Goal: Contribute content: Contribute content

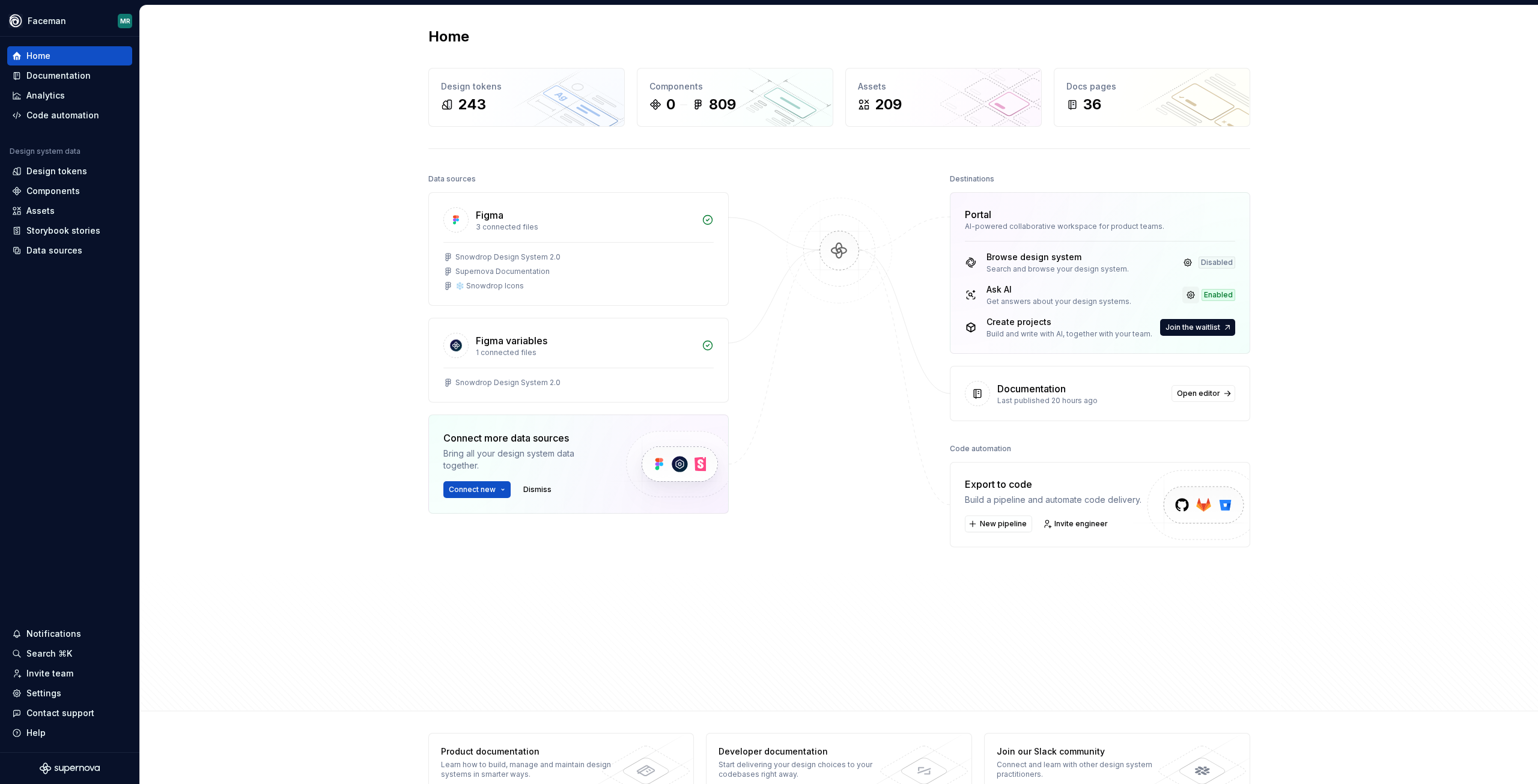
click at [1187, 294] on link at bounding box center [1191, 295] width 17 height 17
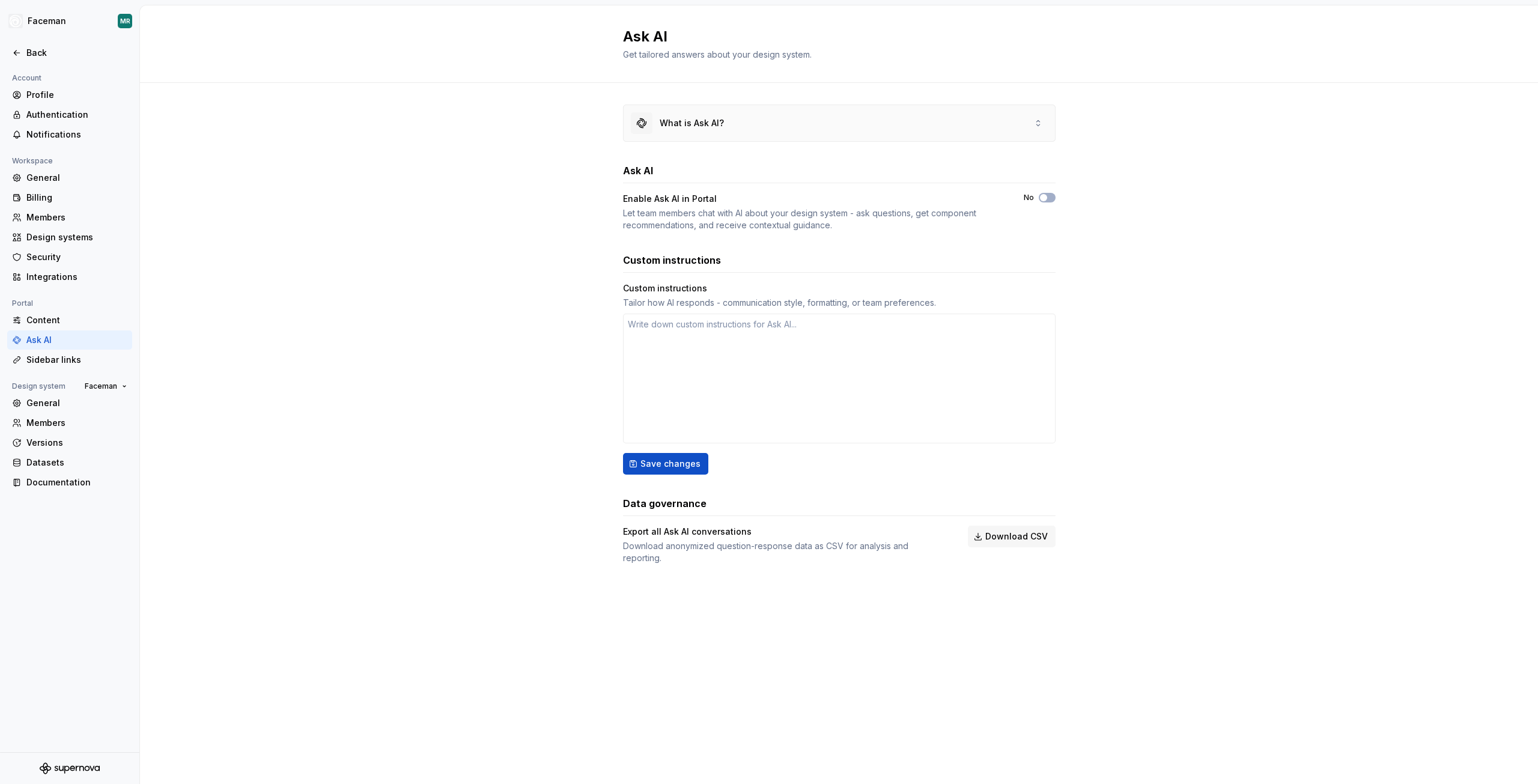
click at [1036, 131] on div "What is Ask AI?" at bounding box center [839, 123] width 431 height 36
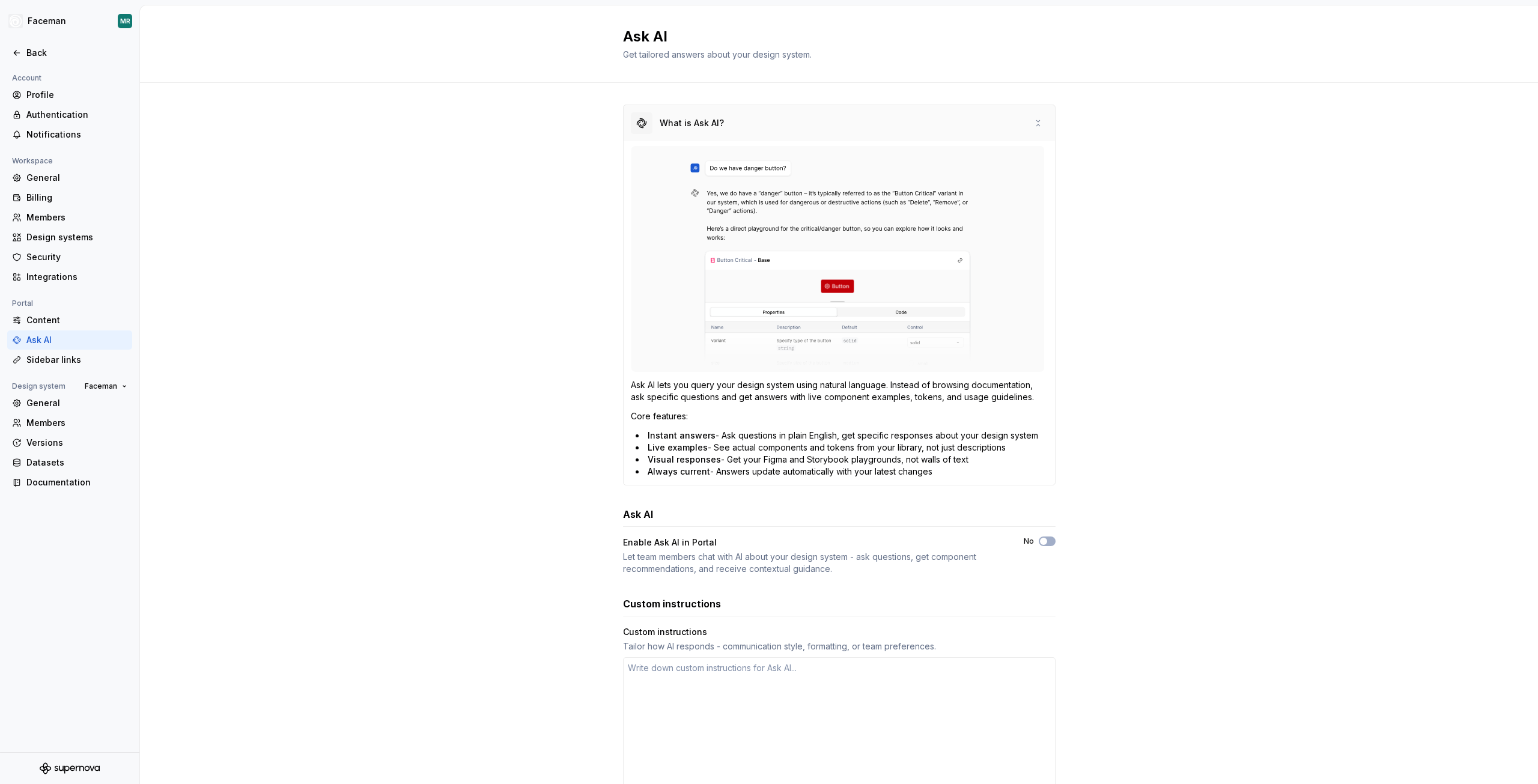
click at [1036, 131] on div "What is Ask AI?" at bounding box center [839, 123] width 431 height 36
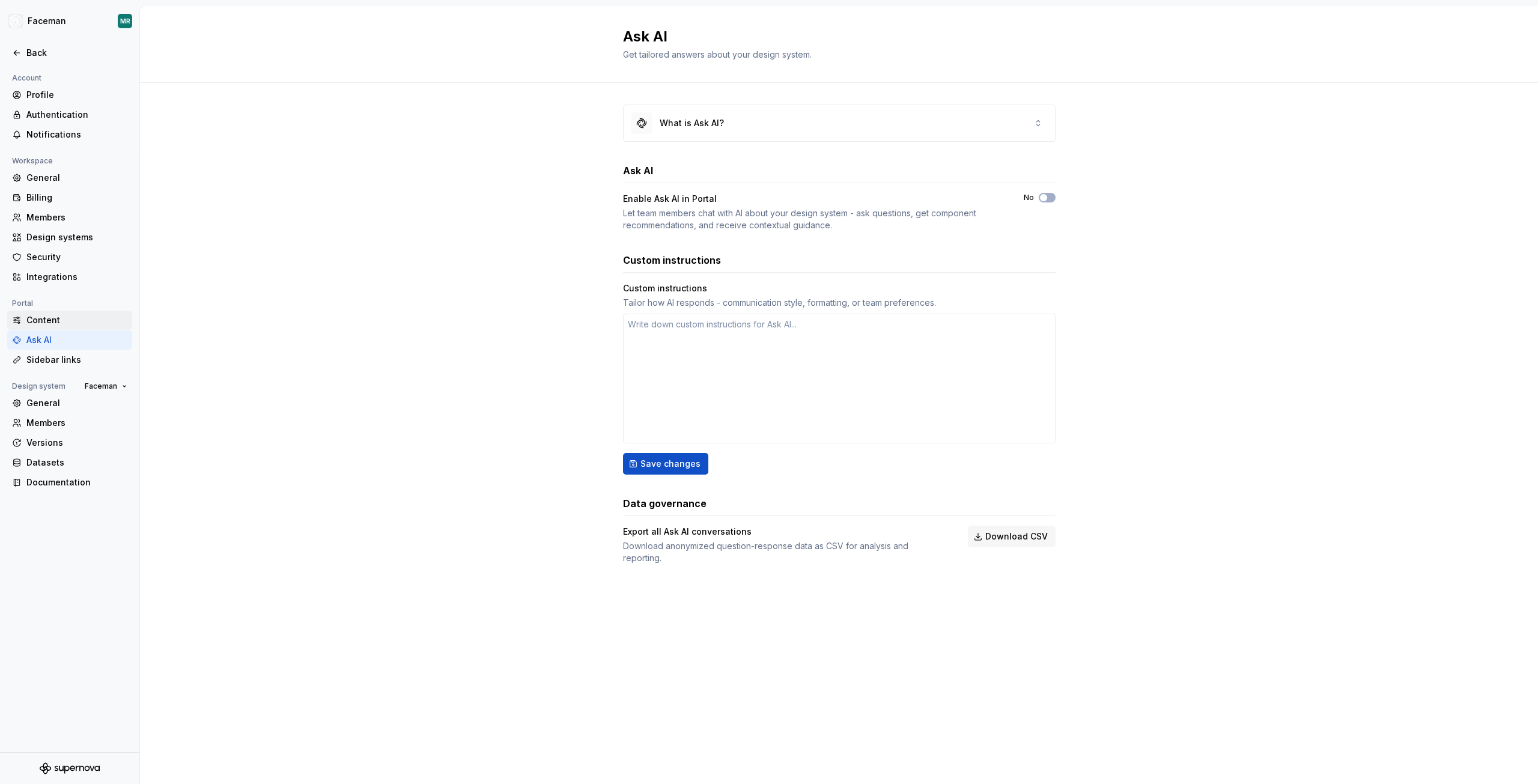
click at [39, 318] on div "Content" at bounding box center [77, 320] width 101 height 12
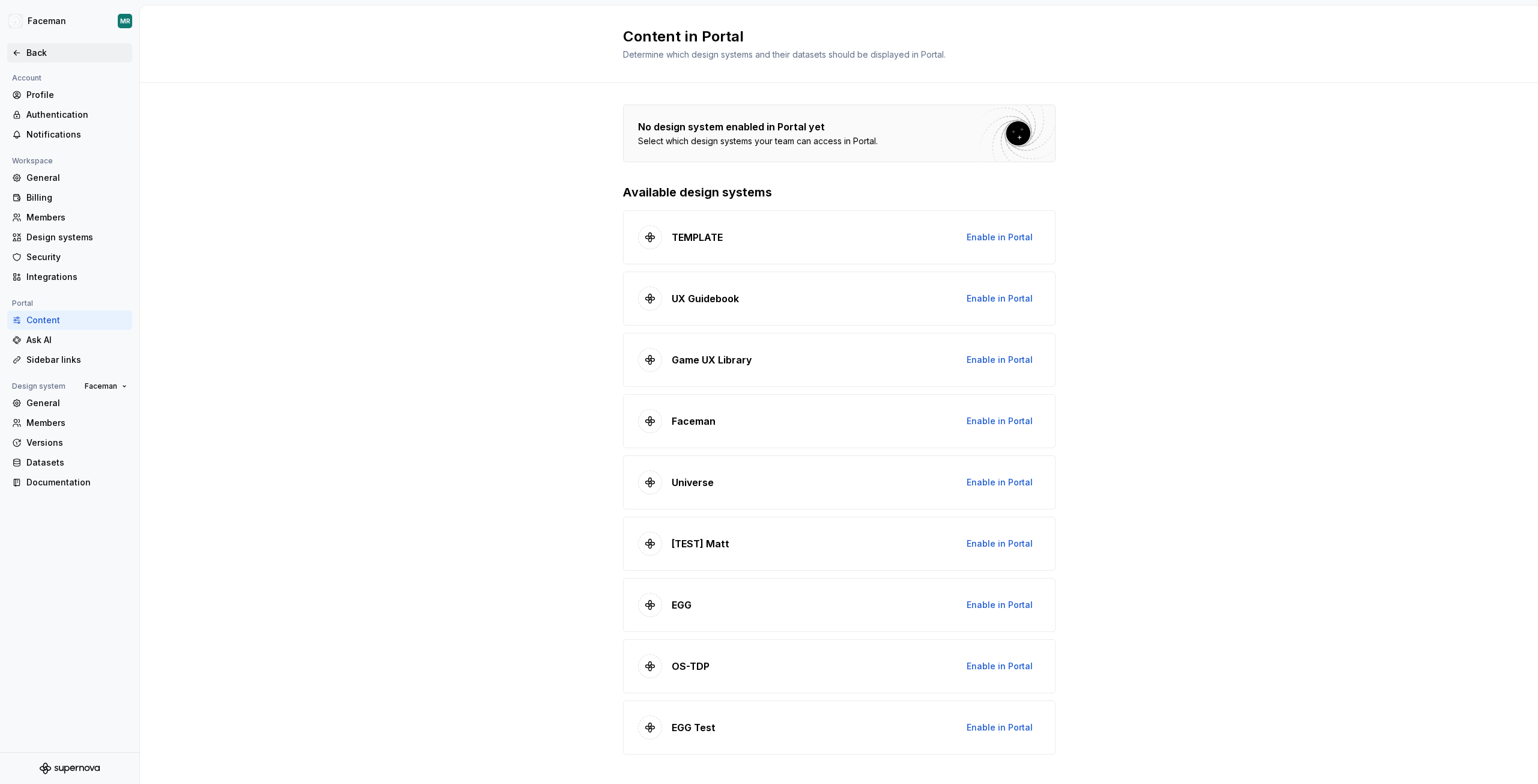
click at [41, 46] on div "Back" at bounding box center [70, 53] width 125 height 19
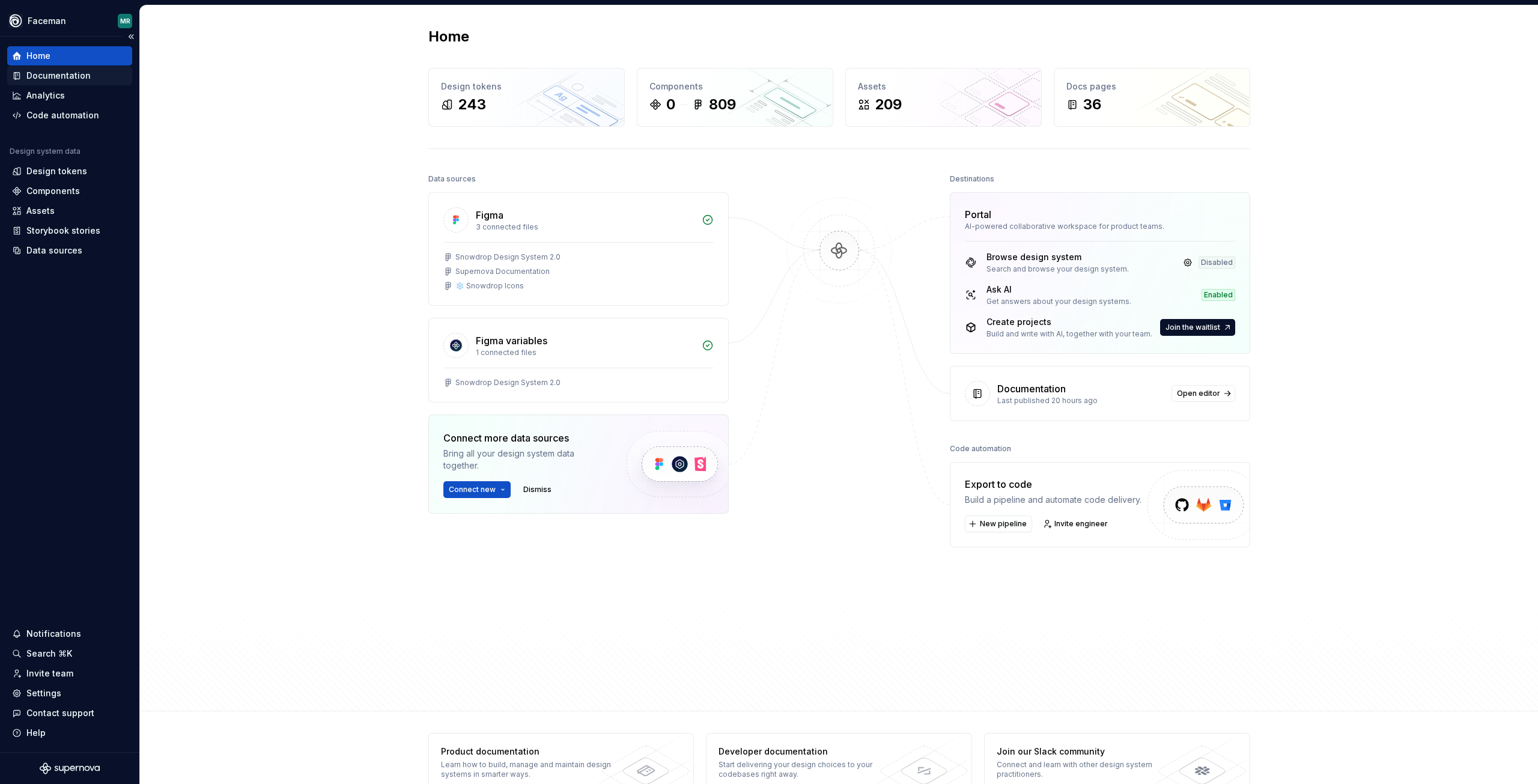
click at [68, 75] on div "Documentation" at bounding box center [58, 76] width 64 height 12
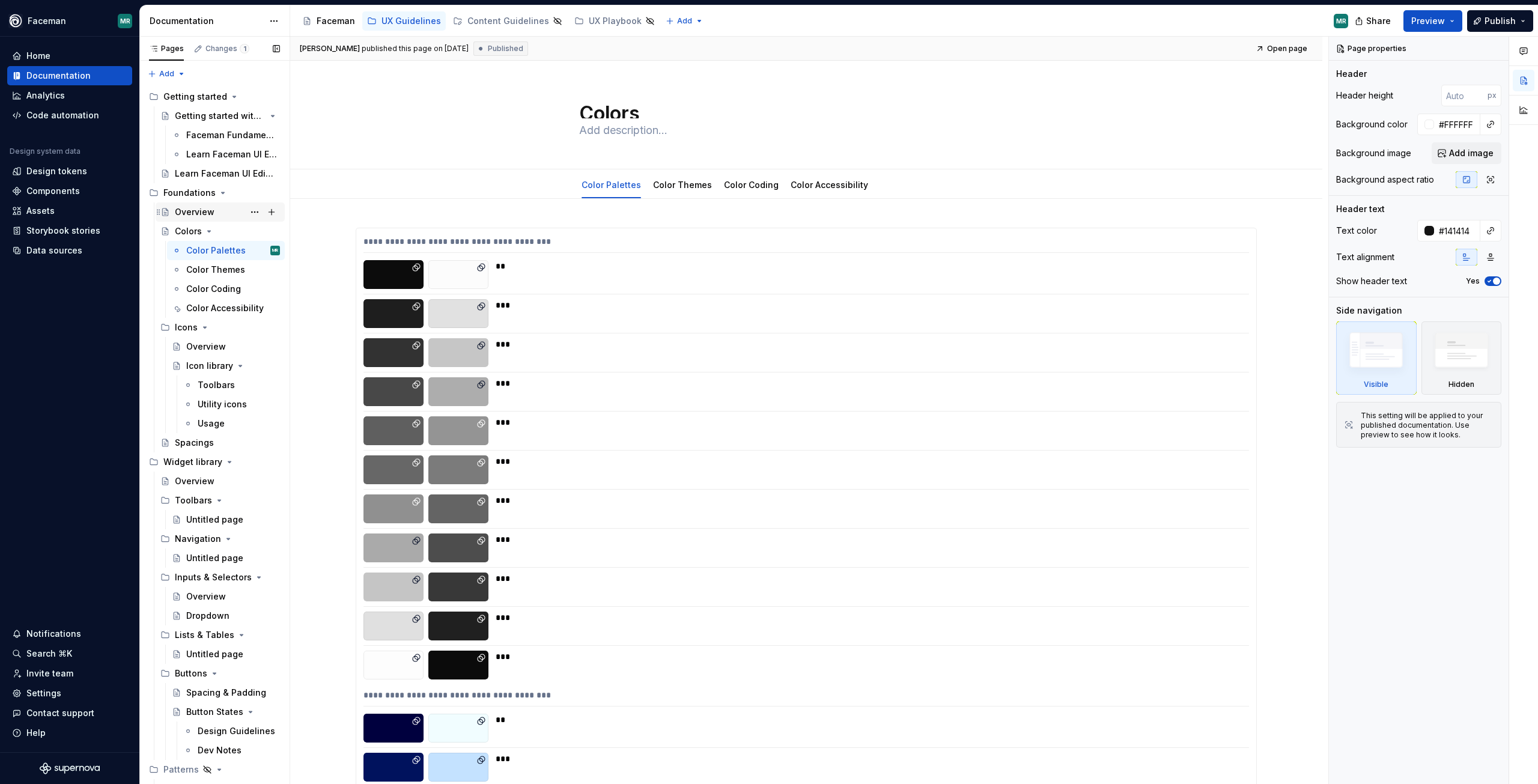
click at [190, 213] on div "Overview" at bounding box center [195, 212] width 40 height 12
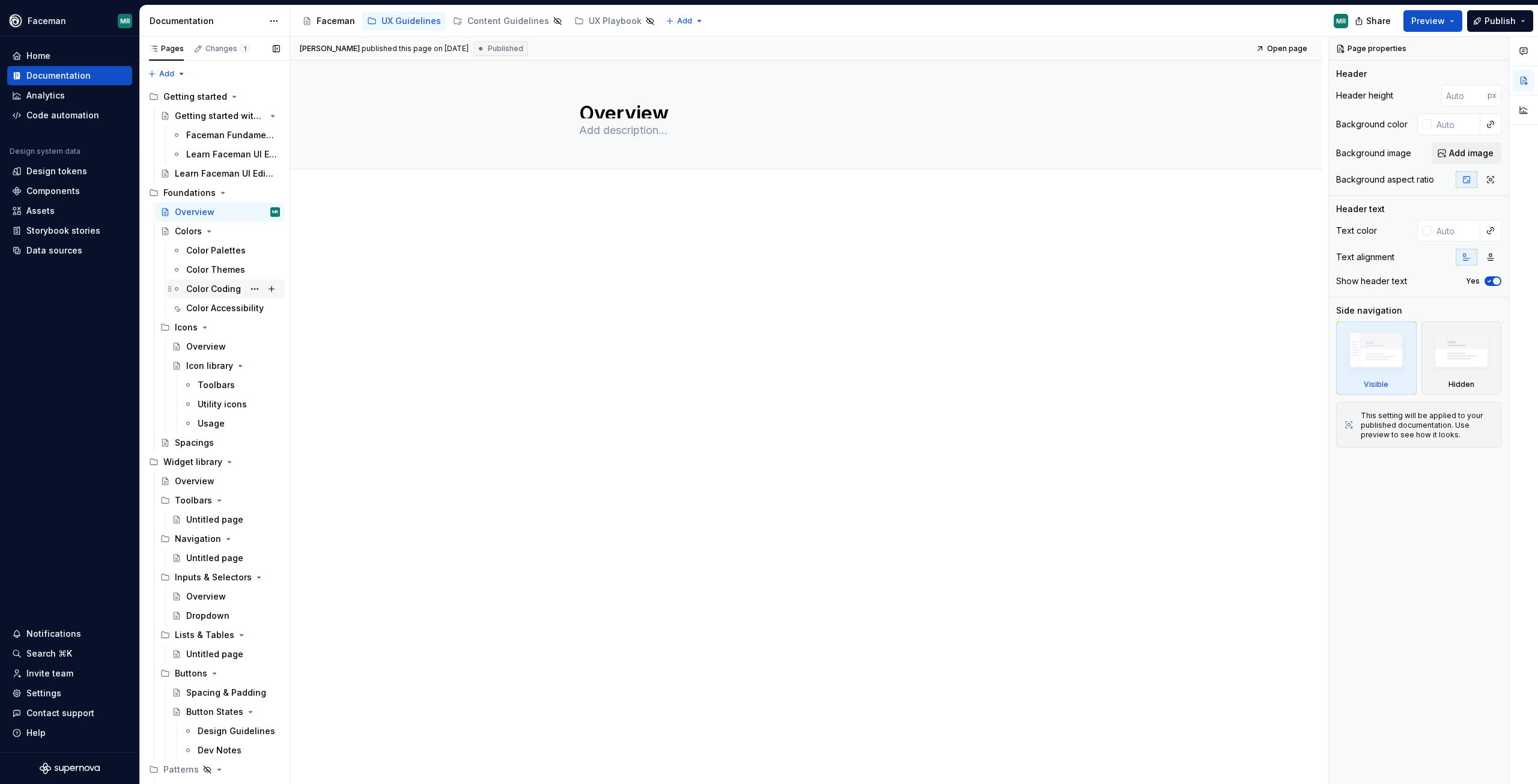
click at [207, 291] on div "Color Coding" at bounding box center [213, 289] width 55 height 12
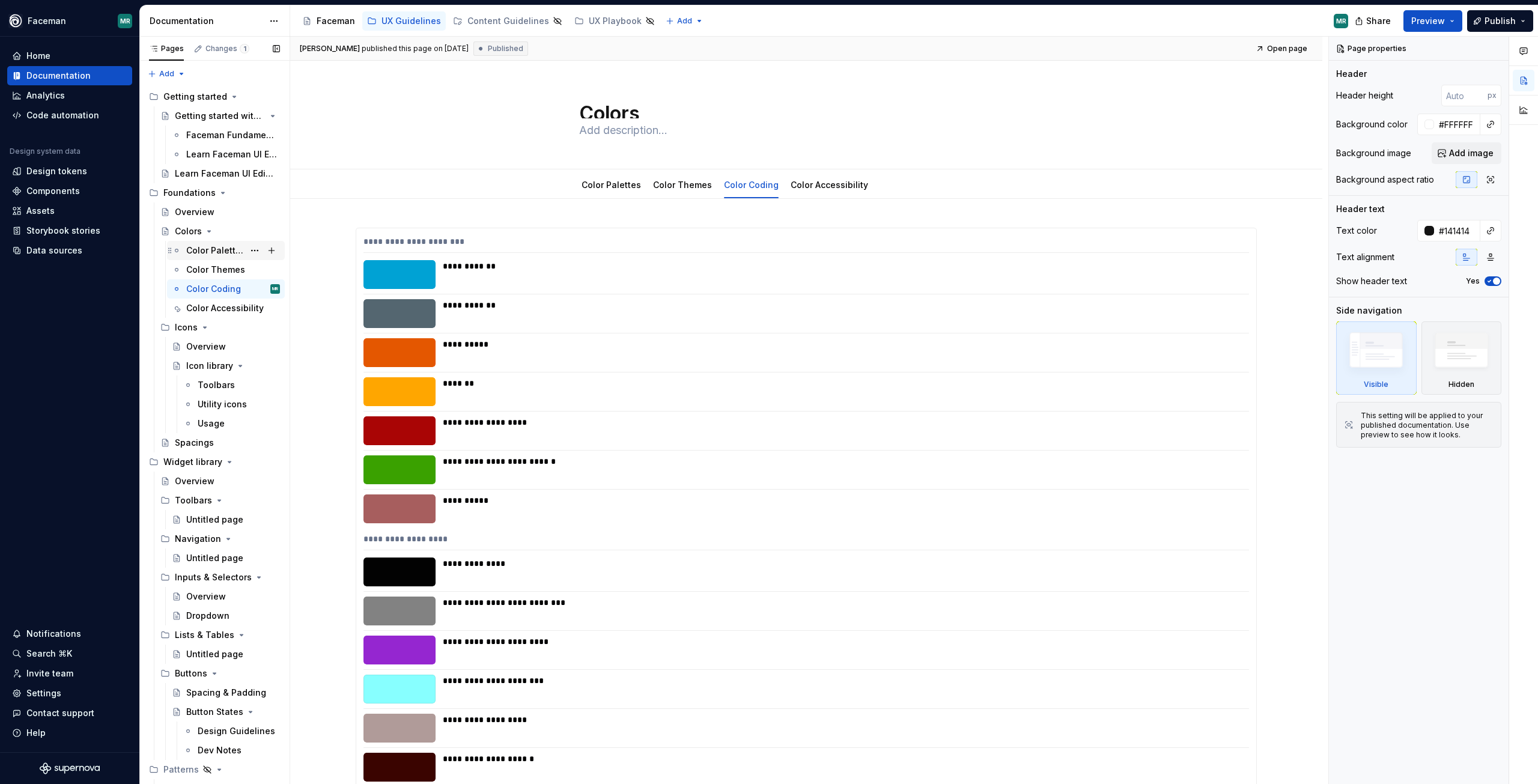
click at [208, 258] on div "Color Palettes" at bounding box center [233, 251] width 94 height 17
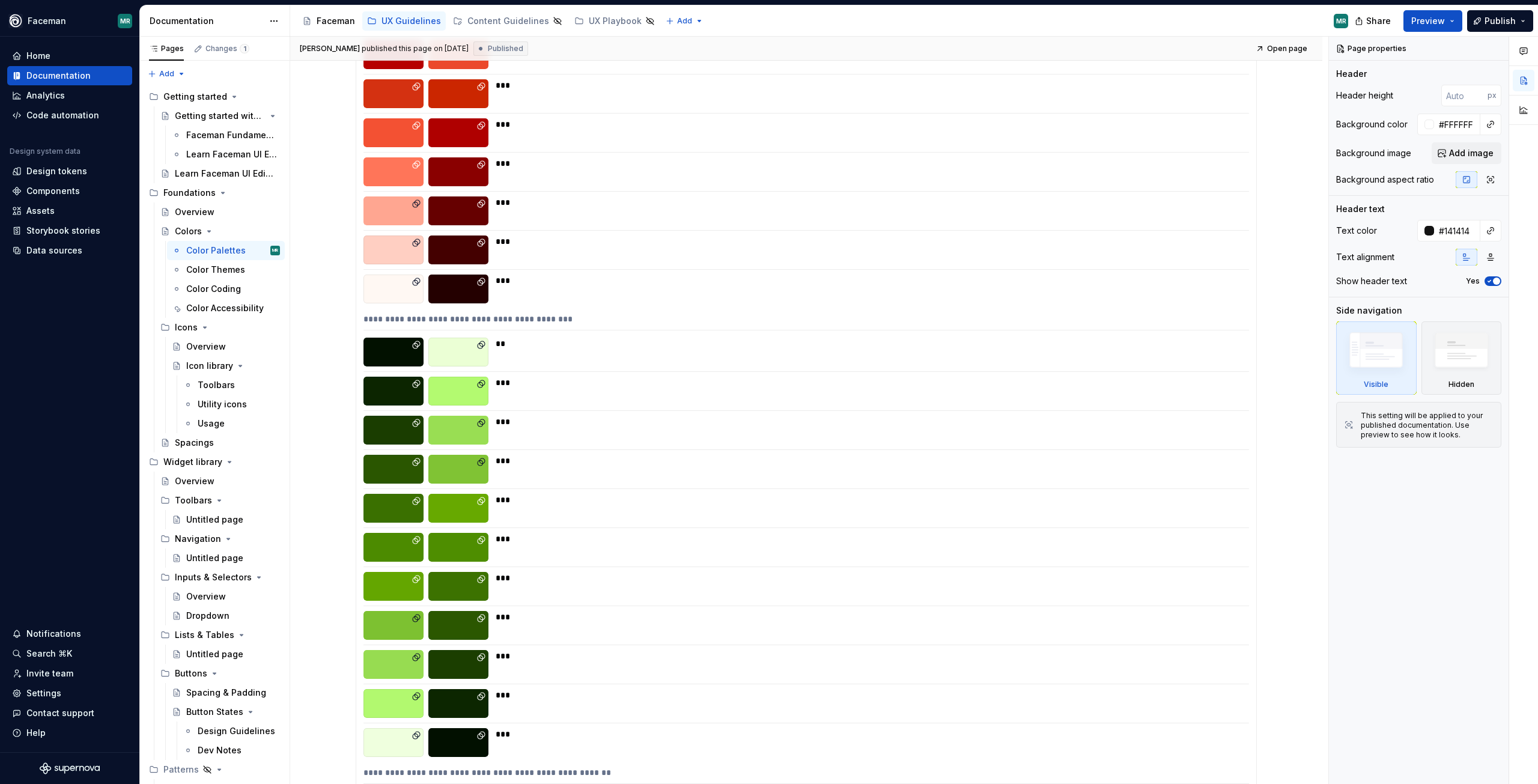
scroll to position [3665, 0]
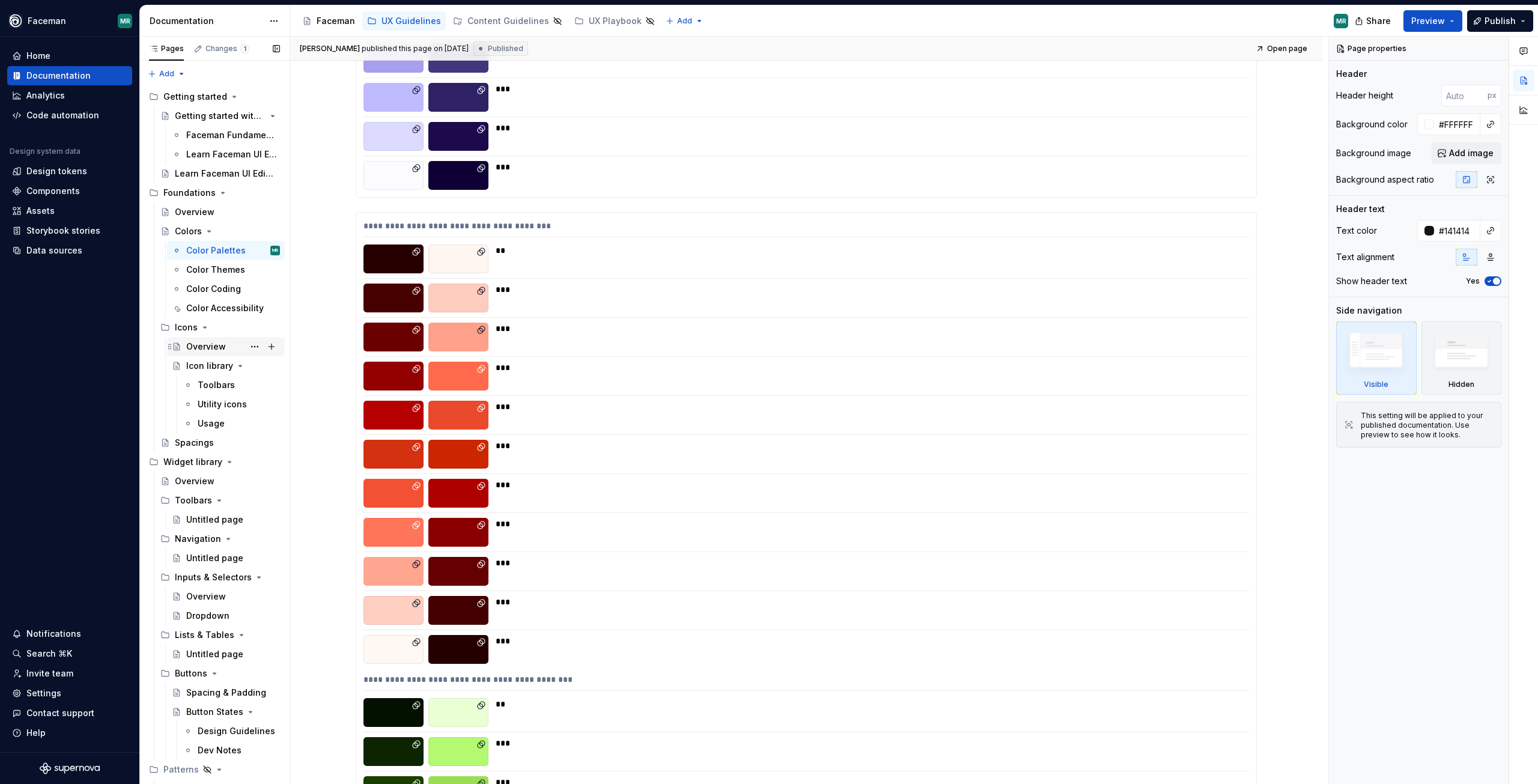
click at [199, 345] on div "Overview" at bounding box center [206, 347] width 40 height 12
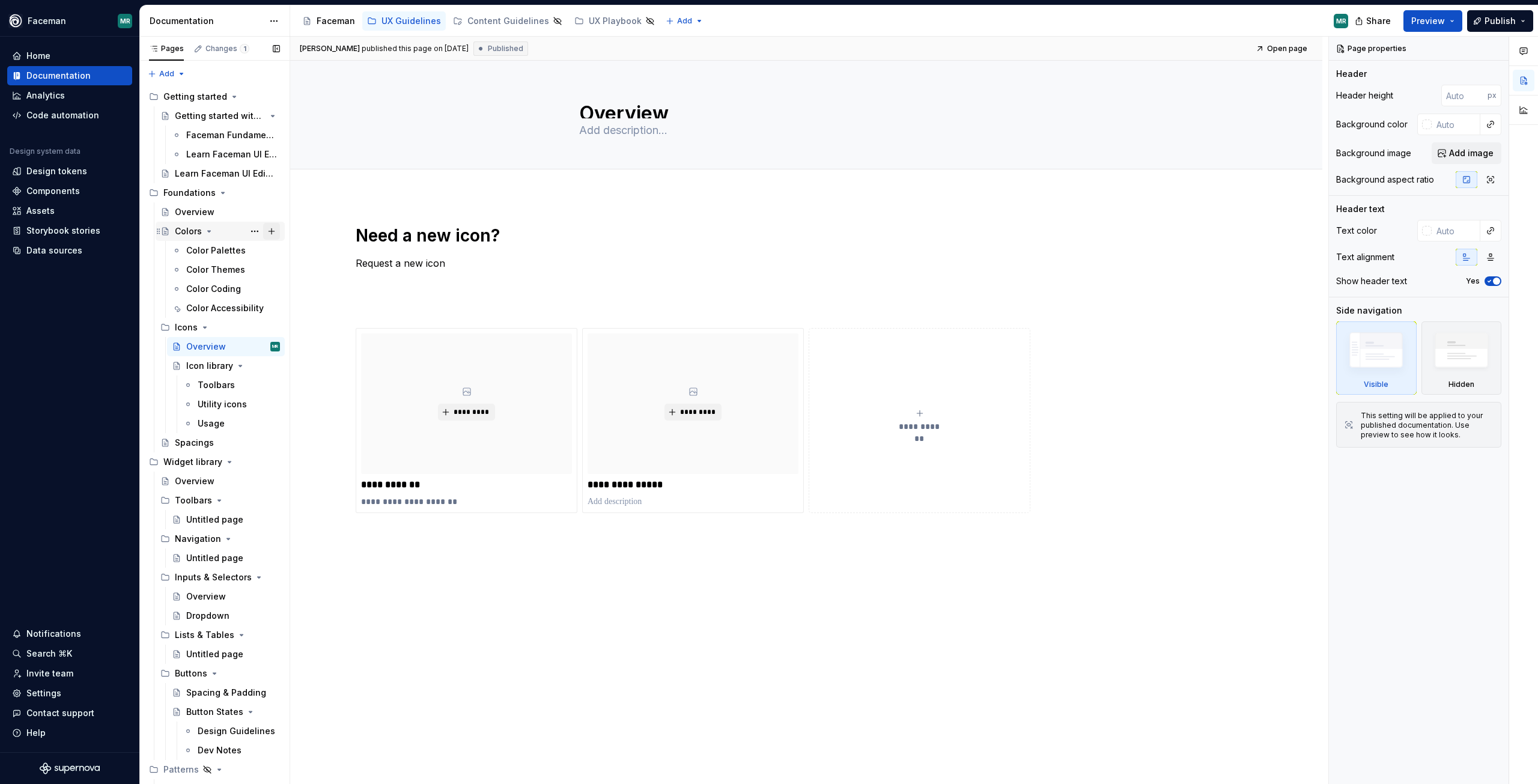
click at [268, 229] on button "Page tree" at bounding box center [272, 231] width 17 height 17
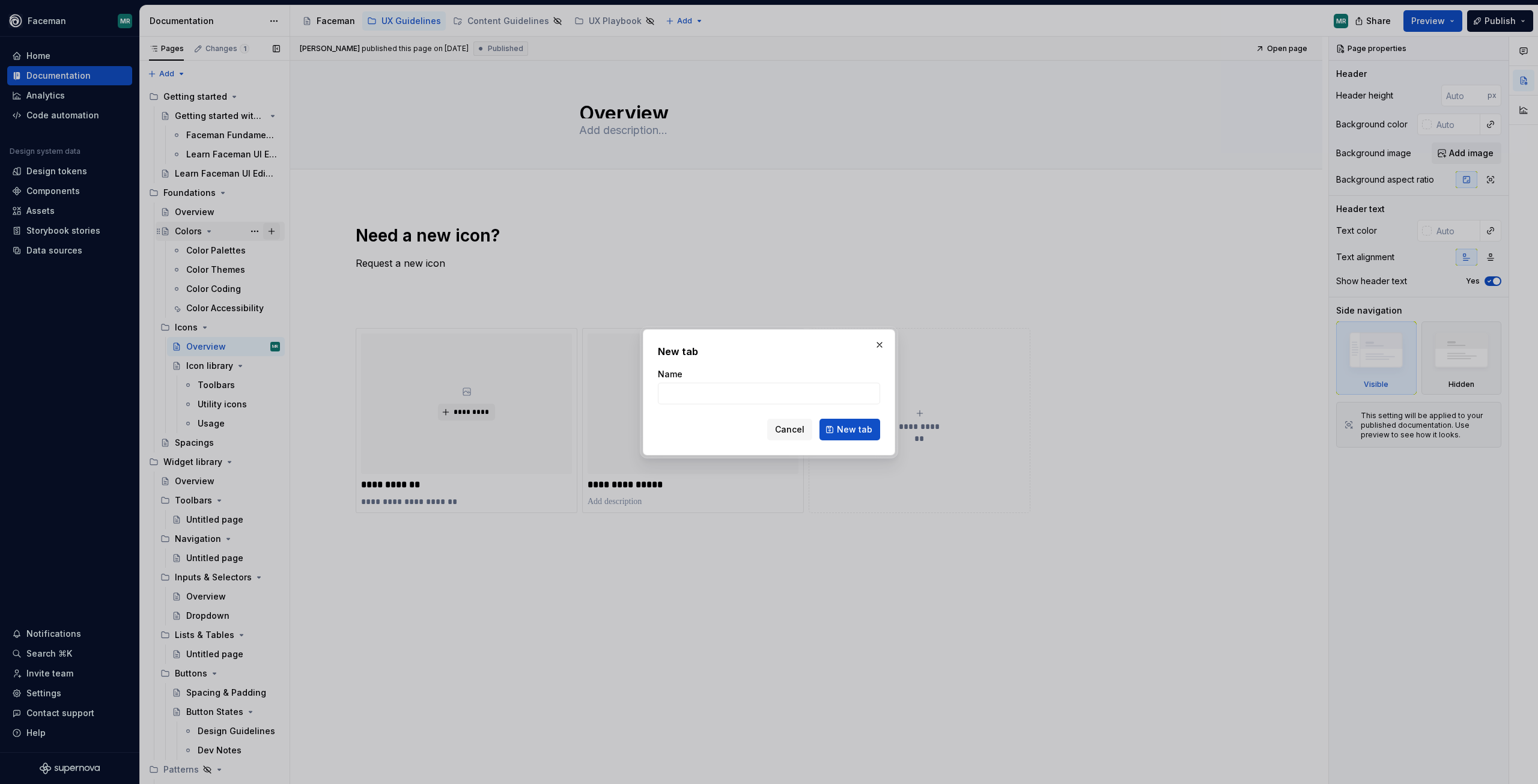
type textarea "*"
type input "Overview"
click at [847, 431] on span "New tab" at bounding box center [854, 430] width 35 height 12
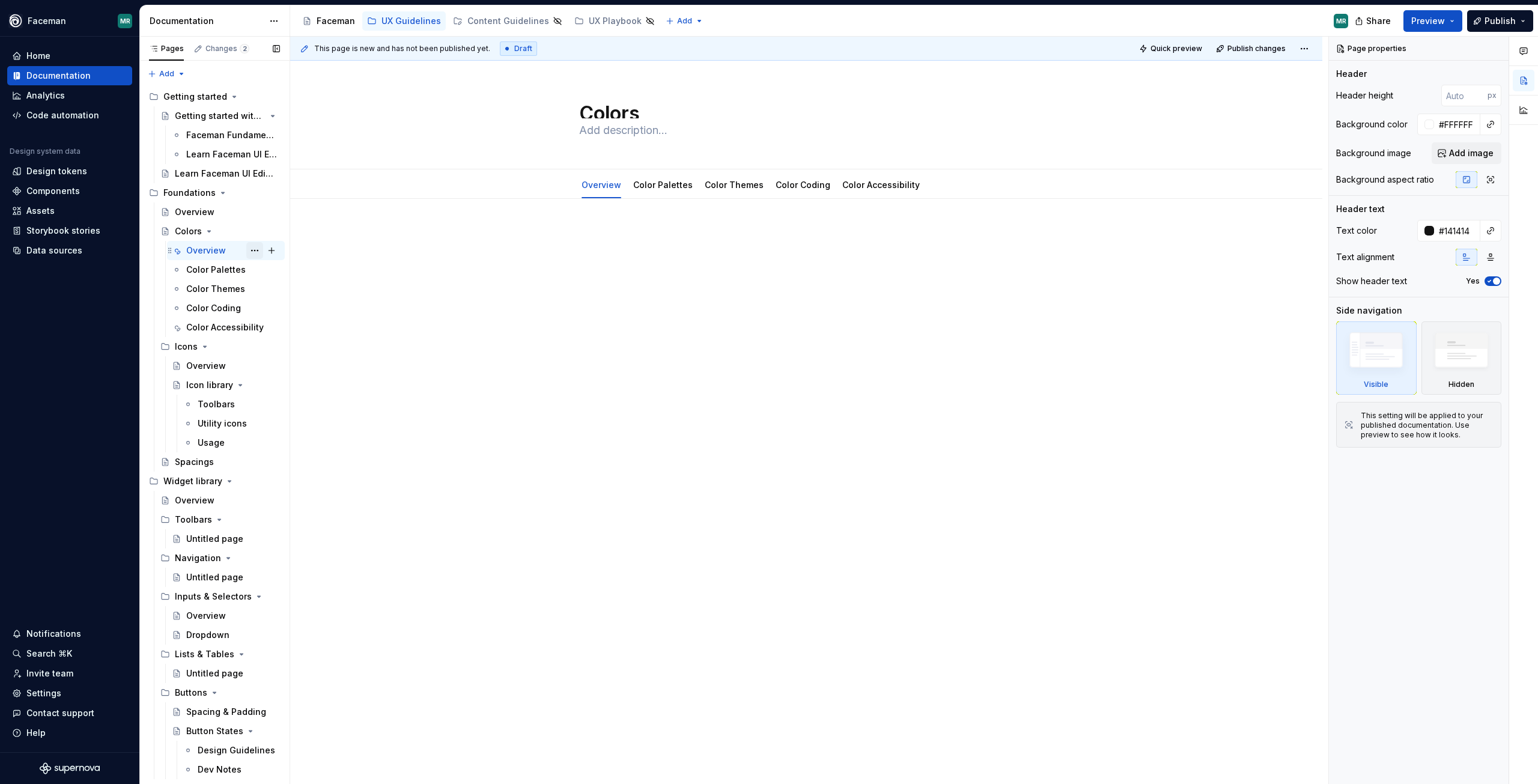
click at [246, 251] on button "Page tree" at bounding box center [255, 251] width 17 height 17
click at [250, 246] on div "Pages Changes 2 Add Accessibility guide for tree Page tree. Navigate the tree w…" at bounding box center [214, 413] width 150 height 753
type textarea "*"
type textarea "Overview"
click at [248, 252] on button "Page tree" at bounding box center [255, 251] width 17 height 17
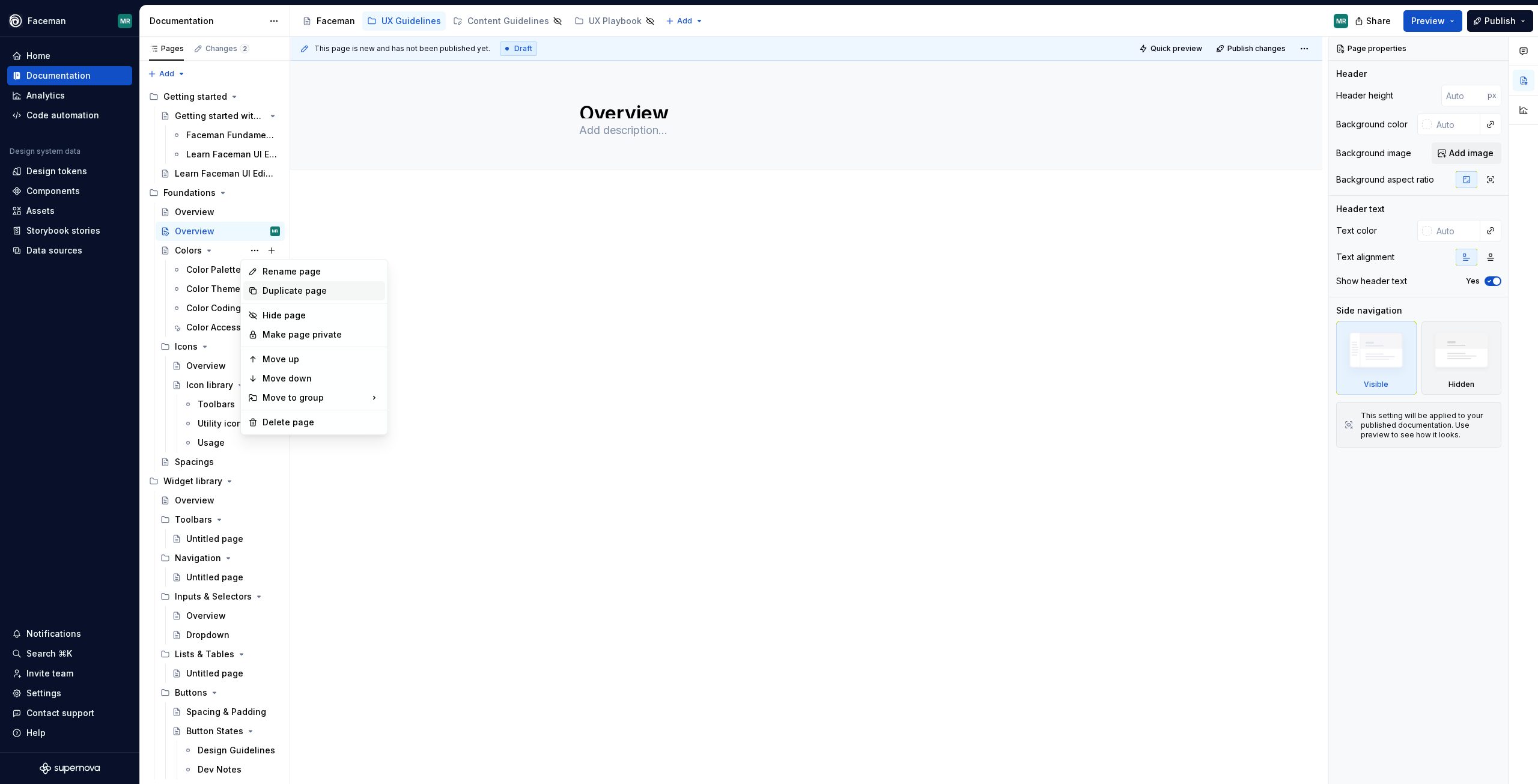
type textarea "*"
click at [173, 77] on div "Pages Changes 2 Add Accessibility guide for tree Page tree. Navigate the tree w…" at bounding box center [214, 413] width 150 height 753
click at [178, 73] on div "Pages Changes 2 Add Accessibility guide for tree Page tree. Navigate the tree w…" at bounding box center [214, 413] width 150 height 753
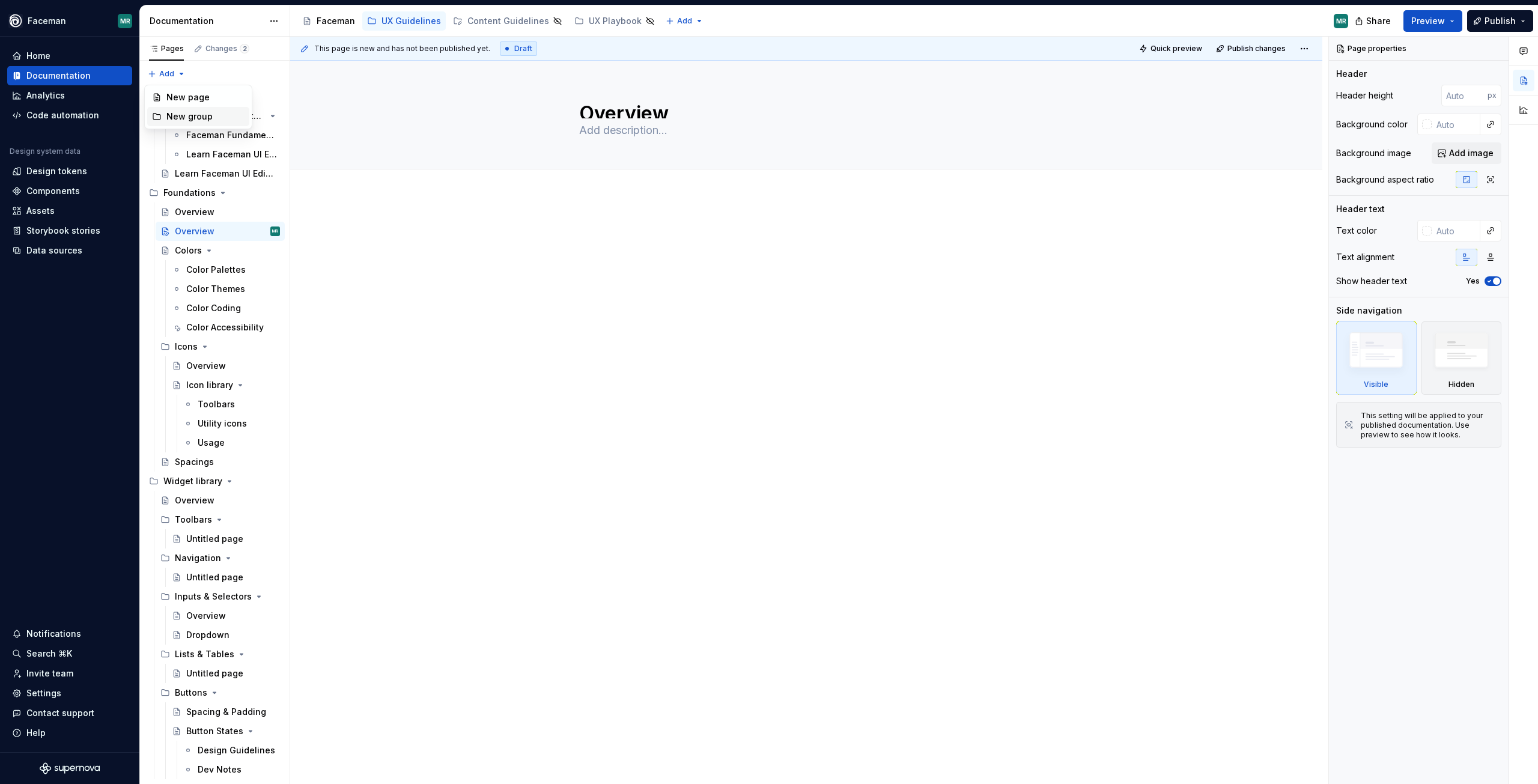
click at [189, 118] on div "New group" at bounding box center [205, 117] width 78 height 12
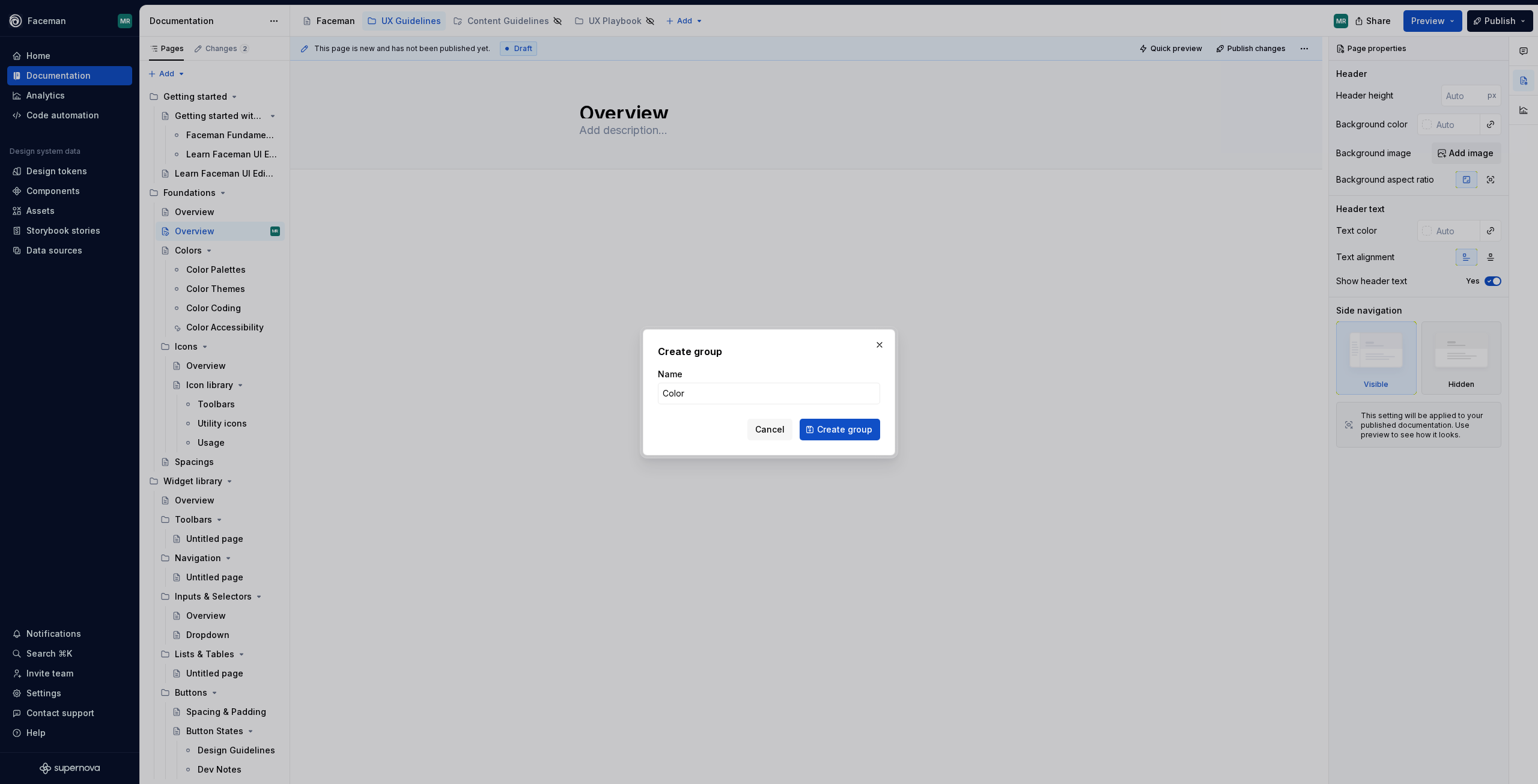
type input "Colors"
click at [856, 428] on span "Create group" at bounding box center [845, 430] width 55 height 12
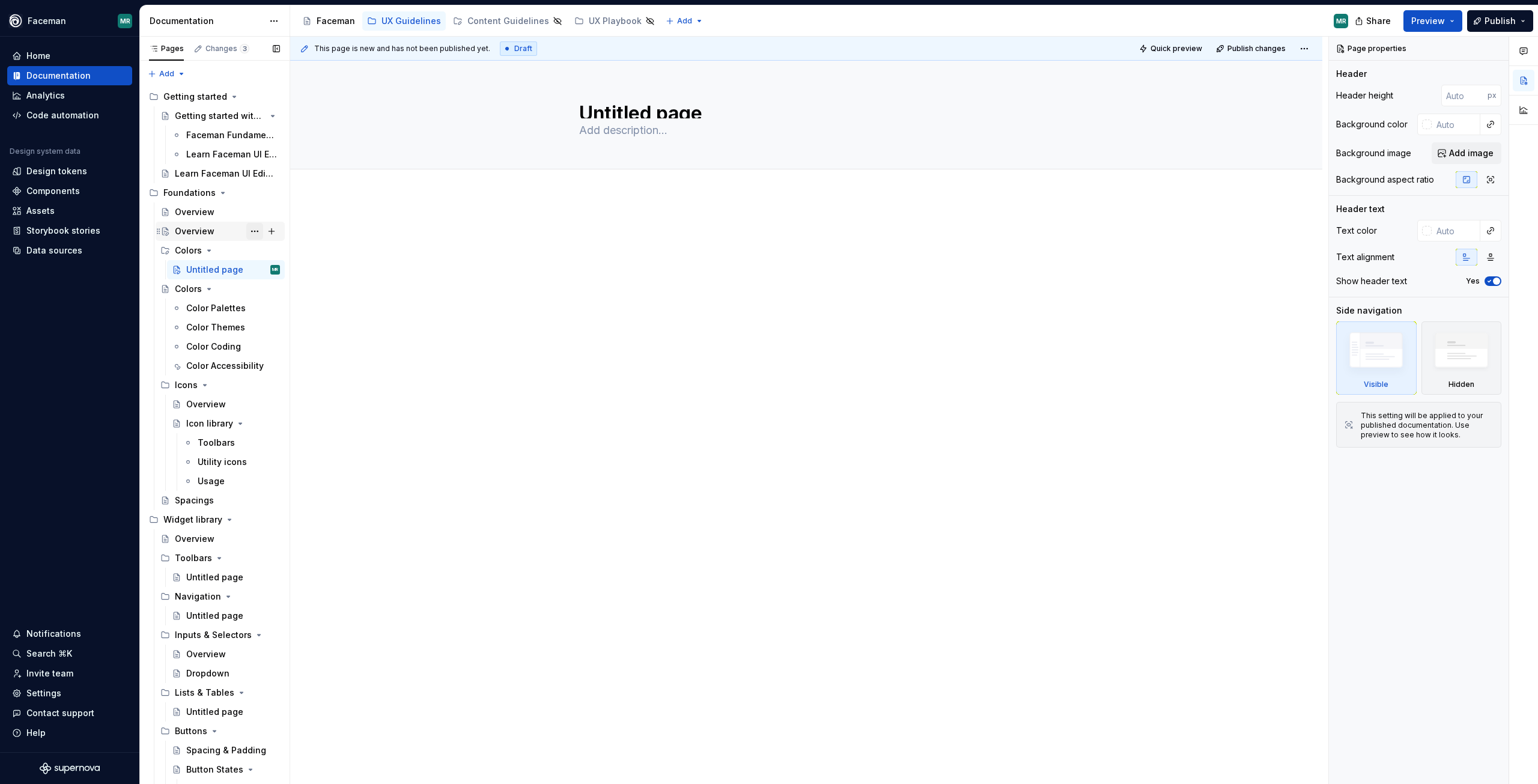
click at [254, 228] on button "Page tree" at bounding box center [255, 231] width 17 height 17
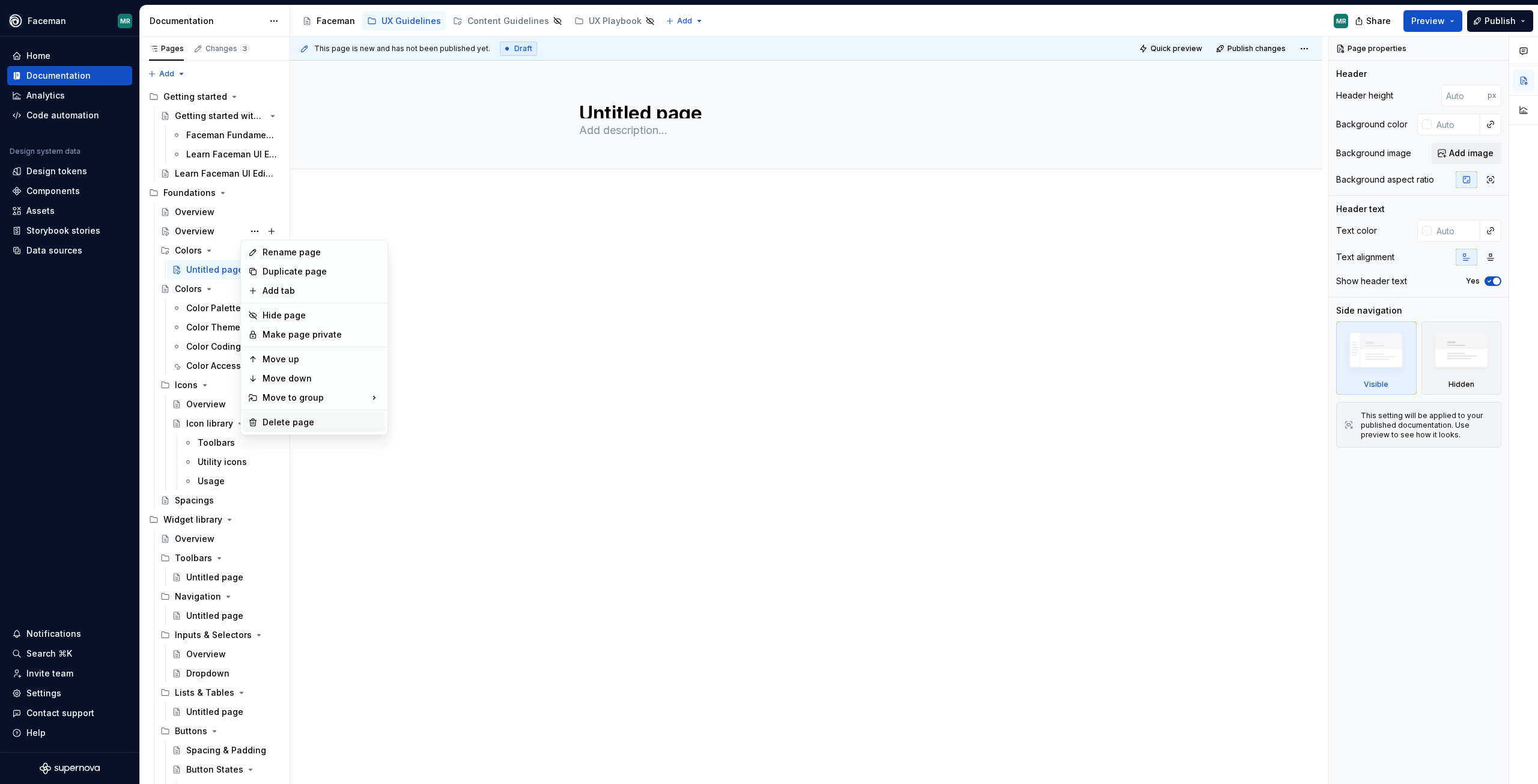
click at [284, 429] on div "Delete page" at bounding box center [314, 422] width 142 height 19
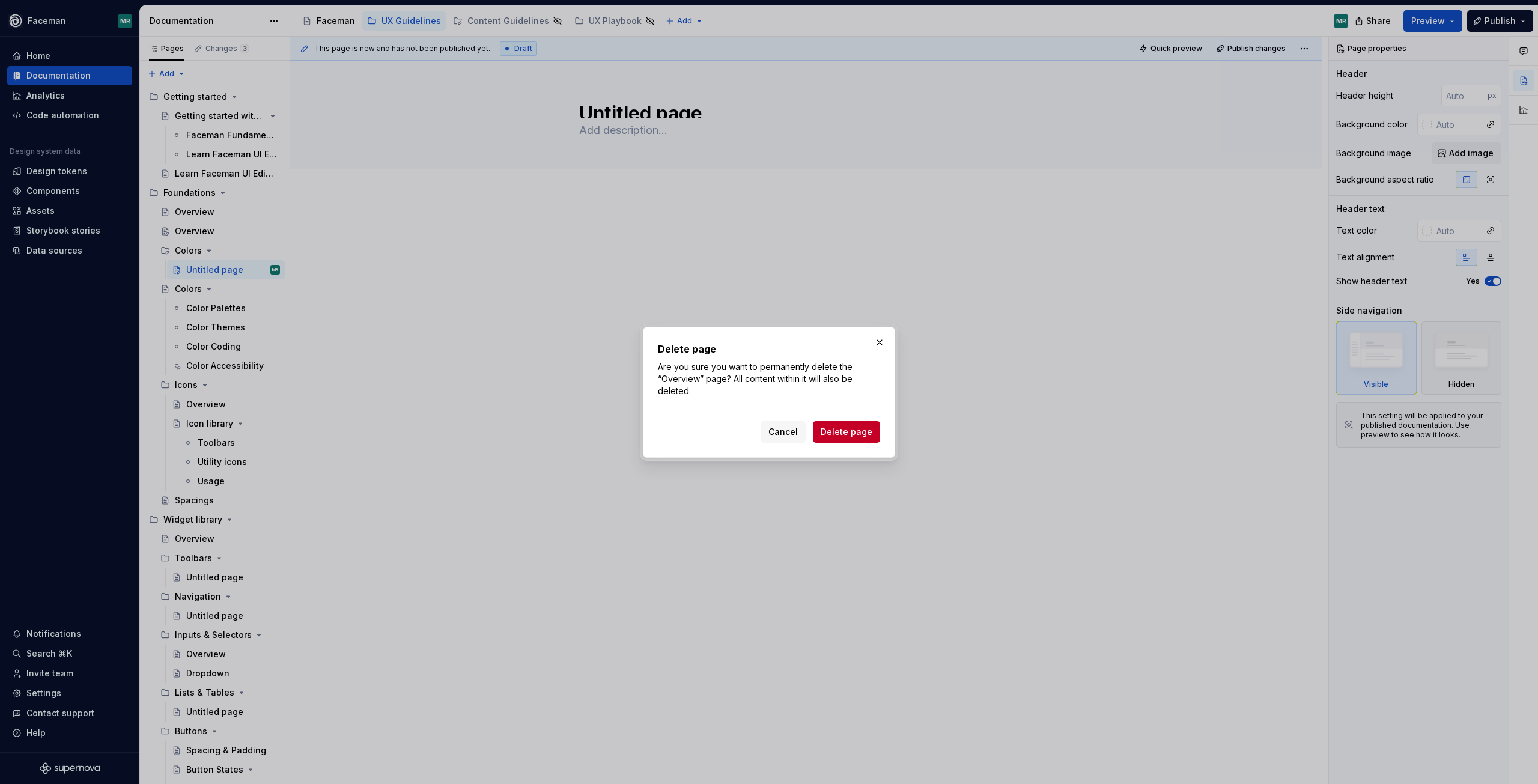
click at [880, 436] on div "Delete page Are you sure you want to permanently delete the “Overview” page? Al…" at bounding box center [769, 392] width 252 height 131
click at [833, 431] on span "Delete page" at bounding box center [847, 432] width 52 height 12
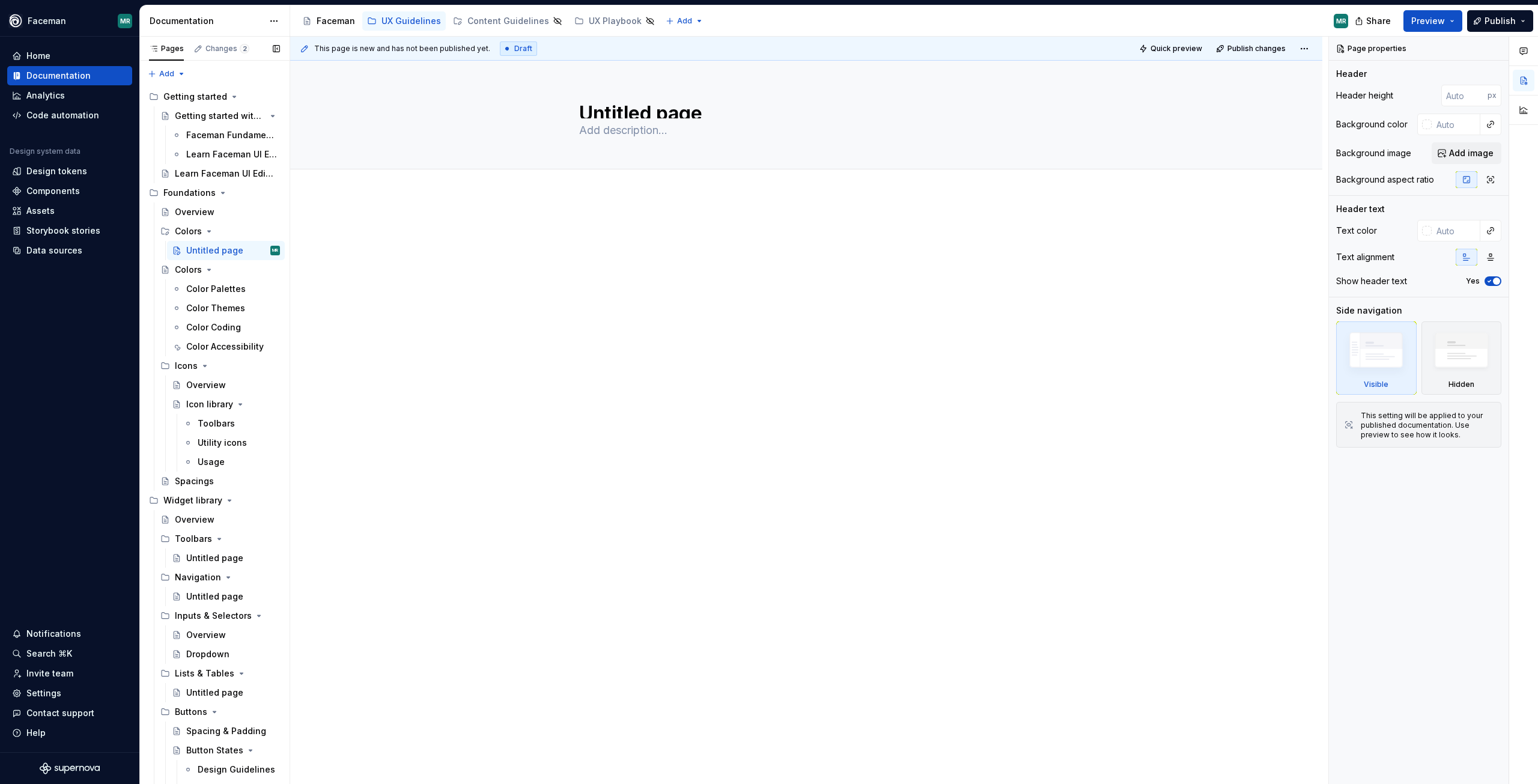
click at [0, 0] on button "Page tree" at bounding box center [0, 0] width 0 height 0
click at [335, 414] on div "Move to group" at bounding box center [314, 417] width 142 height 19
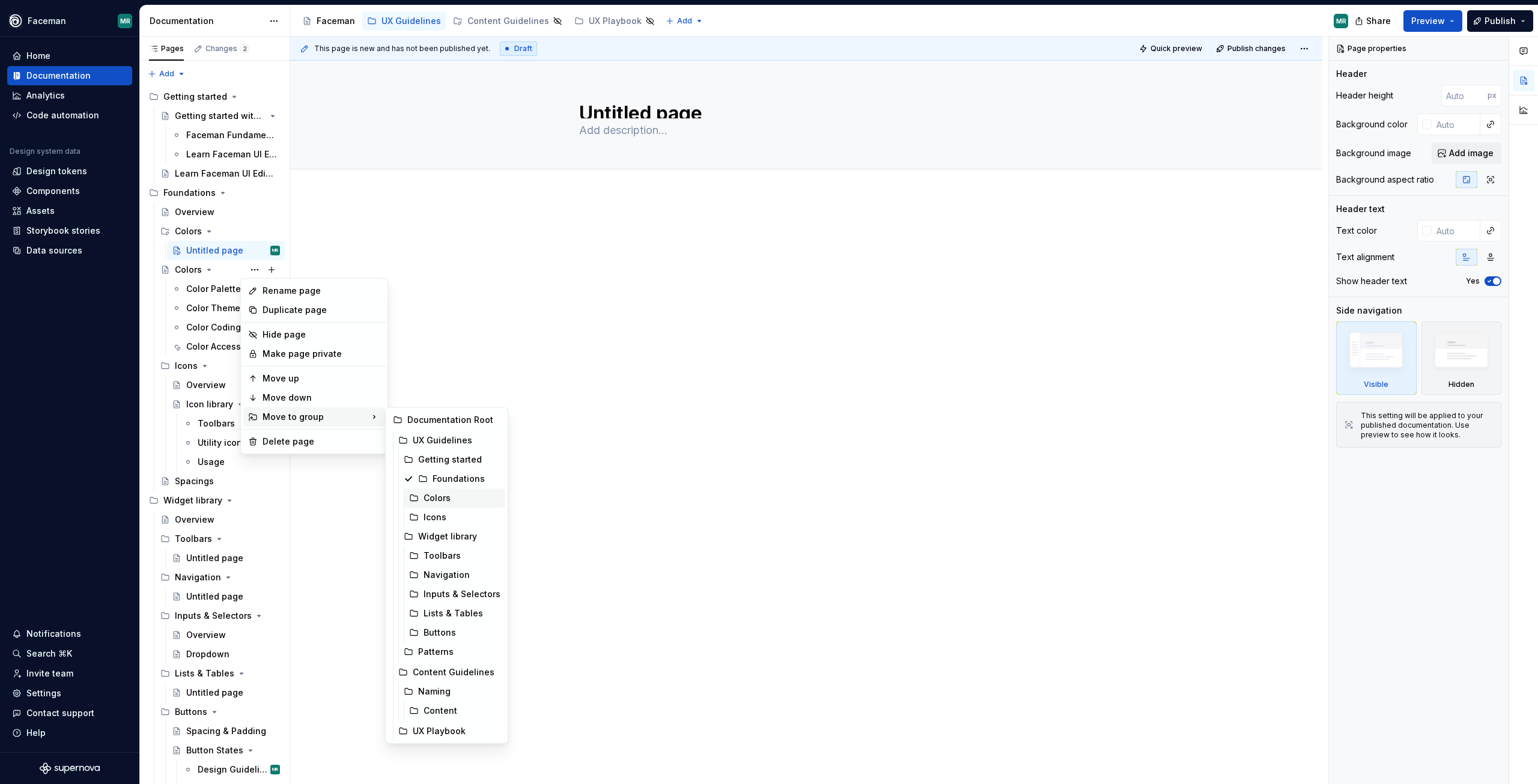
click at [451, 499] on div "Colors" at bounding box center [462, 498] width 77 height 12
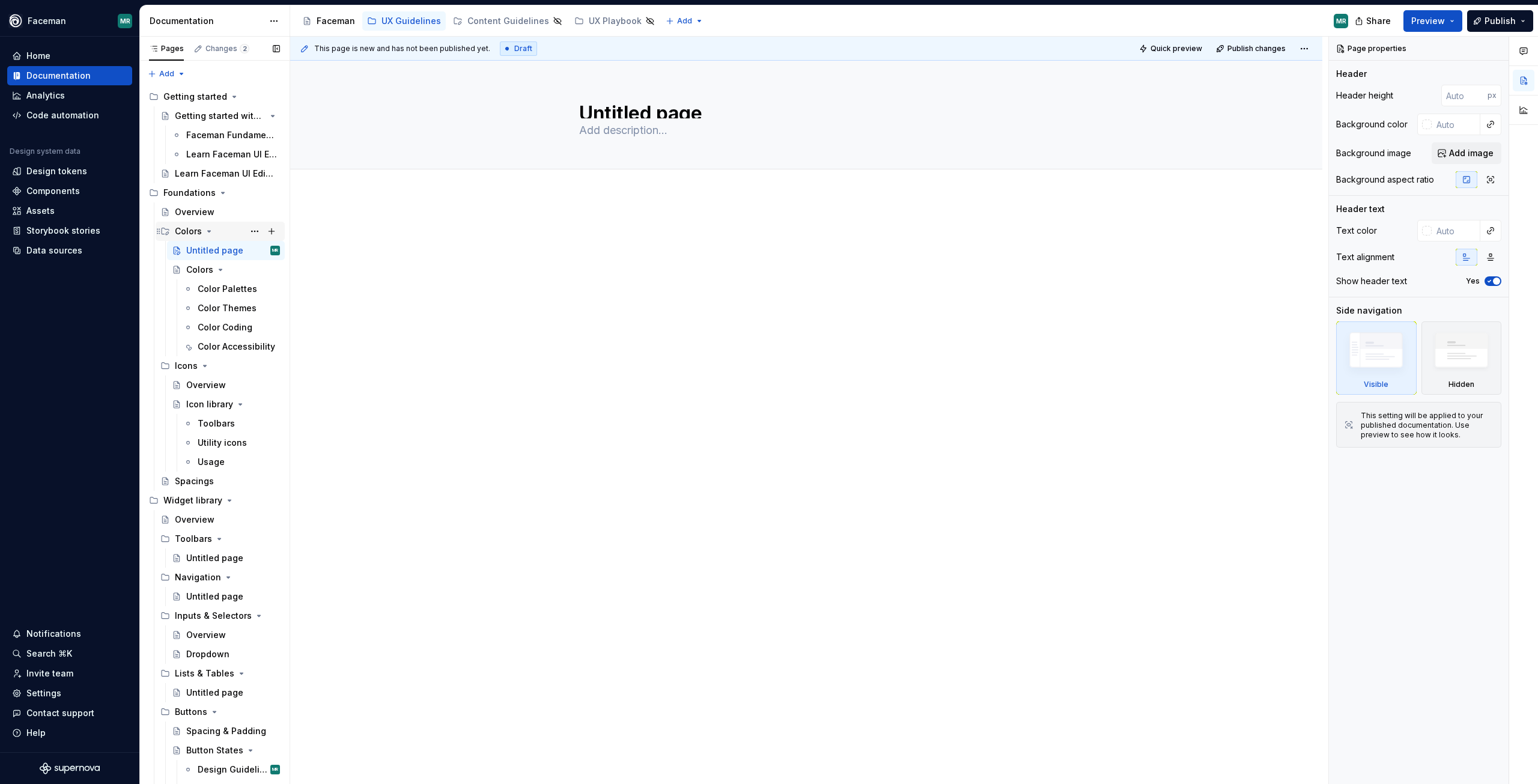
click at [195, 231] on div "Colors" at bounding box center [188, 231] width 27 height 12
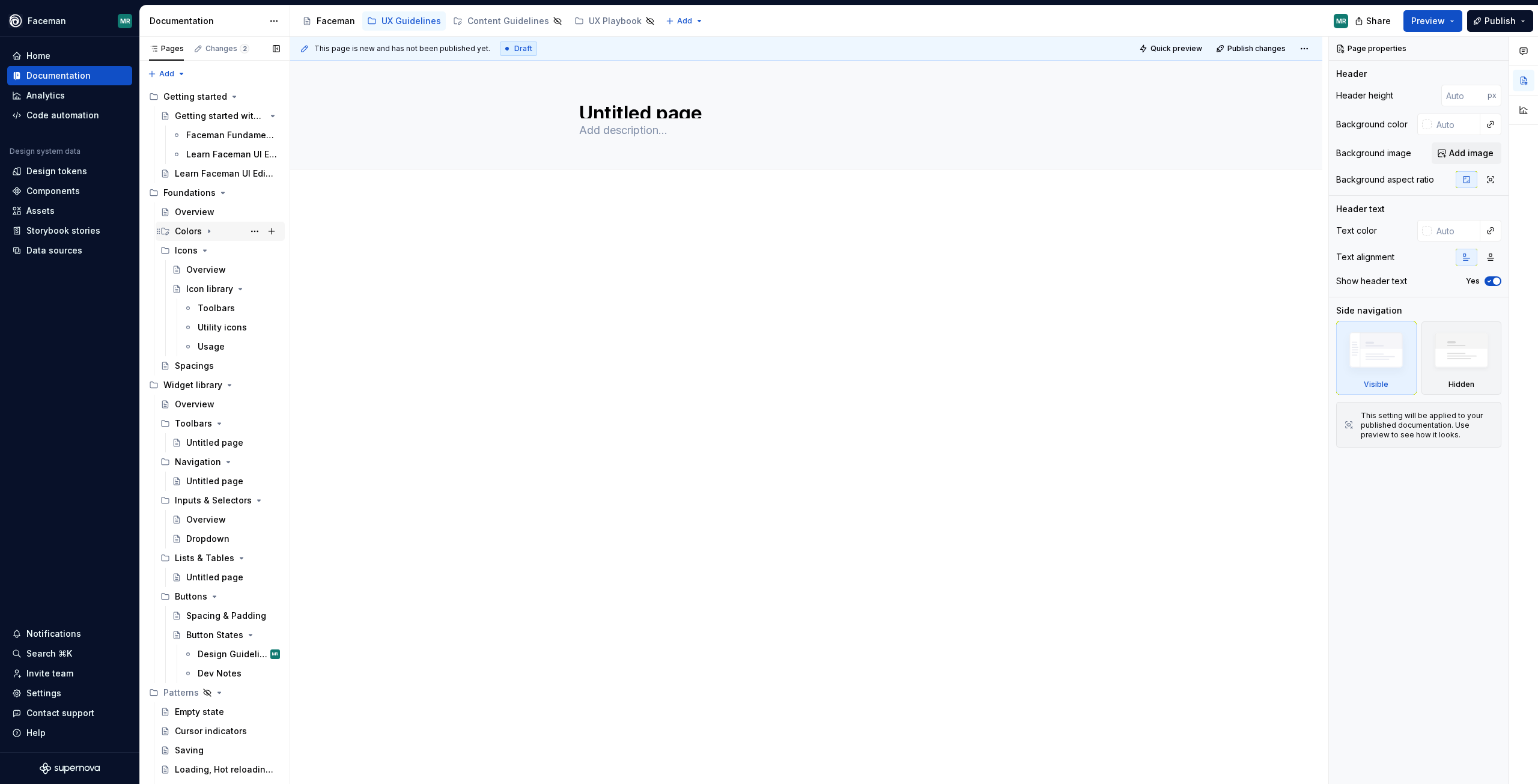
click at [195, 231] on div "Colors" at bounding box center [188, 231] width 27 height 12
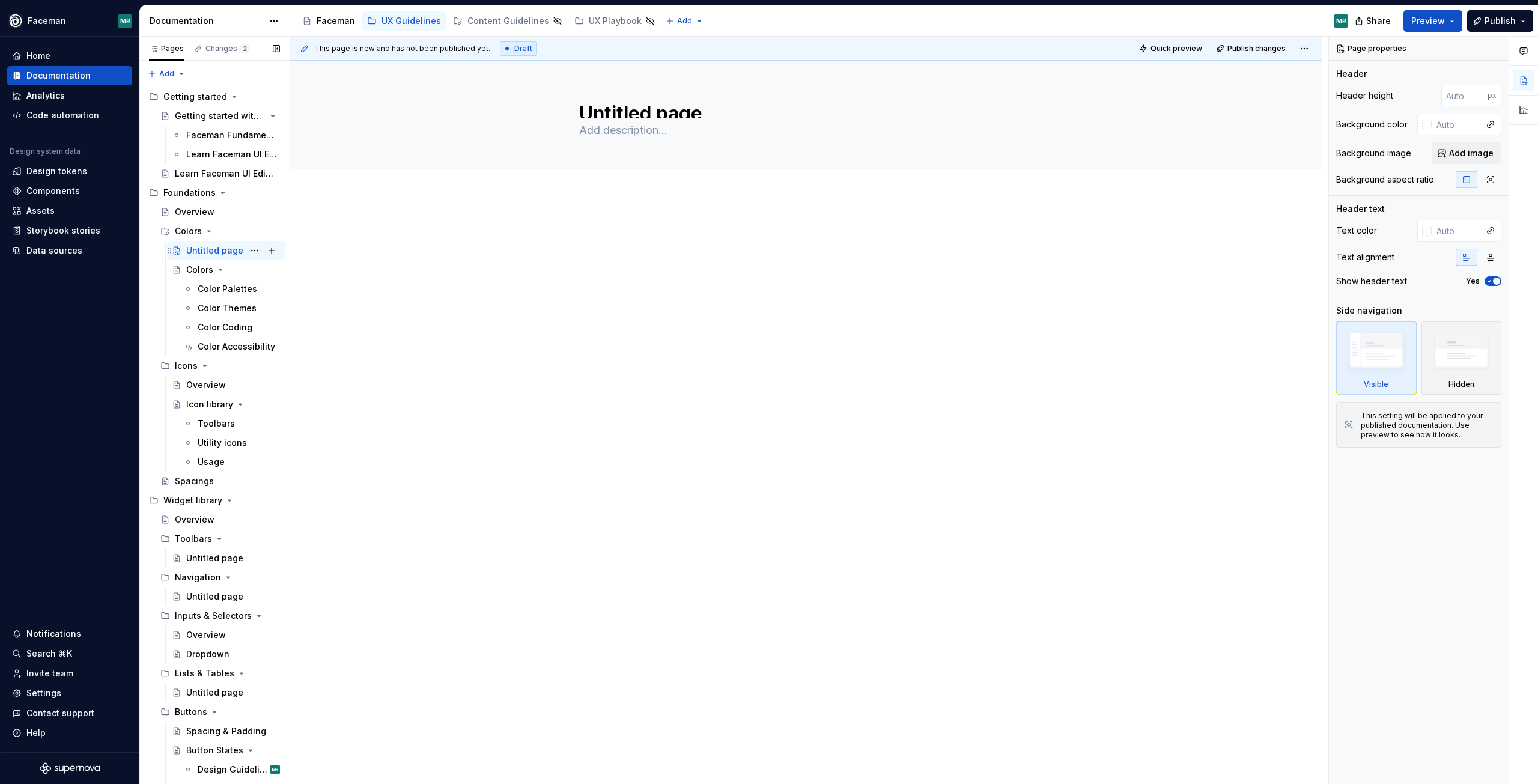
click at [210, 257] on div "Untitled page MR" at bounding box center [233, 251] width 94 height 17
click at [637, 116] on textarea "Untitled page" at bounding box center [804, 109] width 454 height 19
type textarea "*"
type textarea "I"
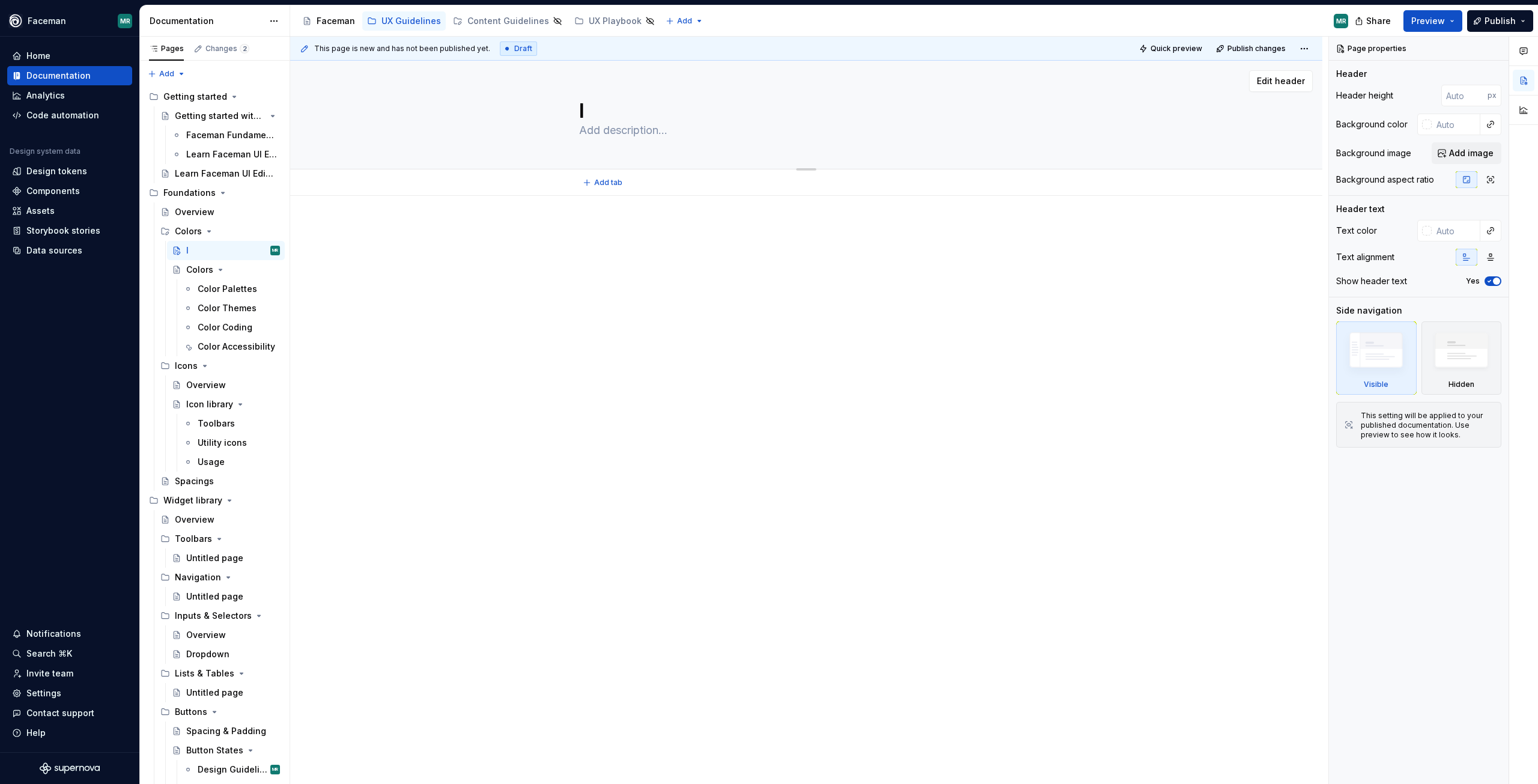
type textarea "*"
type textarea "Untitled page"
type textarea "*"
type textarea "Untitled pag"
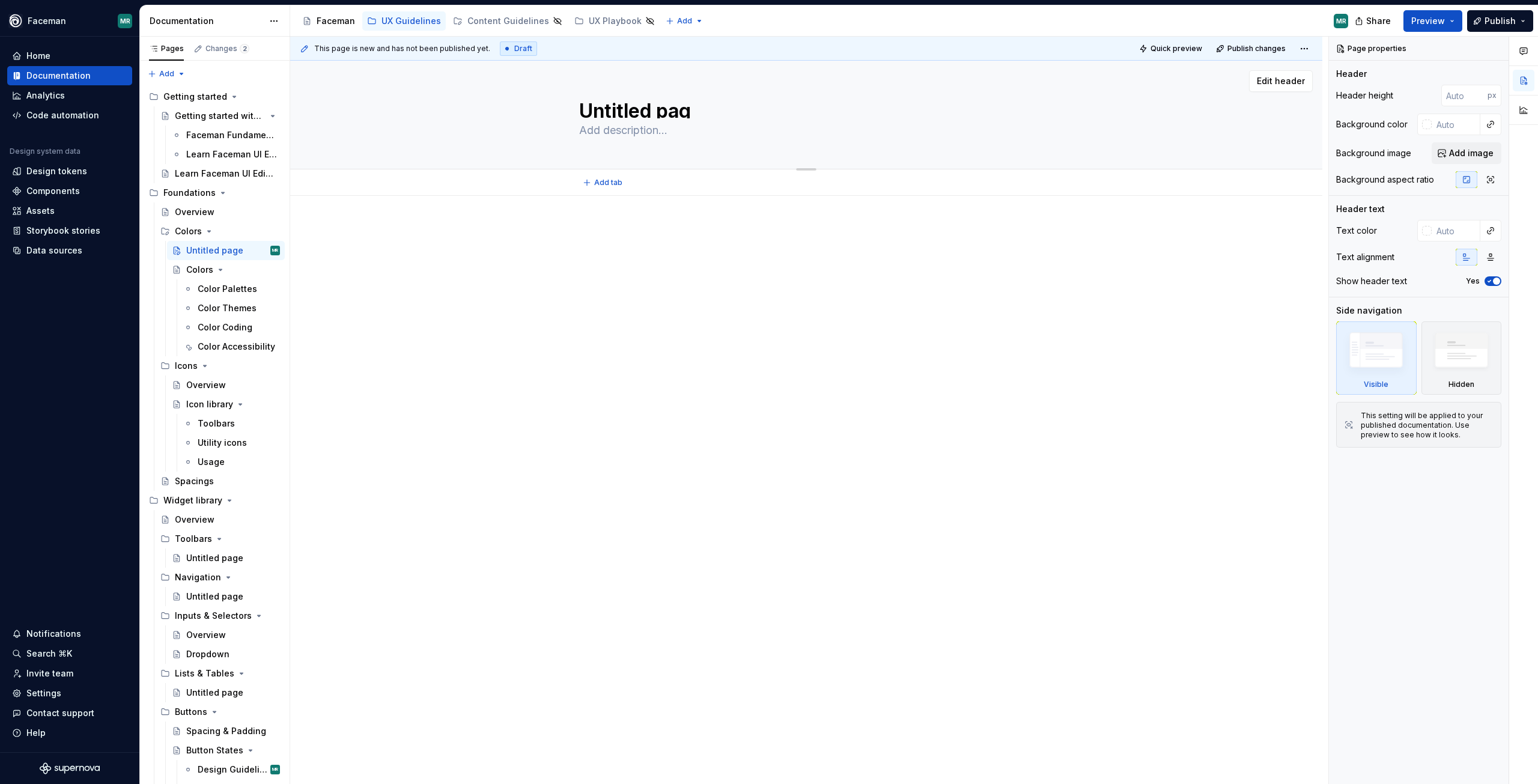
type textarea "*"
type textarea "Untitled pagO"
type textarea "*"
type textarea "Untitled pagOv"
type textarea "*"
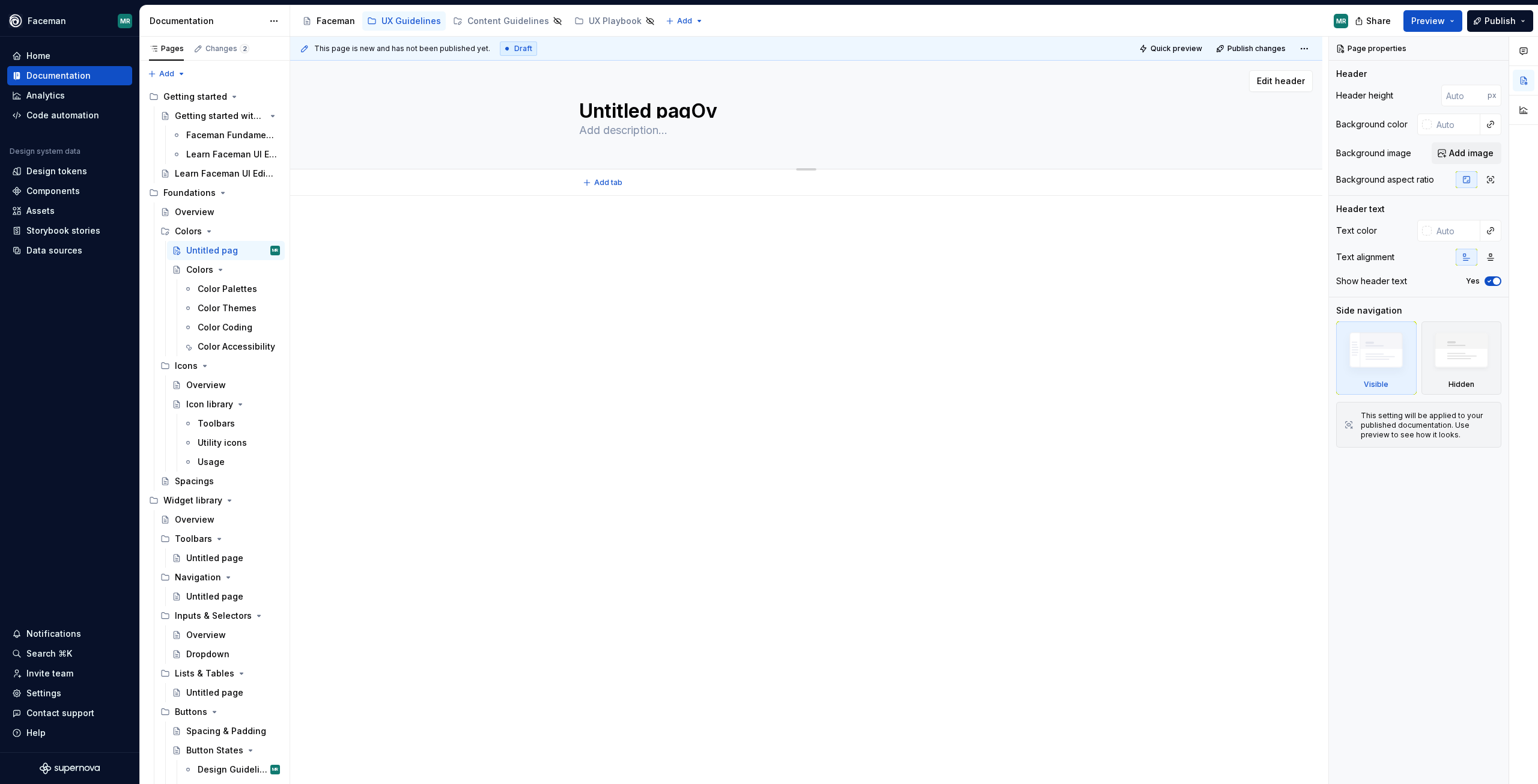
type textarea "Untitled pagOve"
type textarea "*"
type textarea "Untitled pagOver"
type textarea "*"
type textarea "Untitled pagOverv"
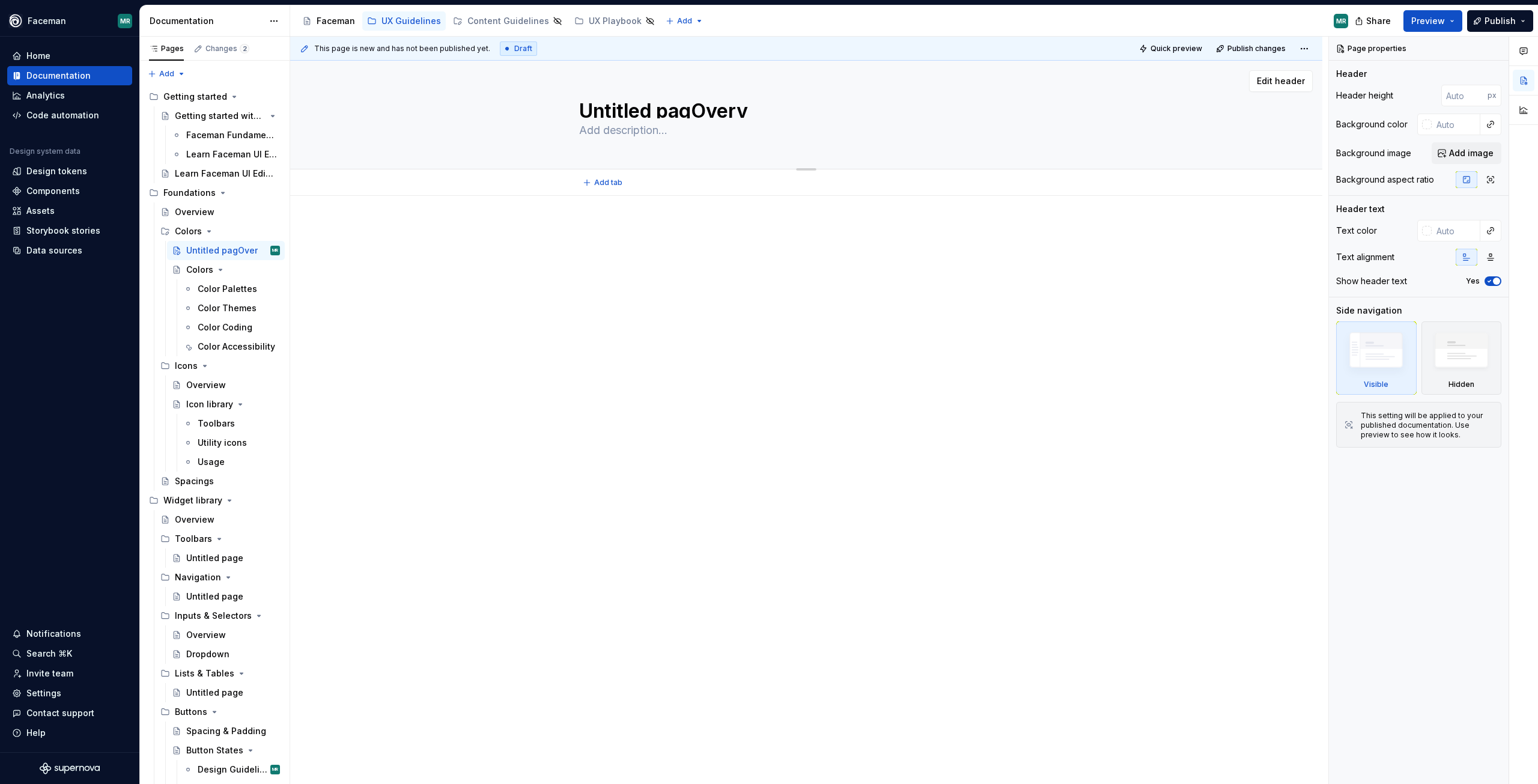
type textarea "*"
type textarea "Untitled pagOvervi"
type textarea "*"
type textarea "Untitled pagOvervie"
type textarea "*"
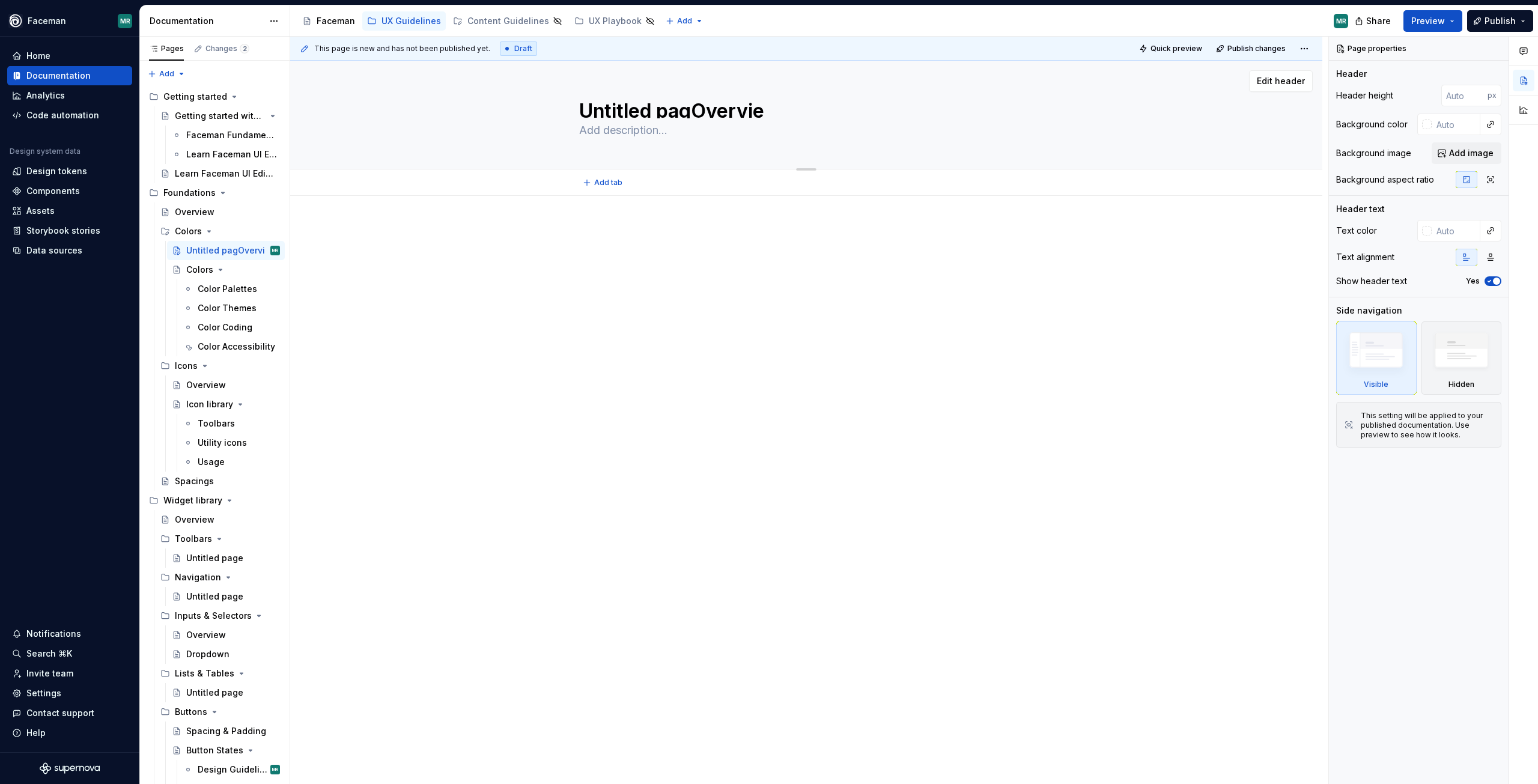
type textarea "Untitled pagOverview"
type textarea "*"
type textarea "O"
type textarea "*"
type textarea "Ov"
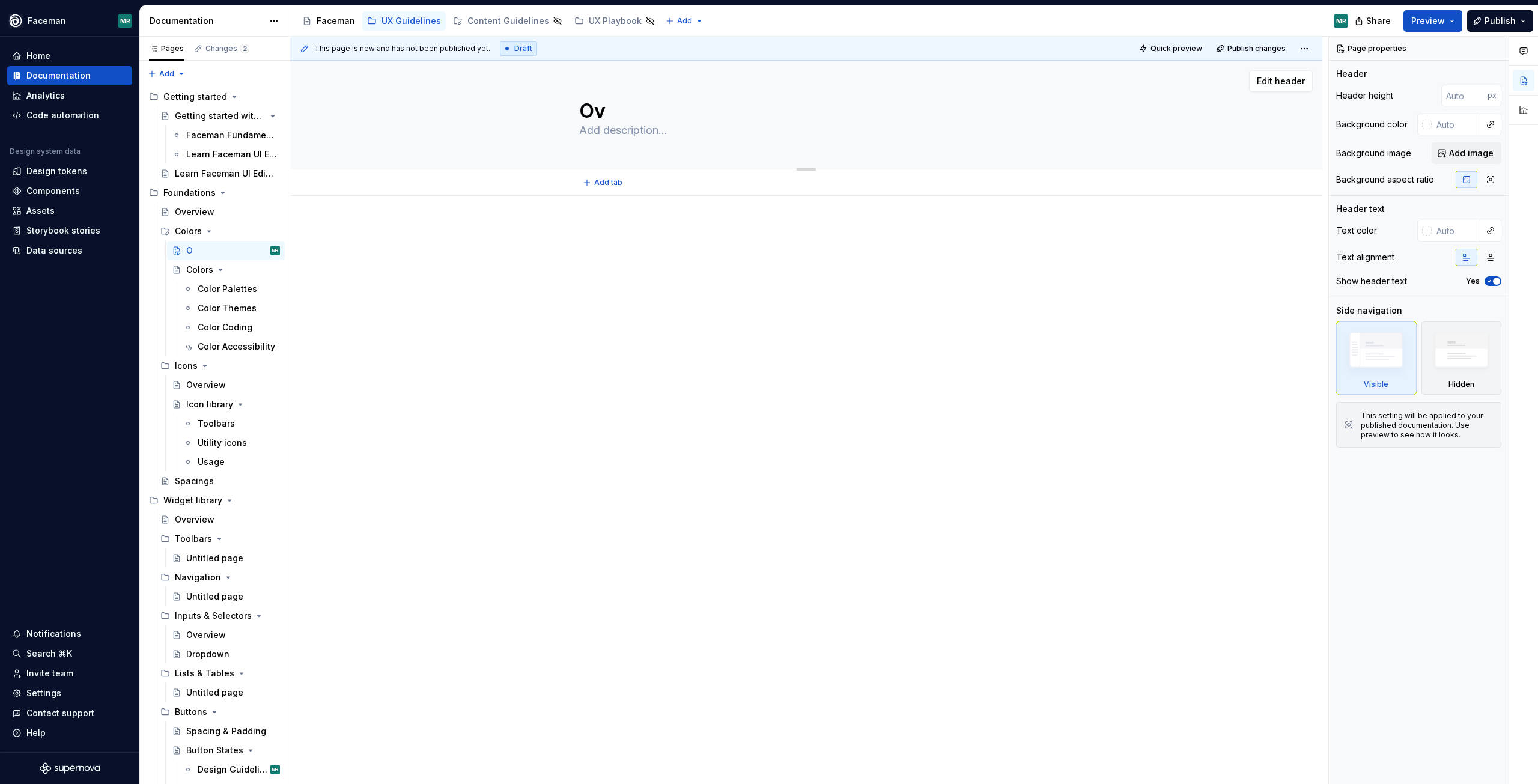
type textarea "*"
type textarea "Ove"
type textarea "*"
type textarea "Over"
type textarea "*"
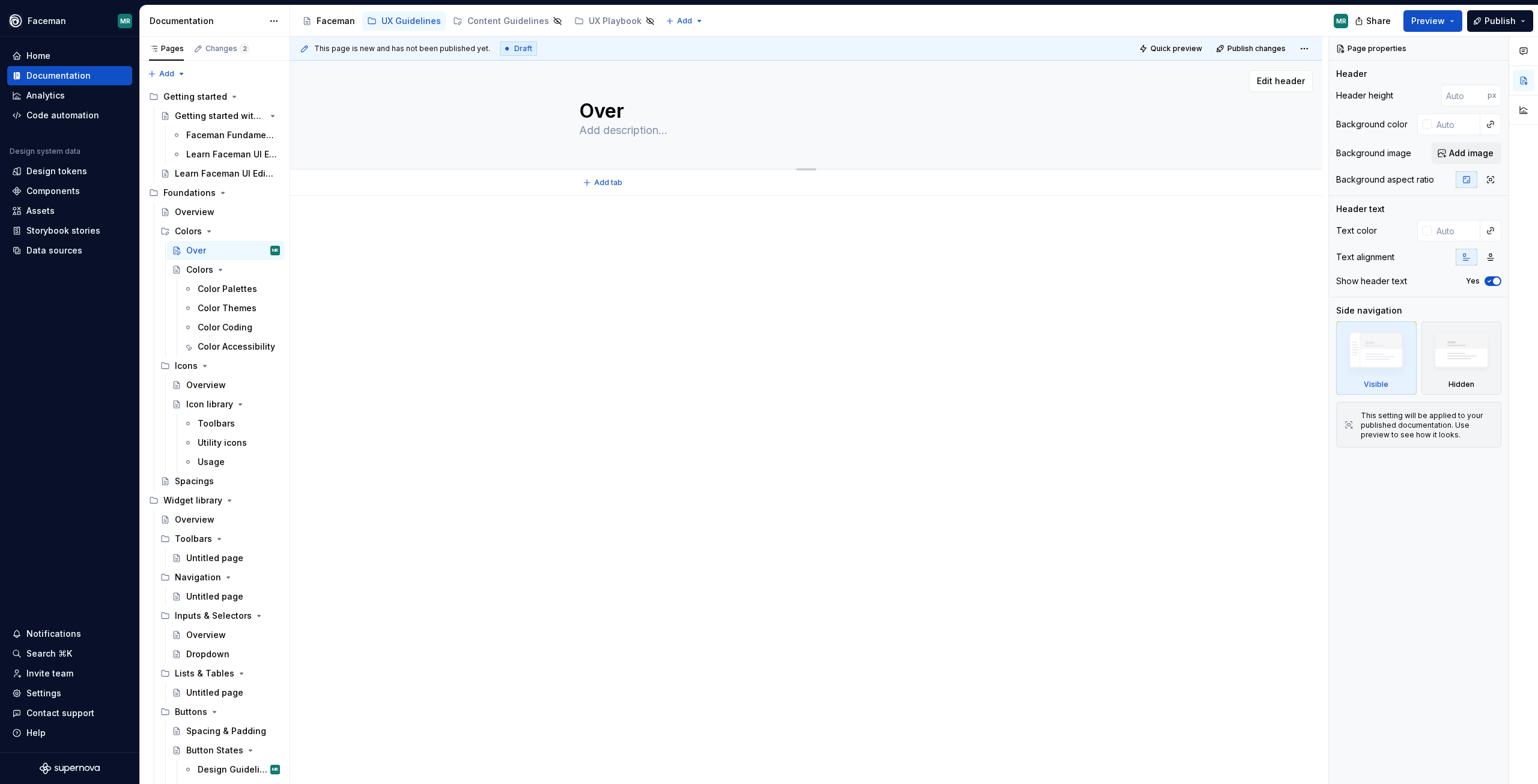
type textarea "Overv"
type textarea "*"
type textarea "Overvi"
type textarea "*"
type textarea "Overvie"
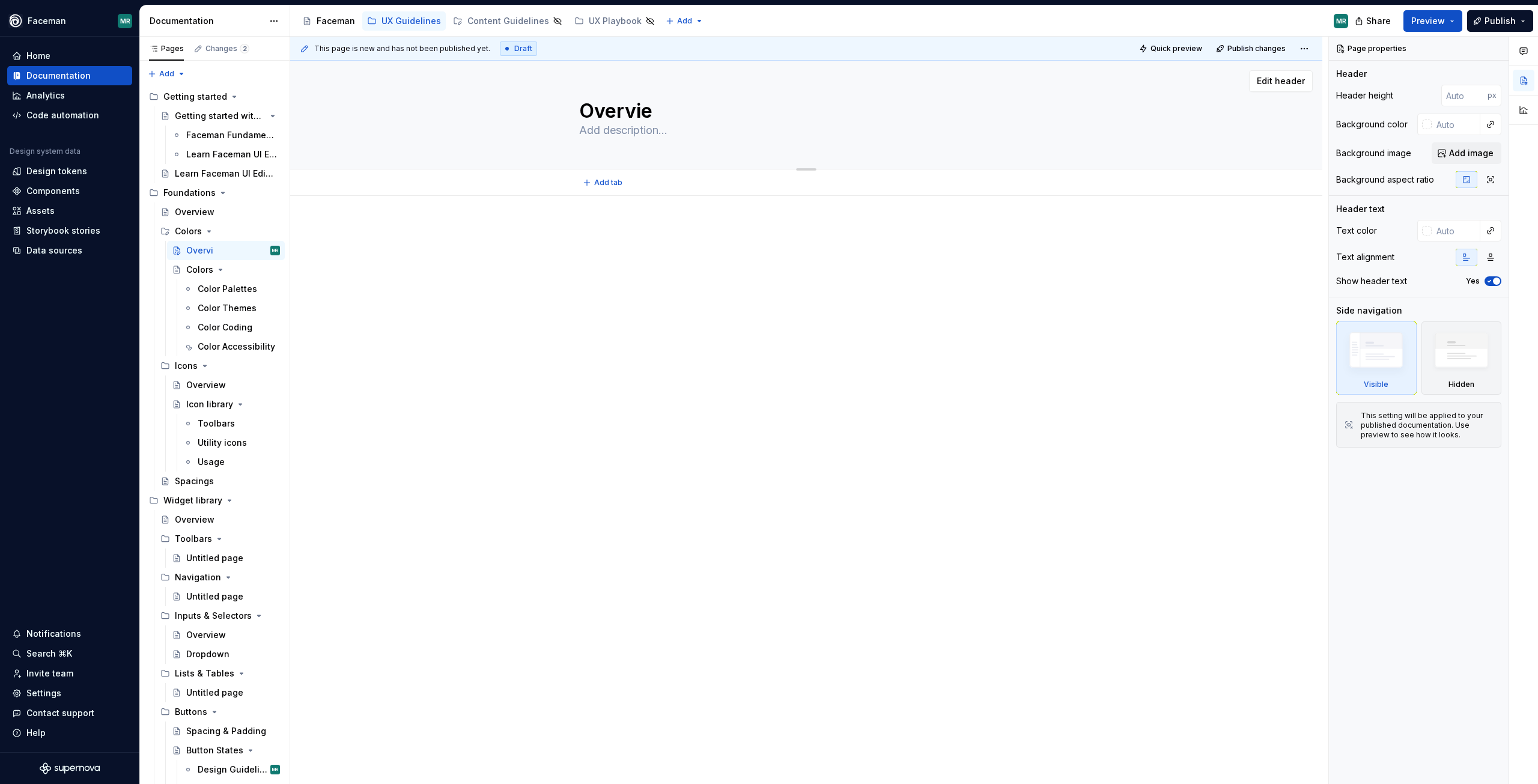
type textarea "*"
type textarea "Overview"
type textarea "*"
type textarea "Overview"
click at [696, 407] on div at bounding box center [806, 358] width 1032 height 324
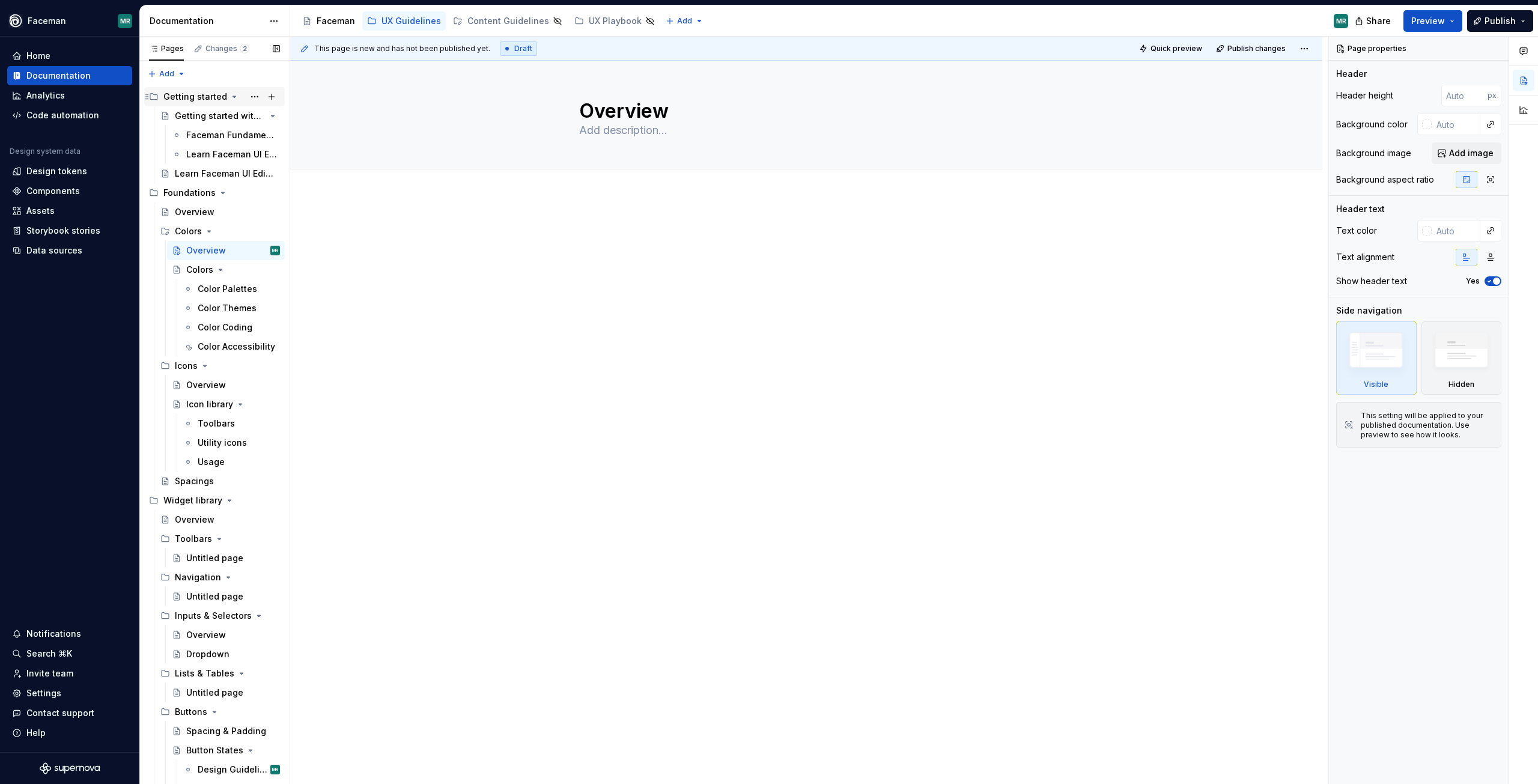
click at [198, 99] on div "Getting started" at bounding box center [195, 97] width 64 height 12
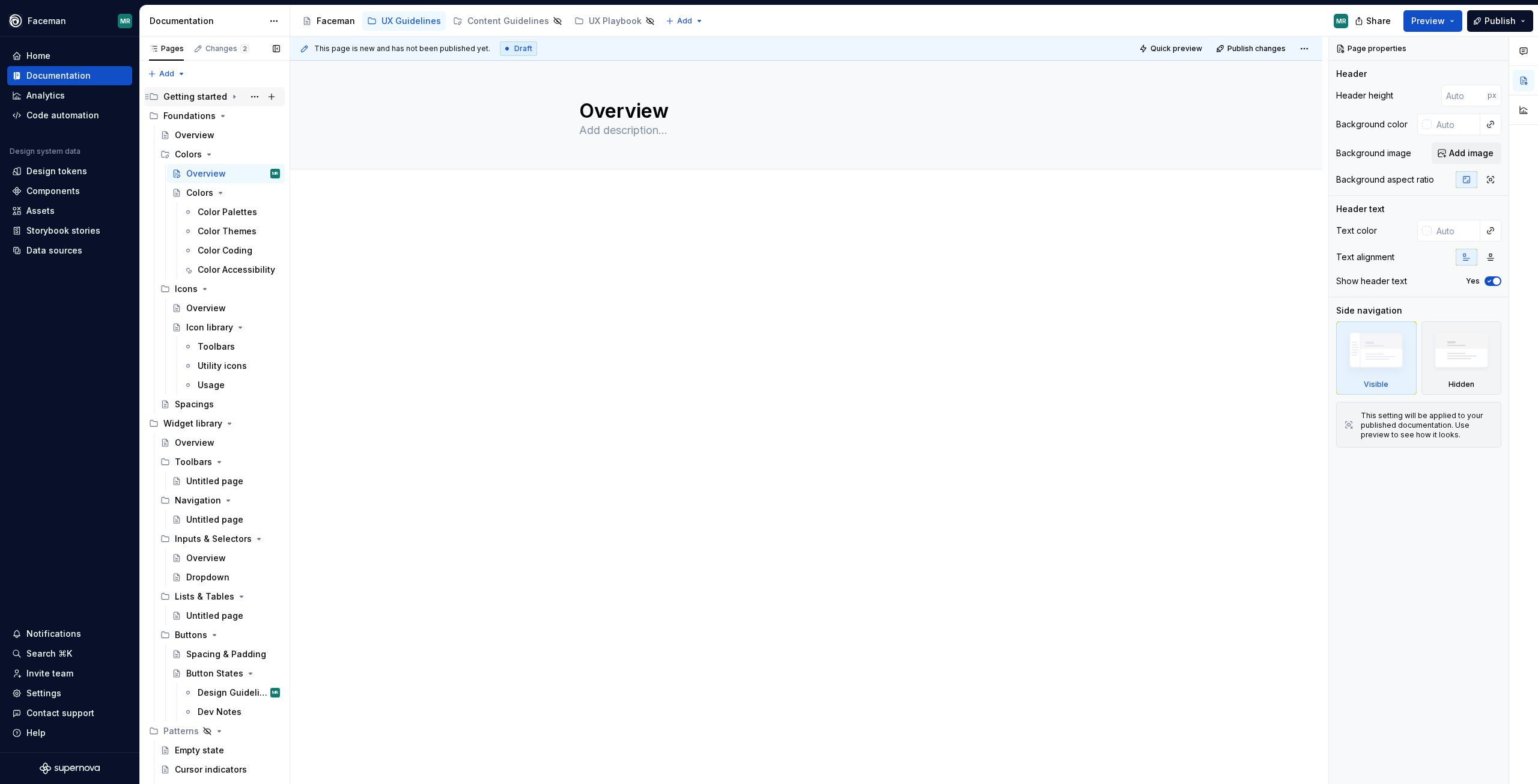
click at [198, 99] on div "Getting started" at bounding box center [195, 97] width 64 height 12
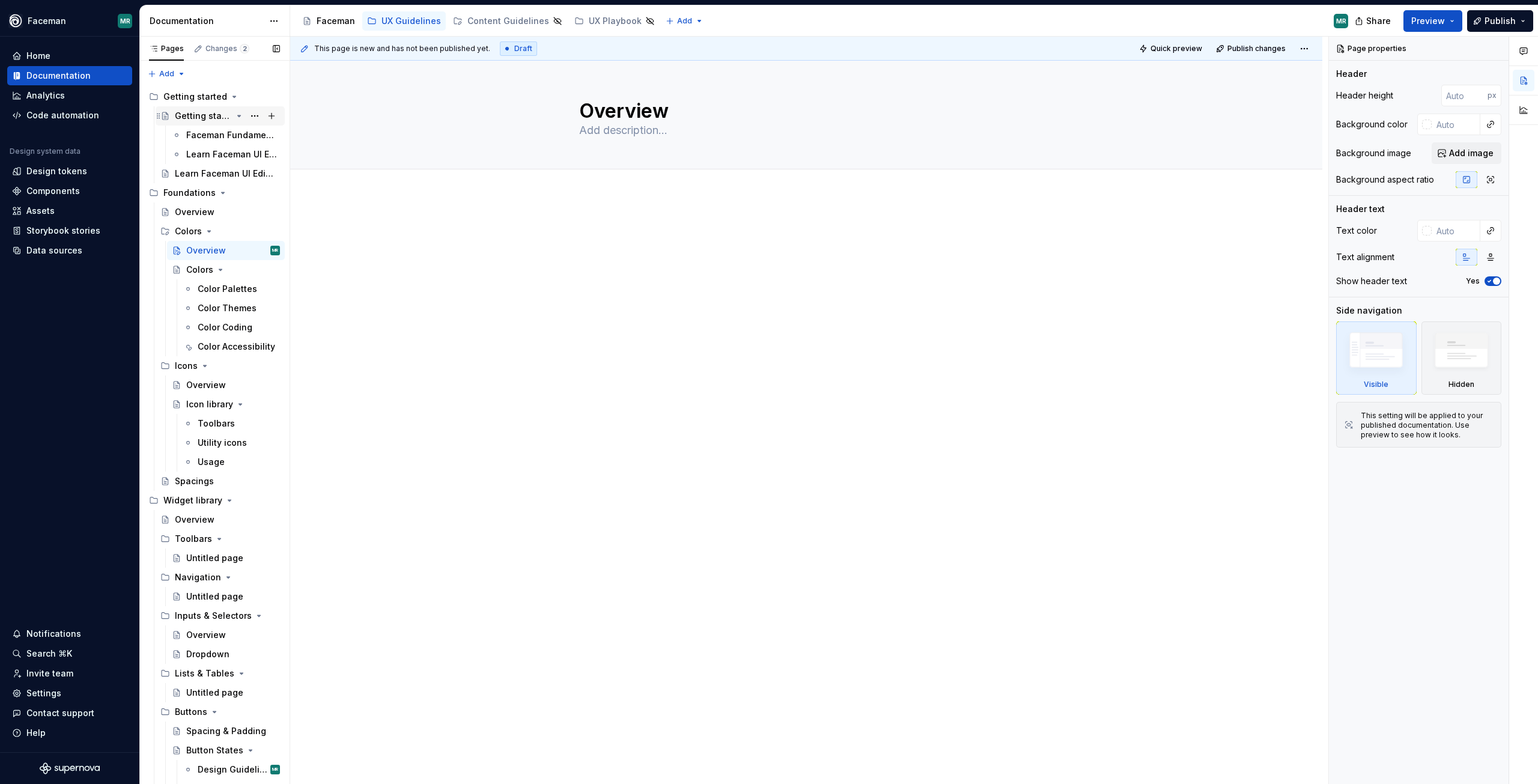
click at [196, 114] on div "Getting started with Faceman" at bounding box center [203, 116] width 57 height 12
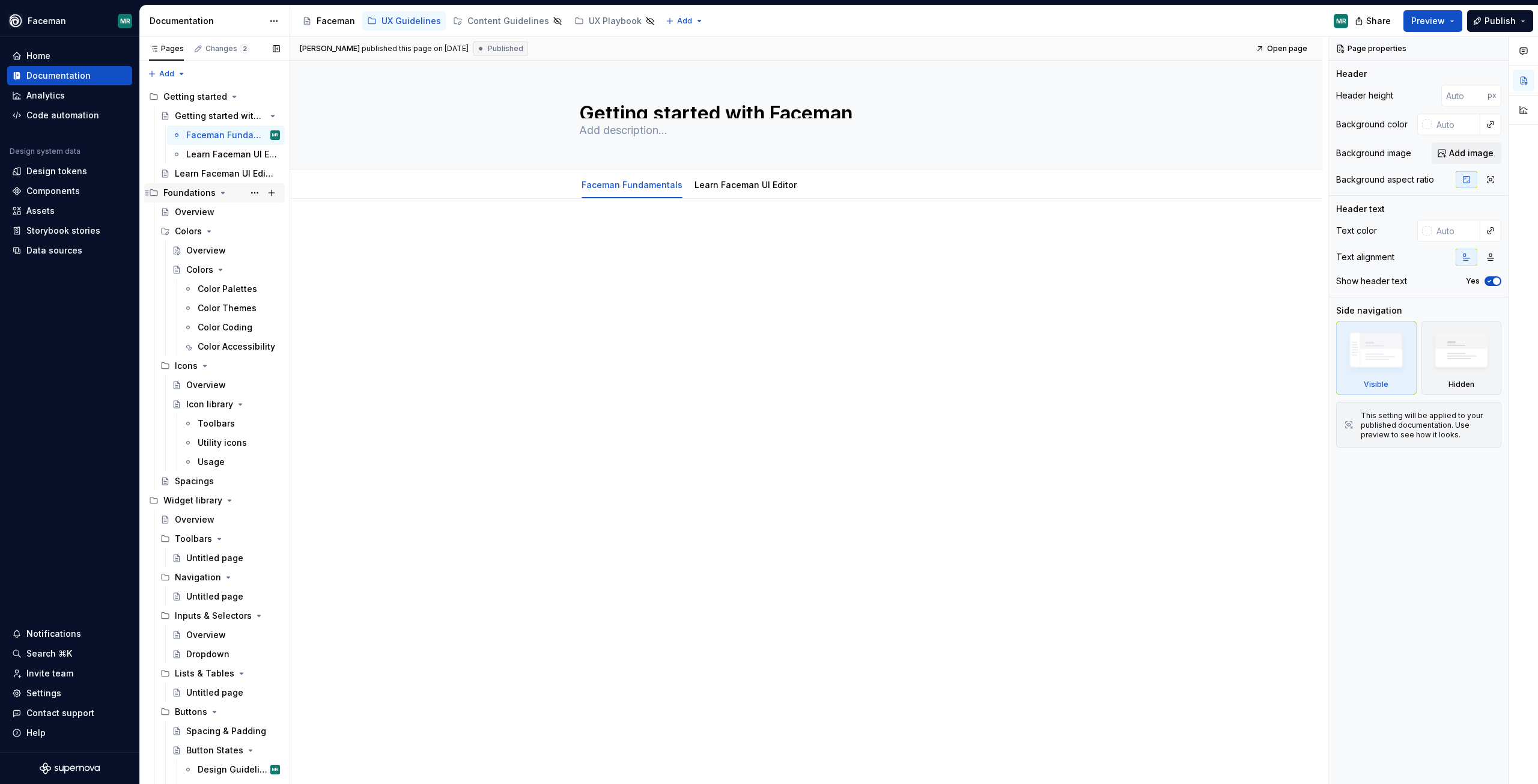
click at [210, 199] on div "Foundations" at bounding box center [222, 193] width 117 height 17
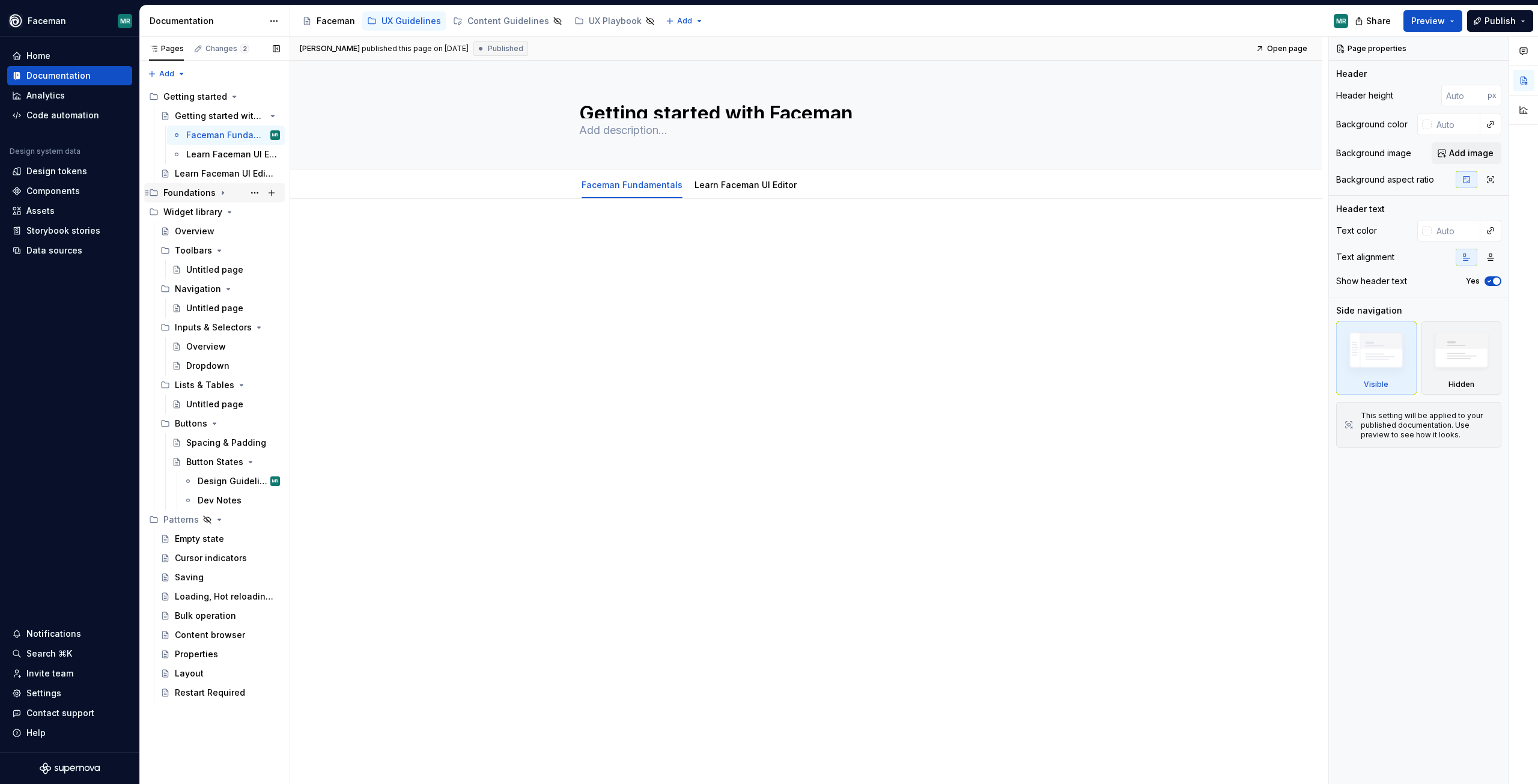
click at [210, 198] on div "Foundations" at bounding box center [189, 193] width 52 height 12
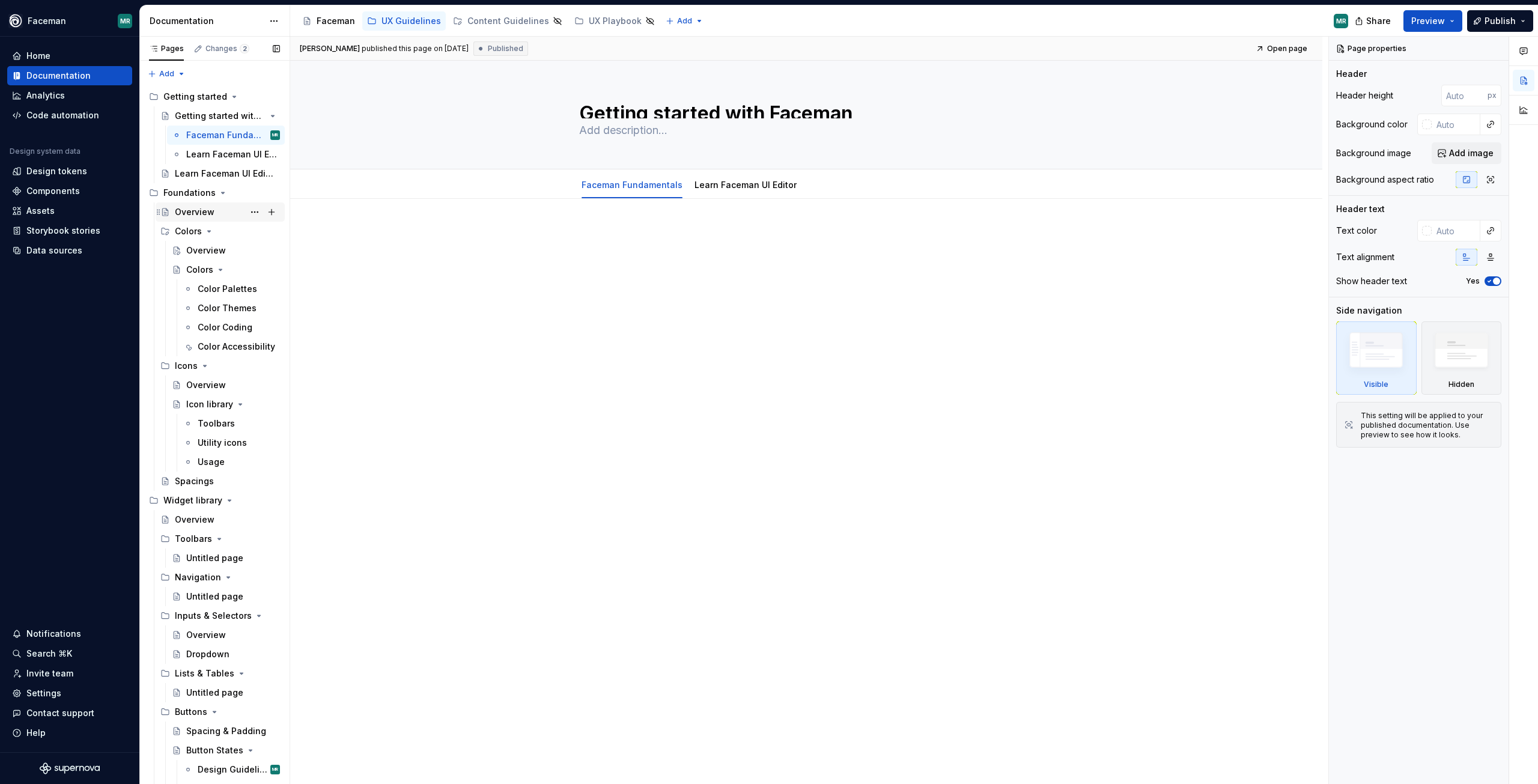
click at [205, 210] on div "Overview" at bounding box center [195, 212] width 40 height 12
click at [625, 108] on textarea "Overview" at bounding box center [804, 109] width 454 height 19
click at [467, 260] on div at bounding box center [806, 248] width 901 height 46
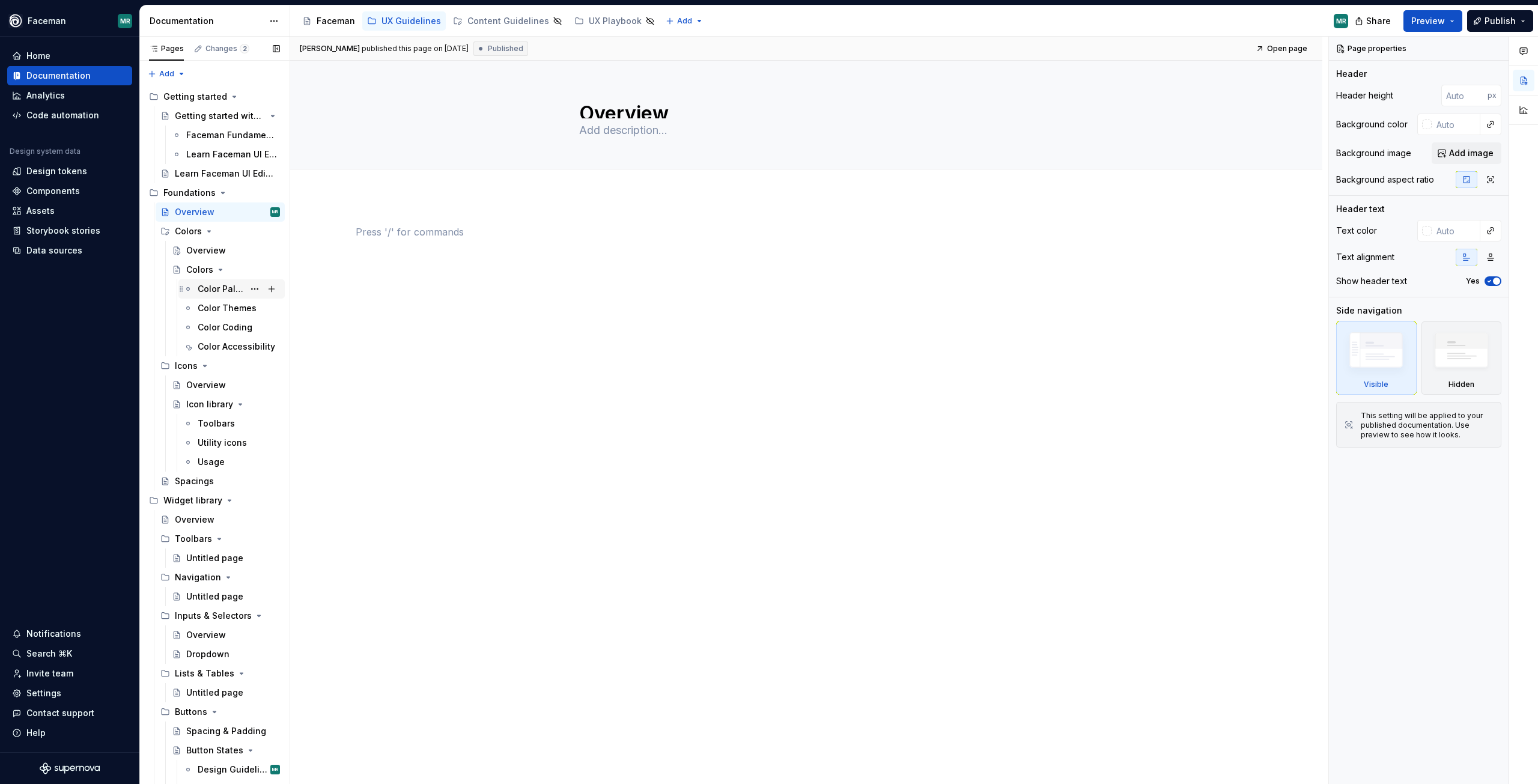
click at [213, 284] on div "Color Palettes" at bounding box center [220, 289] width 46 height 12
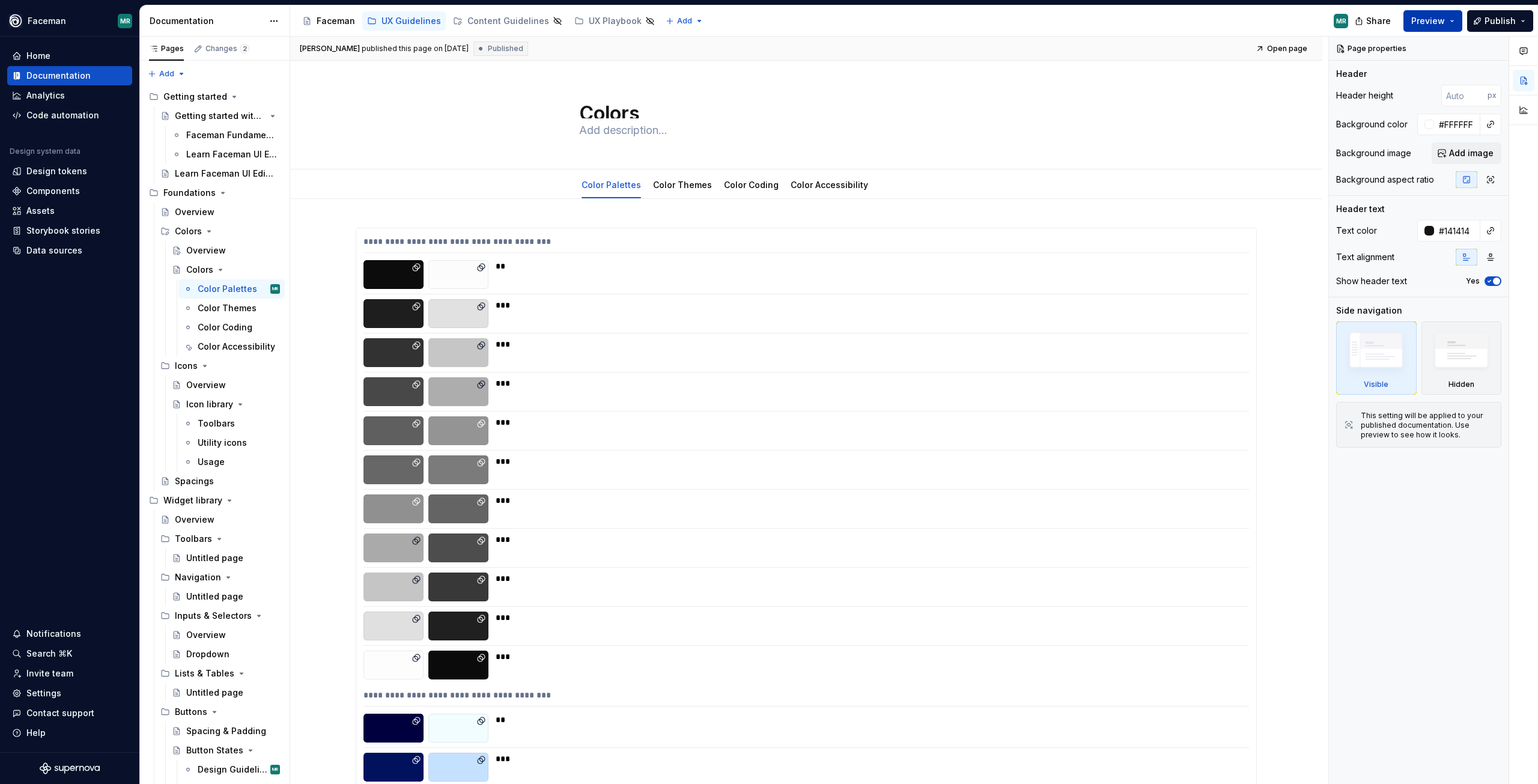
click at [1456, 16] on button "Preview" at bounding box center [1433, 21] width 59 height 22
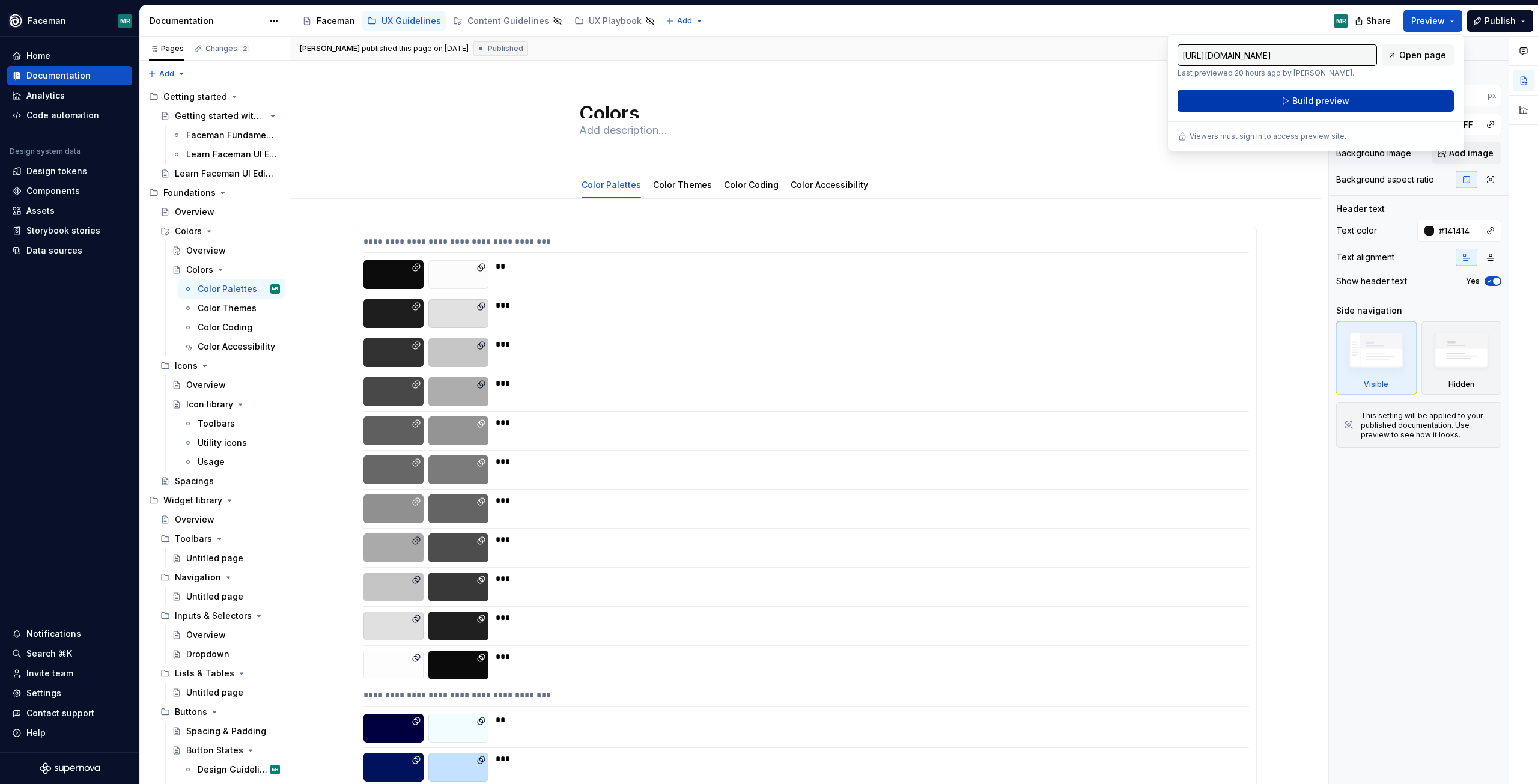
click at [1312, 106] on span "Build preview" at bounding box center [1321, 101] width 57 height 12
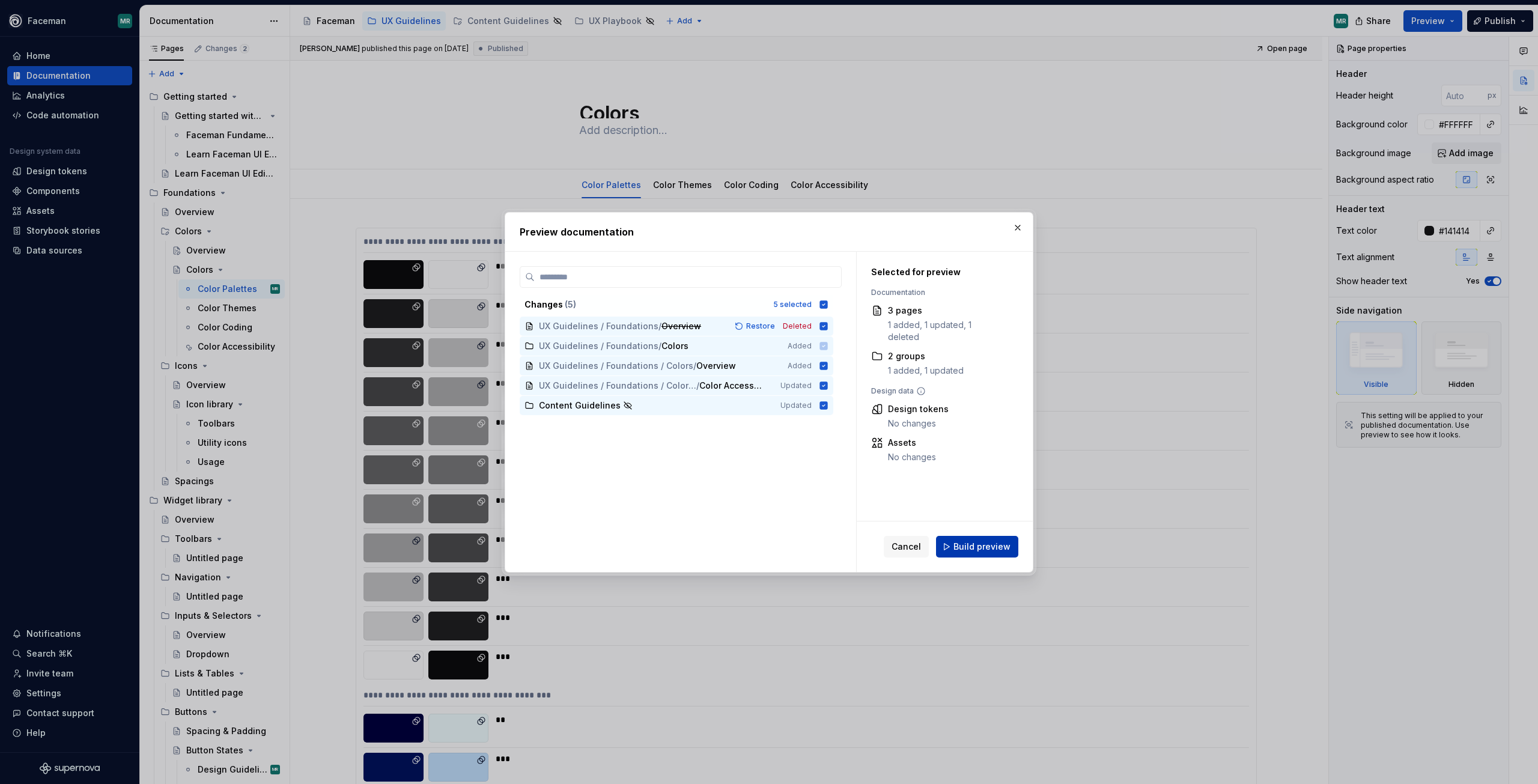
click at [986, 546] on span "Build preview" at bounding box center [982, 547] width 57 height 12
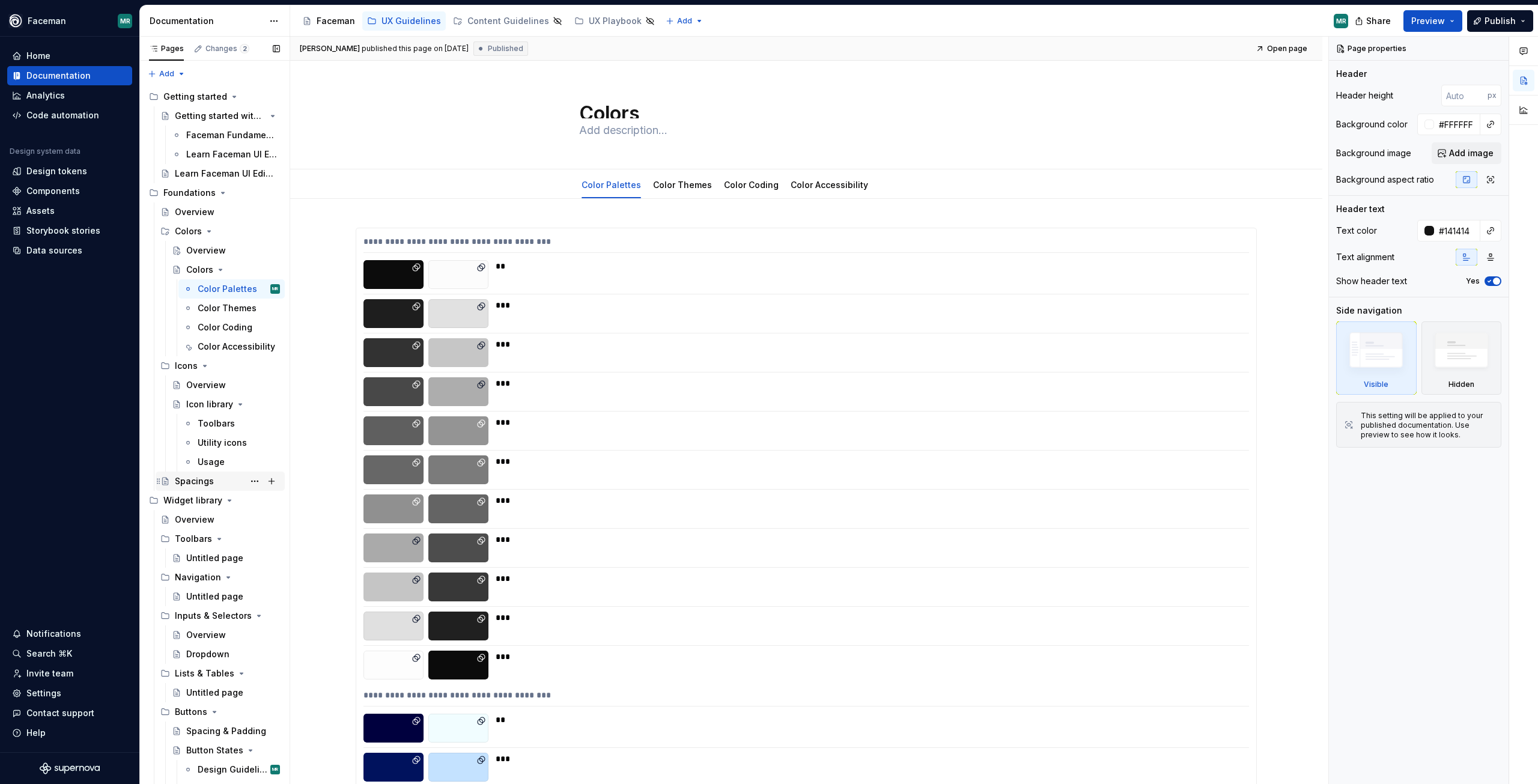
click at [201, 481] on div "Spacings" at bounding box center [194, 481] width 39 height 12
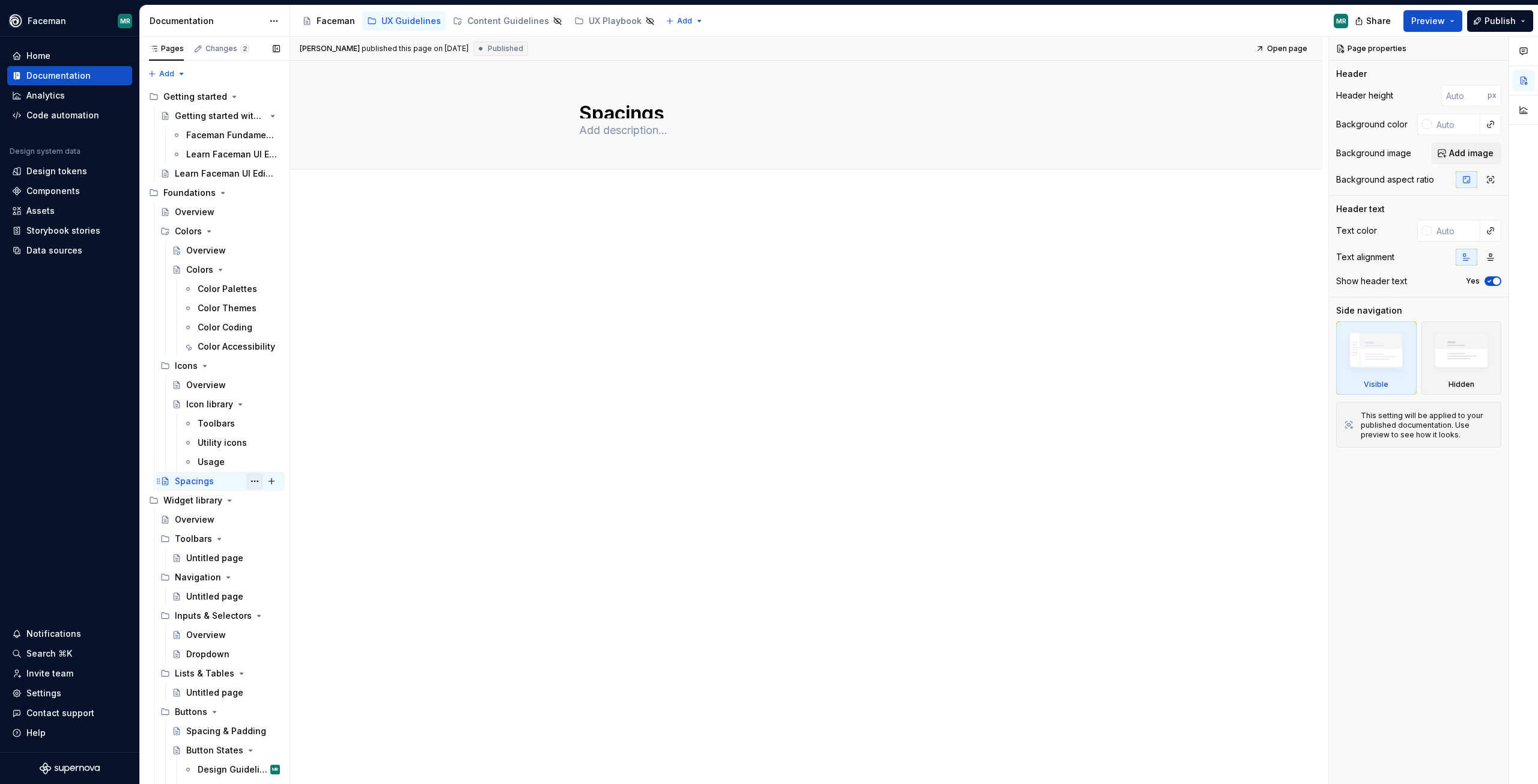
click at [252, 475] on button "Page tree" at bounding box center [255, 481] width 17 height 17
drag, startPoint x: 651, startPoint y: 107, endPoint x: 650, endPoint y: 118, distance: 11.0
click at [651, 108] on html "Faceman MR Home Documentation Analytics Code automation Design system data Desi…" at bounding box center [769, 392] width 1538 height 784
type textarea "*"
click at [650, 118] on div "Spacings" at bounding box center [806, 115] width 454 height 108
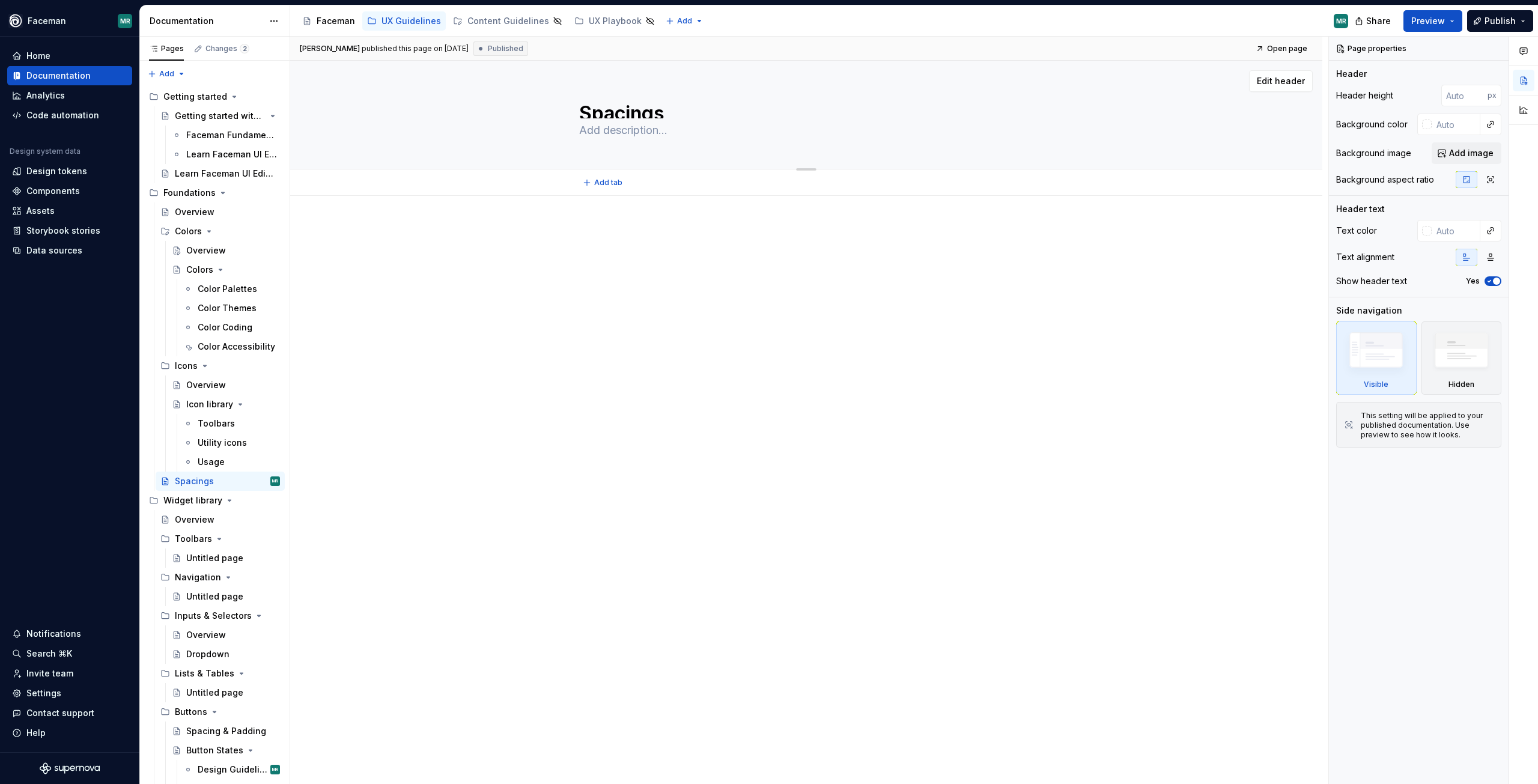
click at [668, 111] on textarea "Spacings" at bounding box center [804, 109] width 454 height 19
click at [670, 111] on textarea "Spacings" at bounding box center [804, 109] width 454 height 19
type textarea "Spacing"
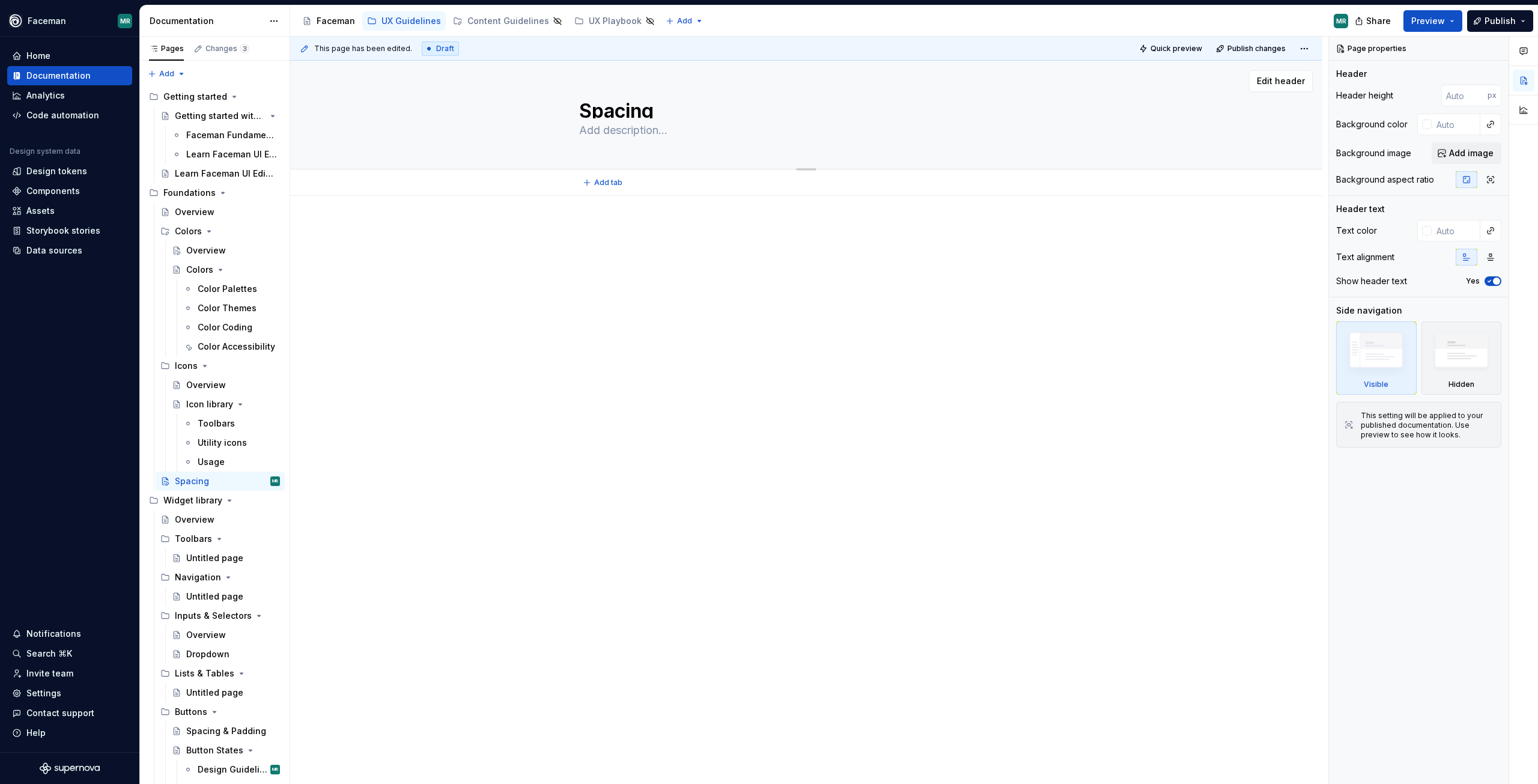
type textarea "*"
type textarea "Spacing"
type textarea "*"
type textarea "Spacing &"
type textarea "*"
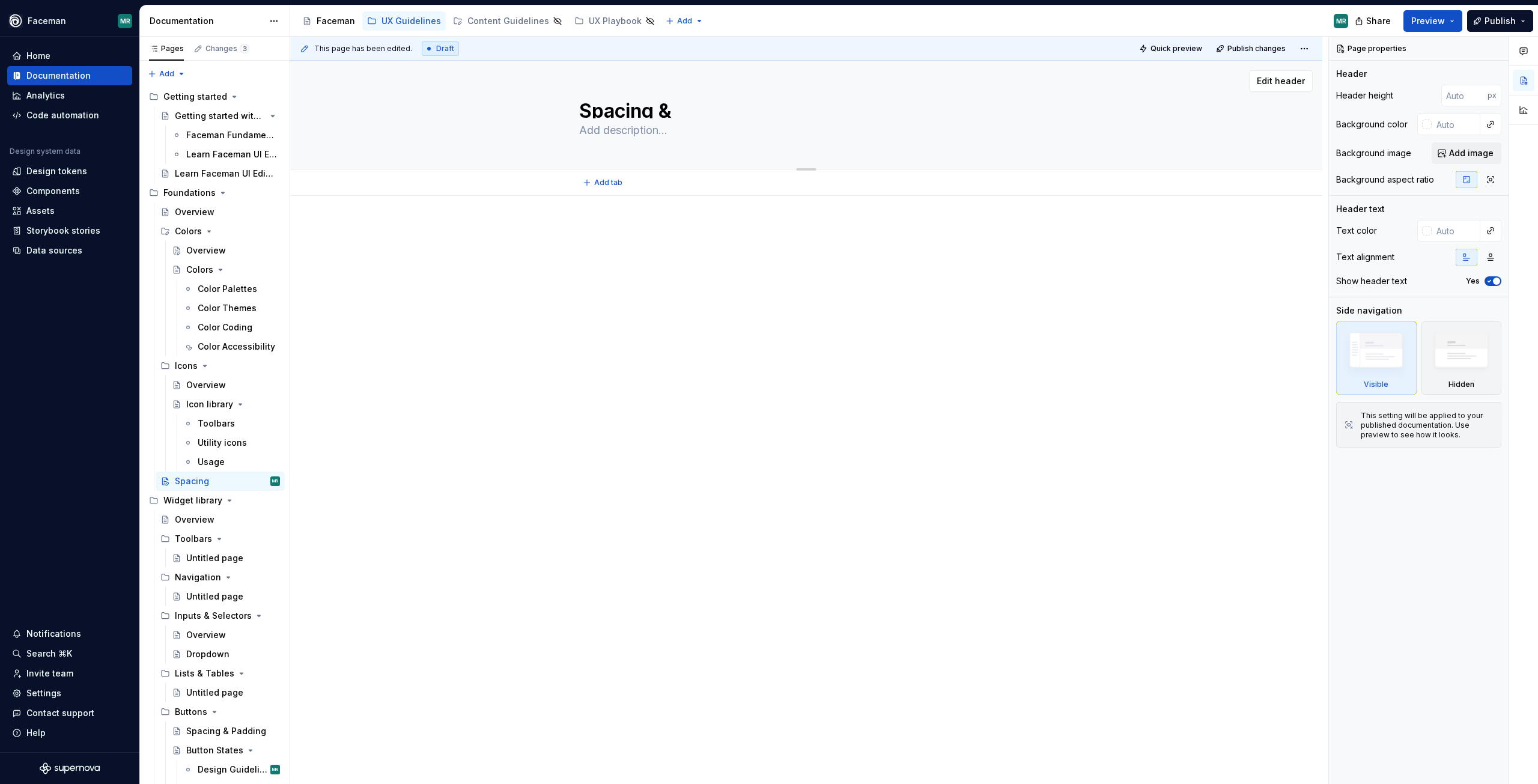
type textarea "Spacing &"
type textarea "*"
type textarea "Spacing & a"
type textarea "*"
type textarea "Spacing & al"
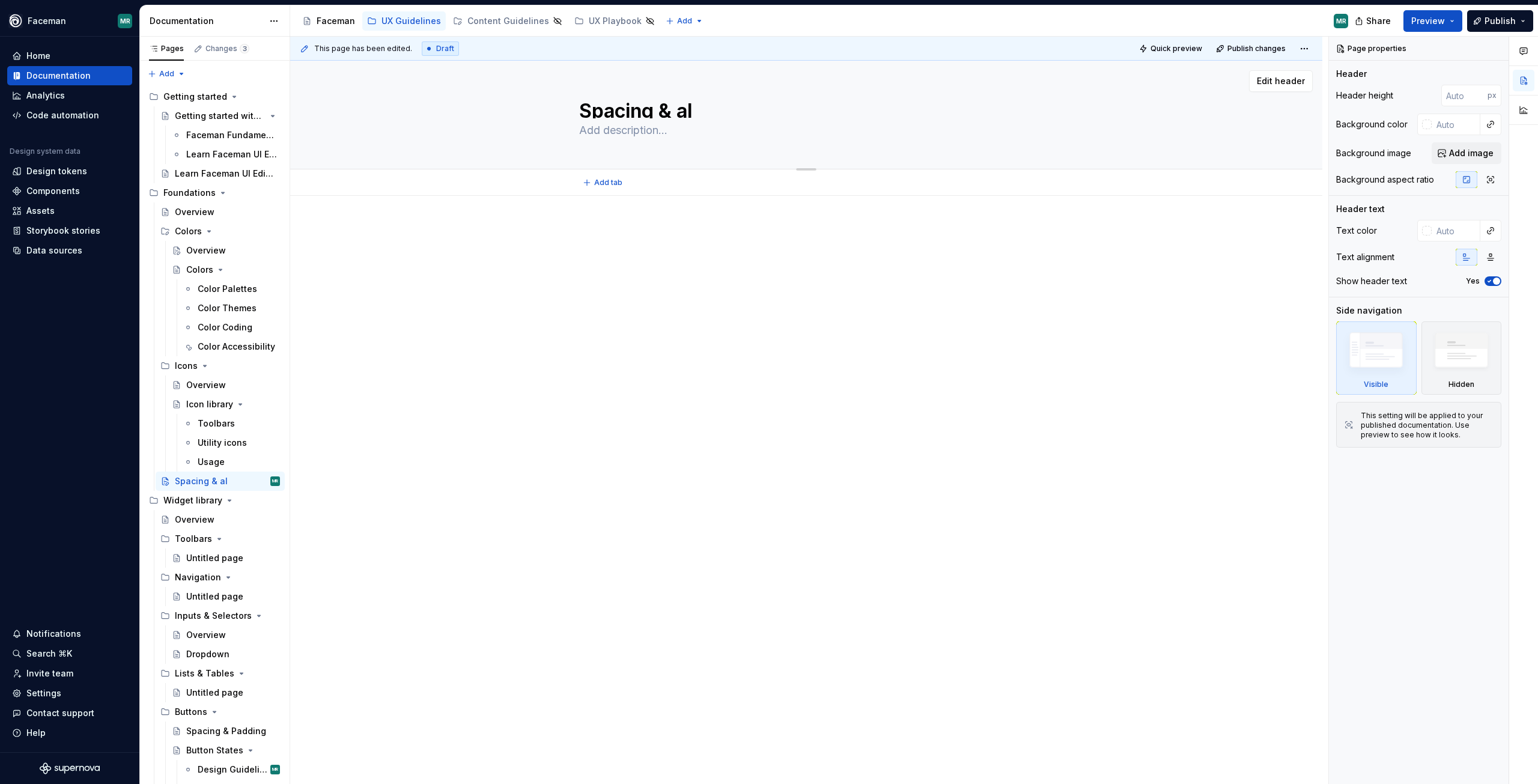
type textarea "*"
type textarea "Spacing & [PERSON_NAME]"
type textarea "*"
type textarea "Spacing & [PERSON_NAME]"
type textarea "*"
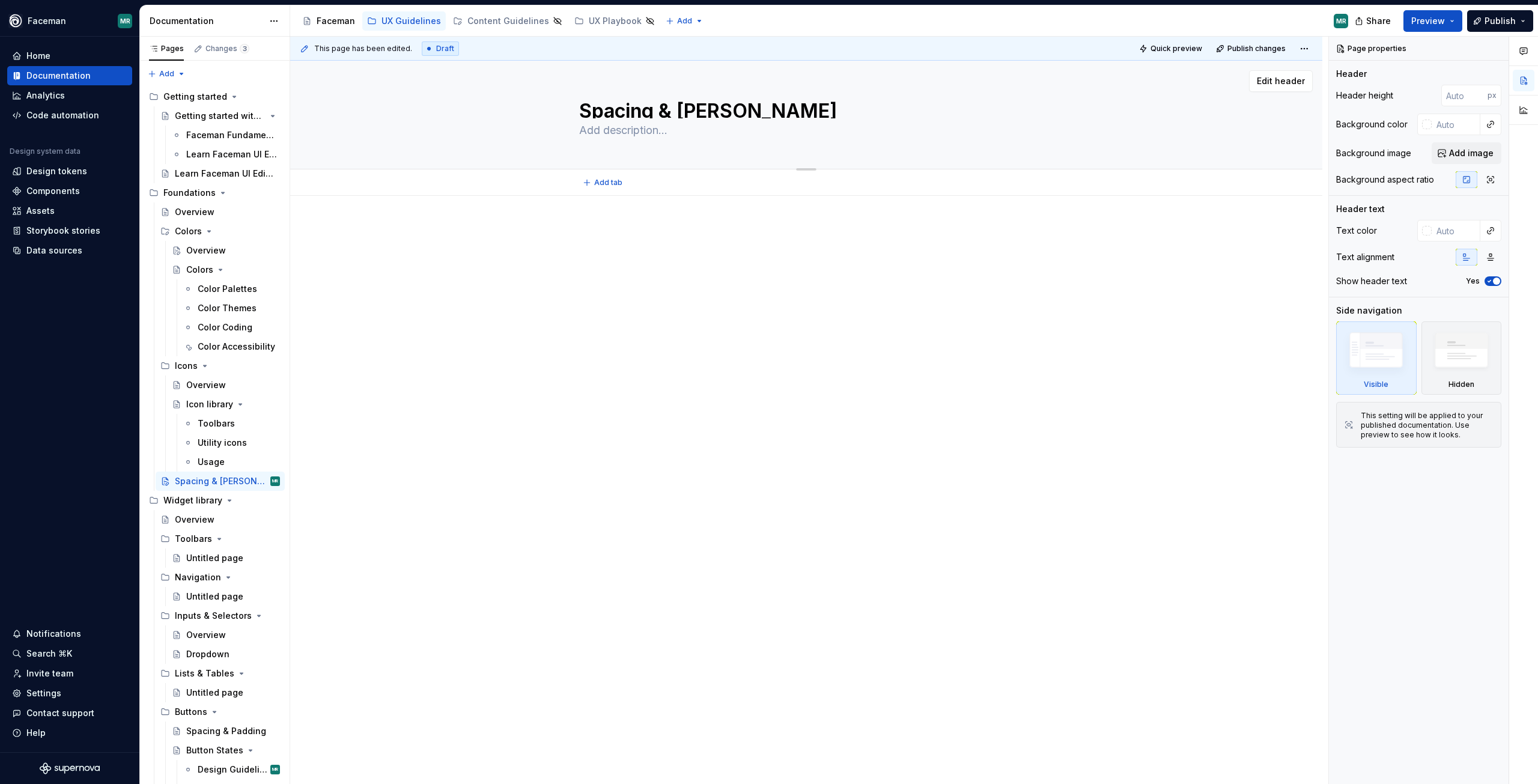
type textarea "Spacing & align"
type textarea "*"
type textarea "Spacing & alignm"
type textarea "*"
type textarea "Spacing & alignmn"
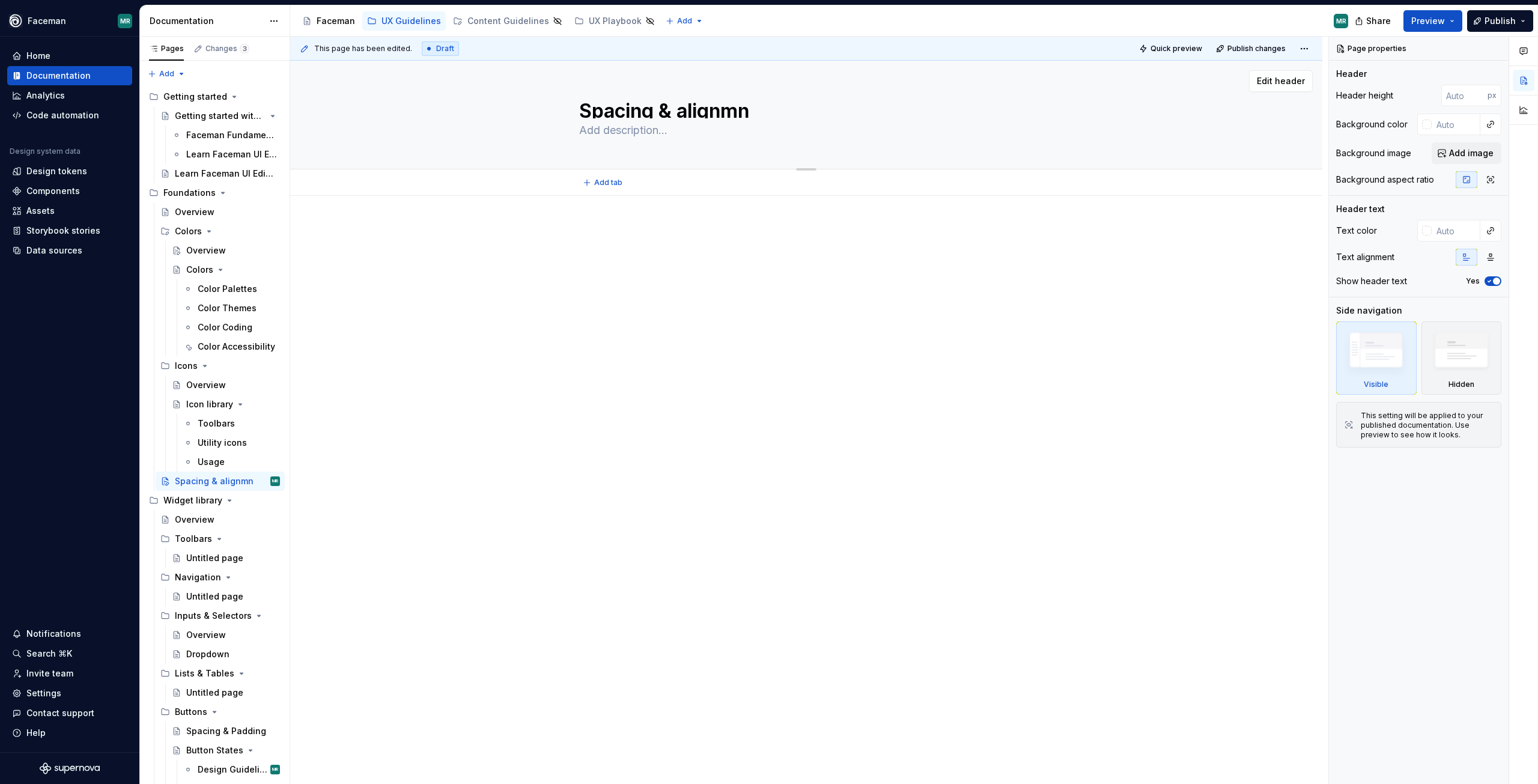
type textarea "*"
type textarea "Spacing & alignm"
type textarea "*"
type textarea "Spacing & alignme"
type textarea "*"
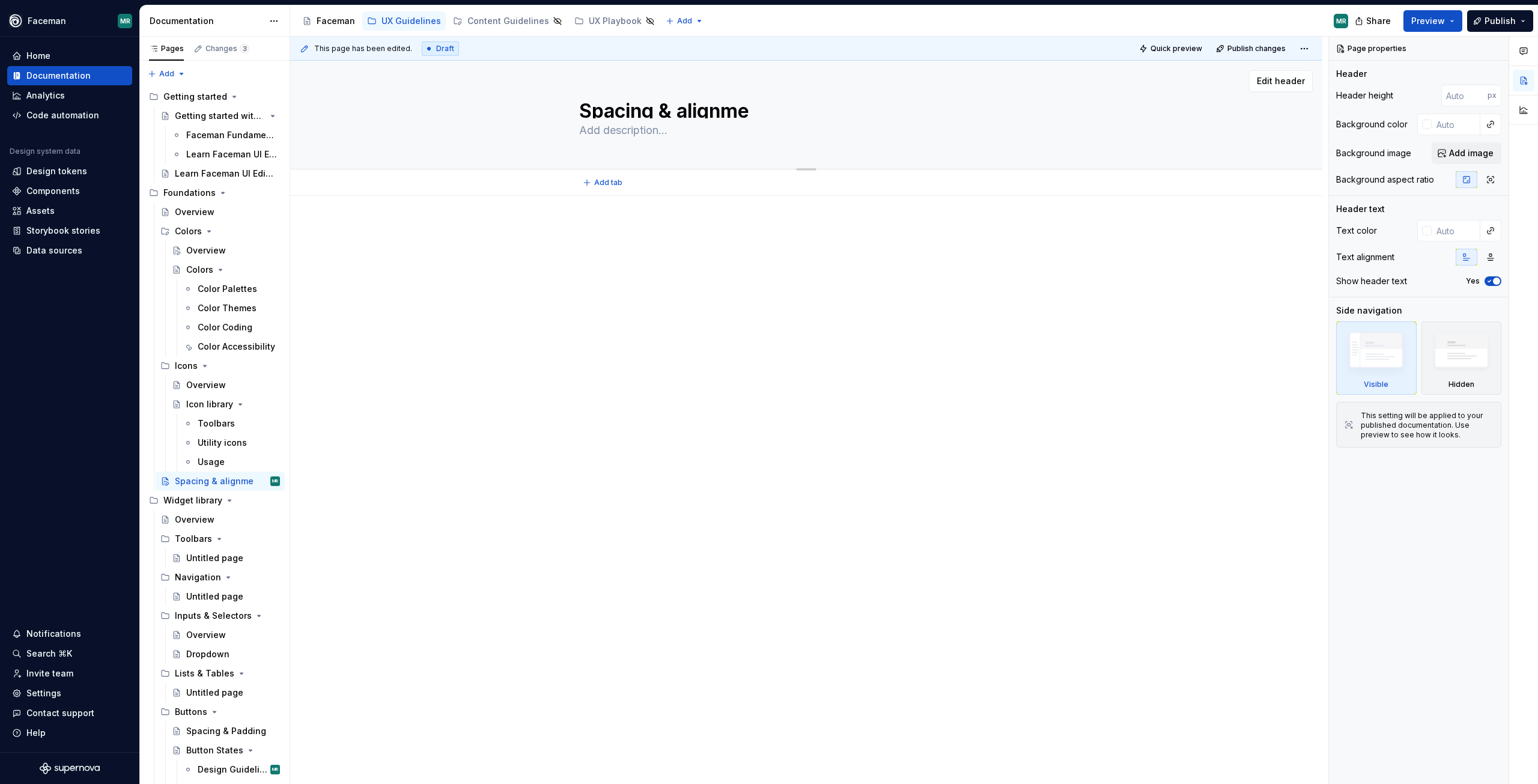
type textarea "Spacing & alignmen"
type textarea "*"
type textarea "Spacing & alignment"
type textarea "*"
type textarea "Spacing & lignment"
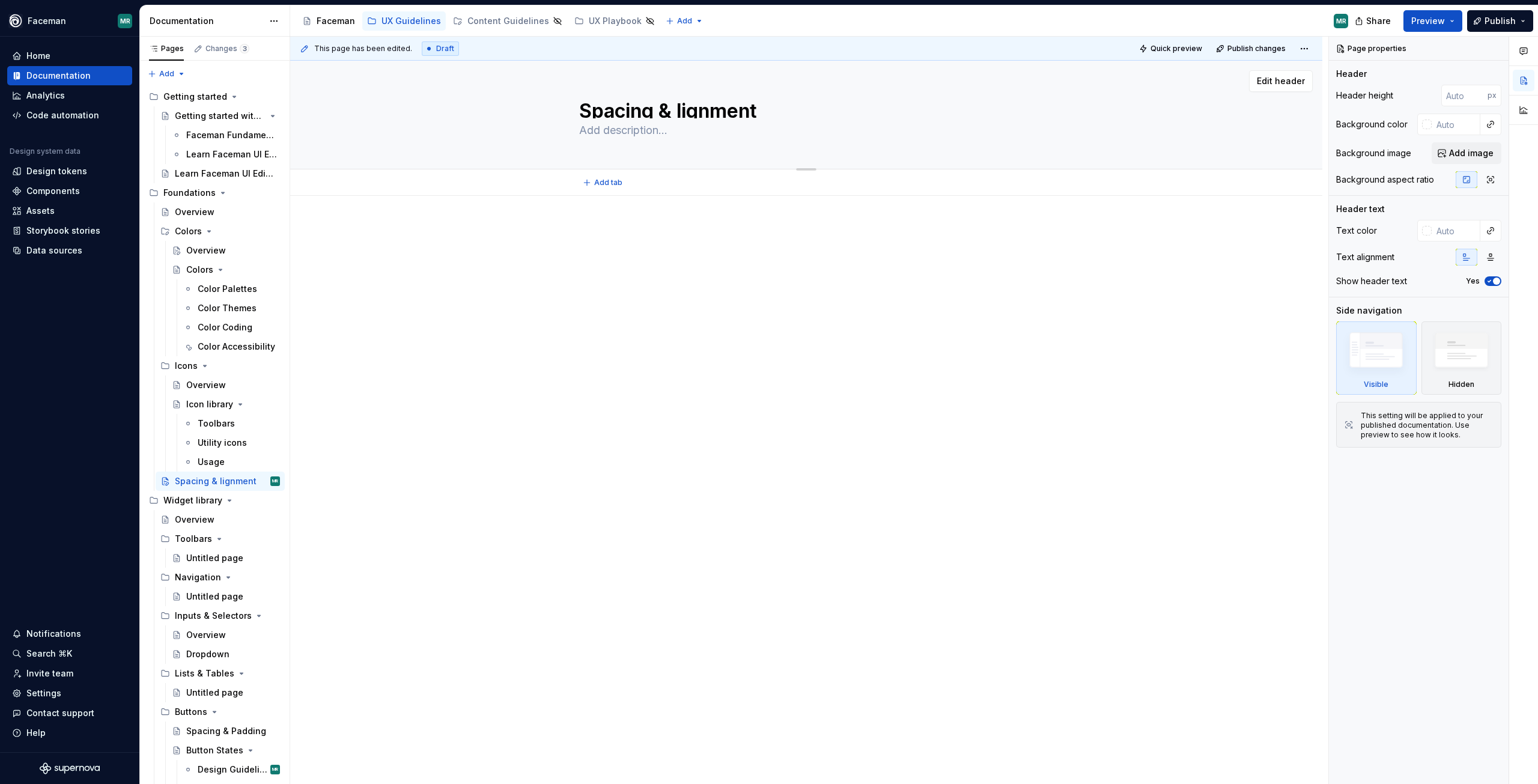
type textarea "*"
type textarea "Spacing & Alignment"
type textarea "*"
type textarea "Spacing & Alignment"
click at [827, 269] on div at bounding box center [806, 248] width 901 height 46
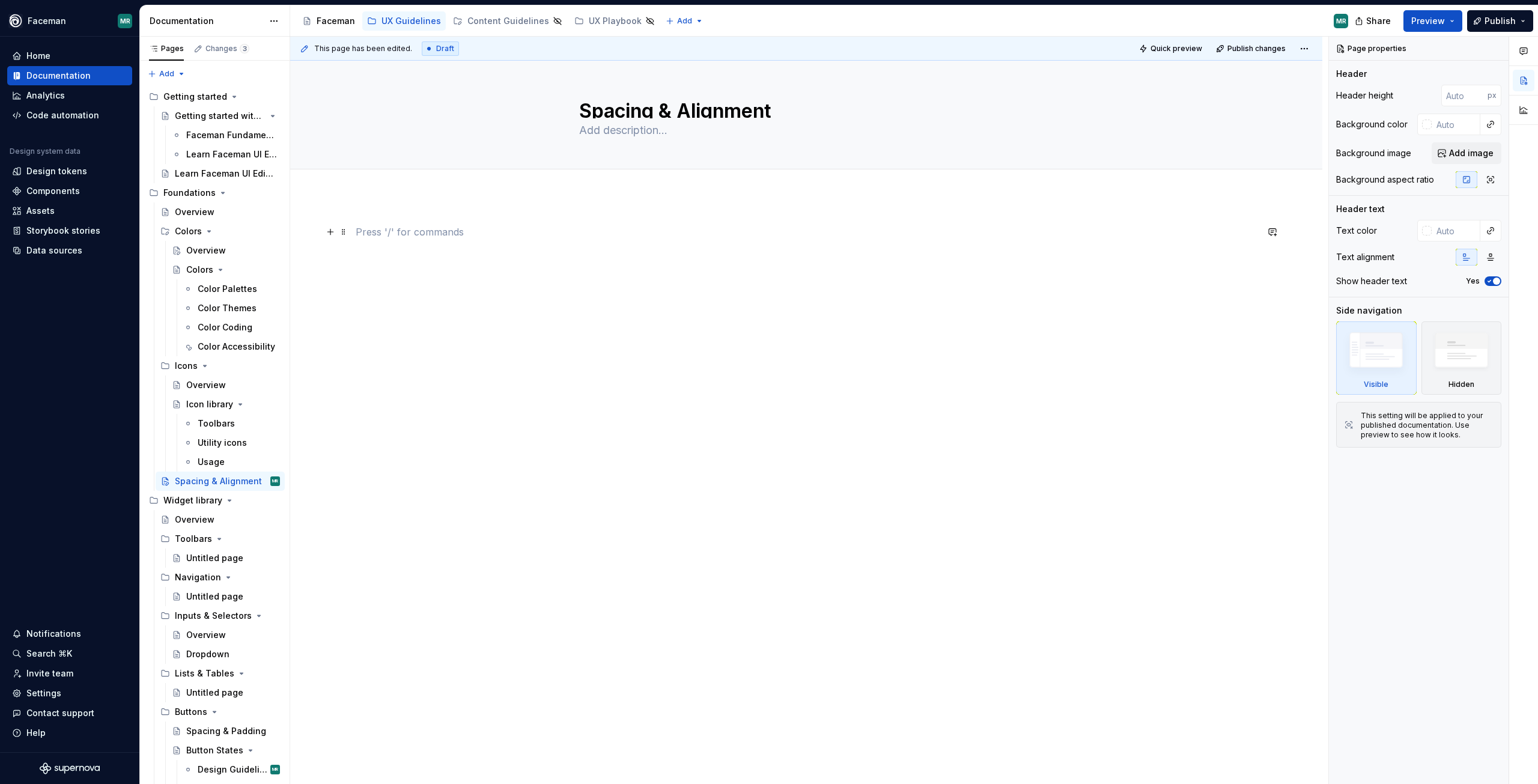
click at [412, 229] on p at bounding box center [806, 232] width 901 height 14
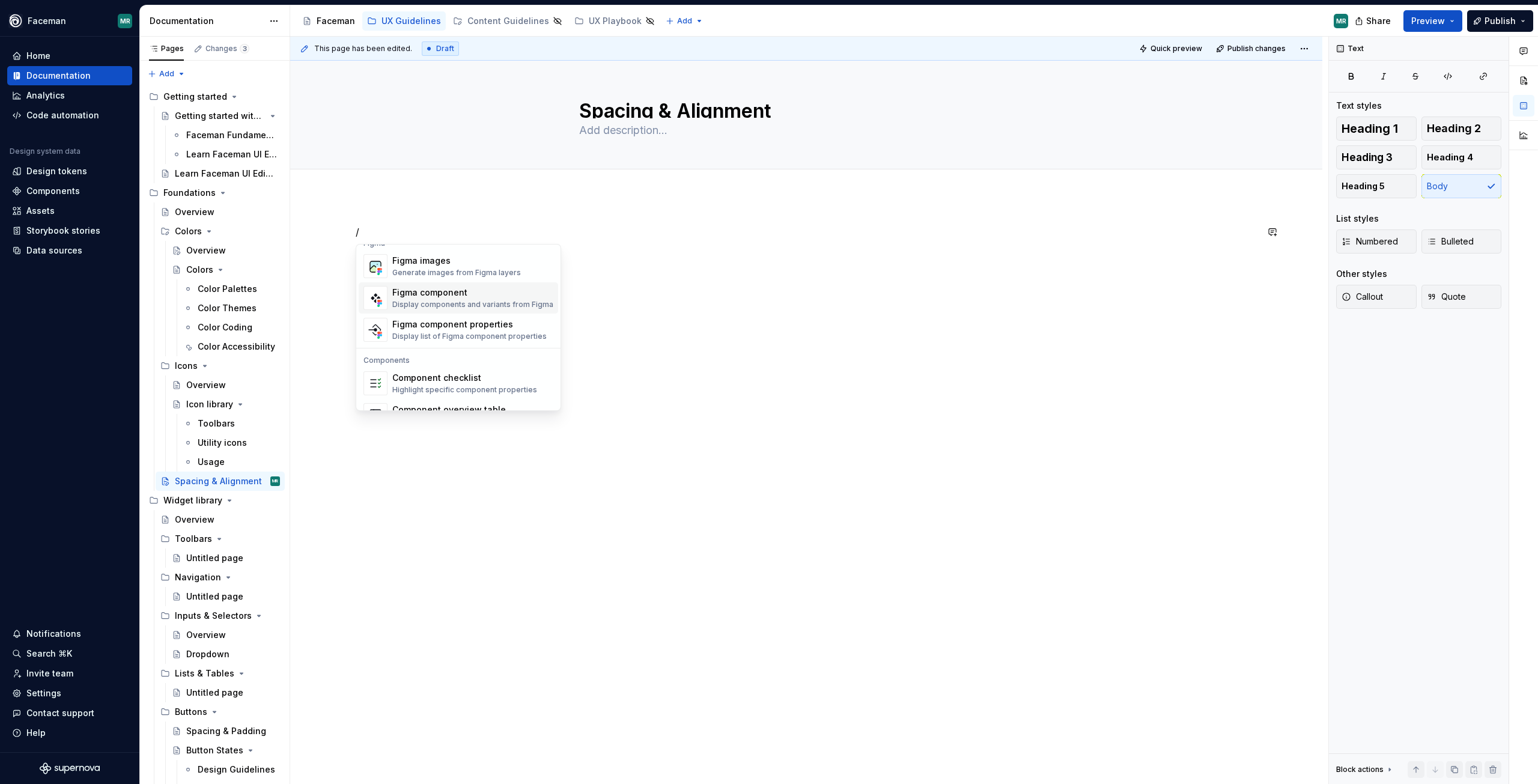
scroll to position [1196, 0]
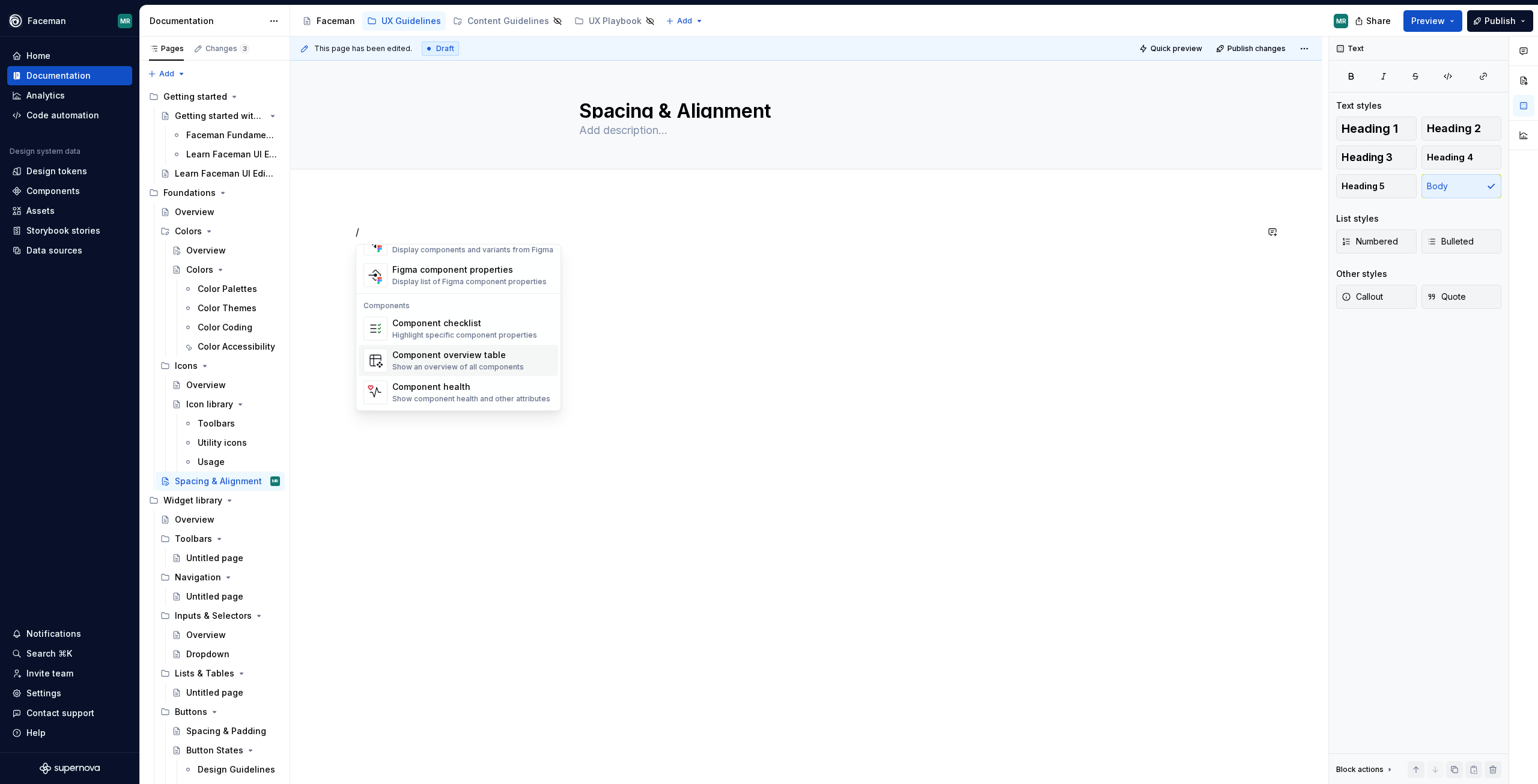
click at [512, 363] on div "Show an overview of all components" at bounding box center [458, 367] width 132 height 10
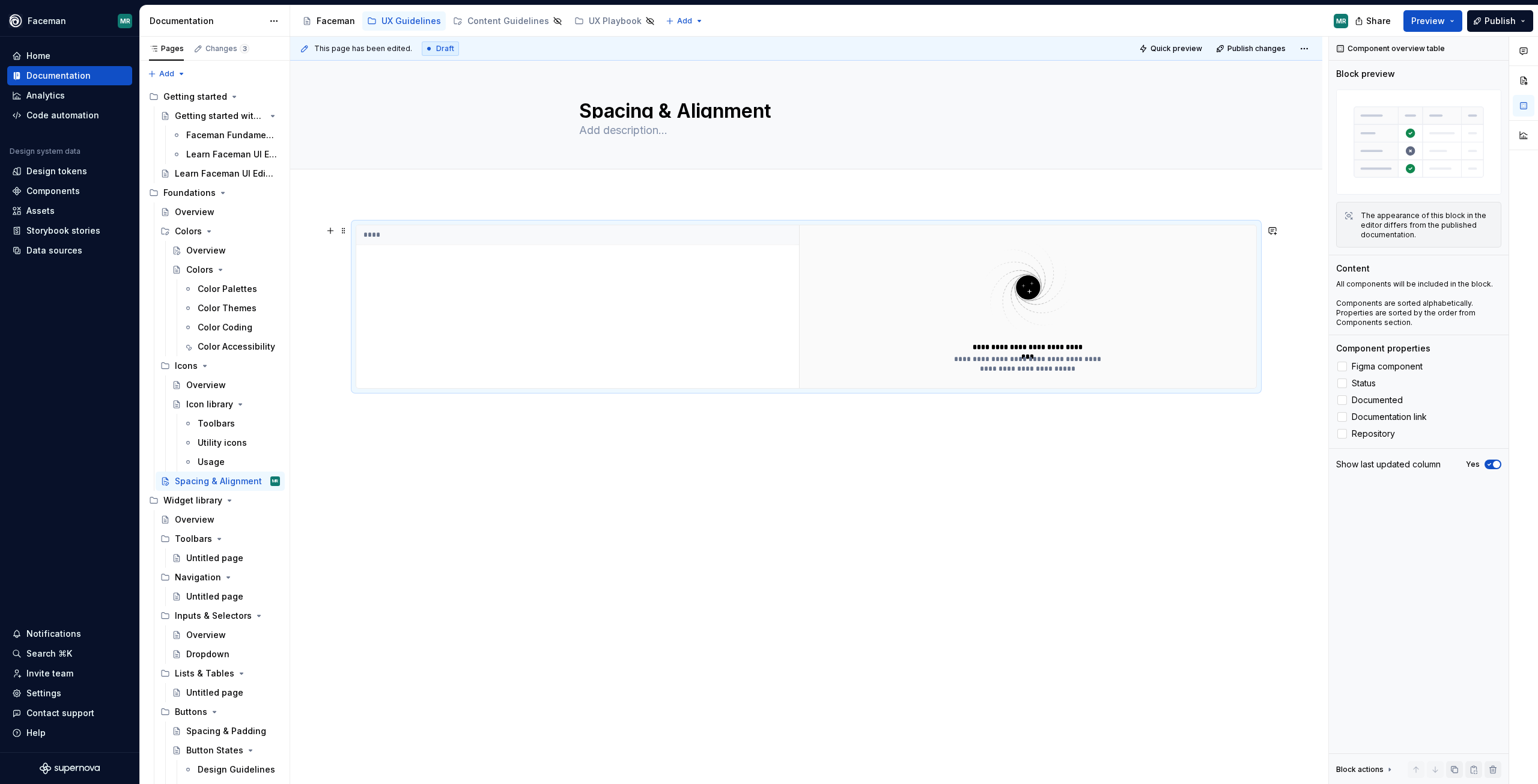
click at [1026, 314] on img at bounding box center [1028, 287] width 156 height 96
click at [609, 336] on div "****" at bounding box center [577, 306] width 443 height 163
click at [341, 230] on span at bounding box center [344, 231] width 10 height 17
click at [487, 304] on div "****" at bounding box center [577, 306] width 443 height 163
click at [448, 305] on div "****" at bounding box center [577, 306] width 443 height 163
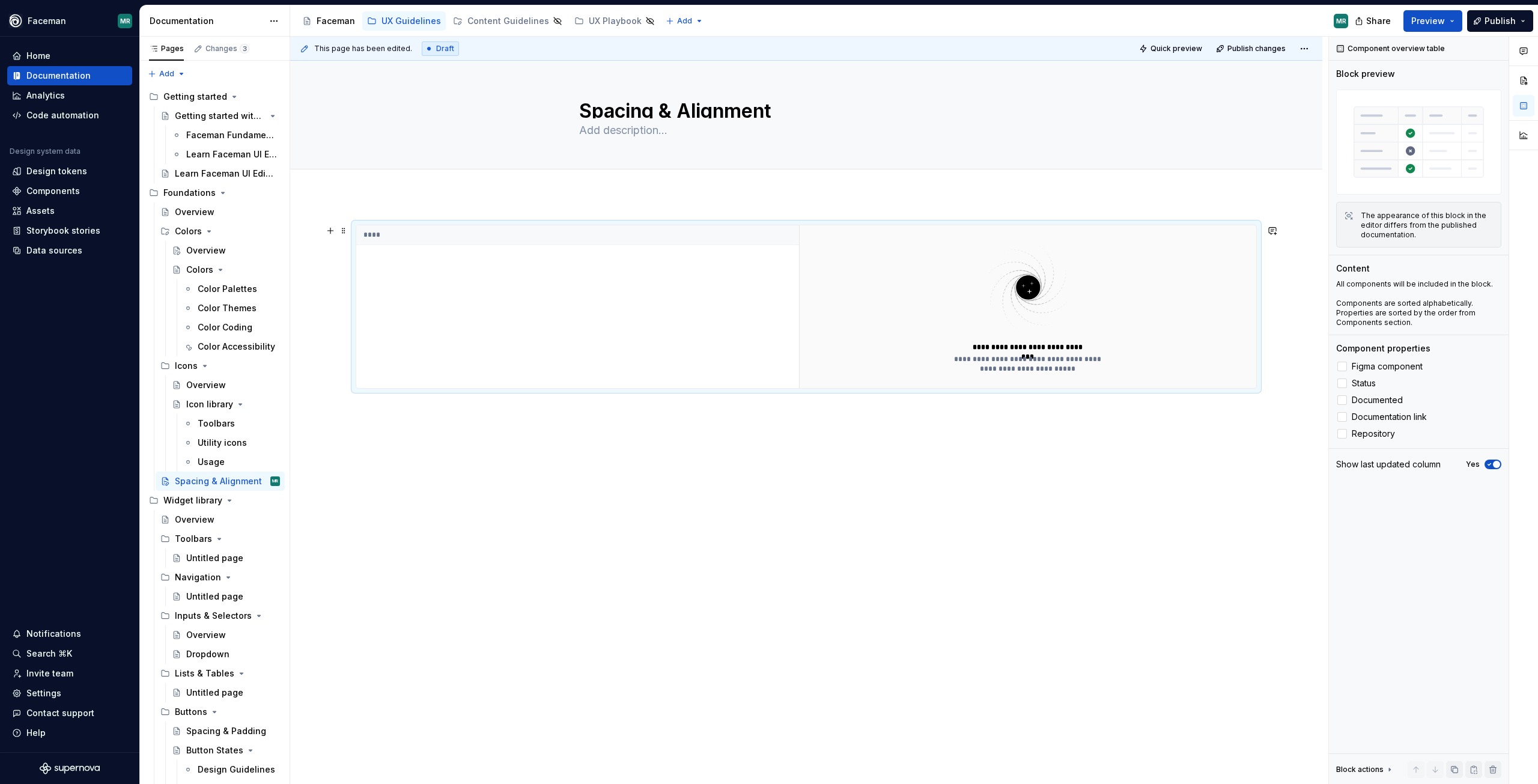
click at [366, 237] on th "****" at bounding box center [577, 235] width 443 height 20
click at [1339, 401] on div at bounding box center [1342, 400] width 10 height 10
click at [1342, 400] on icon at bounding box center [1342, 400] width 0 height 0
click at [1224, 266] on div "**********" at bounding box center [1027, 306] width 457 height 163
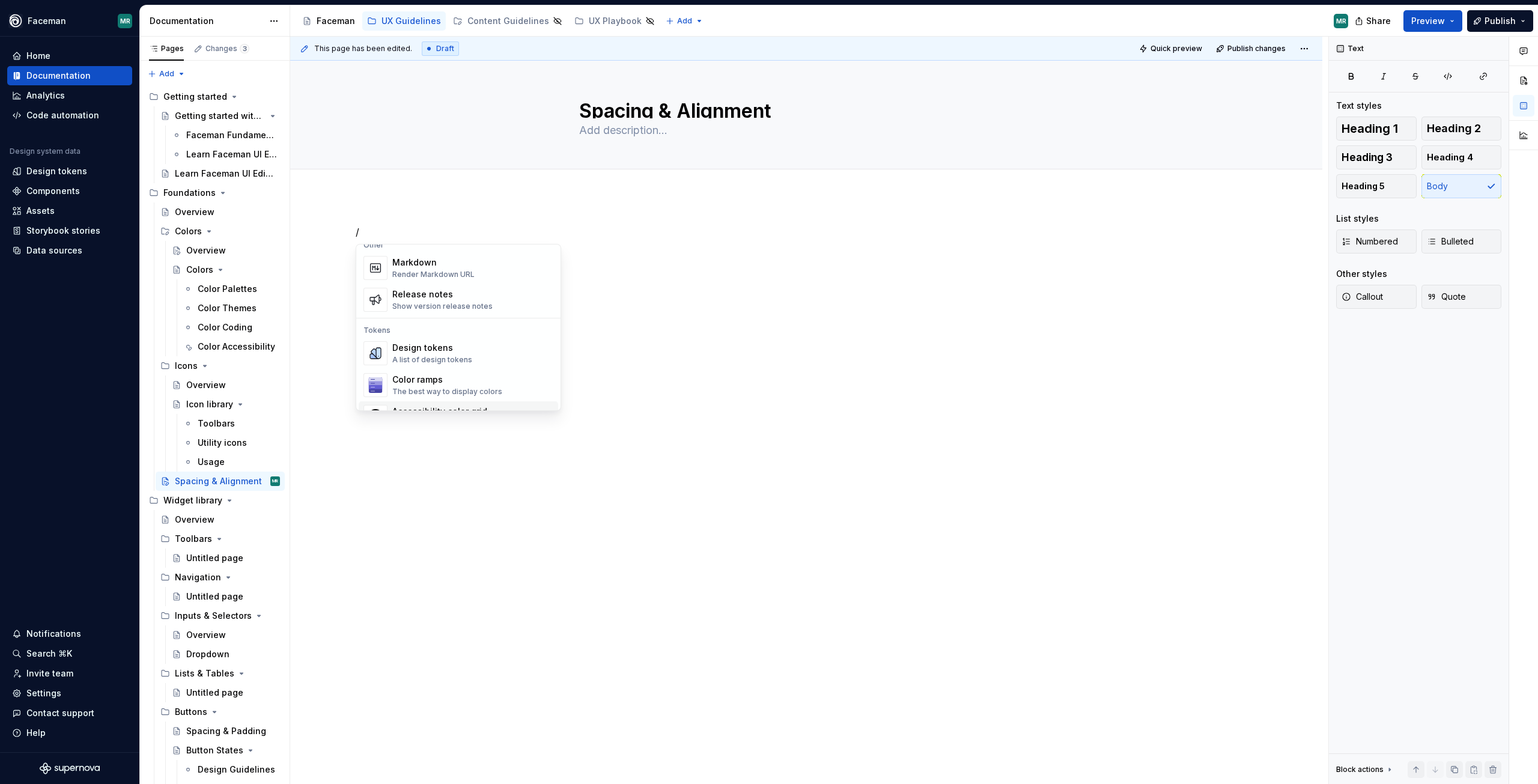
scroll to position [830, 0]
click at [427, 324] on div "A list of design tokens" at bounding box center [432, 328] width 80 height 10
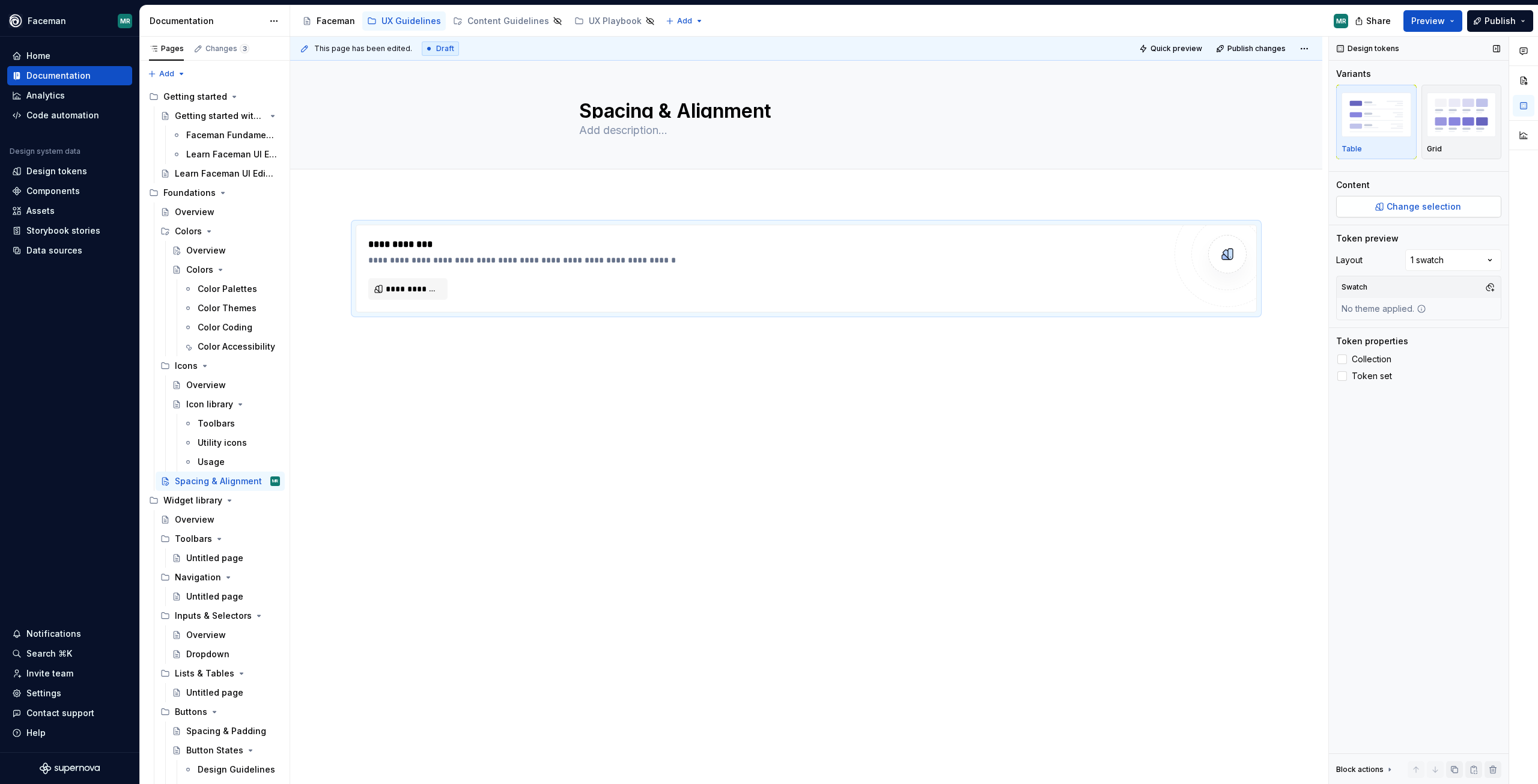
click at [1442, 208] on span "Change selection" at bounding box center [1424, 207] width 74 height 12
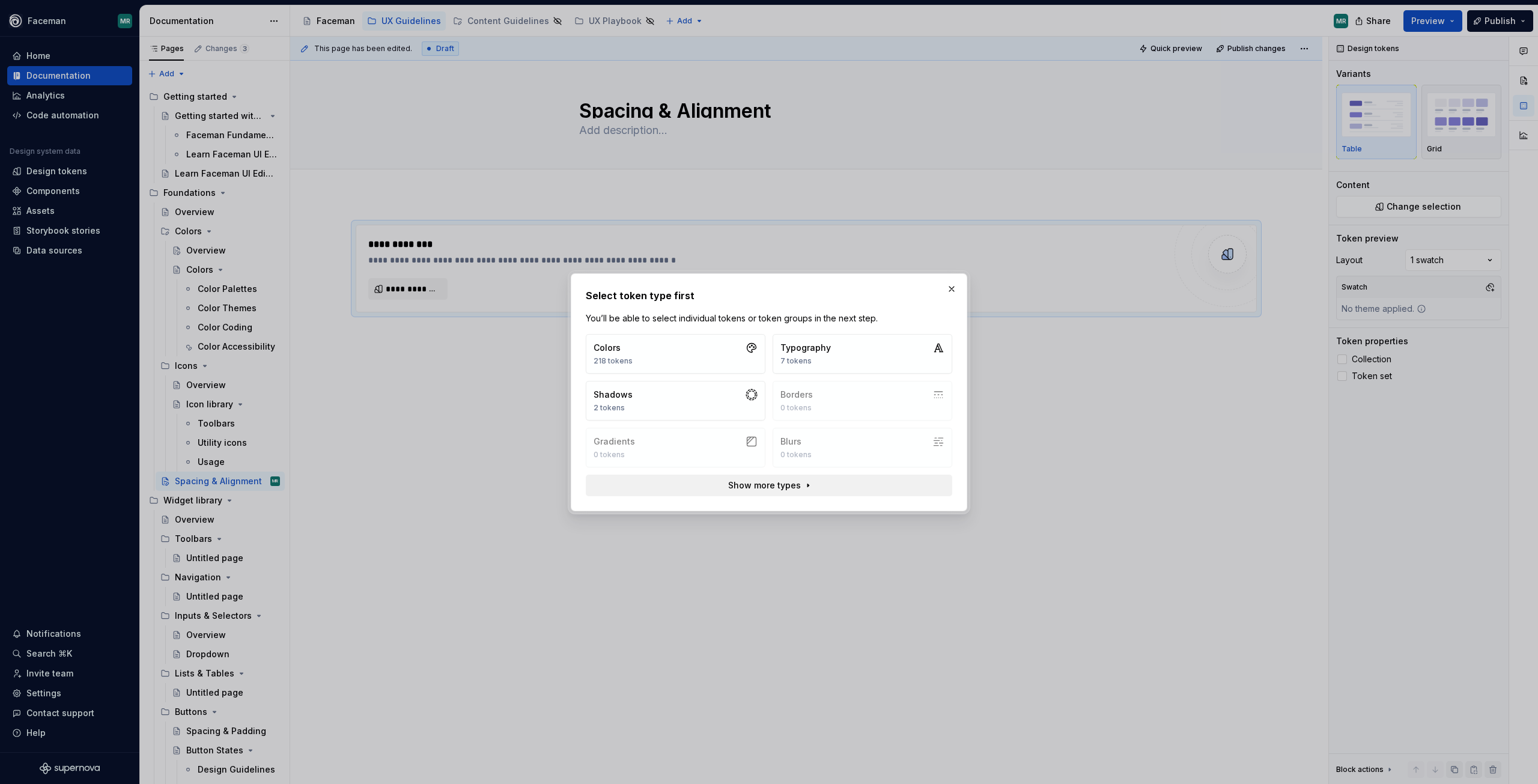
click at [783, 486] on span "Show more types" at bounding box center [764, 485] width 73 height 12
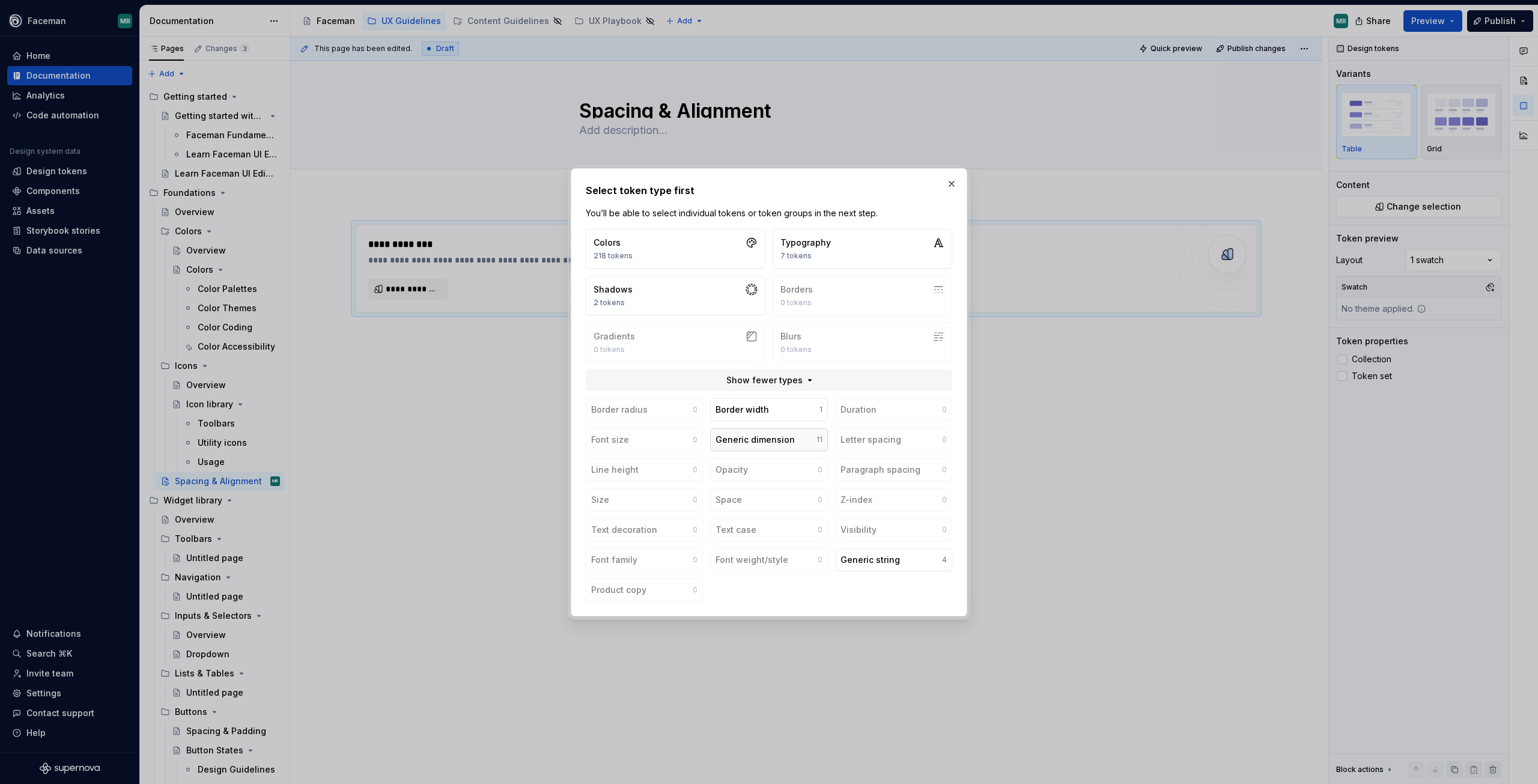
click at [783, 436] on div "Generic dimension" at bounding box center [755, 440] width 79 height 12
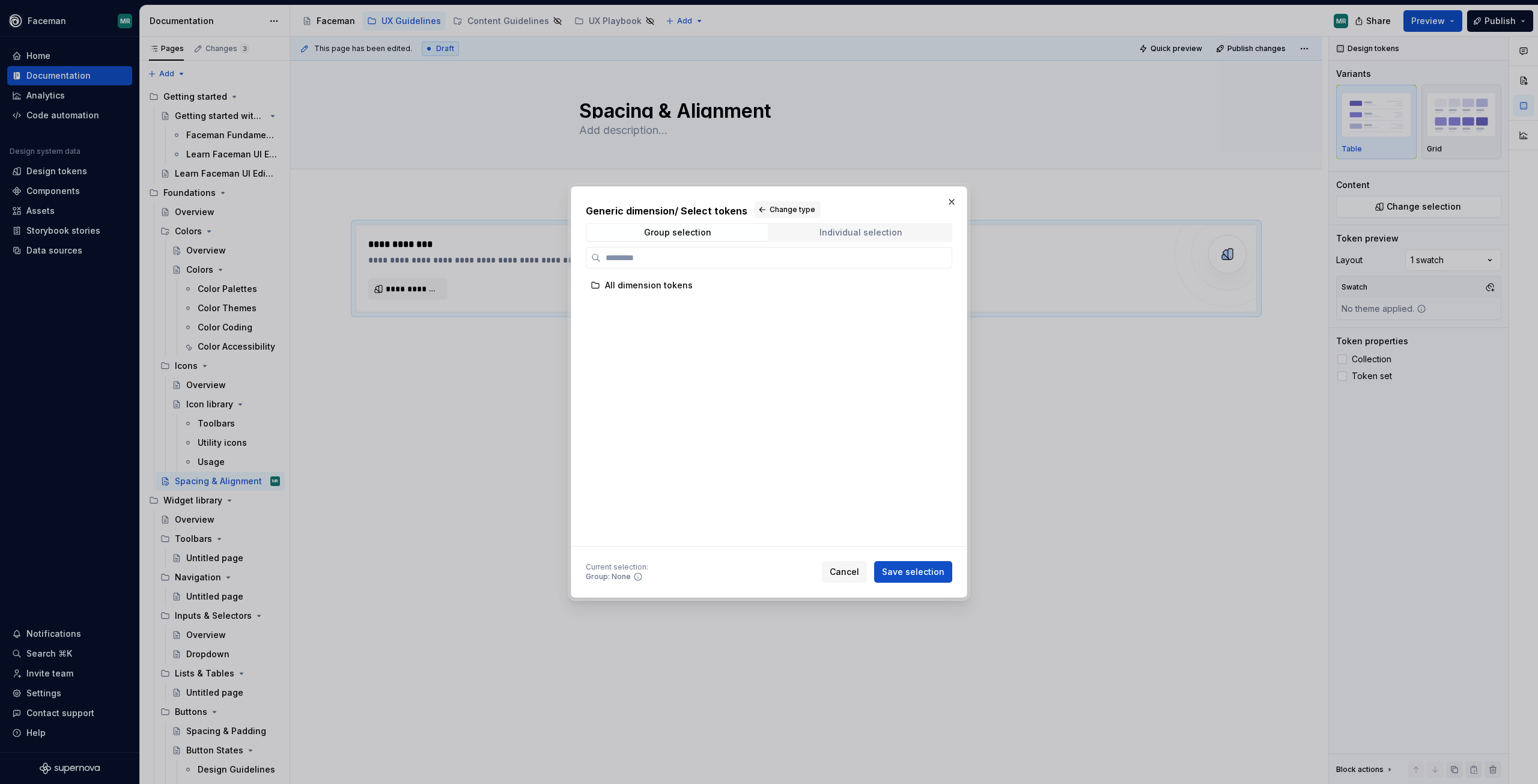
click at [847, 232] on div "Individual selection" at bounding box center [861, 232] width 83 height 10
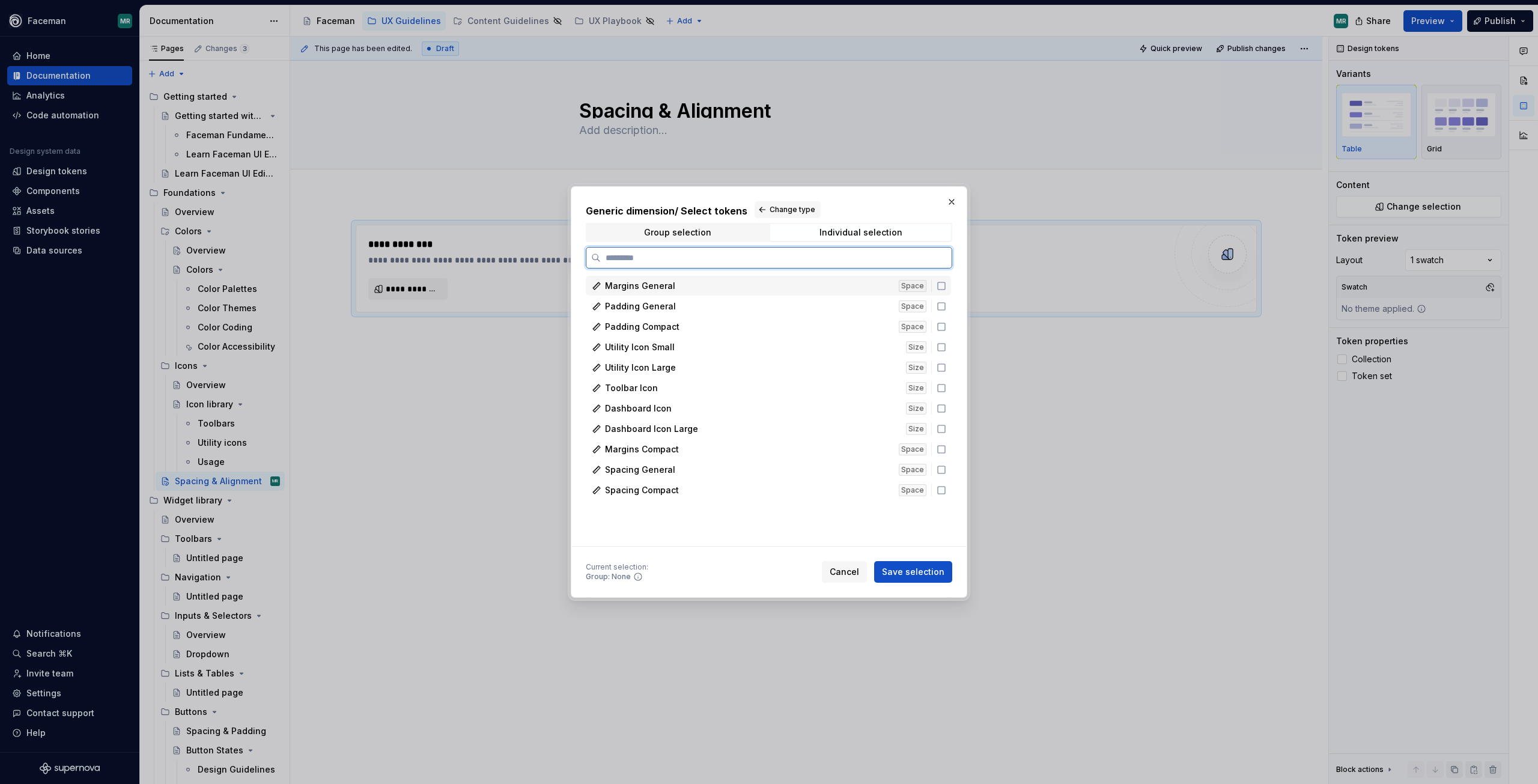
drag, startPoint x: 943, startPoint y: 285, endPoint x: 933, endPoint y: 309, distance: 26.0
click at [945, 285] on icon at bounding box center [941, 286] width 10 height 10
click at [944, 307] on icon at bounding box center [941, 306] width 10 height 10
click at [938, 329] on icon at bounding box center [941, 327] width 10 height 10
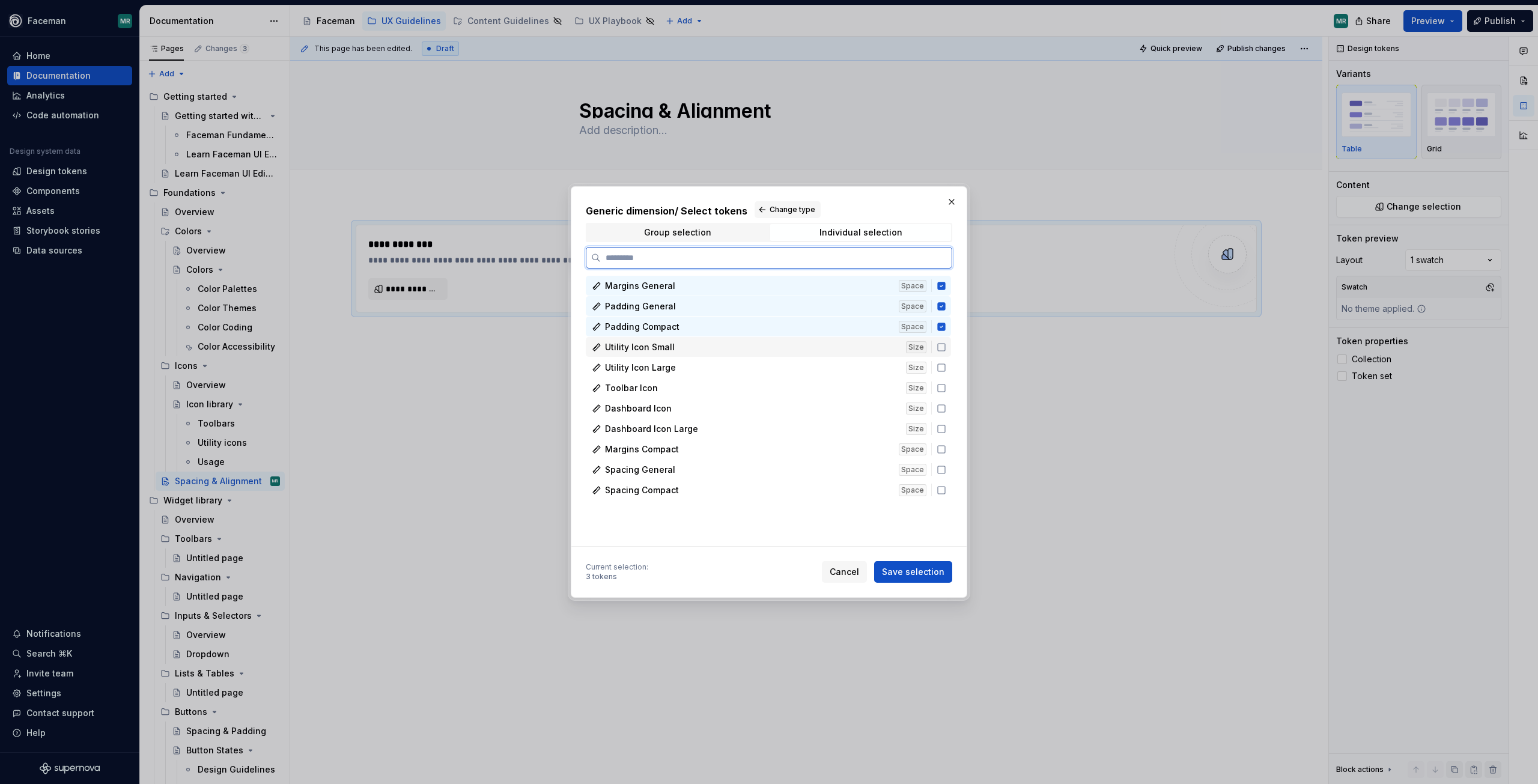
click at [947, 347] on div "Utility Icon Small Size" at bounding box center [768, 347] width 365 height 20
click at [940, 368] on icon at bounding box center [941, 368] width 10 height 10
drag, startPoint x: 941, startPoint y: 386, endPoint x: 939, endPoint y: 417, distance: 31.1
click at [941, 387] on icon at bounding box center [941, 388] width 10 height 10
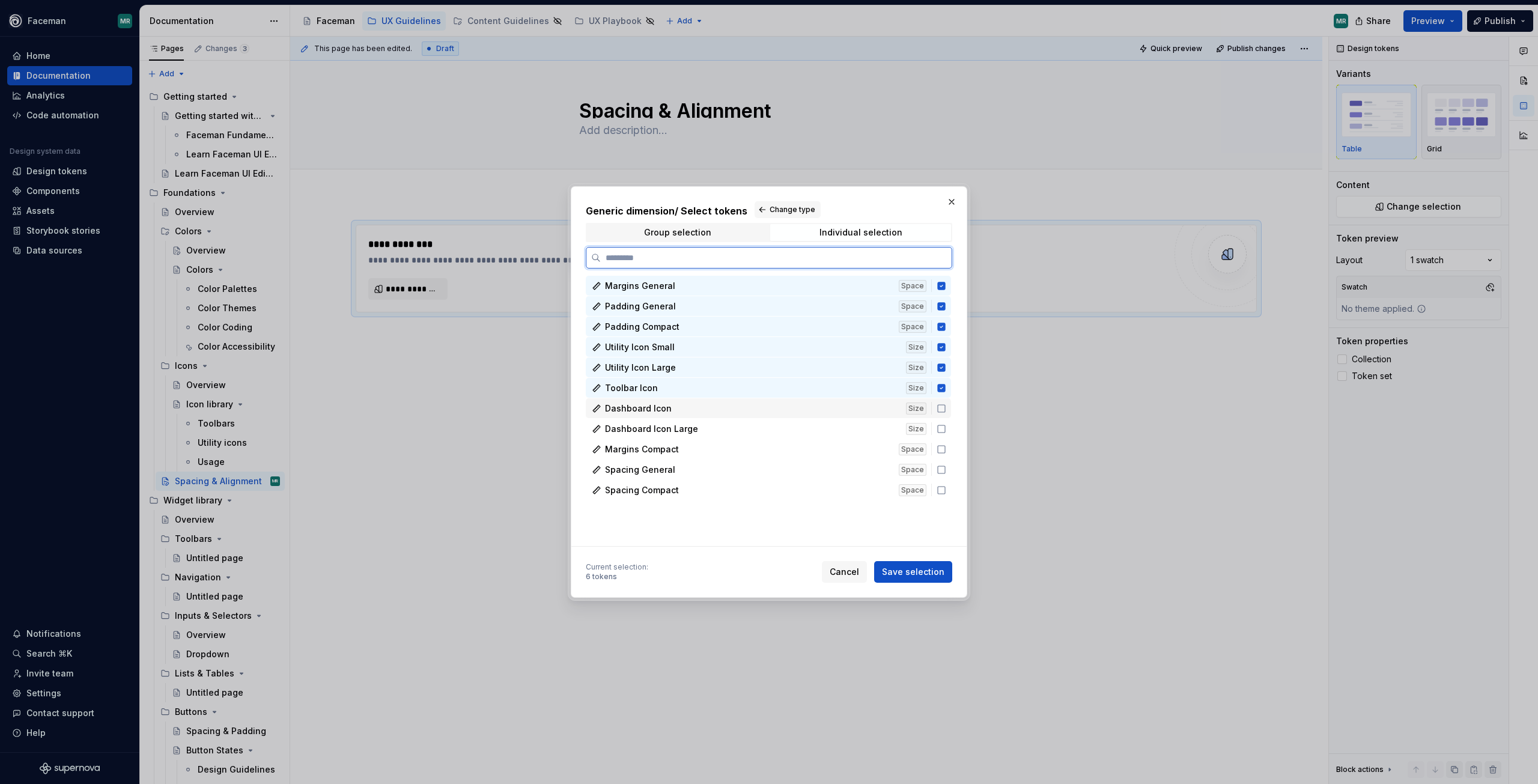
click at [942, 410] on icon at bounding box center [941, 409] width 10 height 10
click at [940, 430] on icon at bounding box center [941, 429] width 10 height 10
click at [940, 452] on icon at bounding box center [941, 449] width 10 height 10
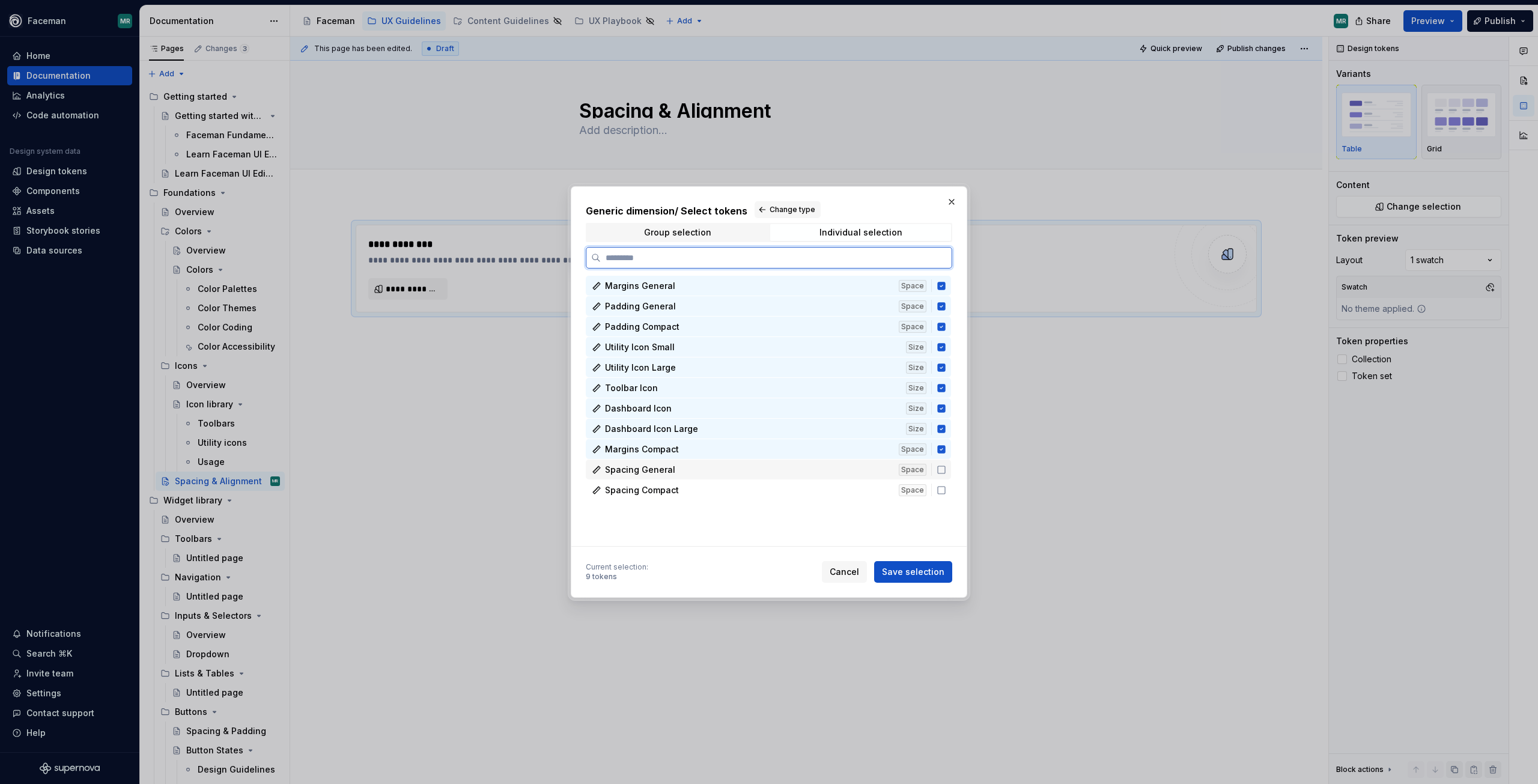
click at [940, 466] on icon at bounding box center [941, 470] width 7 height 7
click at [943, 485] on icon at bounding box center [941, 490] width 10 height 10
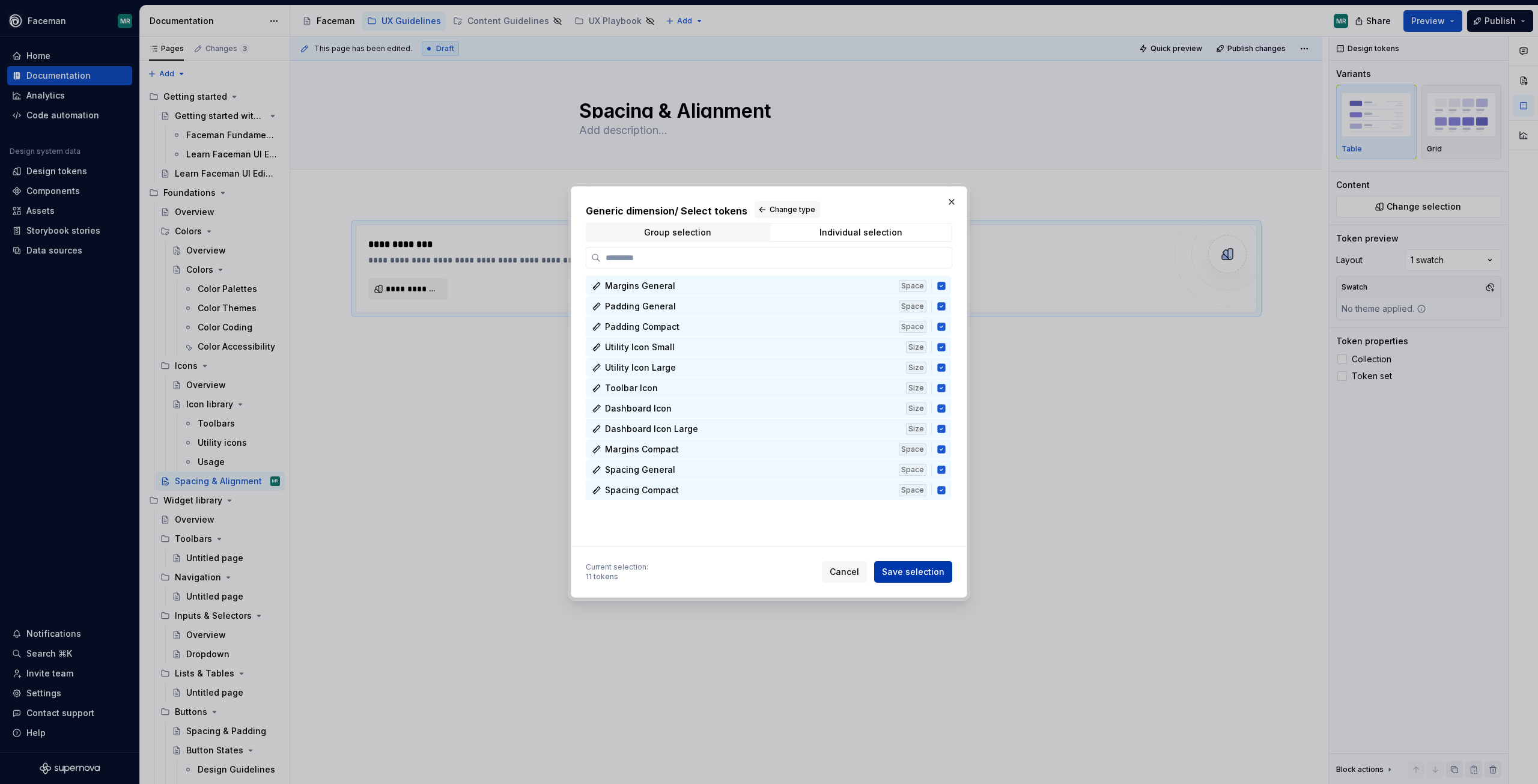
click at [904, 571] on span "Save selection" at bounding box center [913, 572] width 62 height 12
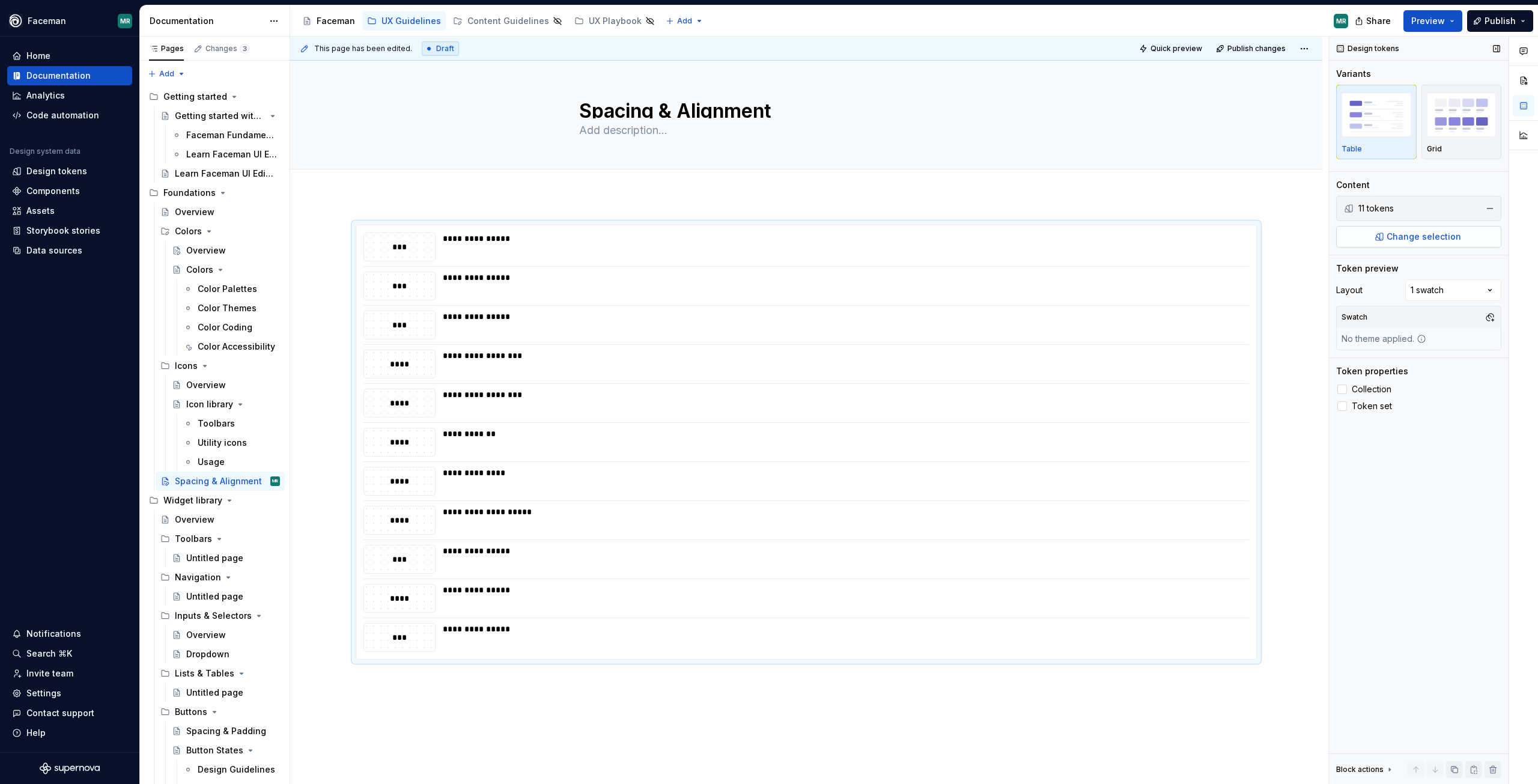
click at [1431, 235] on span "Change selection" at bounding box center [1424, 237] width 74 height 12
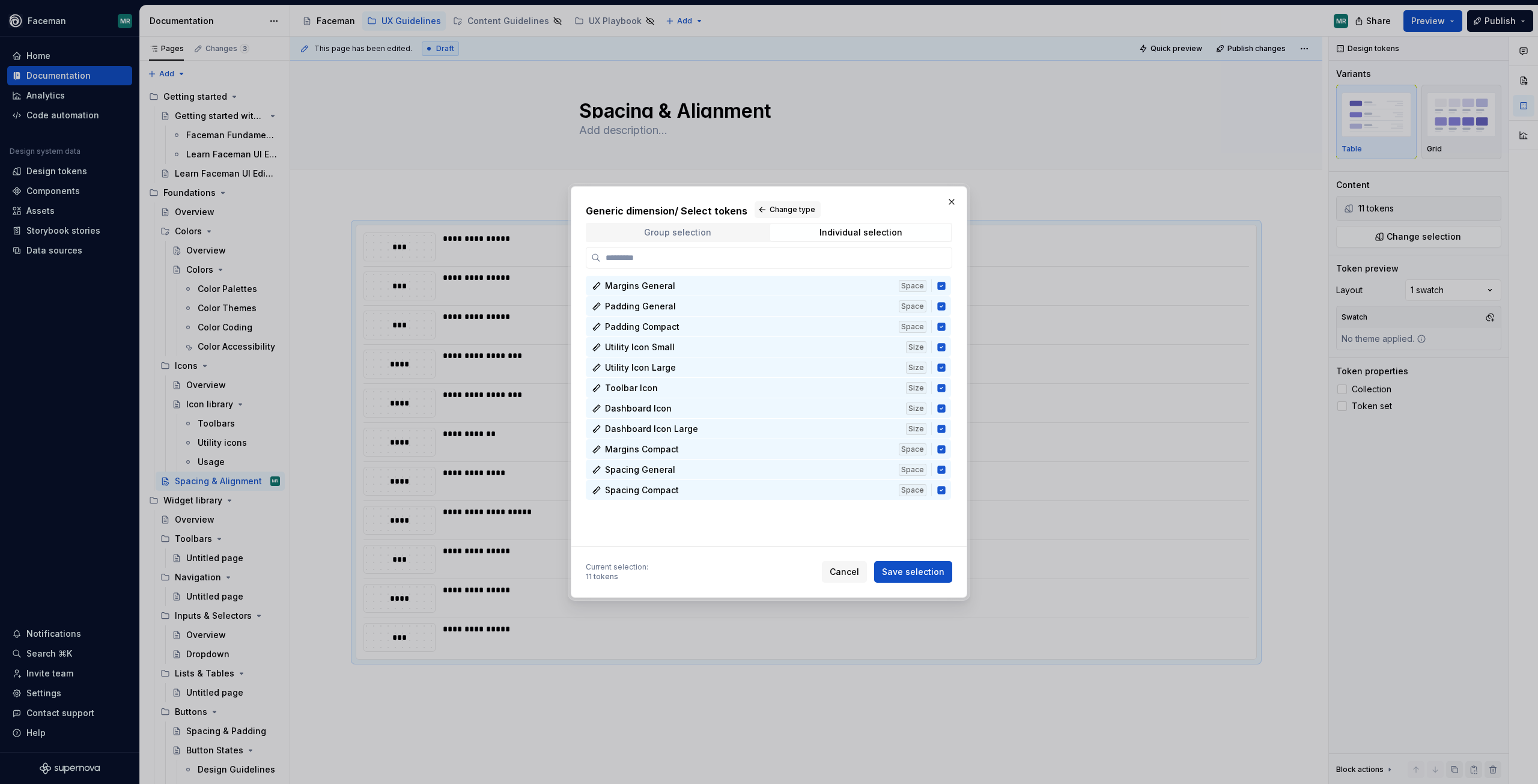
click at [712, 231] on span "Group selection" at bounding box center [677, 232] width 181 height 17
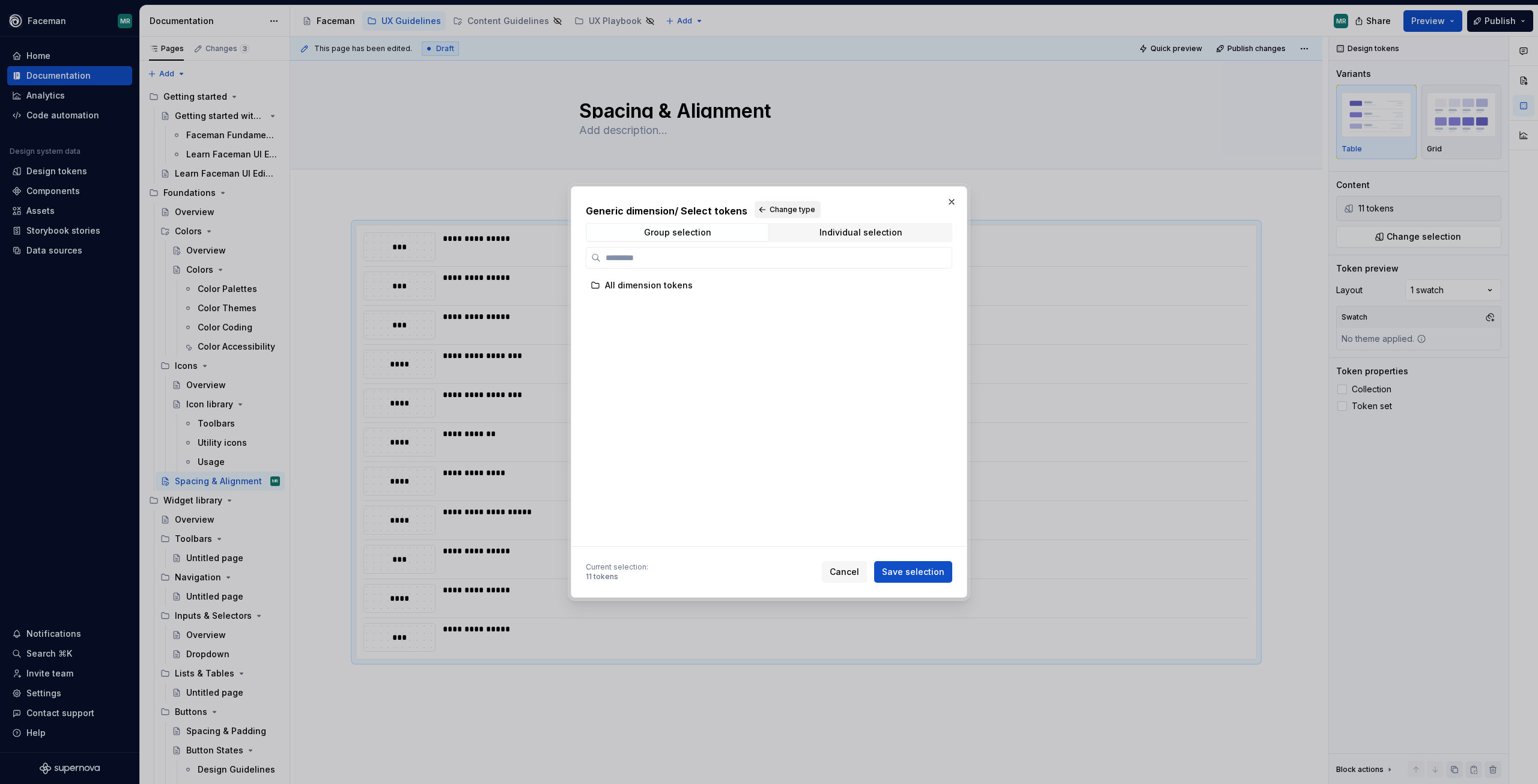
click at [792, 210] on span "Change type" at bounding box center [792, 210] width 46 height 10
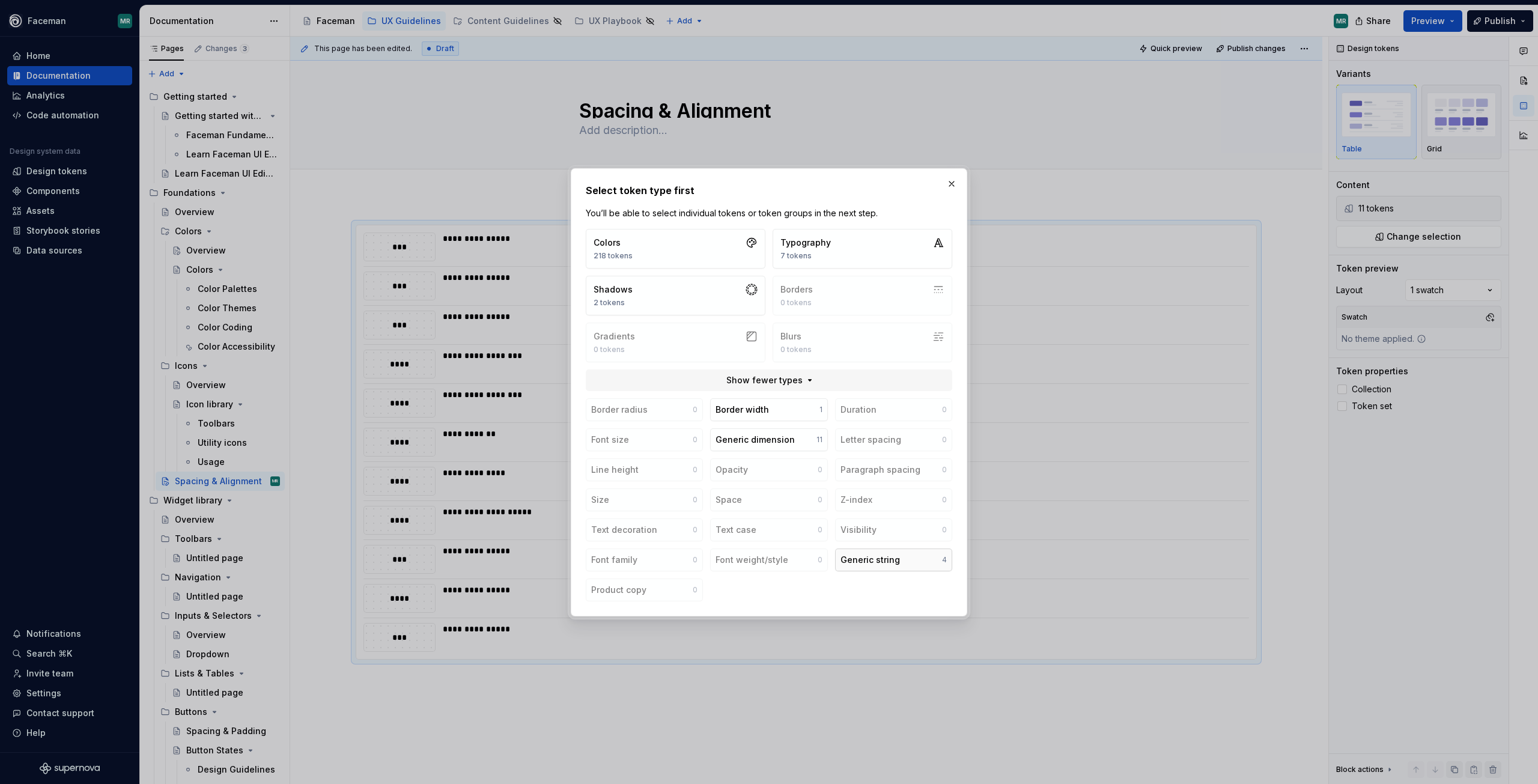
click at [858, 557] on div "Generic string" at bounding box center [870, 560] width 59 height 12
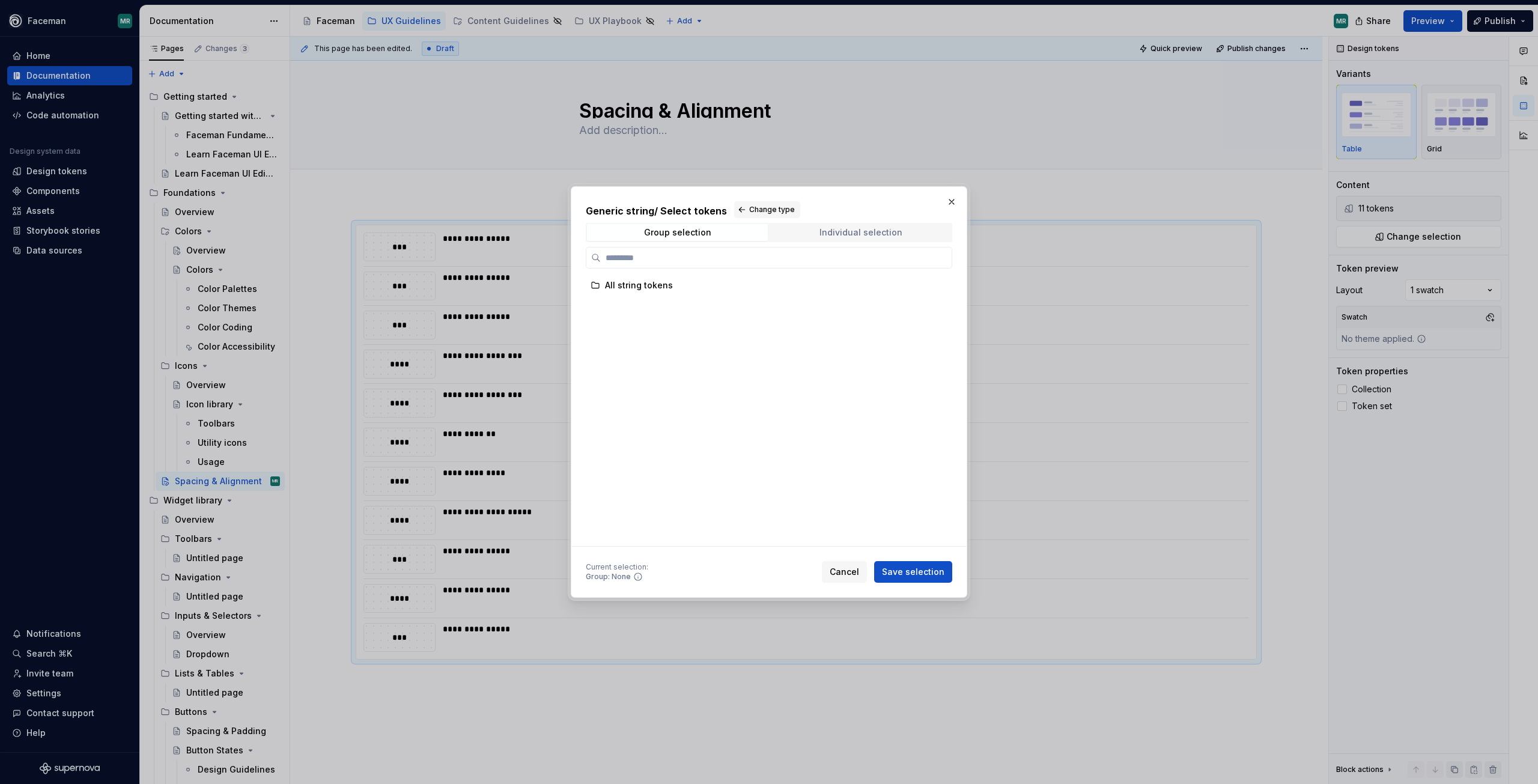
click at [820, 240] on div "Group selection Individual selection" at bounding box center [769, 232] width 366 height 19
click at [825, 236] on div "Individual selection" at bounding box center [861, 232] width 83 height 10
click at [674, 242] on div "Generic string / Select tokens Change type Group selection Individual selection…" at bounding box center [769, 374] width 366 height 345
click at [681, 234] on div "Group selection" at bounding box center [678, 232] width 67 height 10
click at [764, 210] on span "Change type" at bounding box center [772, 210] width 46 height 10
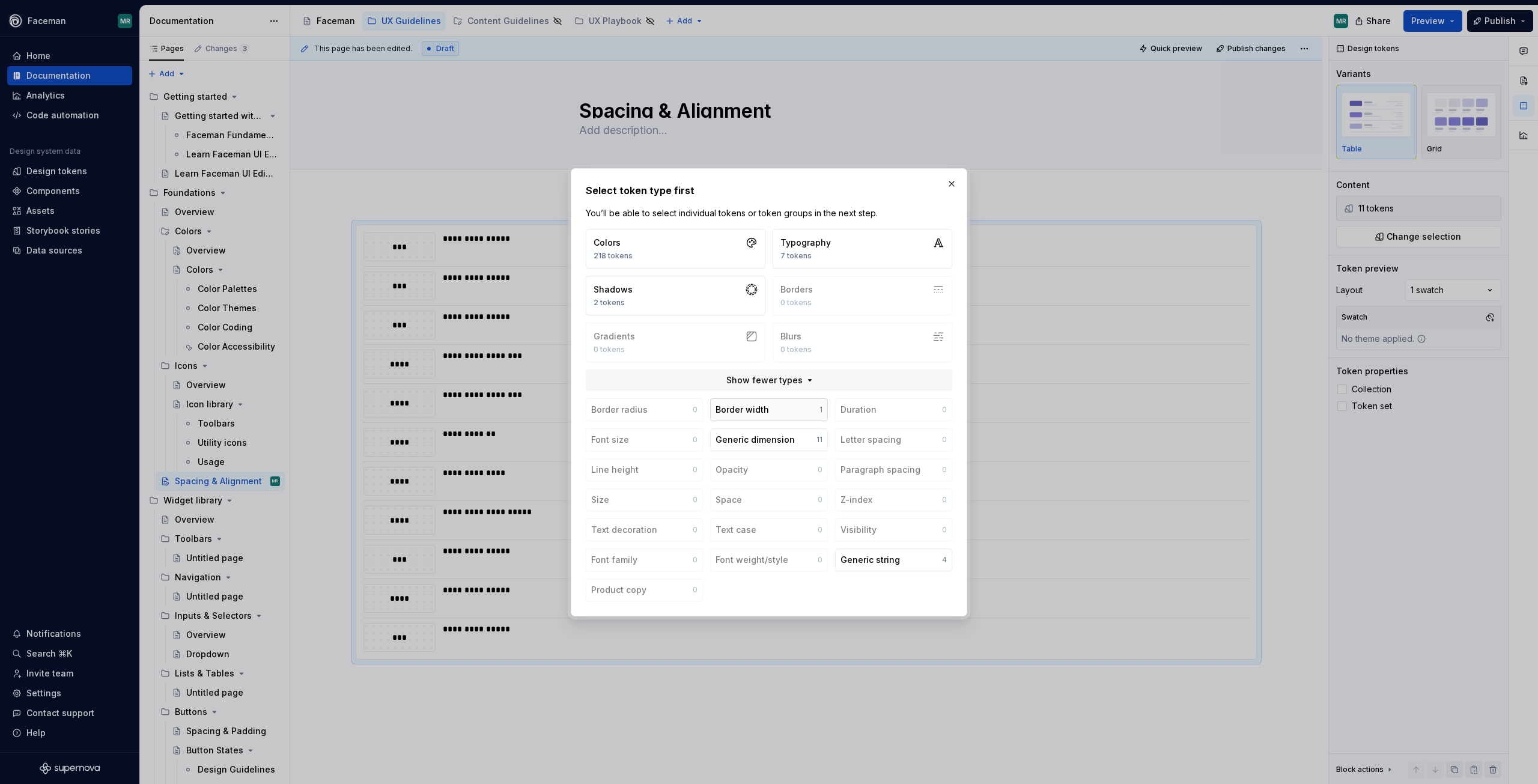
click at [782, 406] on button "Border width 1" at bounding box center [768, 410] width 117 height 23
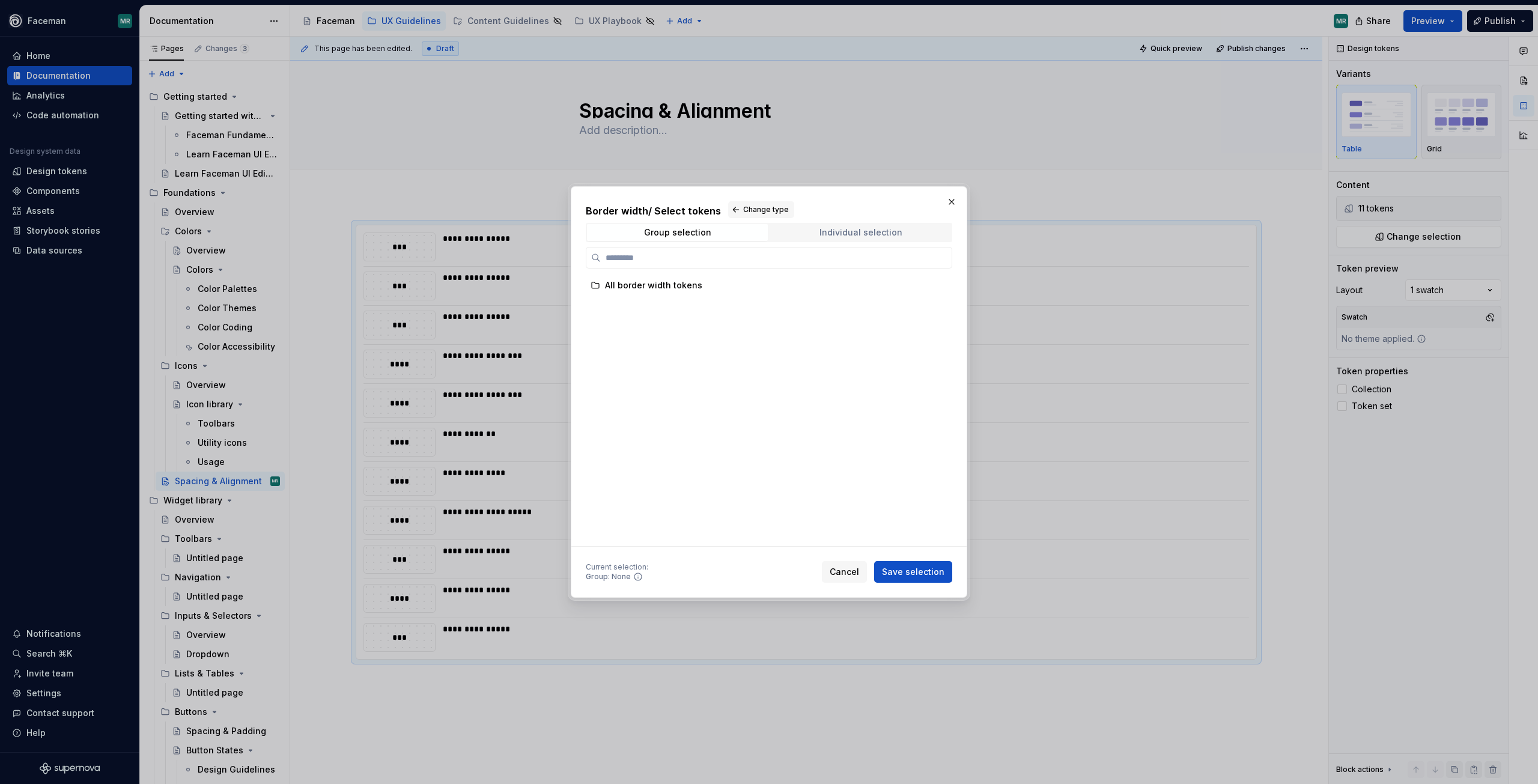
click at [828, 232] on div "Individual selection" at bounding box center [861, 232] width 83 height 10
click at [751, 217] on button "Change type" at bounding box center [761, 210] width 66 height 17
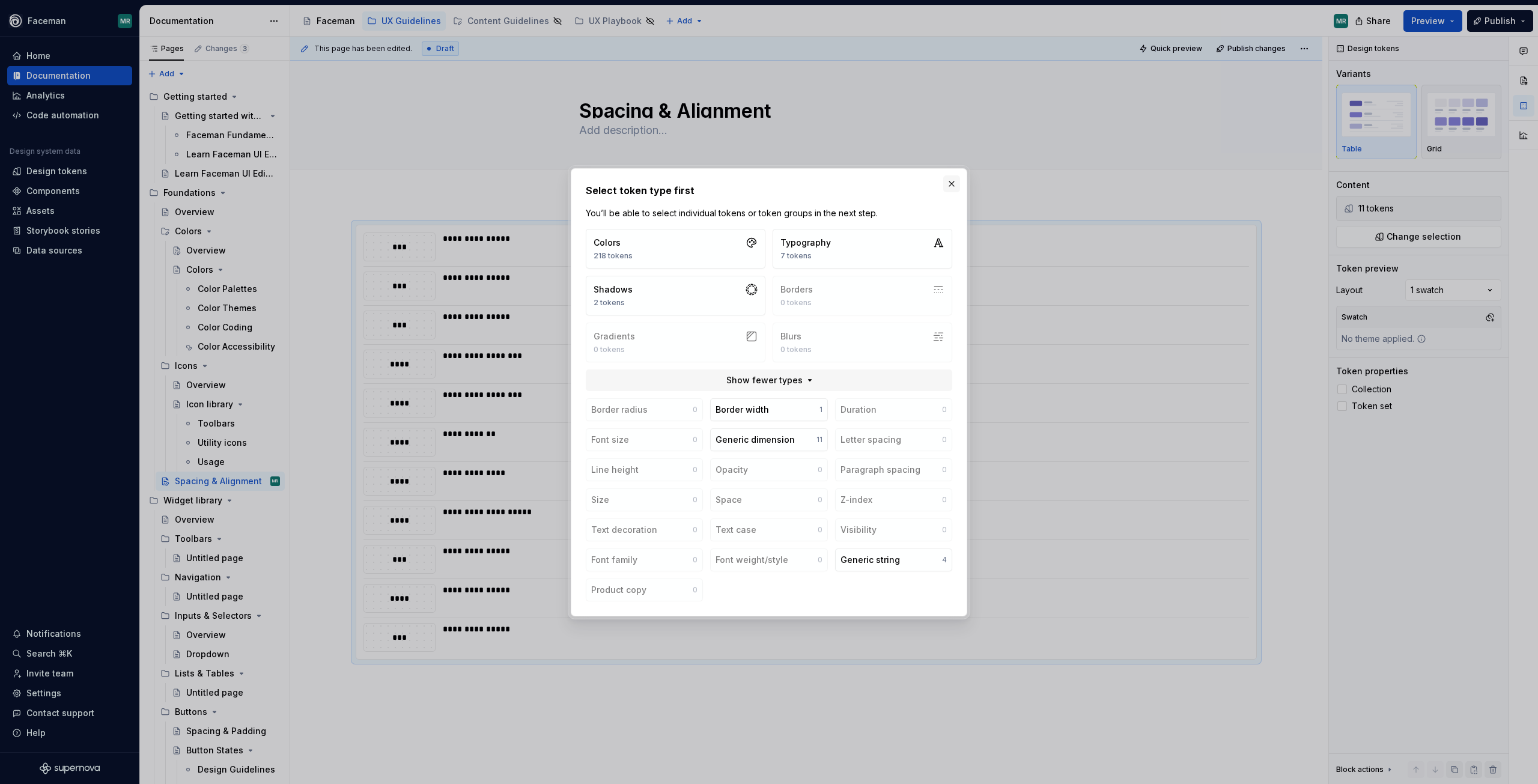
click at [948, 180] on button "button" at bounding box center [952, 184] width 17 height 17
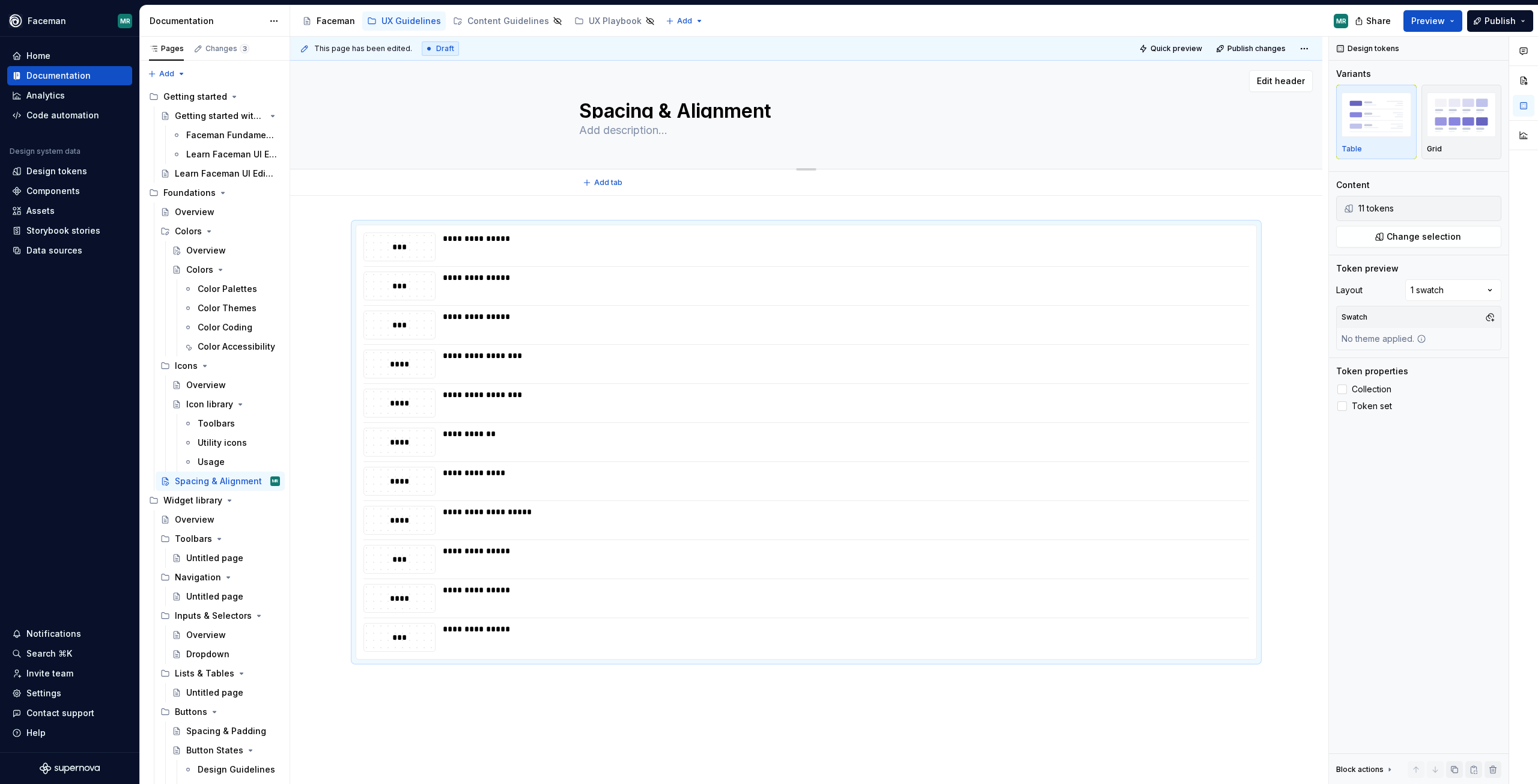
click at [662, 119] on div "Spacing & Alignment" at bounding box center [806, 115] width 454 height 108
click at [666, 109] on textarea "Spacing & Alignment" at bounding box center [804, 109] width 454 height 19
click at [663, 109] on textarea "Spacing & Alignment" at bounding box center [804, 109] width 454 height 19
type textarea "*"
type textarea "Spacing, & Alignment"
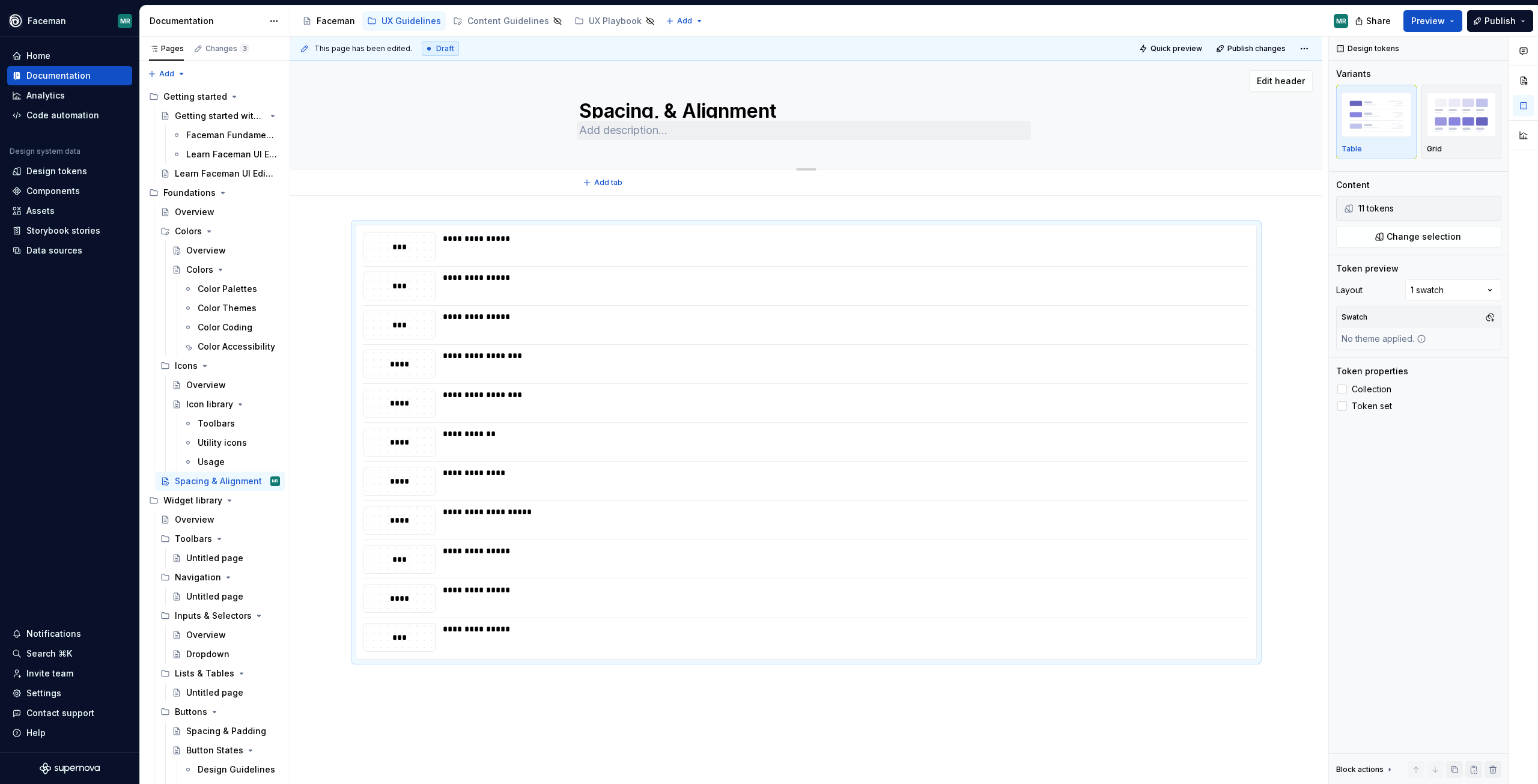
type textarea "*"
type textarea "Spacing, & Alignment"
type textarea "*"
type textarea "Spacing, S & Alignment"
type textarea "*"
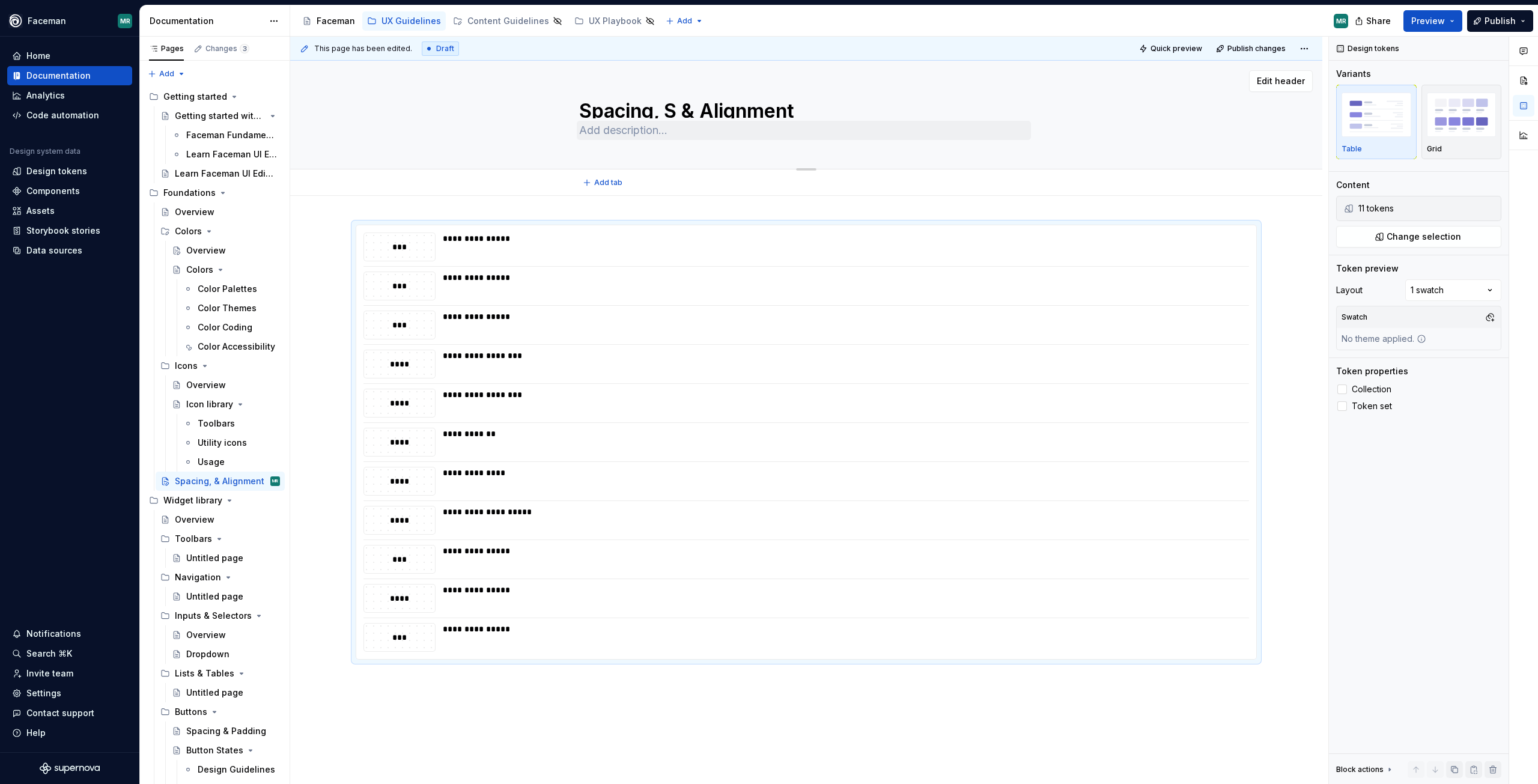
type textarea "Spacing, Si & Alignment"
type textarea "*"
type textarea "Spacing, Siz & Alignment"
type textarea "*"
type textarea "Spacing, Size & Alignment"
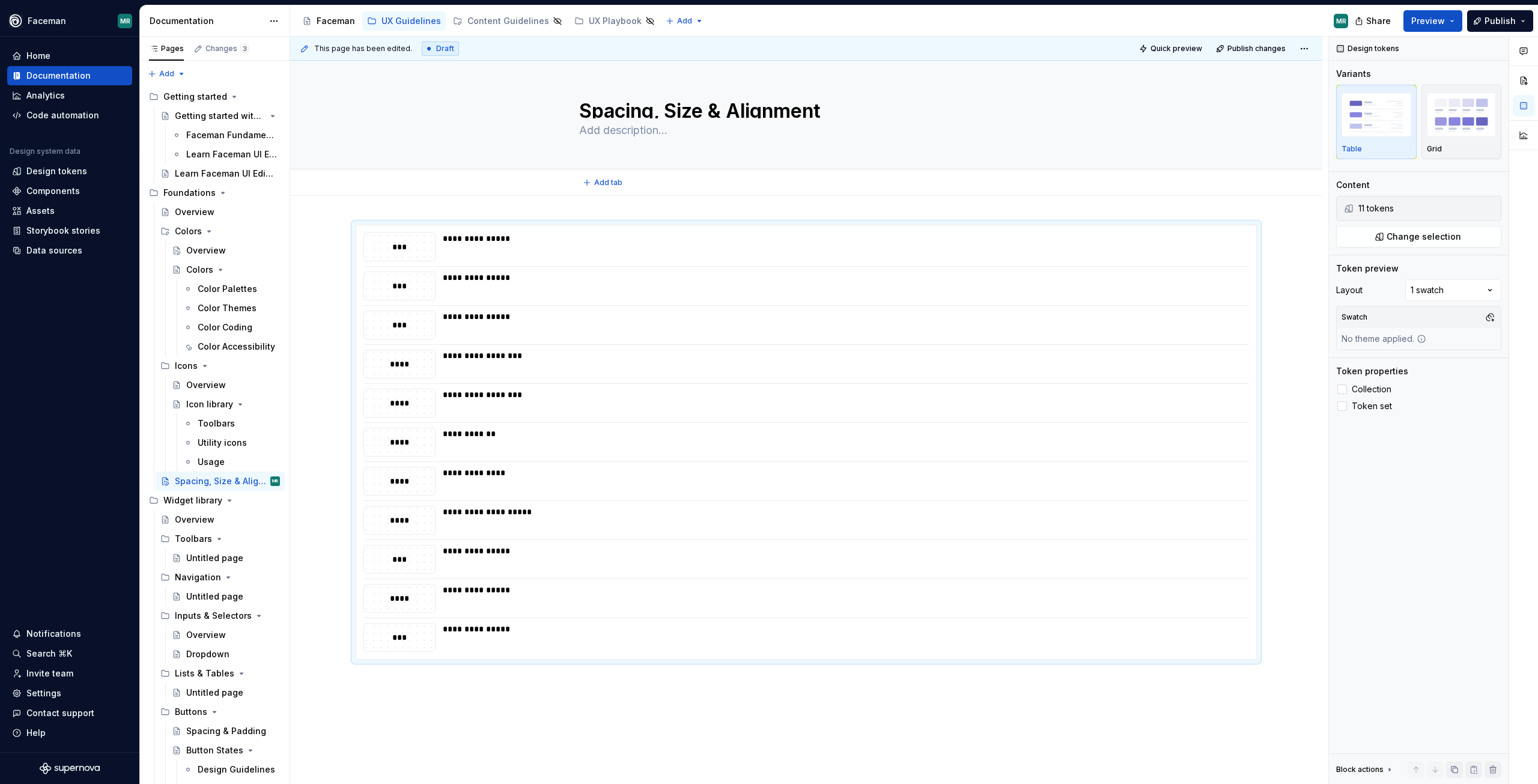
type textarea "*"
type textarea "Spacing, Size & Alignment"
drag, startPoint x: 551, startPoint y: 431, endPoint x: 675, endPoint y: 347, distance: 149.8
click at [551, 431] on div "**********" at bounding box center [842, 434] width 799 height 12
click at [363, 207] on div "**********" at bounding box center [809, 410] width 1038 height 748
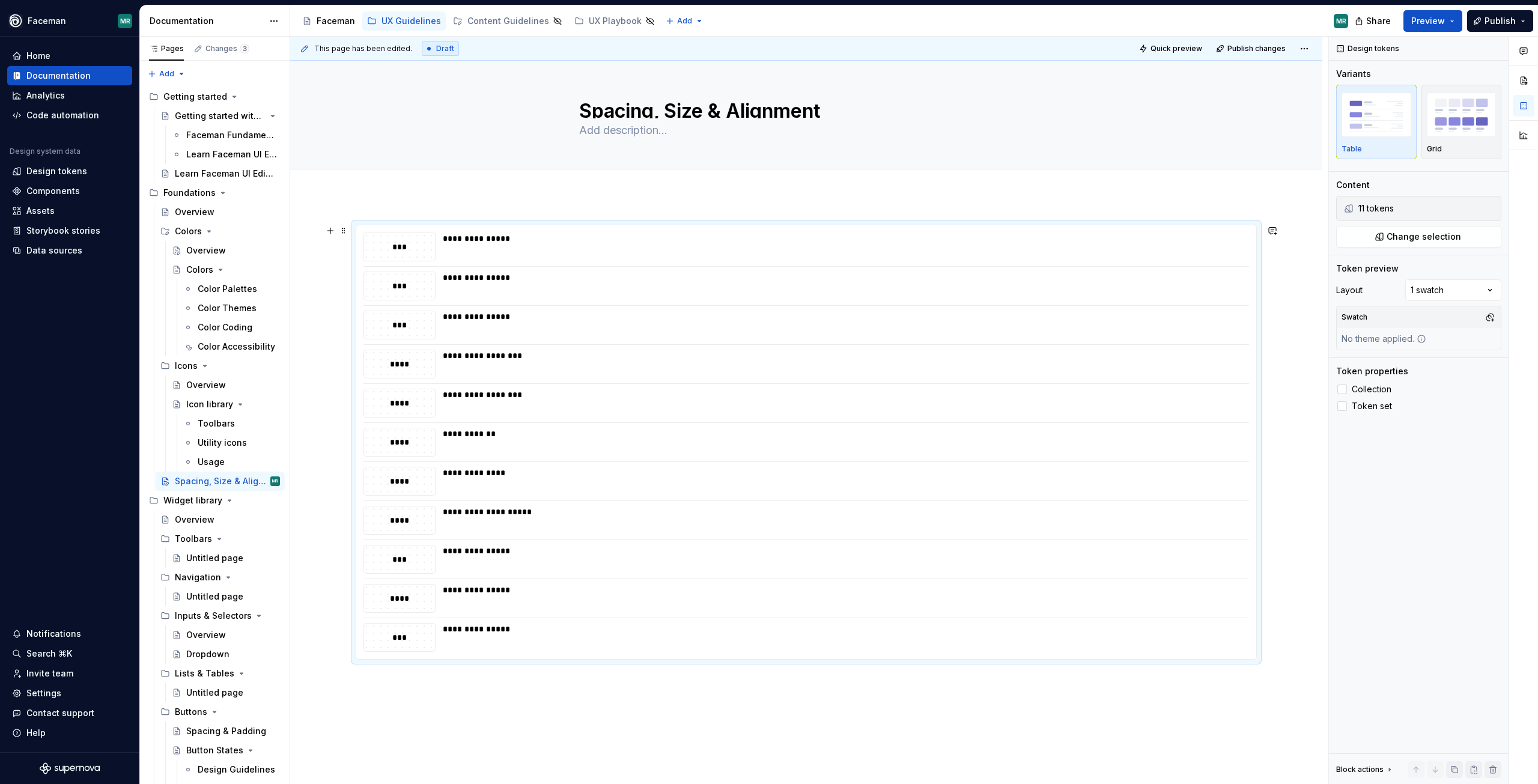
click at [1284, 366] on div "**********" at bounding box center [806, 553] width 1032 height 714
type textarea "*"
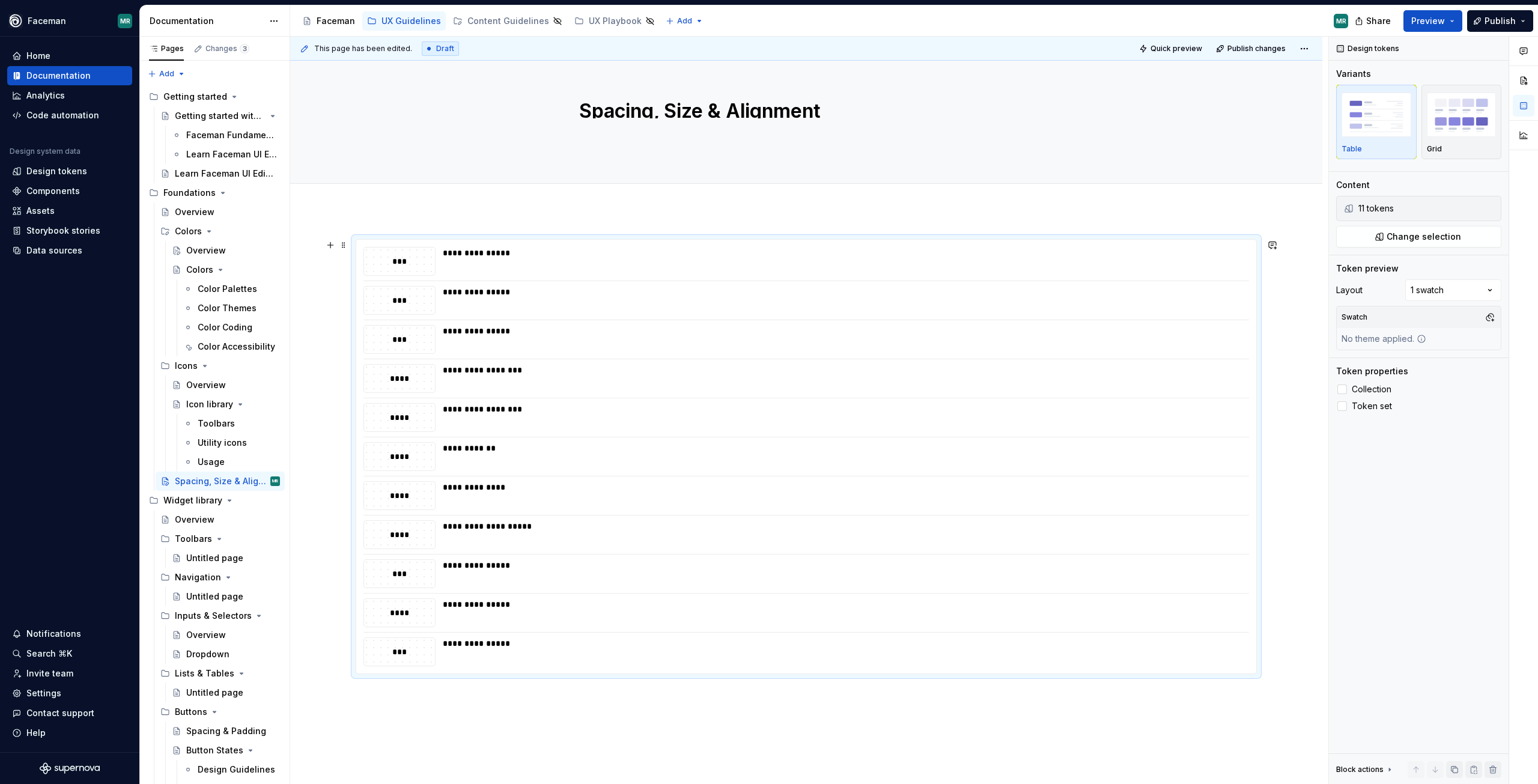
type textarea "*"
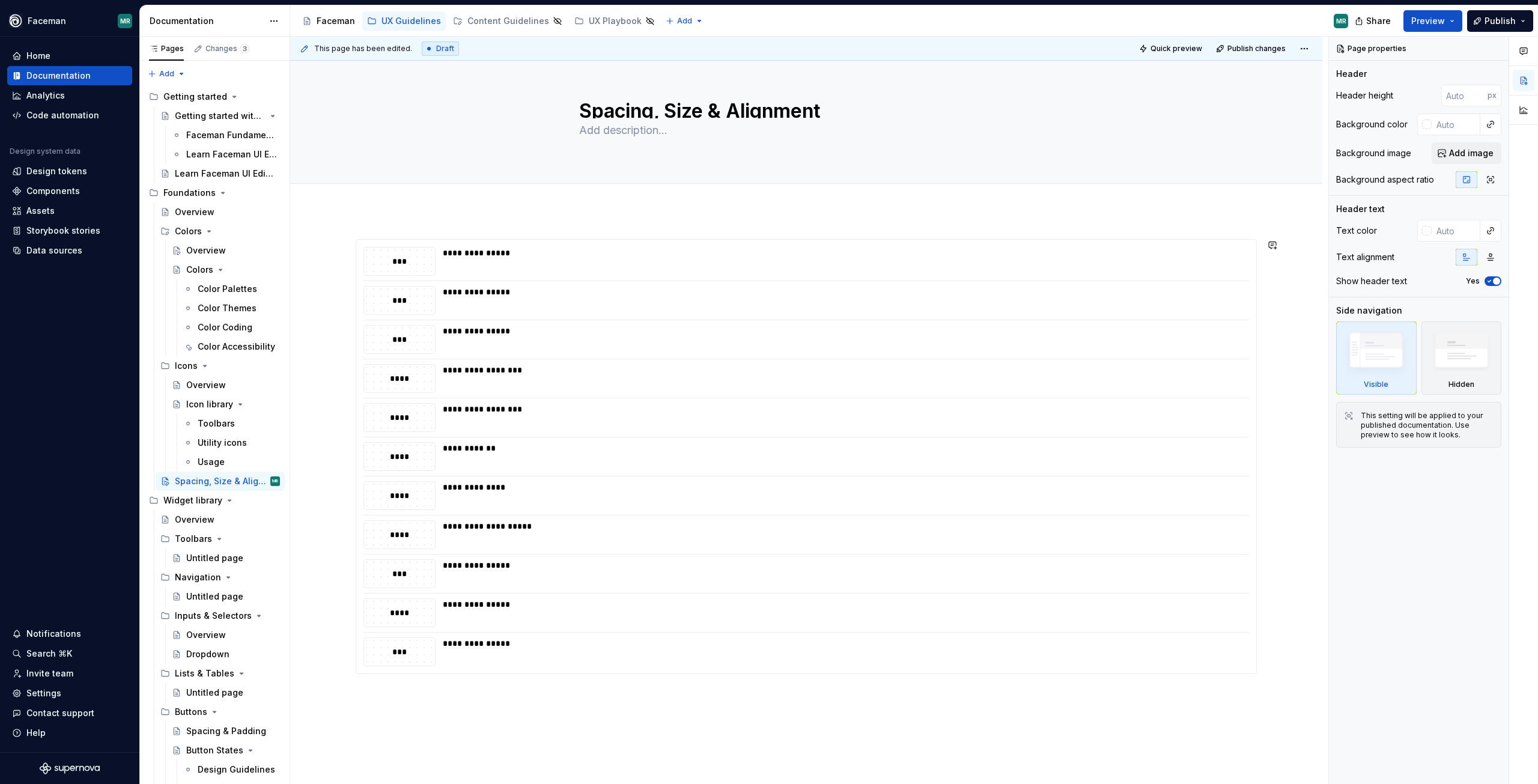
type textarea "*"
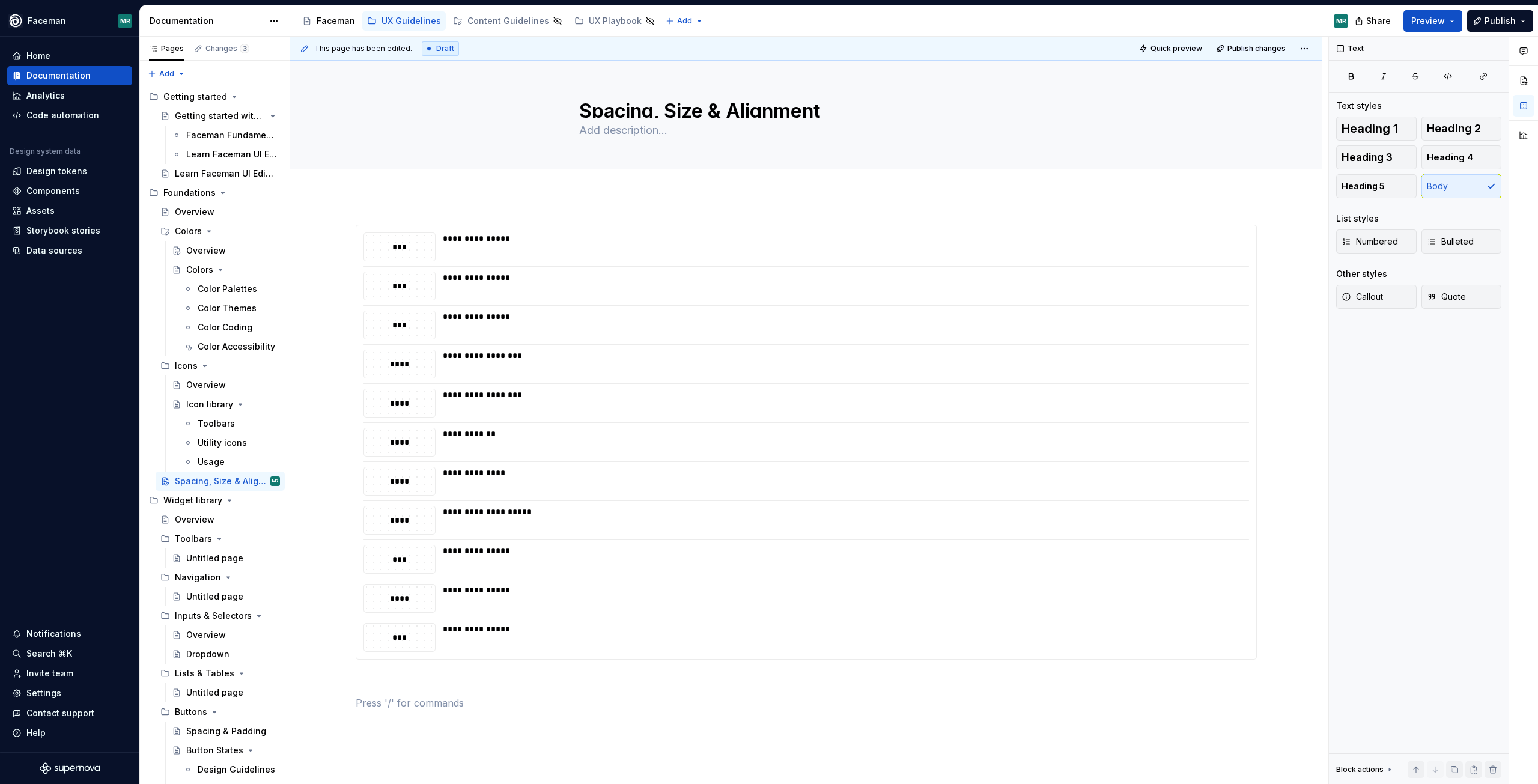
type textarea "*"
click at [842, 684] on p at bounding box center [806, 681] width 901 height 14
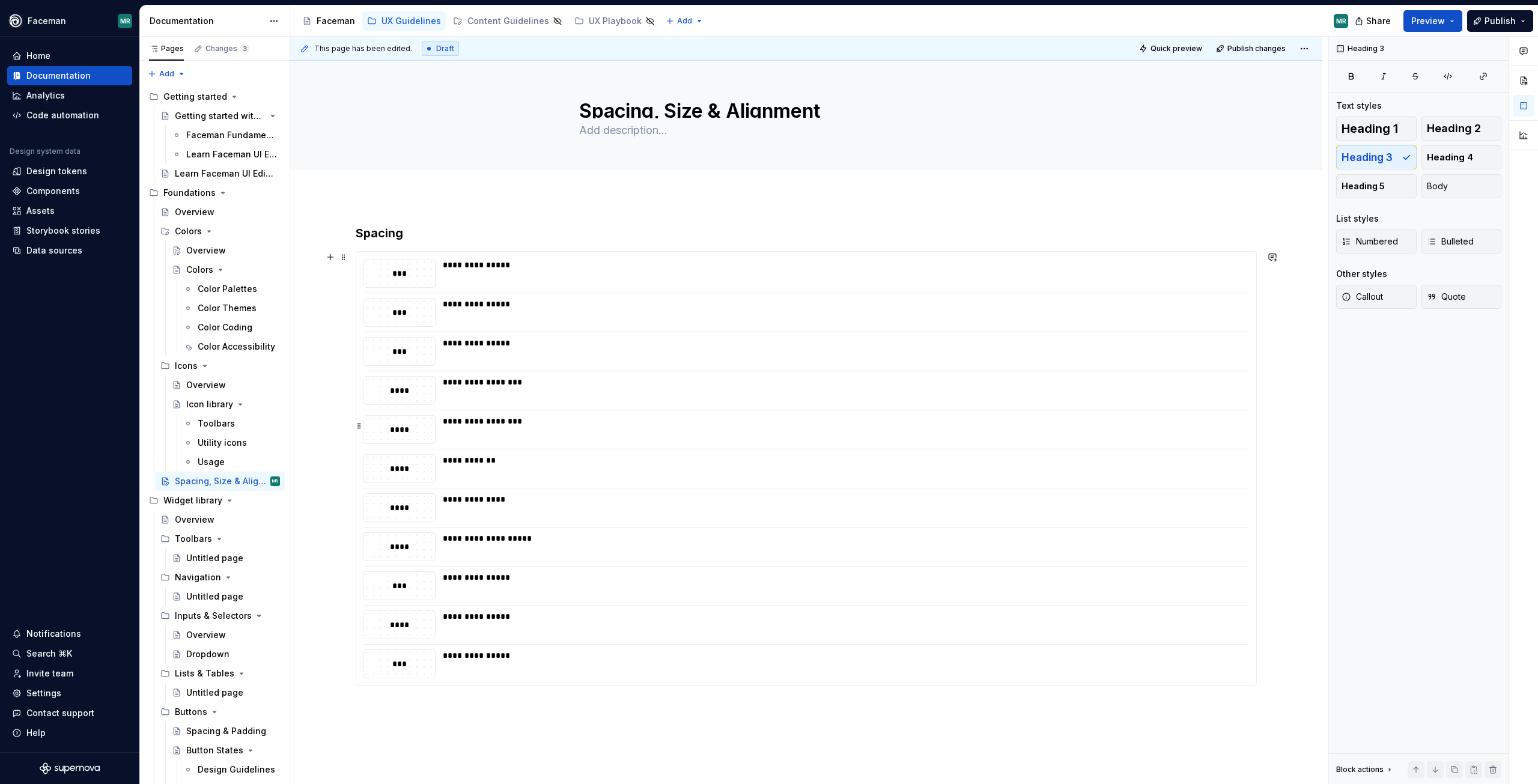
scroll to position [60, 0]
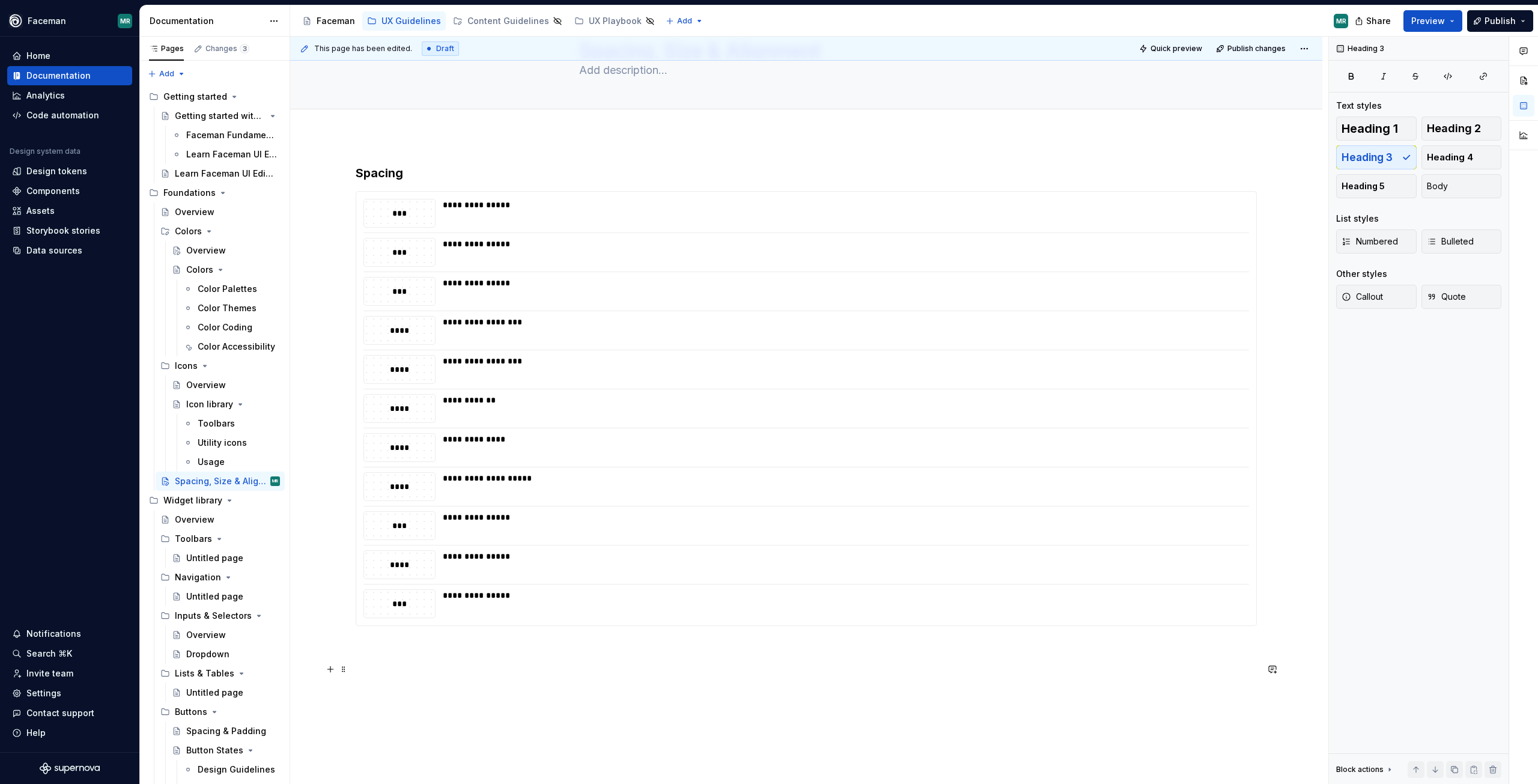
click at [410, 691] on div "**********" at bounding box center [806, 531] width 1032 height 791
click at [413, 672] on p at bounding box center [806, 669] width 901 height 14
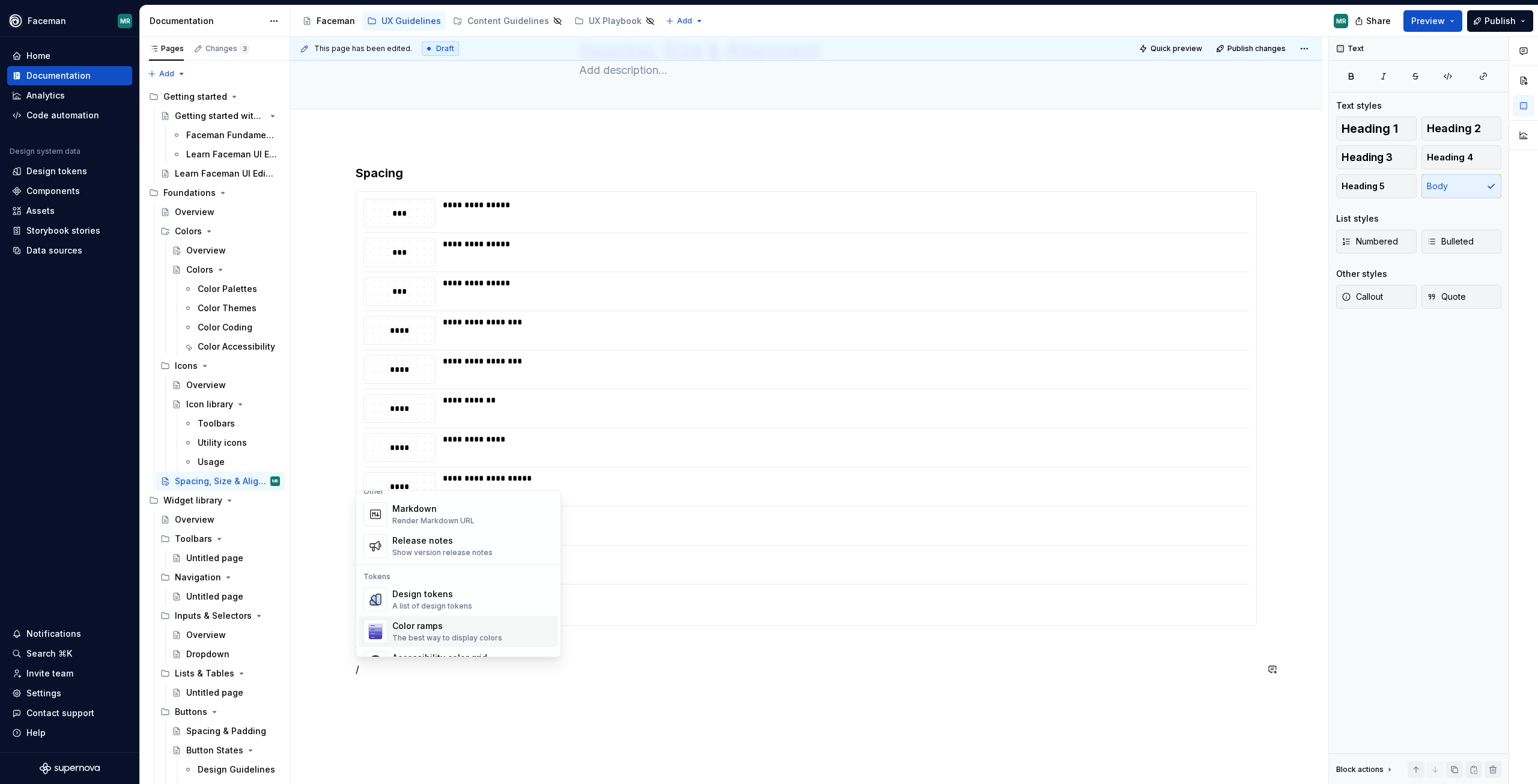
scroll to position [830, 0]
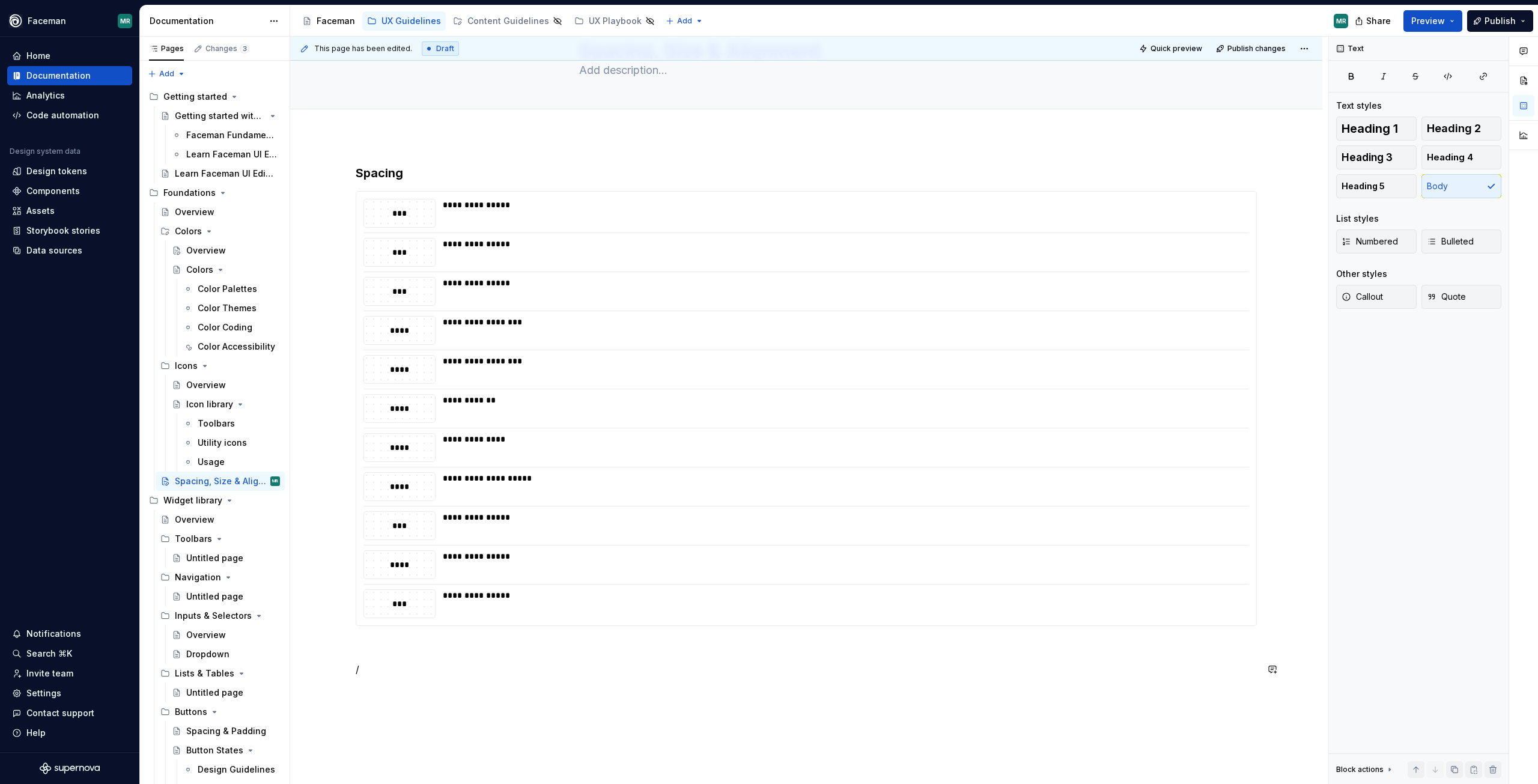
click at [369, 659] on div "**********" at bounding box center [806, 421] width 901 height 512
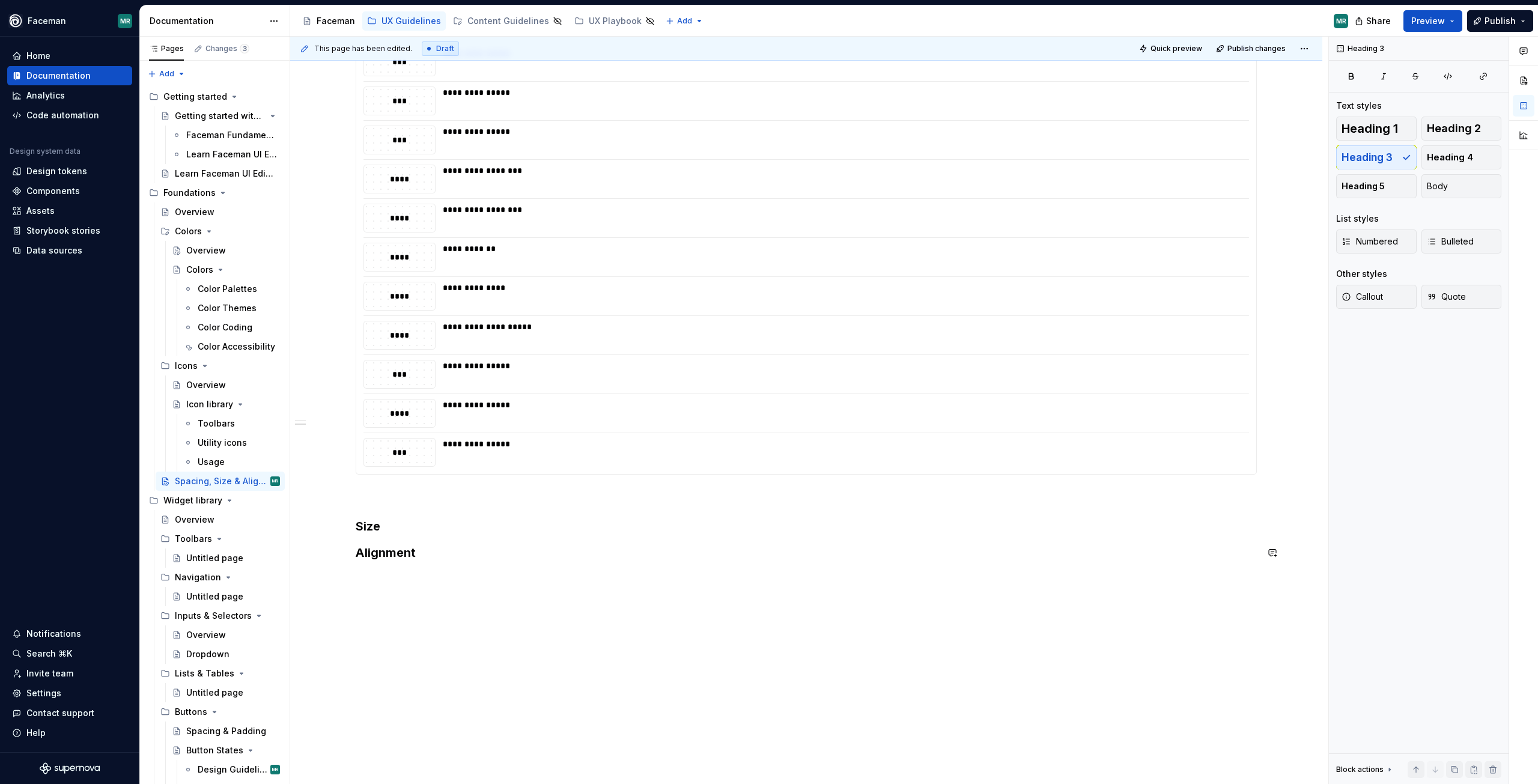
click at [630, 598] on div "**********" at bounding box center [809, 410] width 1038 height 748
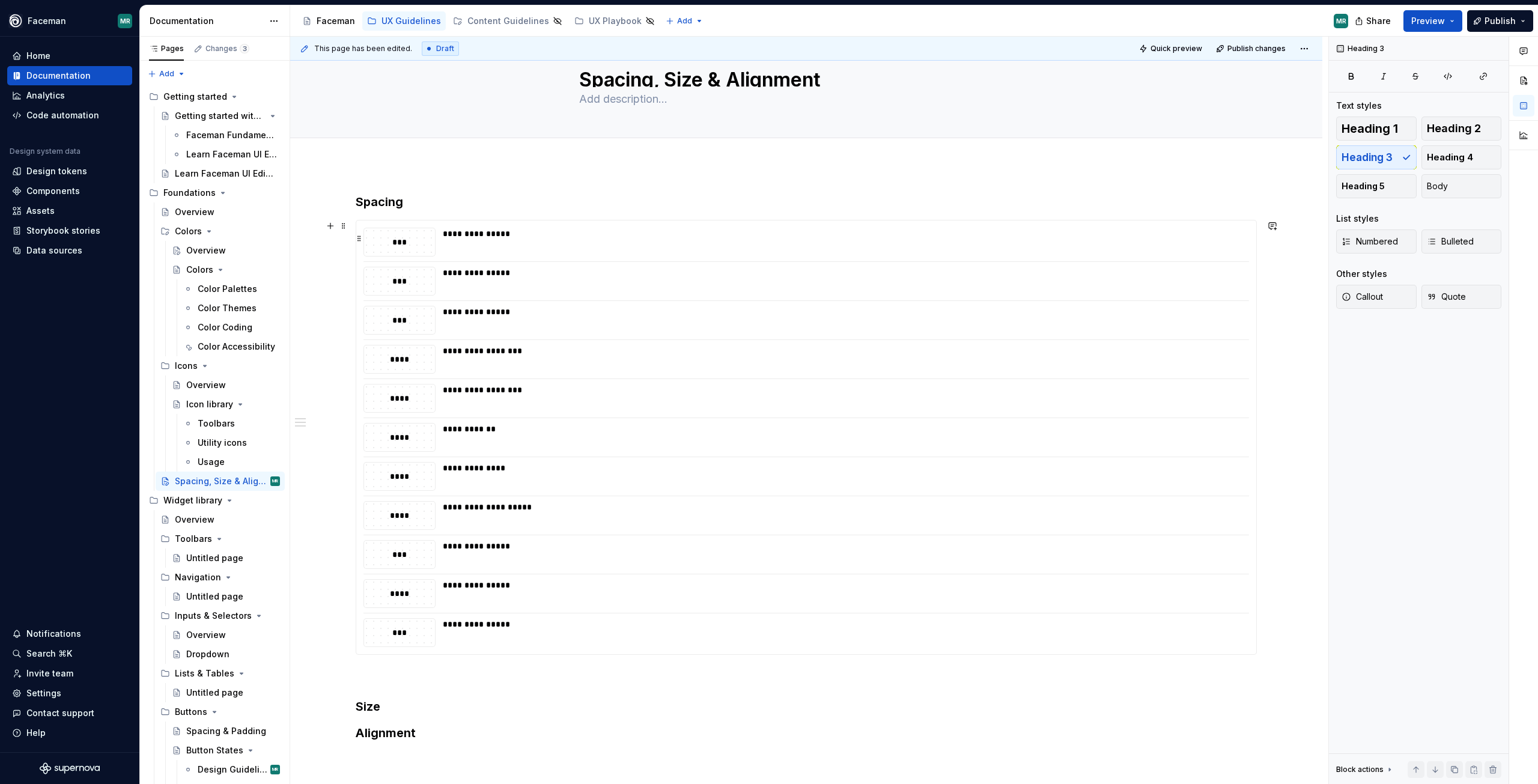
click at [627, 245] on div "**********" at bounding box center [842, 242] width 799 height 29
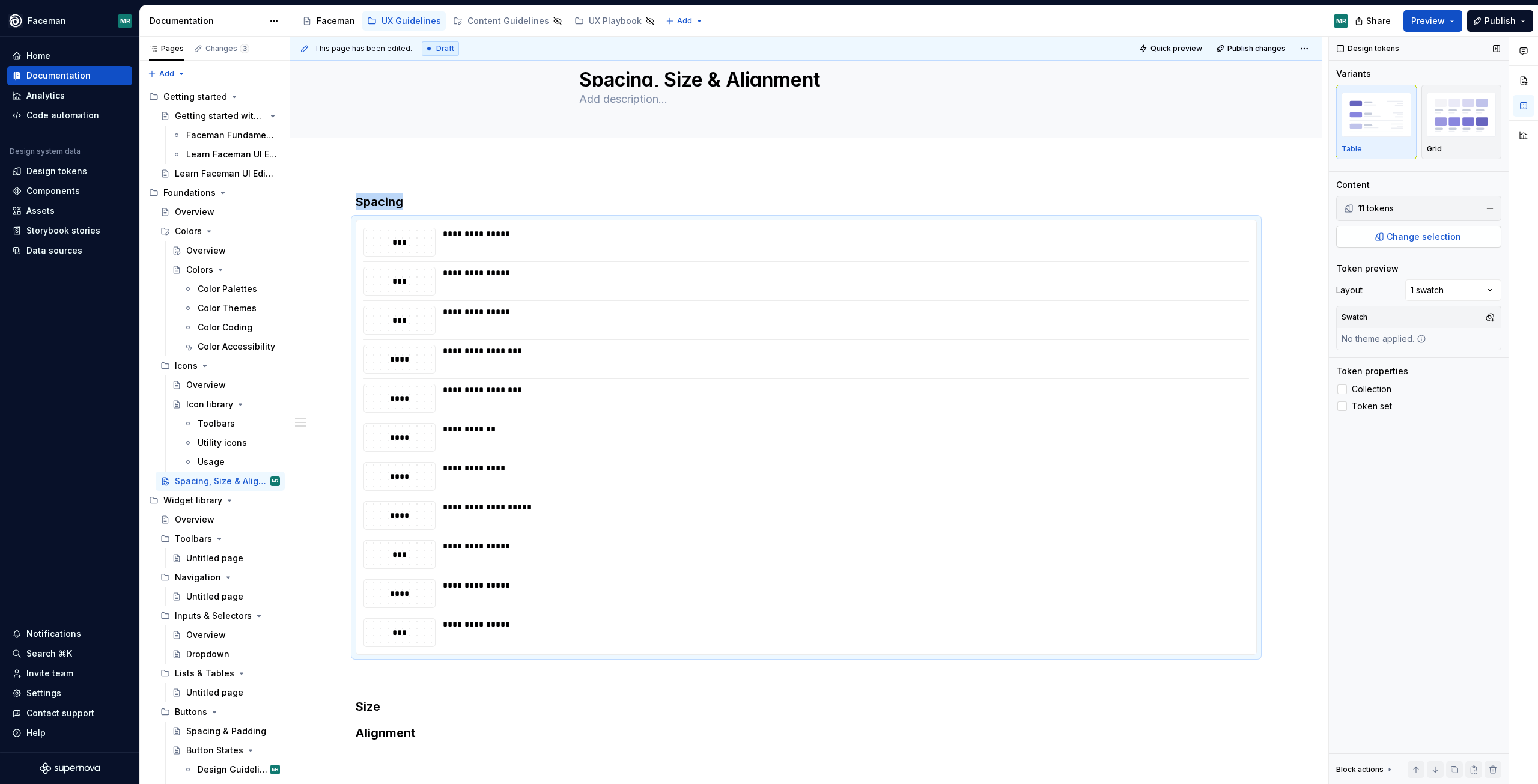
click at [1418, 238] on span "Change selection" at bounding box center [1424, 237] width 74 height 12
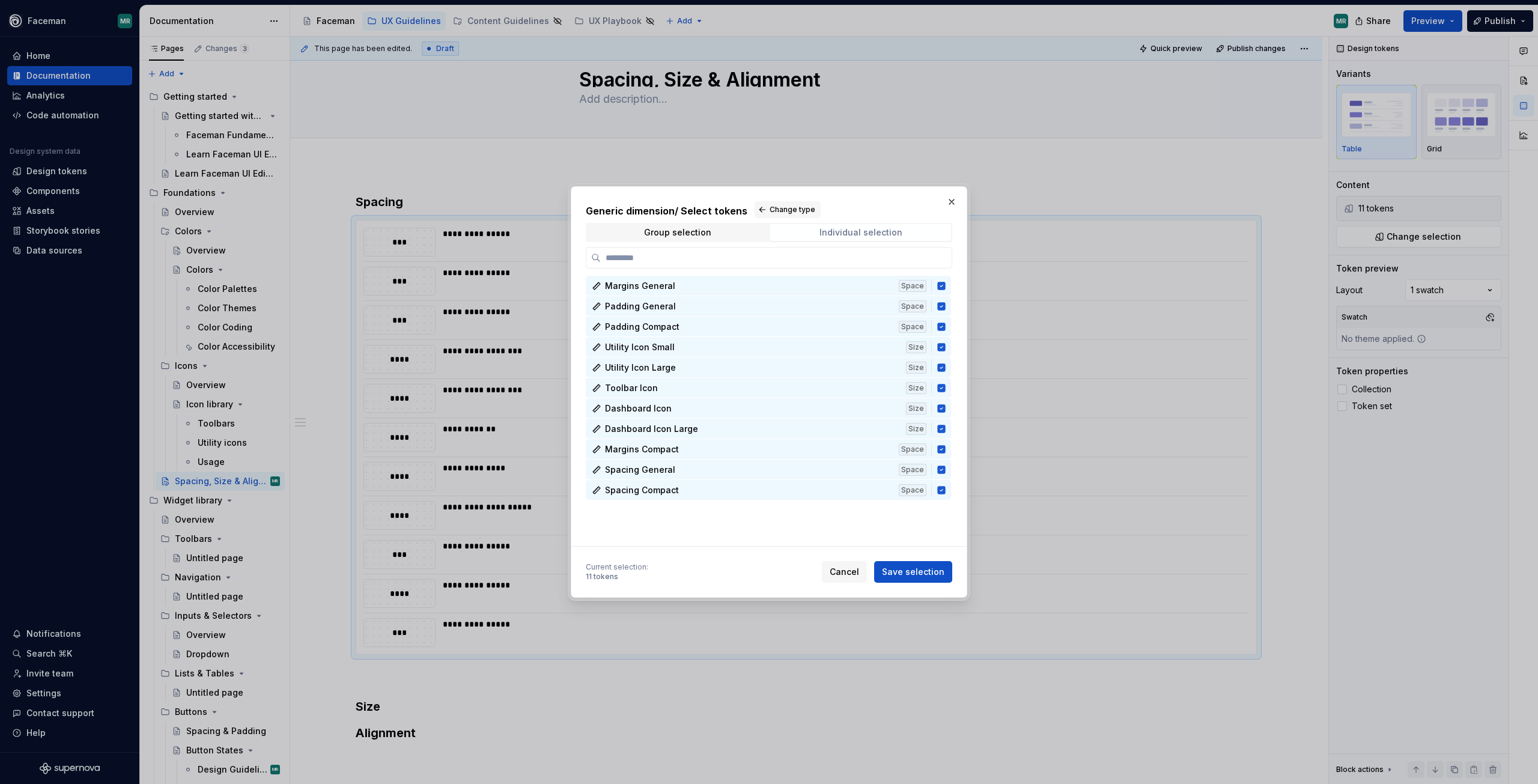
click at [901, 225] on span "Individual selection" at bounding box center [860, 232] width 181 height 17
click at [942, 349] on icon at bounding box center [941, 347] width 8 height 8
click at [940, 367] on icon at bounding box center [941, 367] width 8 height 8
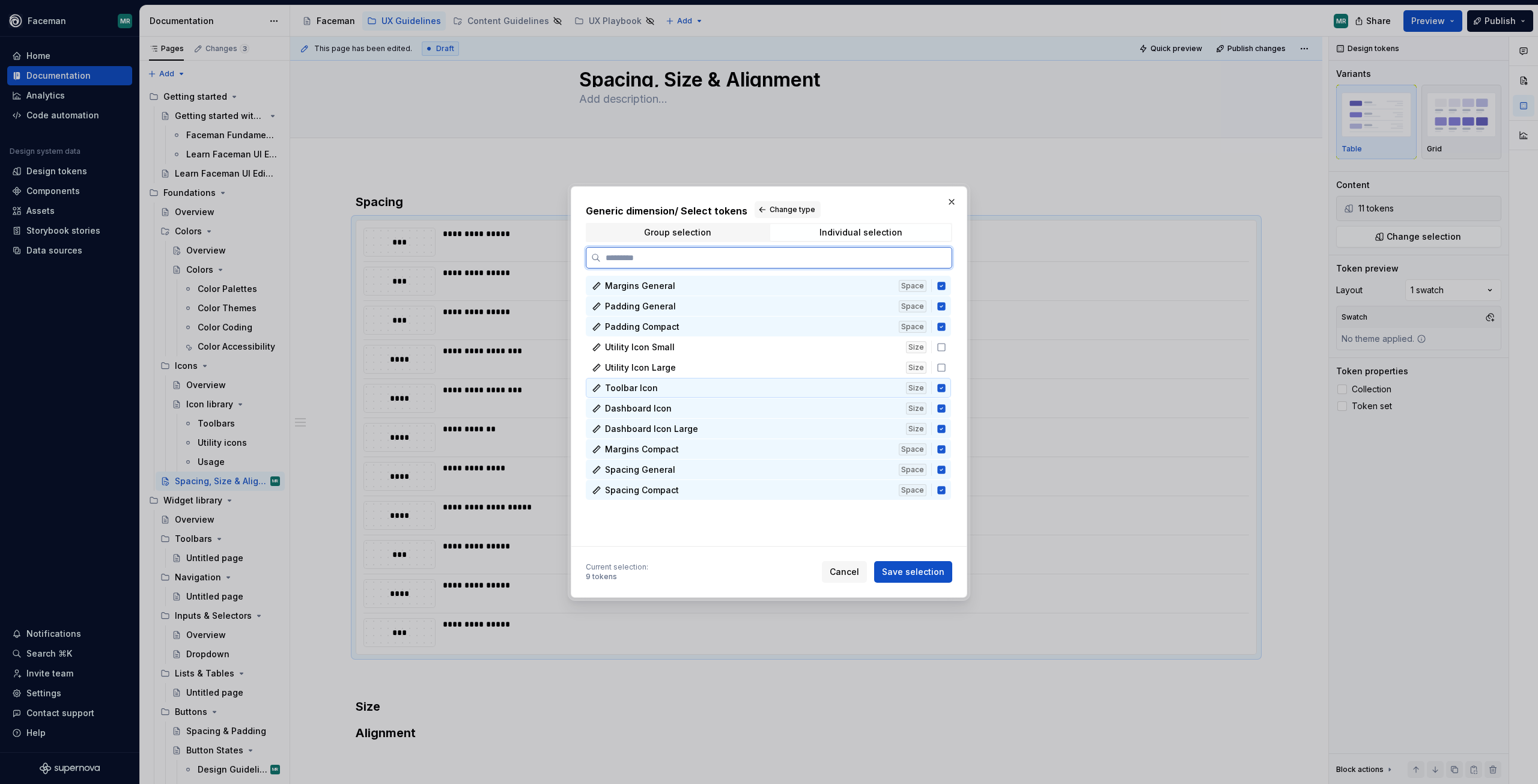
click at [942, 395] on div "Toolbar Icon Size" at bounding box center [768, 387] width 365 height 20
click at [941, 407] on icon at bounding box center [941, 408] width 8 height 8
click at [943, 431] on icon at bounding box center [941, 428] width 8 height 8
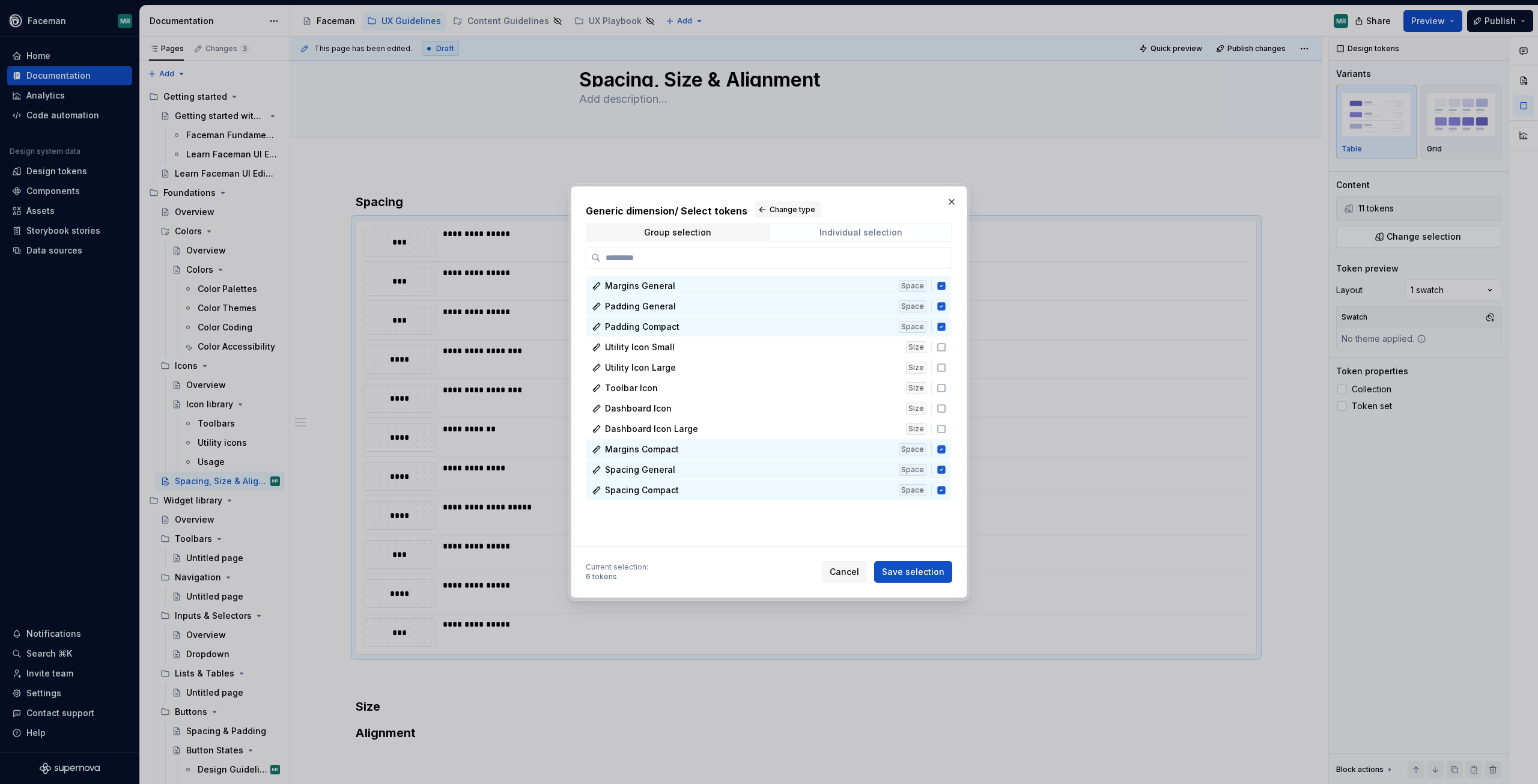
click at [843, 234] on div "Individual selection" at bounding box center [861, 232] width 83 height 10
click at [932, 236] on span "Individual selection" at bounding box center [860, 232] width 181 height 17
click at [910, 577] on span "Save selection" at bounding box center [913, 572] width 62 height 12
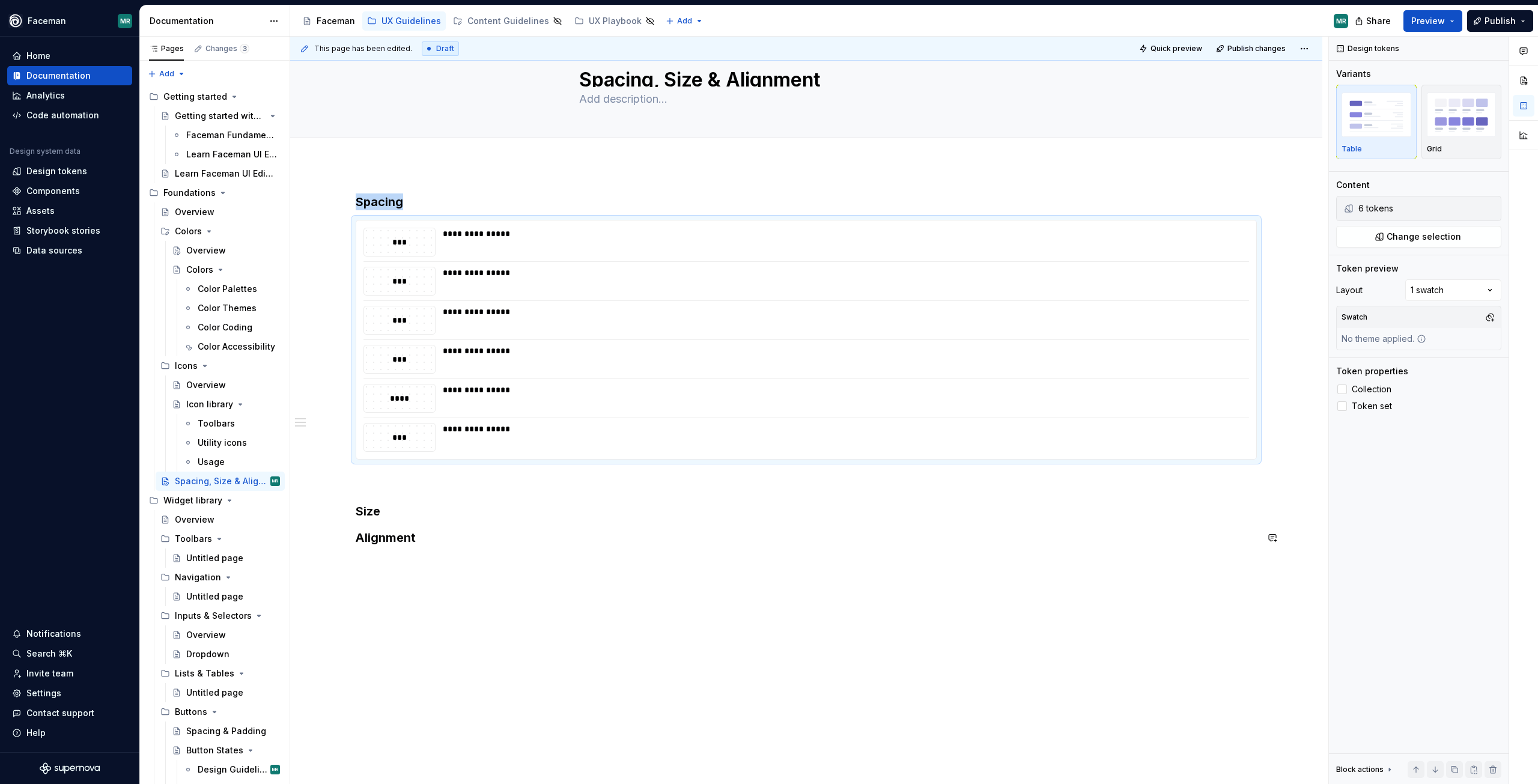
click at [570, 560] on div "**********" at bounding box center [806, 377] width 901 height 367
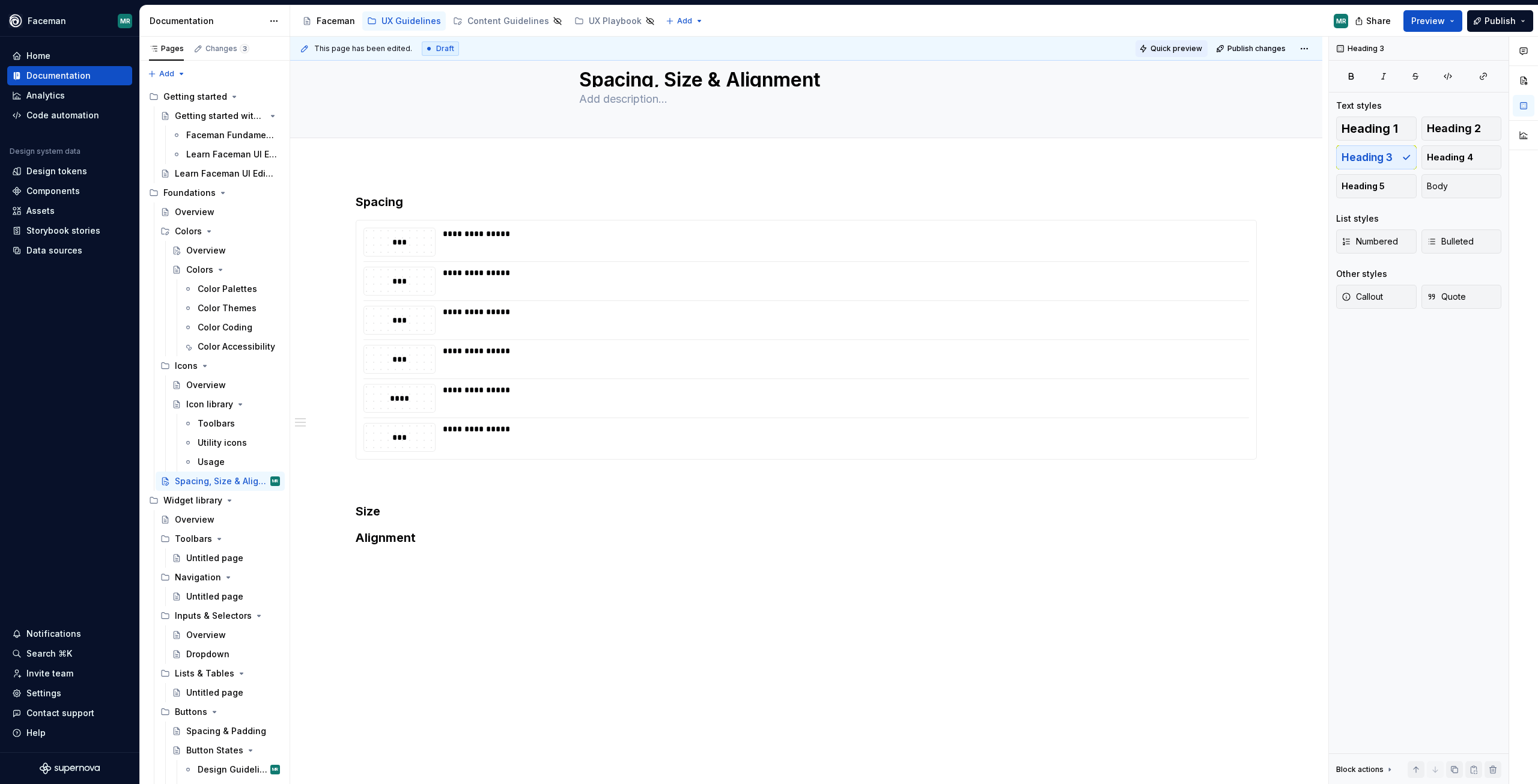
click at [1178, 54] on button "Quick preview" at bounding box center [1172, 49] width 72 height 17
click at [531, 237] on div "**********" at bounding box center [842, 234] width 799 height 12
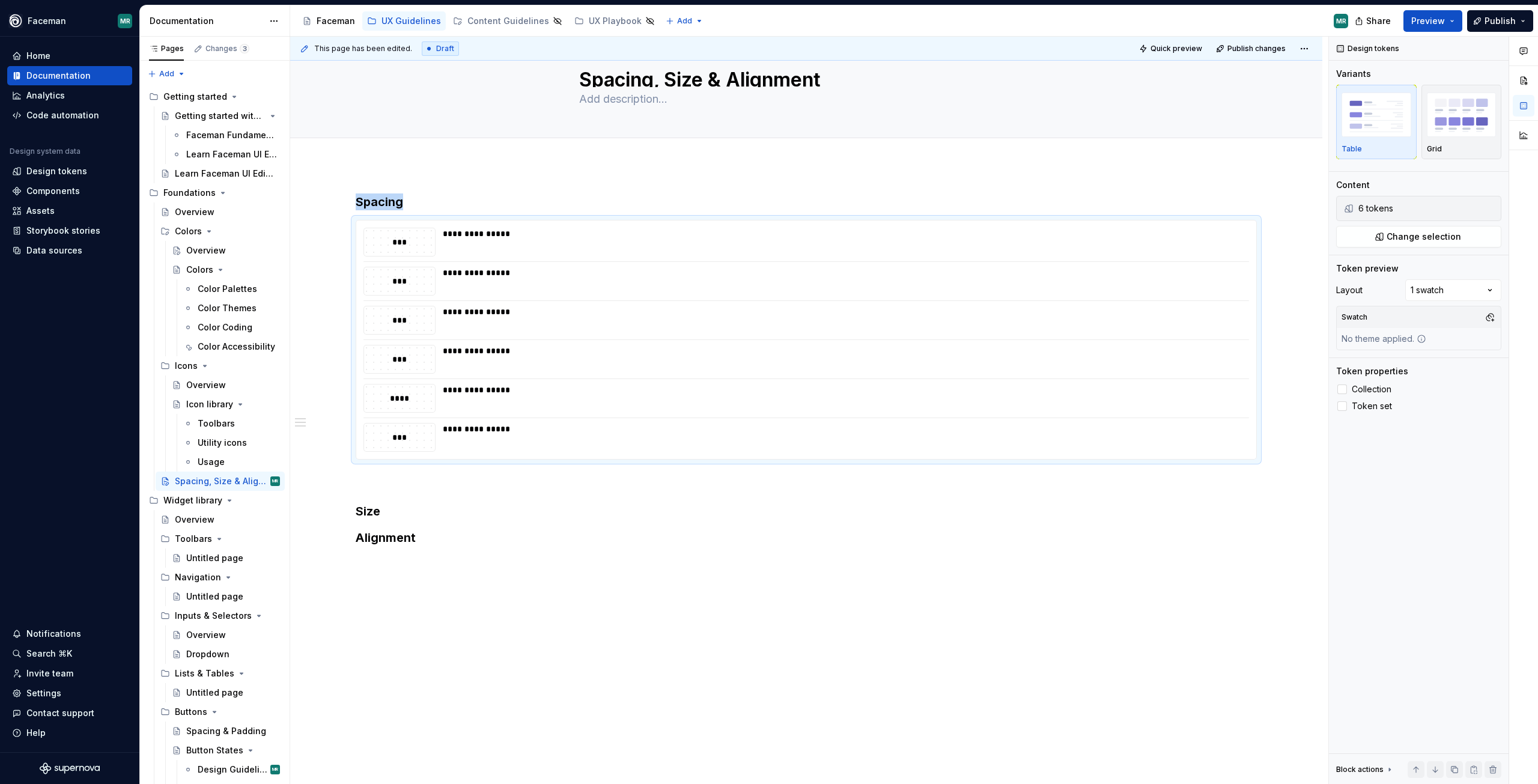
click at [1435, 287] on div "Comments Open comments No comments yet Select ‘Comment’ from the block context …" at bounding box center [1433, 410] width 209 height 748
click at [1469, 290] on div "Comments Open comments No comments yet Select ‘Comment’ from the block context …" at bounding box center [1433, 410] width 209 height 748
click at [1421, 484] on div "Design tokens Variants Table Grid Content 6 tokens Change selection Token previ…" at bounding box center [1418, 410] width 180 height 748
click at [1339, 411] on label "Token set" at bounding box center [1418, 406] width 165 height 14
drag, startPoint x: 1341, startPoint y: 404, endPoint x: 1344, endPoint y: 389, distance: 15.3
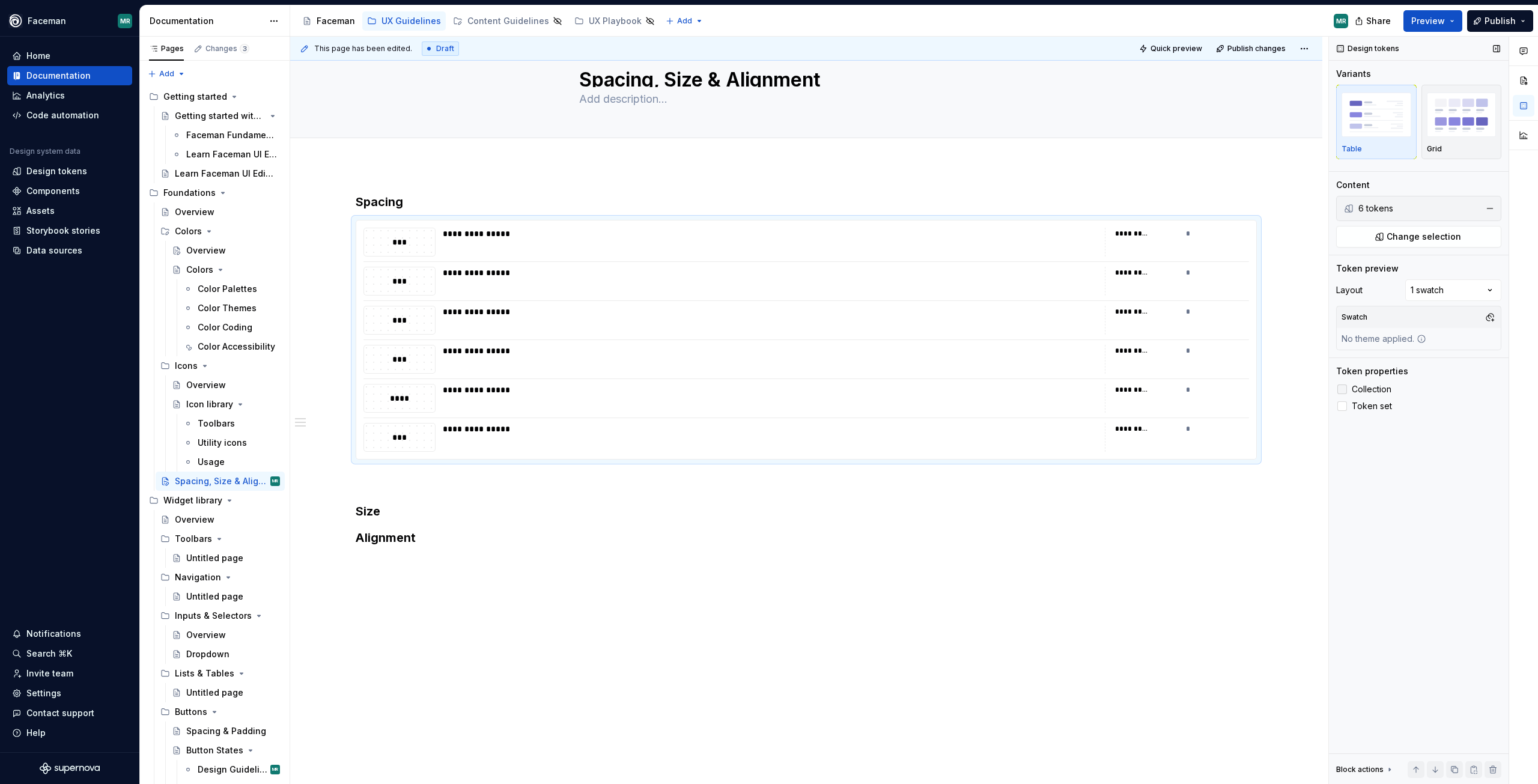
click at [1342, 406] on icon at bounding box center [1342, 406] width 0 height 0
click at [1346, 394] on label "Collection" at bounding box center [1418, 389] width 165 height 14
click at [1342, 389] on icon at bounding box center [1342, 389] width 0 height 0
click at [406, 514] on h3 "Size" at bounding box center [806, 511] width 901 height 17
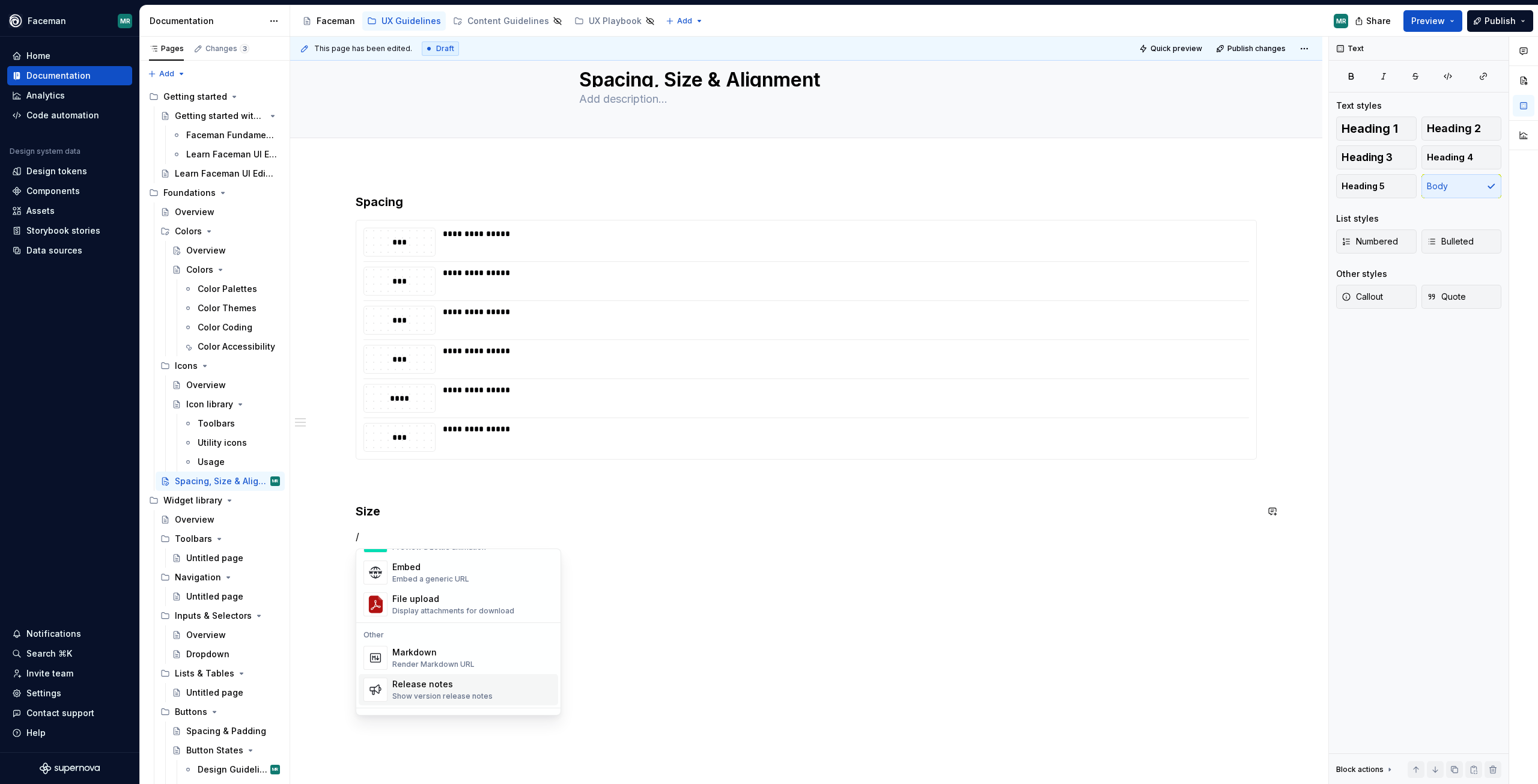
scroll to position [767, 0]
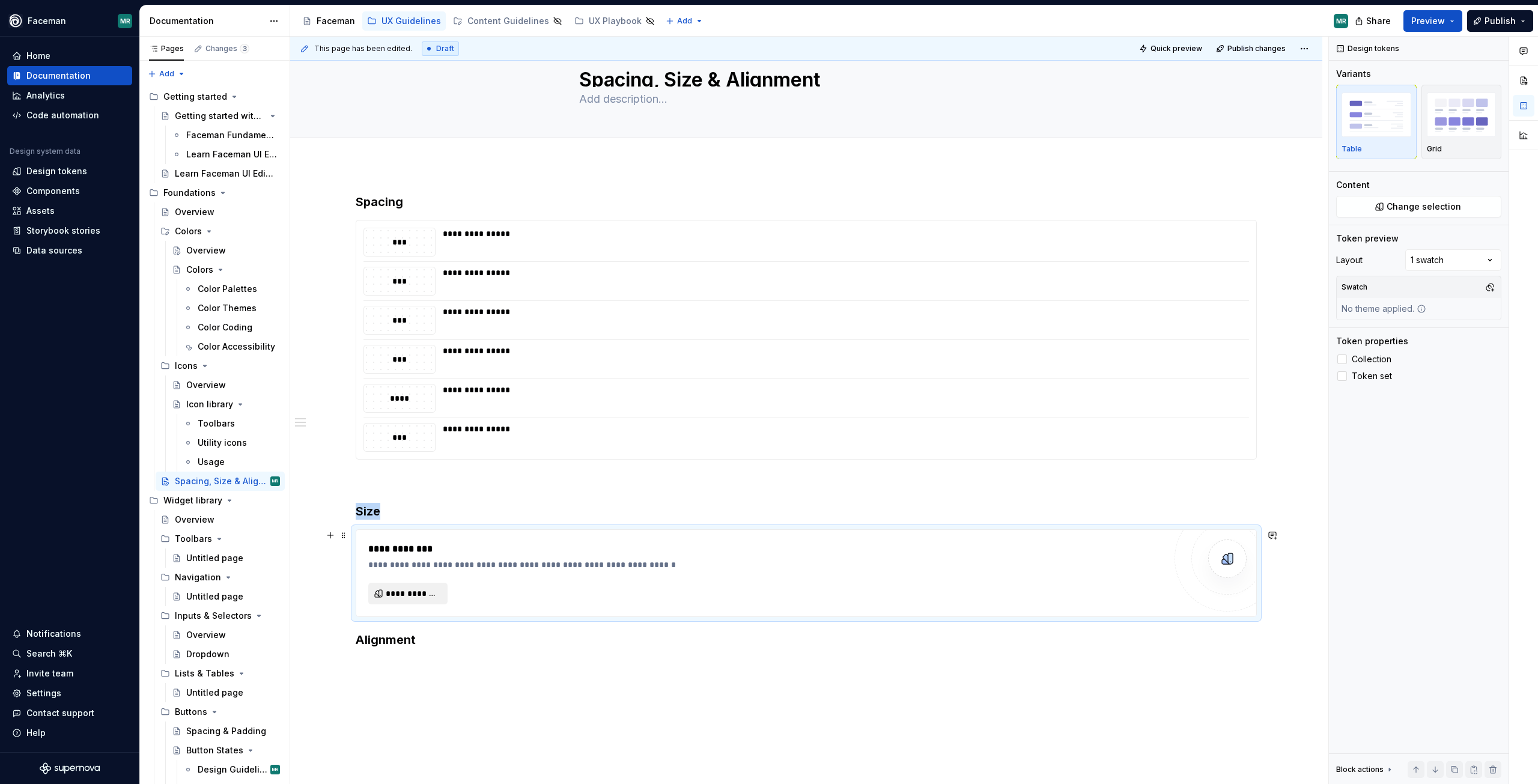
click at [414, 598] on span "**********" at bounding box center [413, 594] width 54 height 12
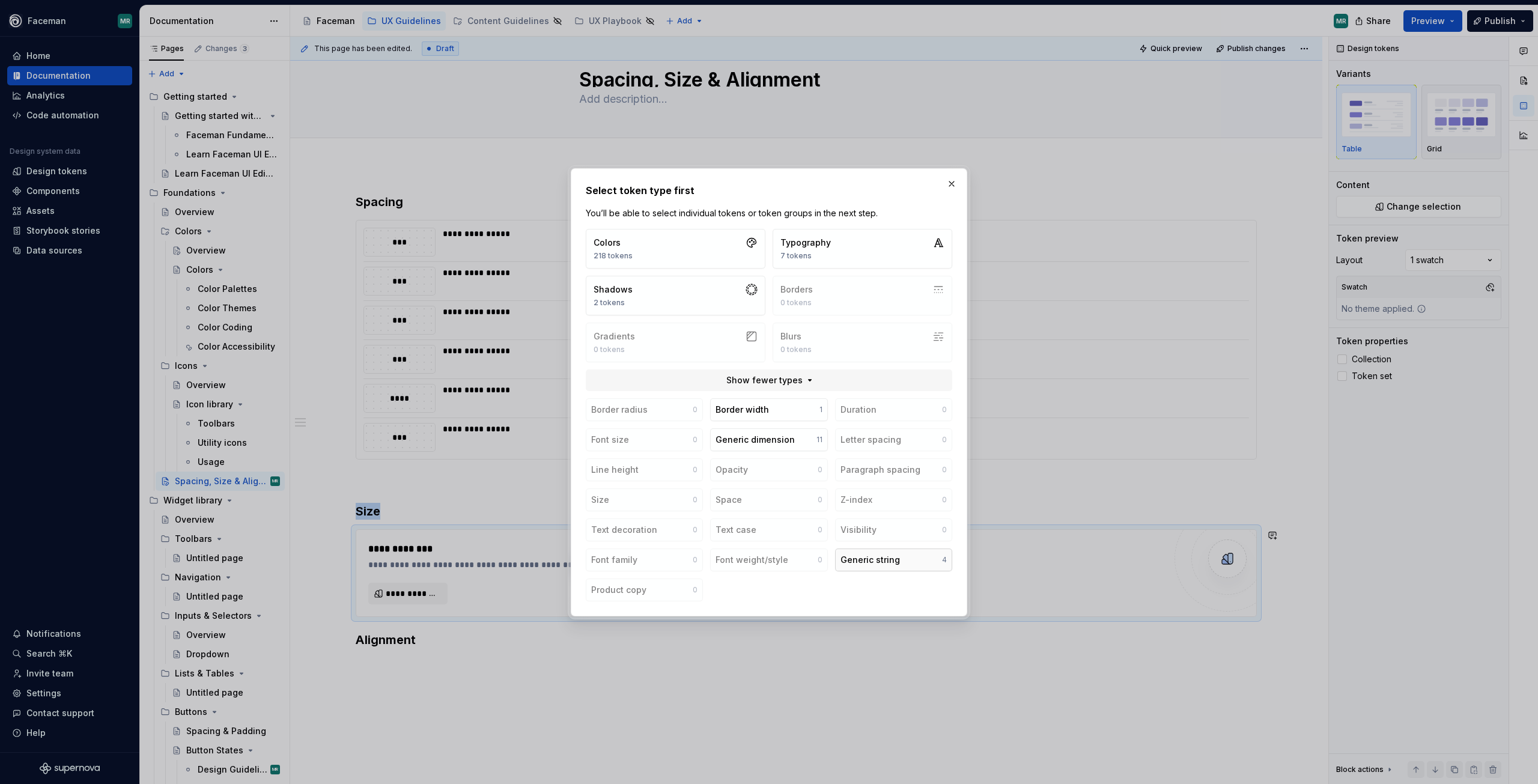
click at [875, 565] on div "Generic string" at bounding box center [870, 560] width 59 height 12
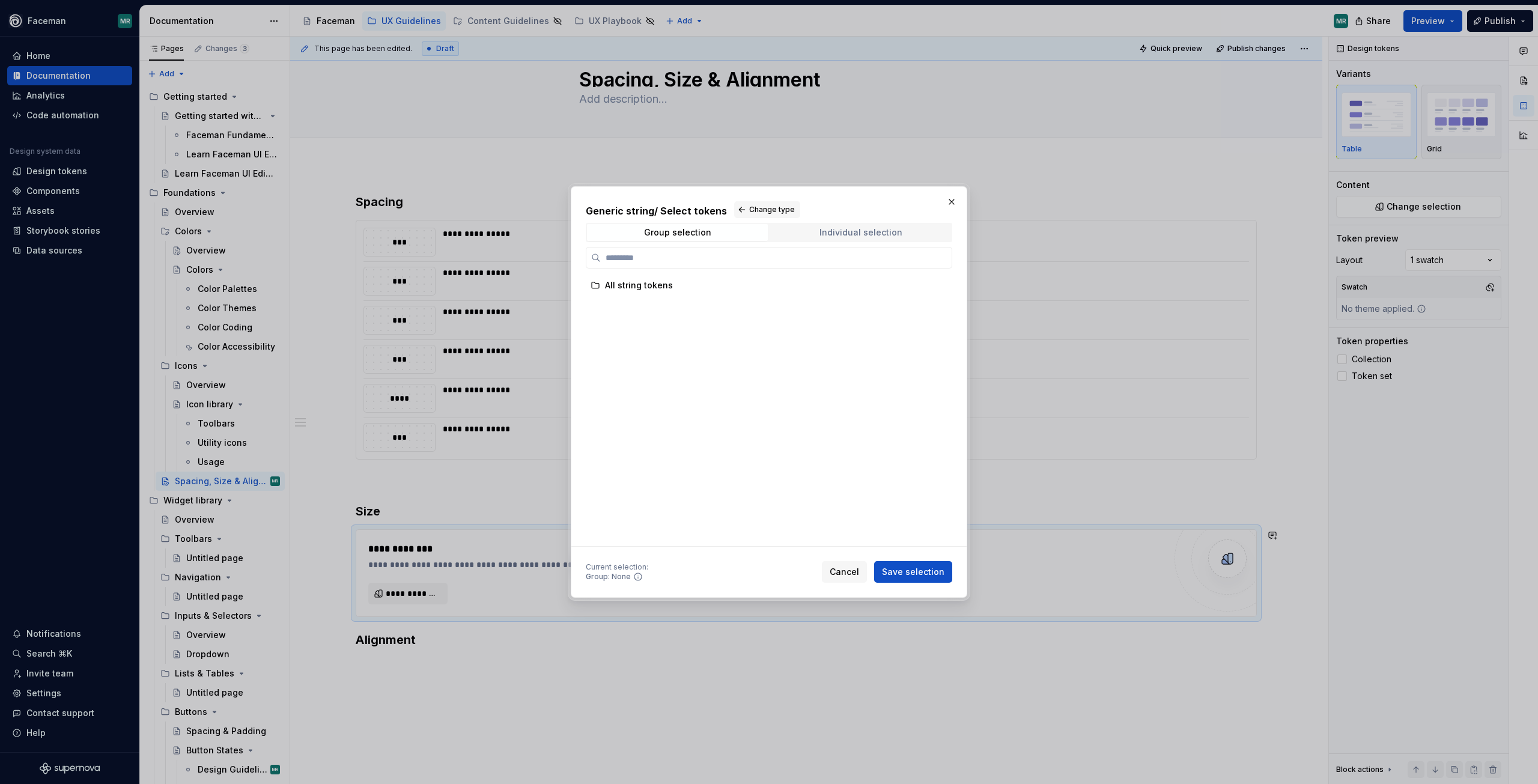
click at [896, 237] on div "Individual selection" at bounding box center [861, 232] width 83 height 10
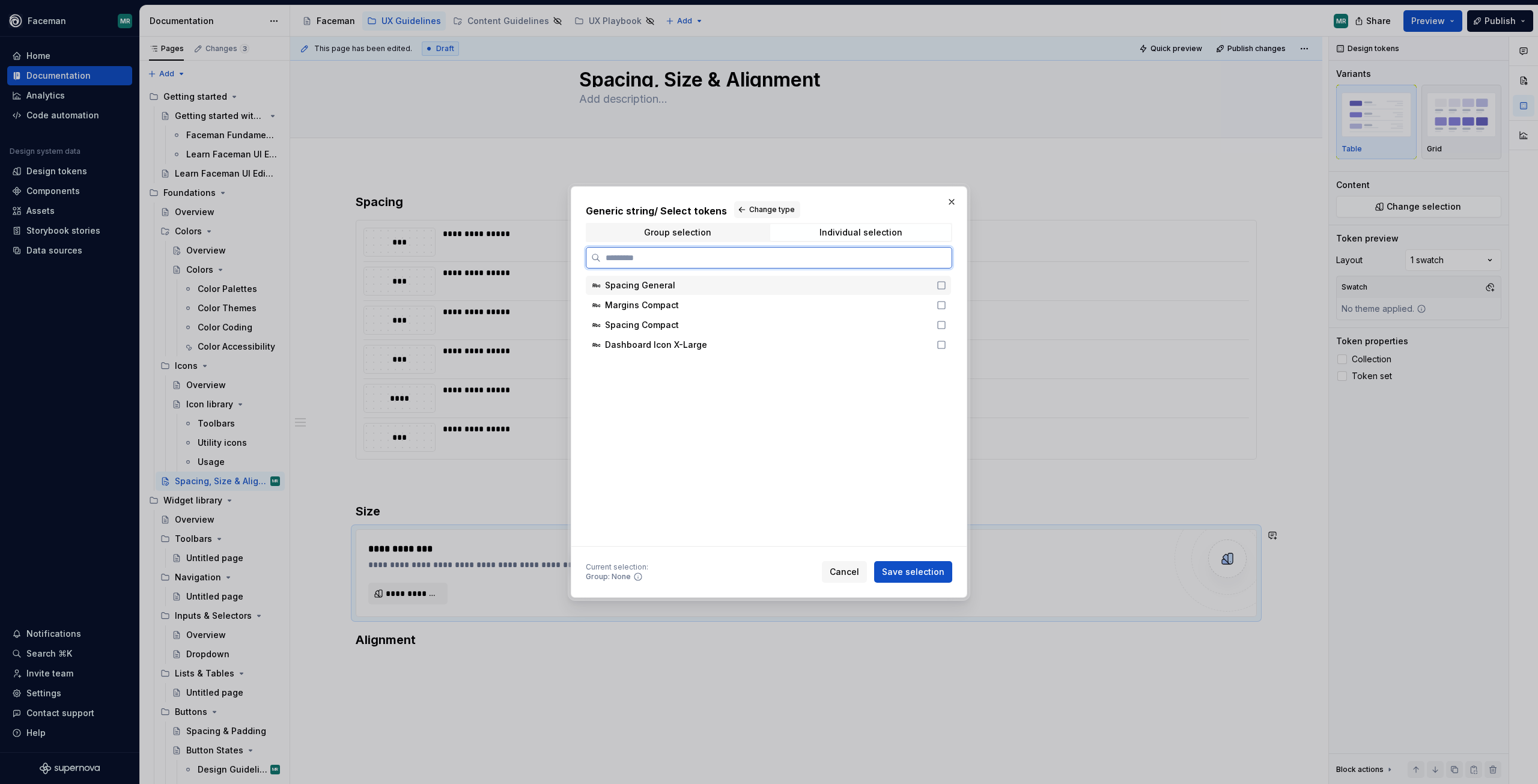
click at [942, 284] on icon at bounding box center [941, 285] width 10 height 10
click at [942, 311] on div "Margins Compact" at bounding box center [768, 305] width 365 height 19
click at [943, 324] on div "Spacing Compact" at bounding box center [768, 325] width 365 height 19
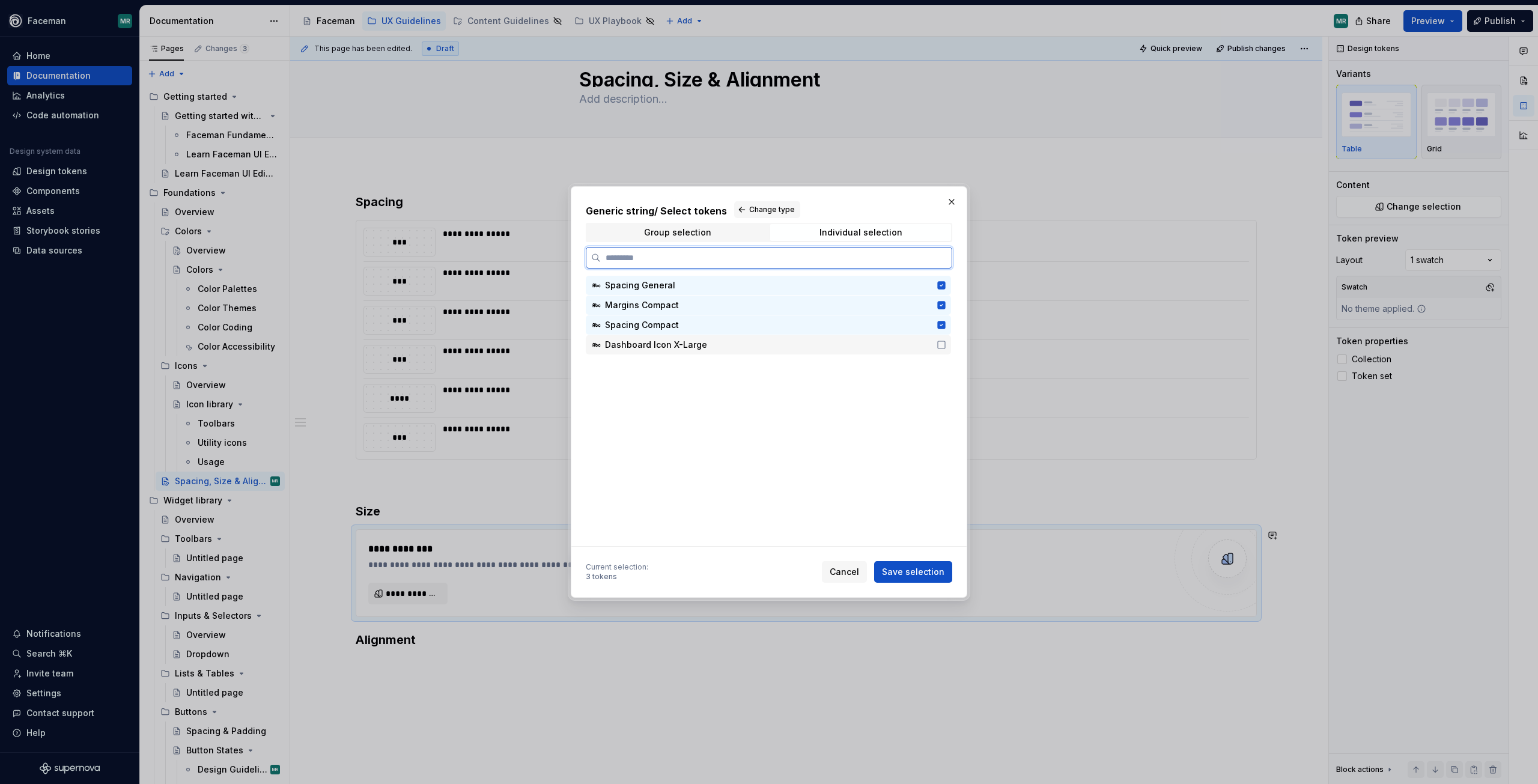
click at [947, 342] on div "Dashboard Icon X-Large" at bounding box center [768, 345] width 365 height 19
click at [911, 585] on div "Generic string / Select tokens Change type Group selection Individual selection…" at bounding box center [769, 392] width 397 height 412
click at [915, 578] on button "Save selection" at bounding box center [913, 572] width 78 height 22
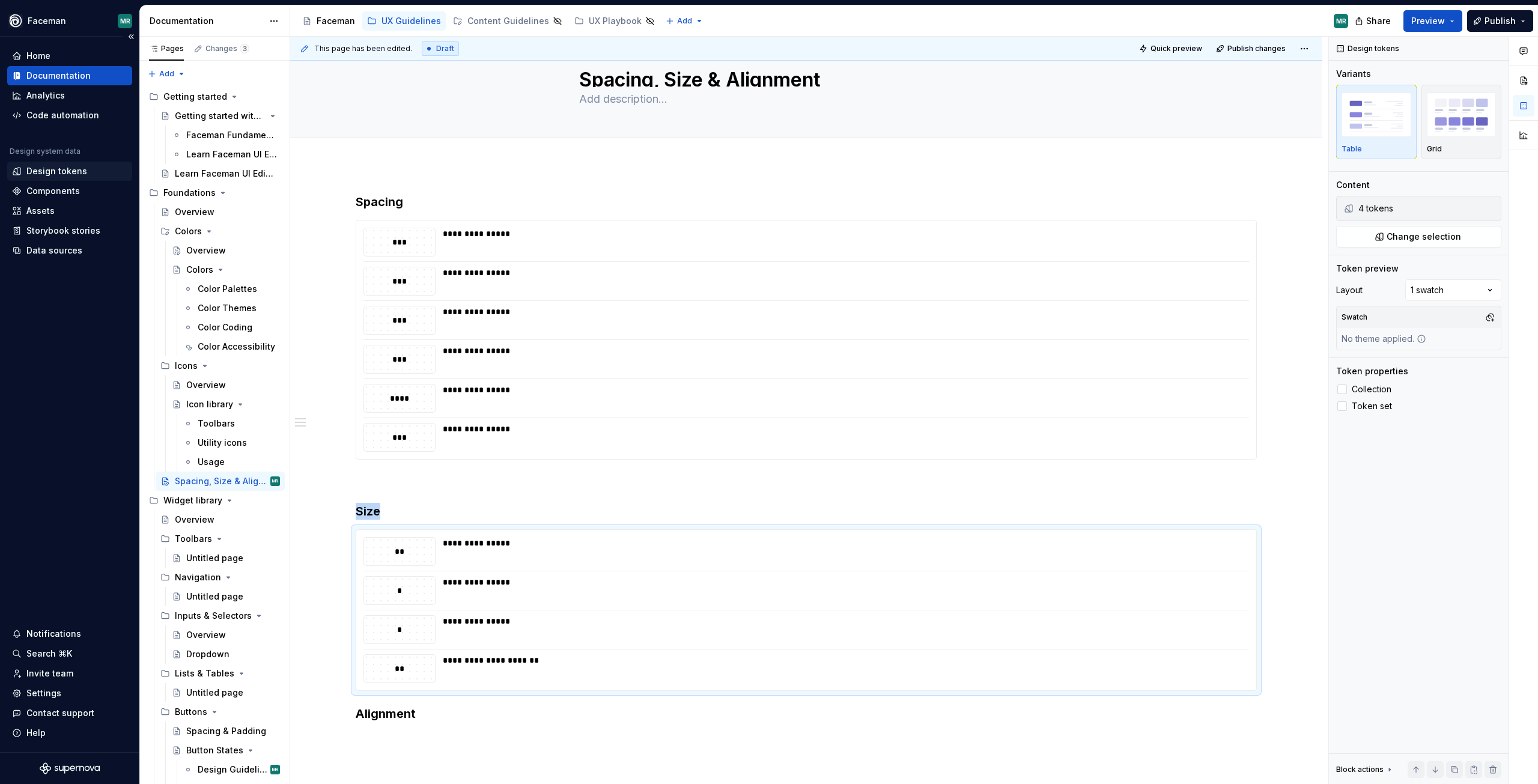
click at [46, 168] on div "Design tokens" at bounding box center [56, 171] width 61 height 12
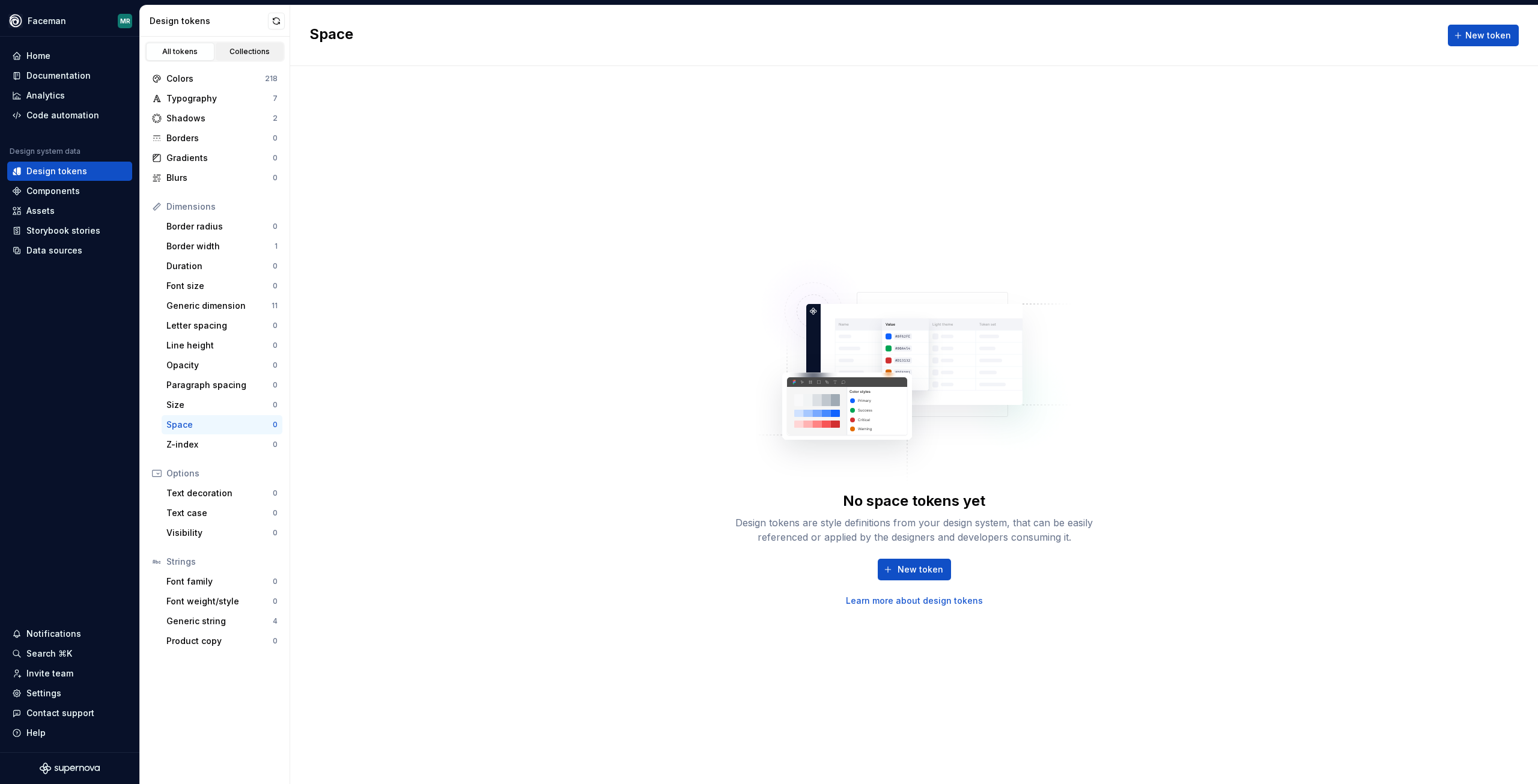
click at [264, 49] on div "Collections" at bounding box center [250, 52] width 60 height 10
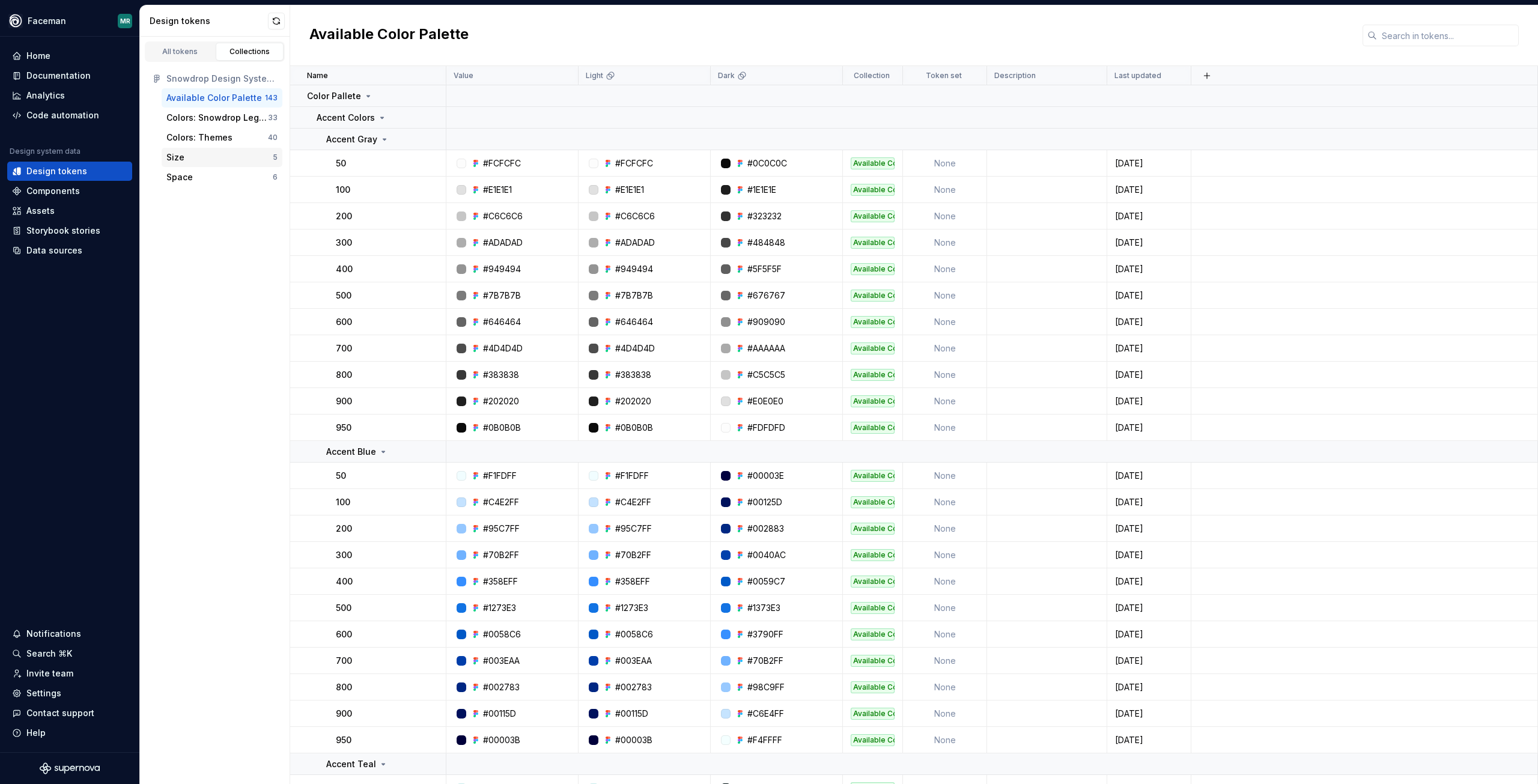
click at [207, 159] on div "Size" at bounding box center [219, 157] width 106 height 12
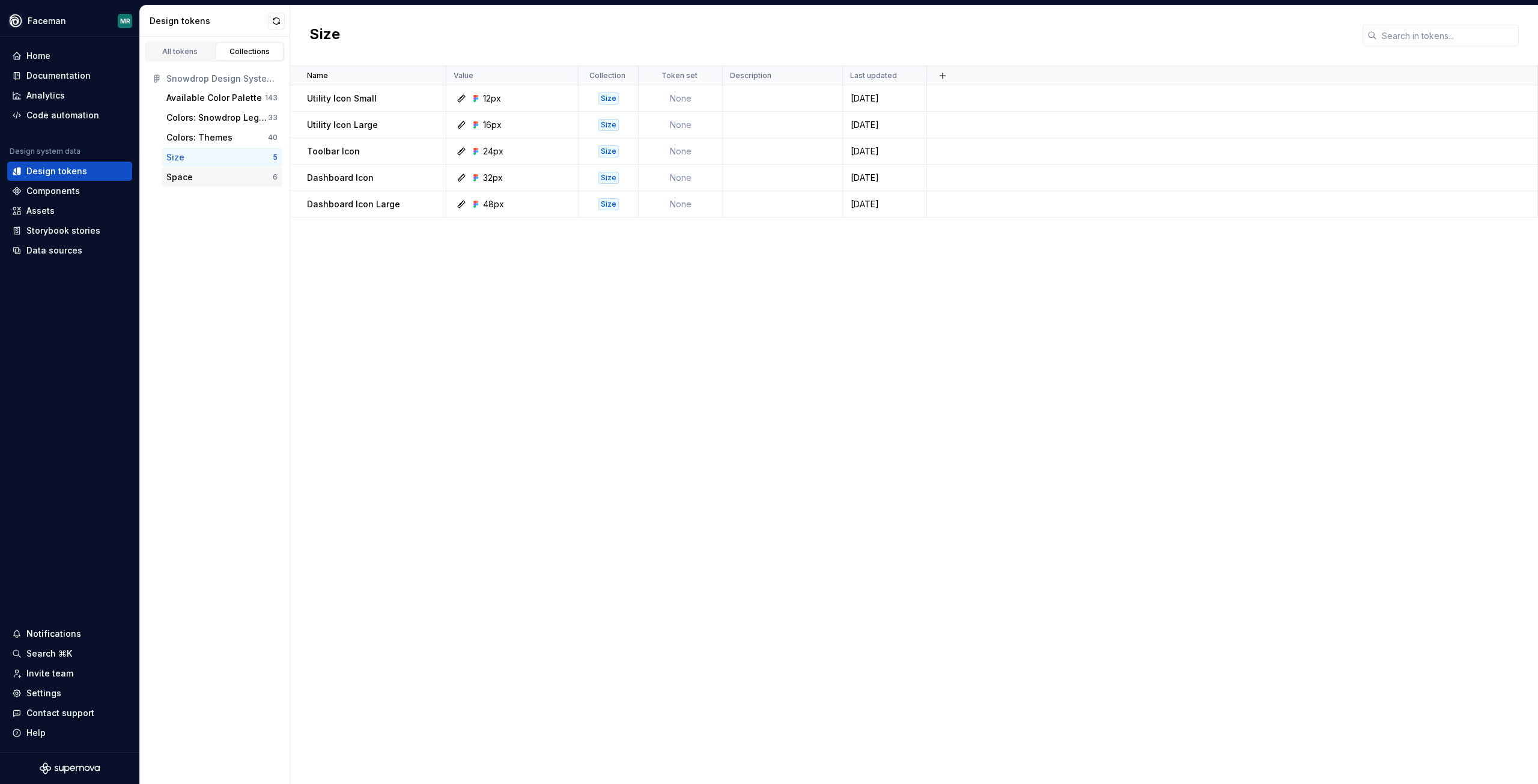
click at [206, 178] on div "Space" at bounding box center [219, 177] width 106 height 12
click at [429, 95] on button "button" at bounding box center [430, 99] width 17 height 17
click at [452, 129] on div "Open detail" at bounding box center [476, 122] width 102 height 19
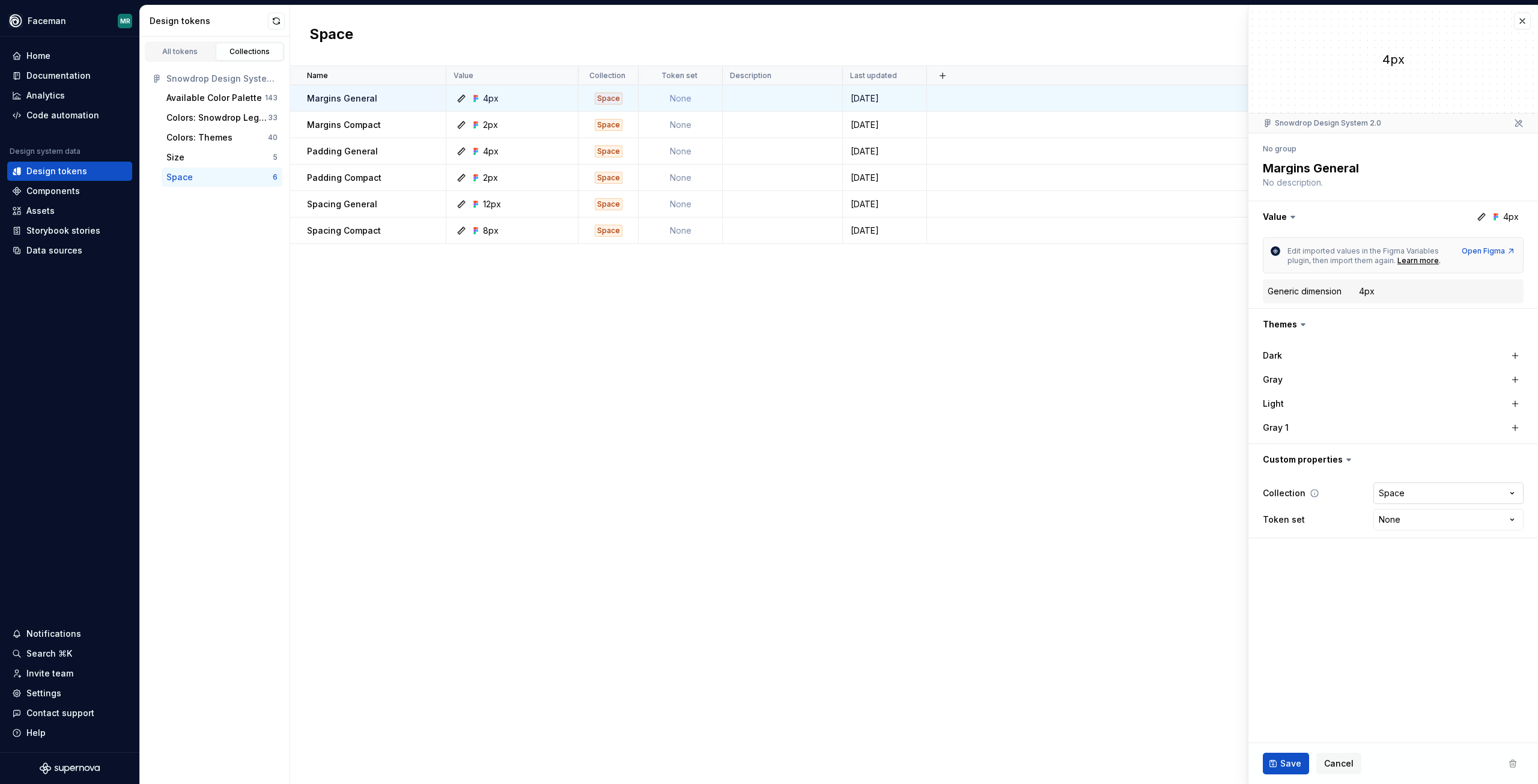
click at [1411, 496] on html "**********" at bounding box center [769, 392] width 1538 height 784
click at [1339, 606] on html "**********" at bounding box center [769, 392] width 1538 height 784
click at [1426, 264] on div "Learn more" at bounding box center [1418, 261] width 41 height 10
click at [1507, 216] on button "button" at bounding box center [1393, 217] width 290 height 31
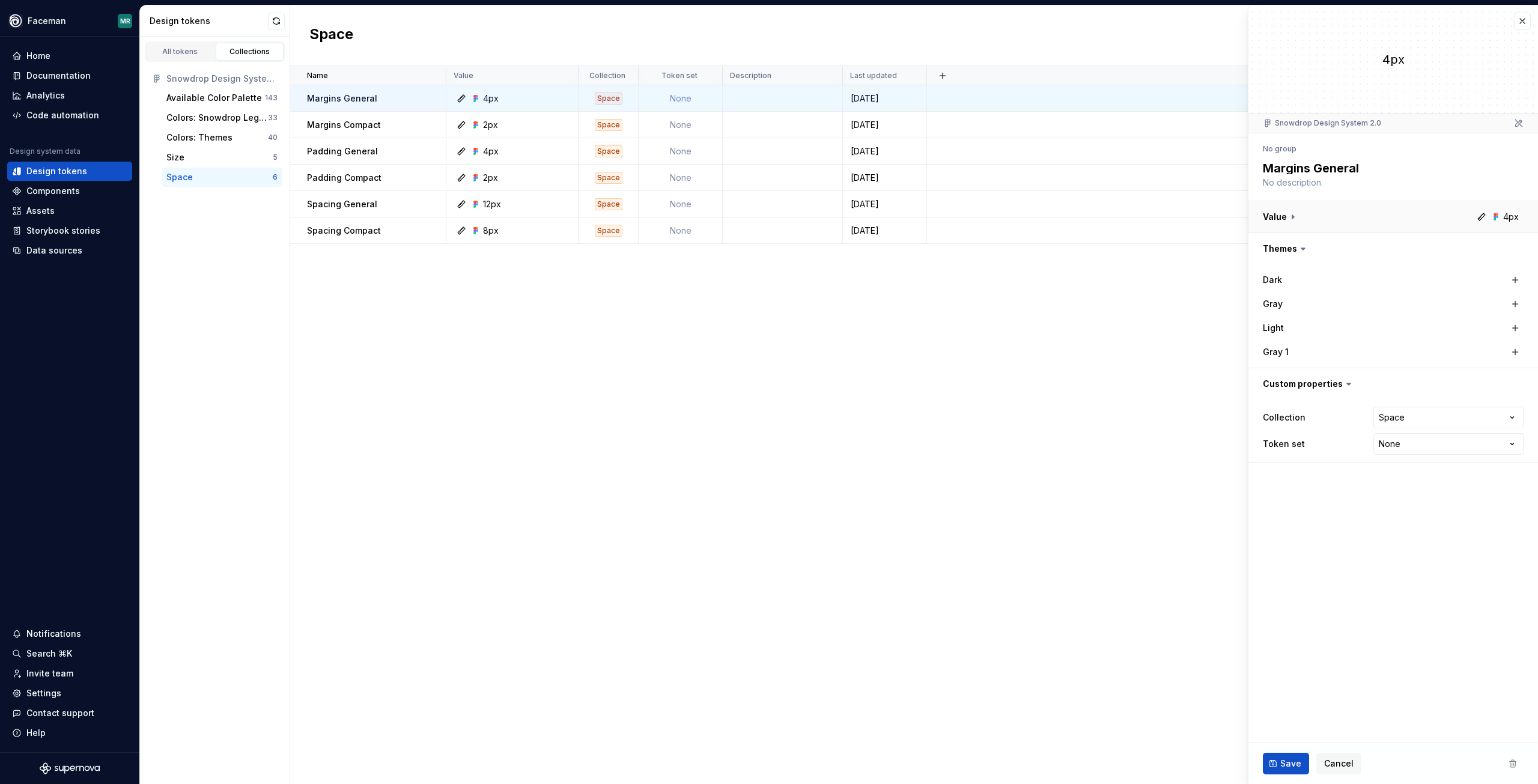
click at [1506, 219] on button "button" at bounding box center [1393, 217] width 290 height 31
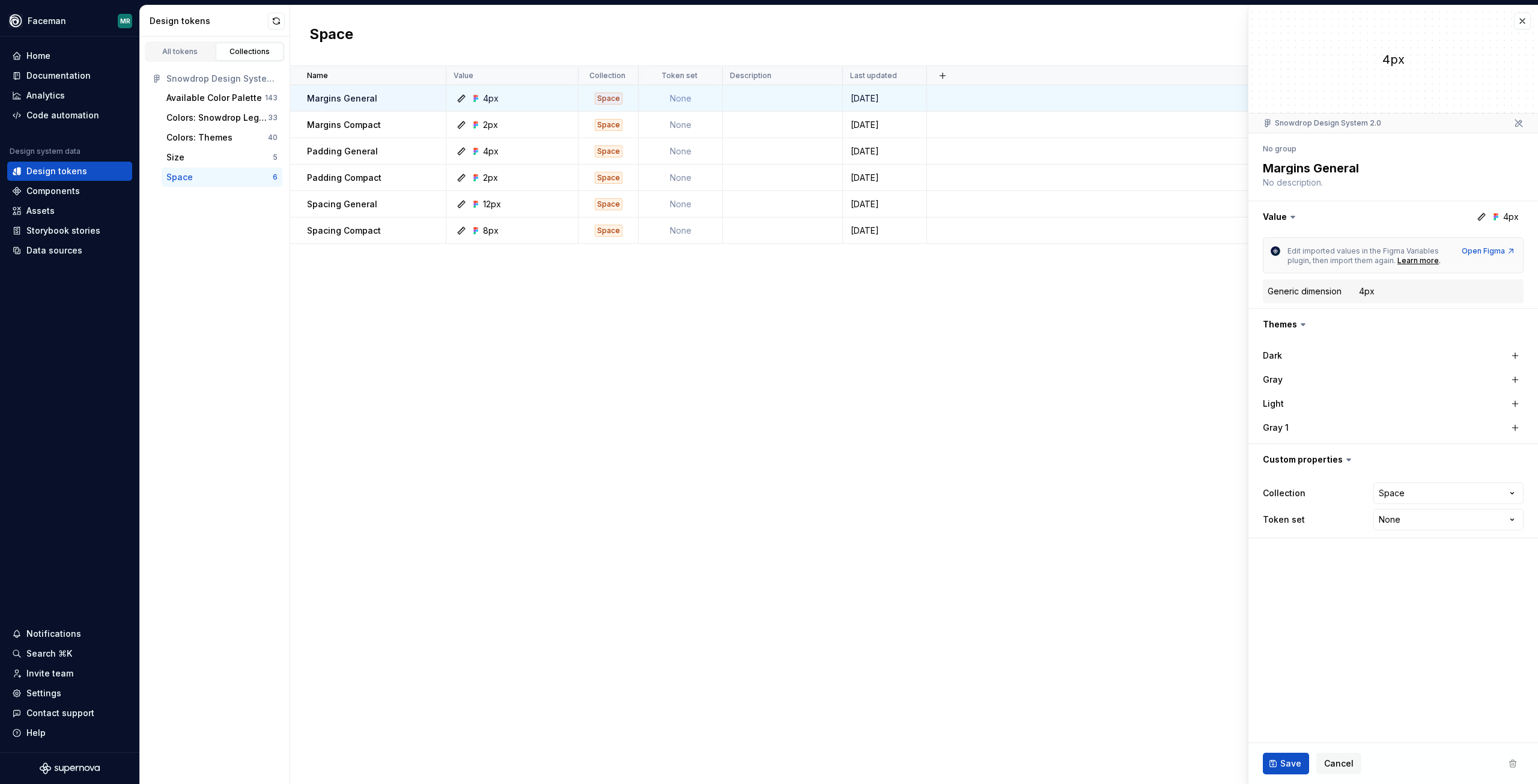
click at [1297, 324] on icon at bounding box center [1303, 324] width 12 height 12
click at [1301, 323] on icon at bounding box center [1303, 324] width 12 height 12
click at [1281, 324] on button "button" at bounding box center [1393, 324] width 290 height 31
type textarea "*"
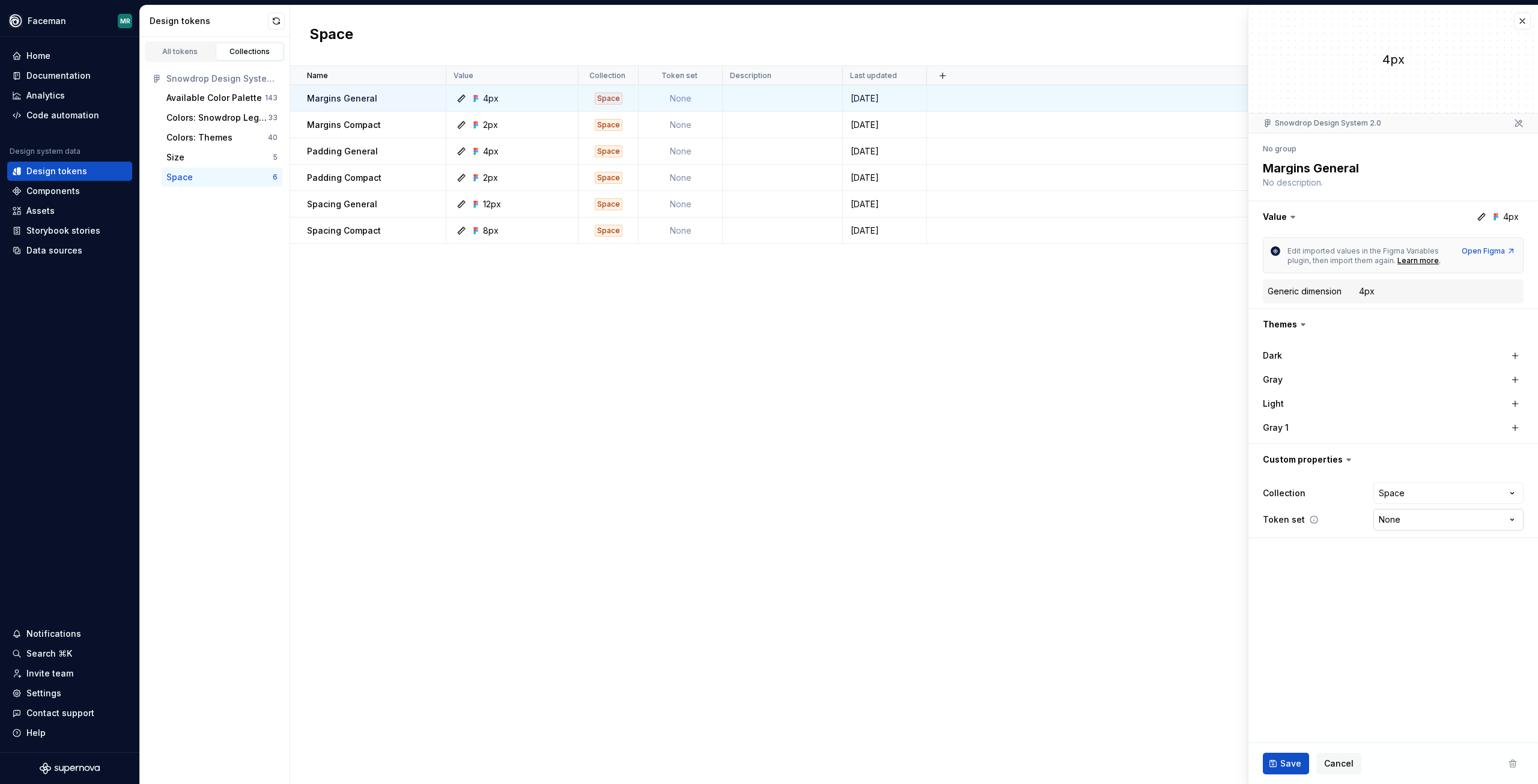
click at [1384, 518] on html "**********" at bounding box center [769, 392] width 1538 height 784
select select "**********"
type textarea "*"
click at [1436, 526] on html "**********" at bounding box center [769, 392] width 1538 height 784
select select
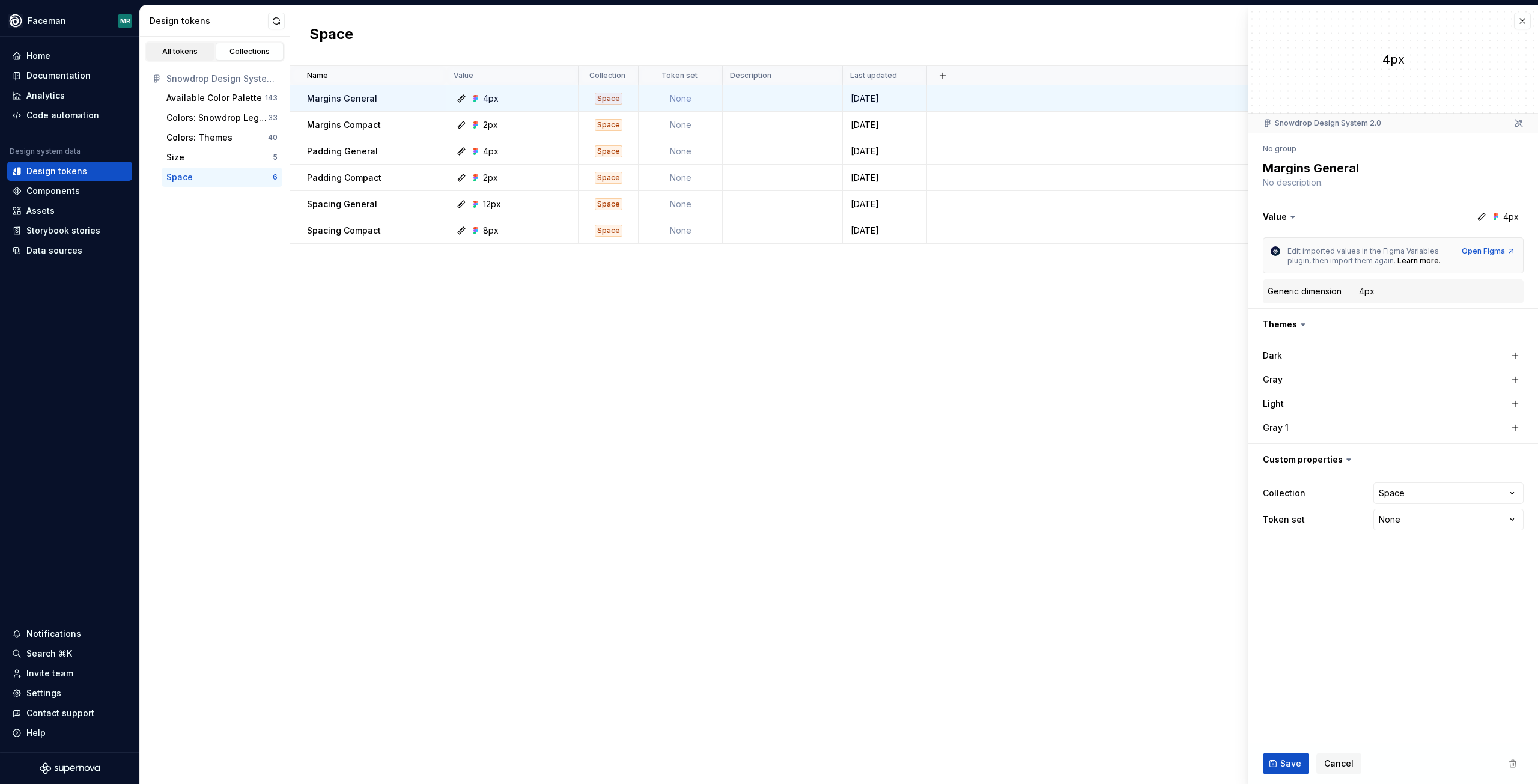
click at [169, 50] on div "All tokens" at bounding box center [180, 52] width 60 height 10
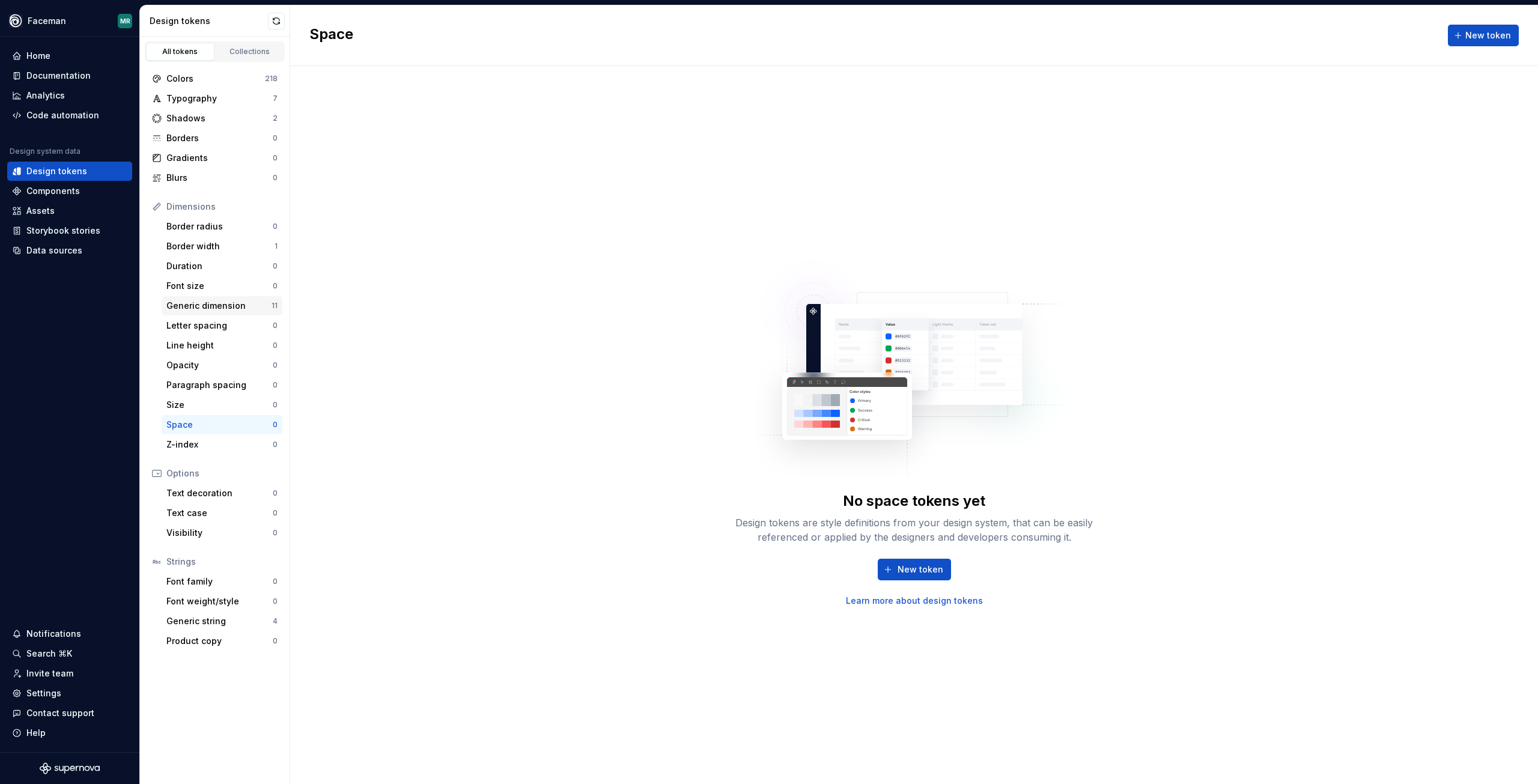
click at [181, 312] on div "Generic dimension 11" at bounding box center [222, 306] width 121 height 19
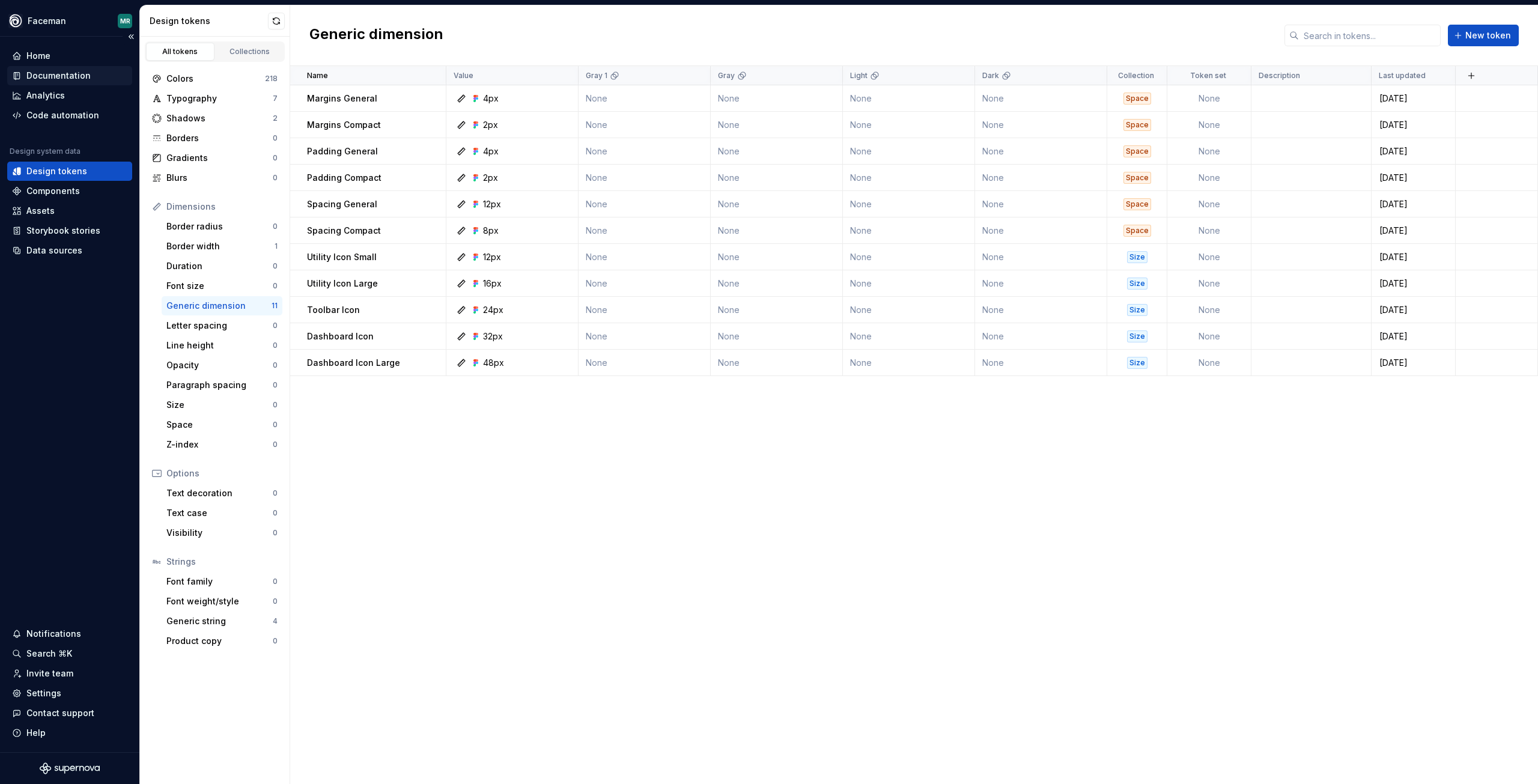
click at [62, 76] on div "Documentation" at bounding box center [58, 76] width 64 height 12
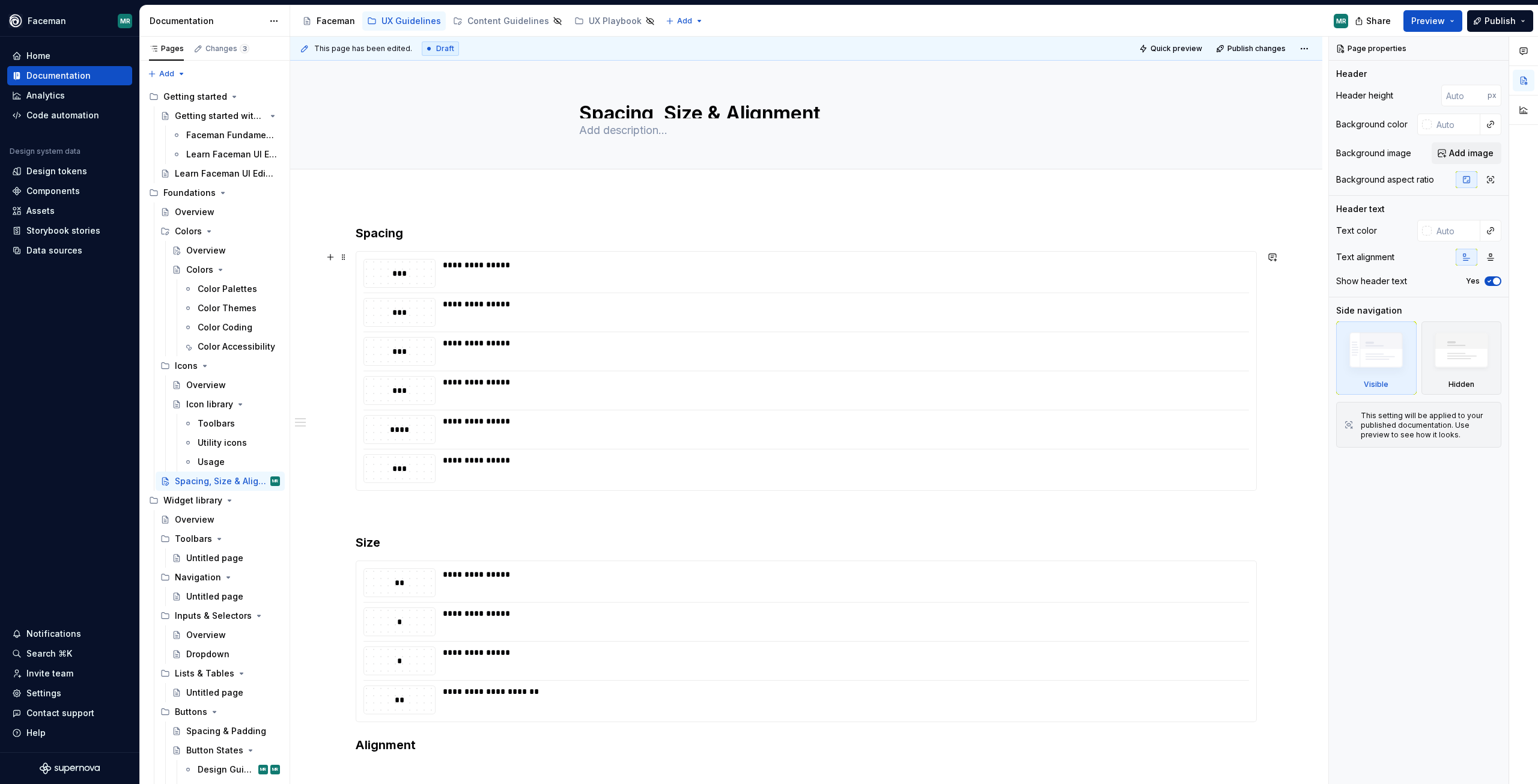
click at [968, 366] on div "**********" at bounding box center [806, 371] width 900 height 239
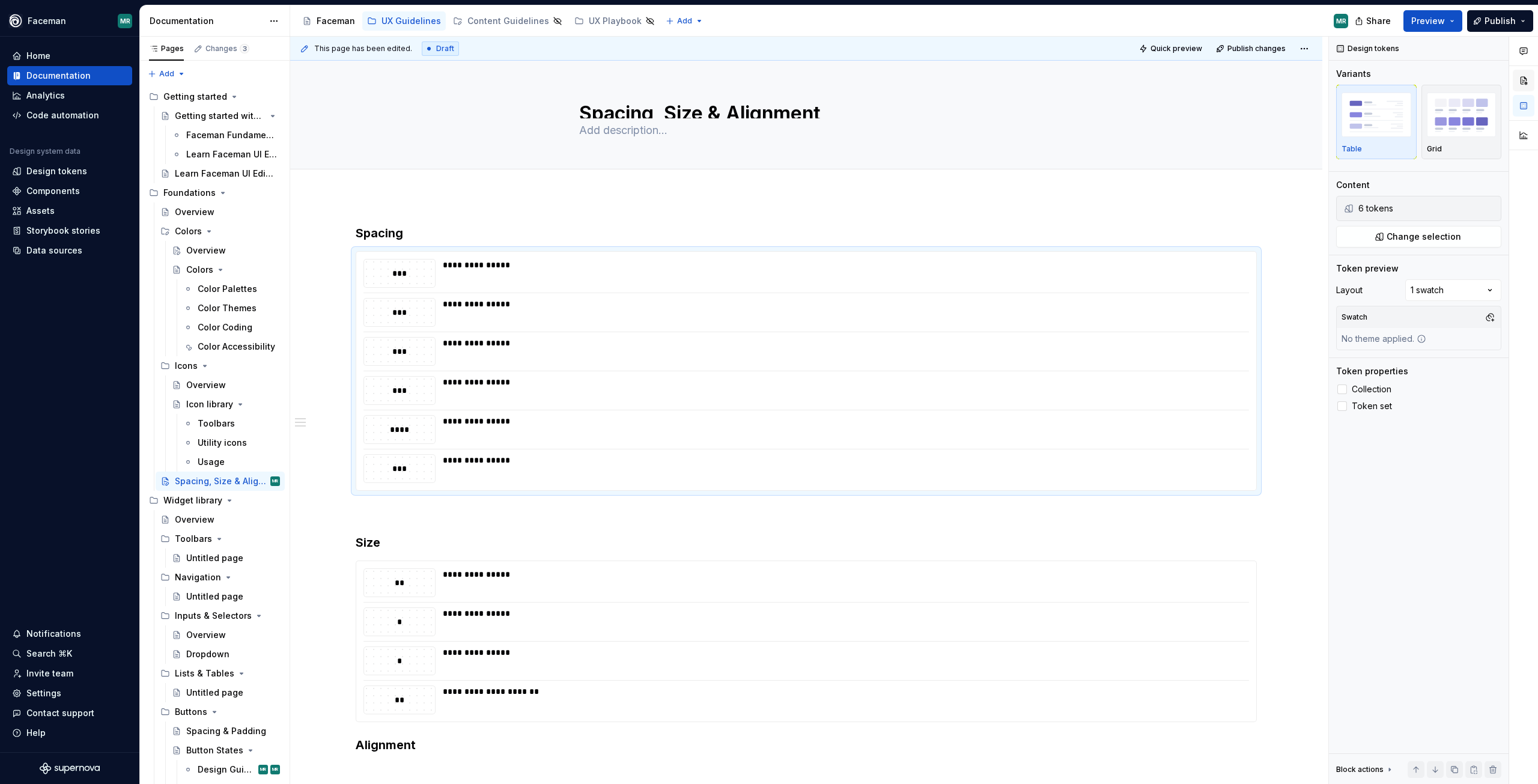
click at [1522, 79] on button "button" at bounding box center [1524, 81] width 22 height 22
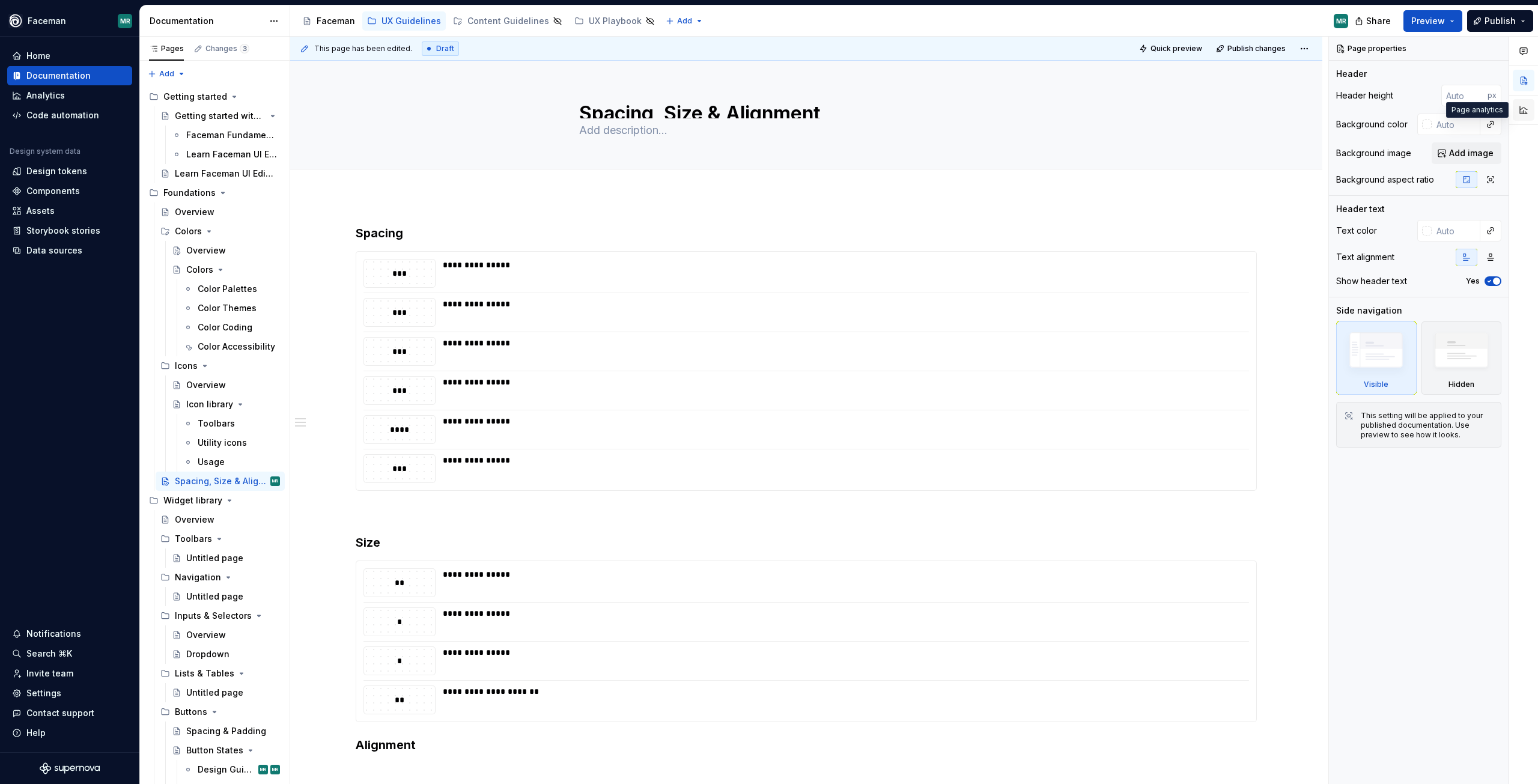
click at [1518, 109] on button "button" at bounding box center [1524, 110] width 22 height 22
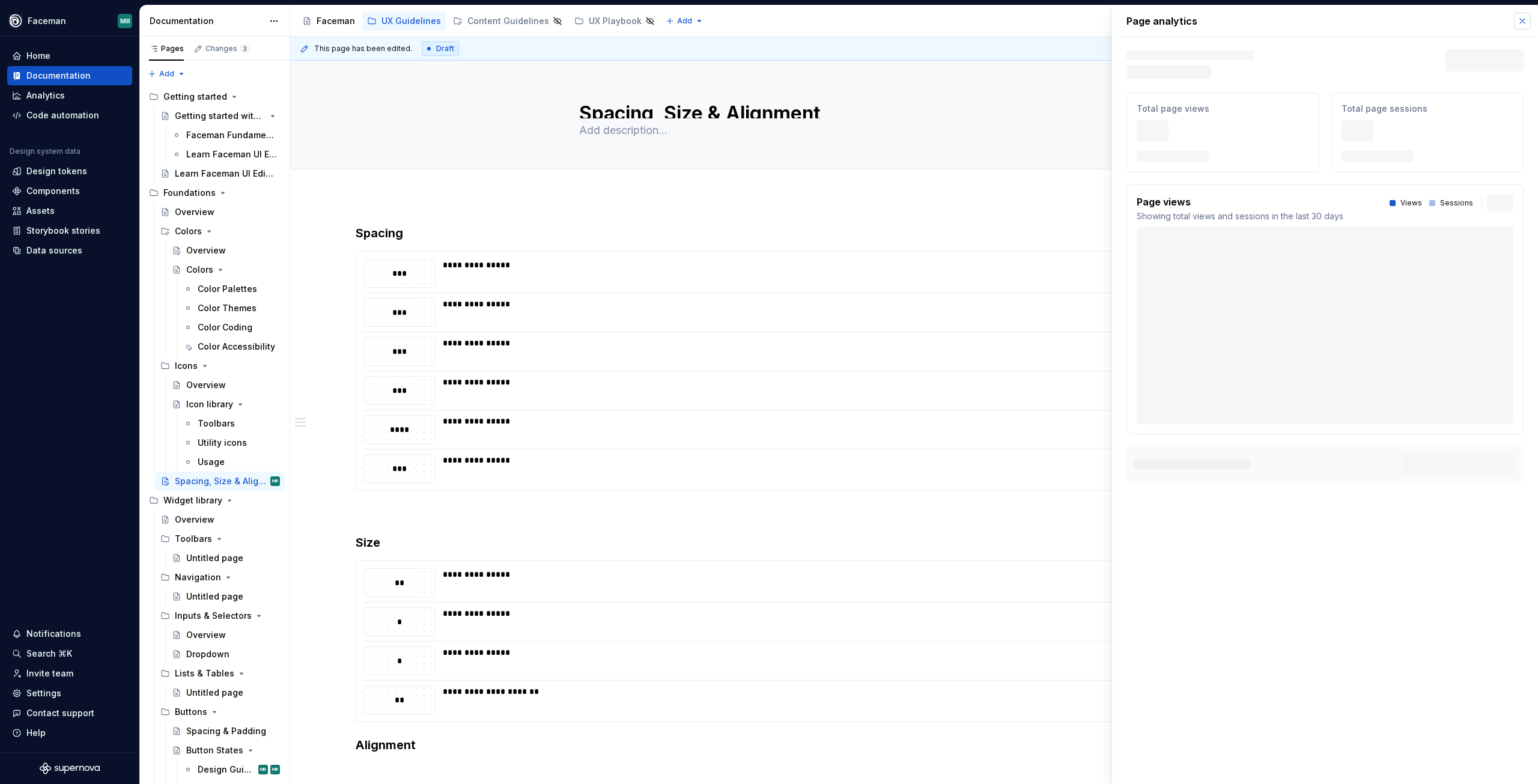
click at [1525, 21] on button "button" at bounding box center [1522, 21] width 17 height 17
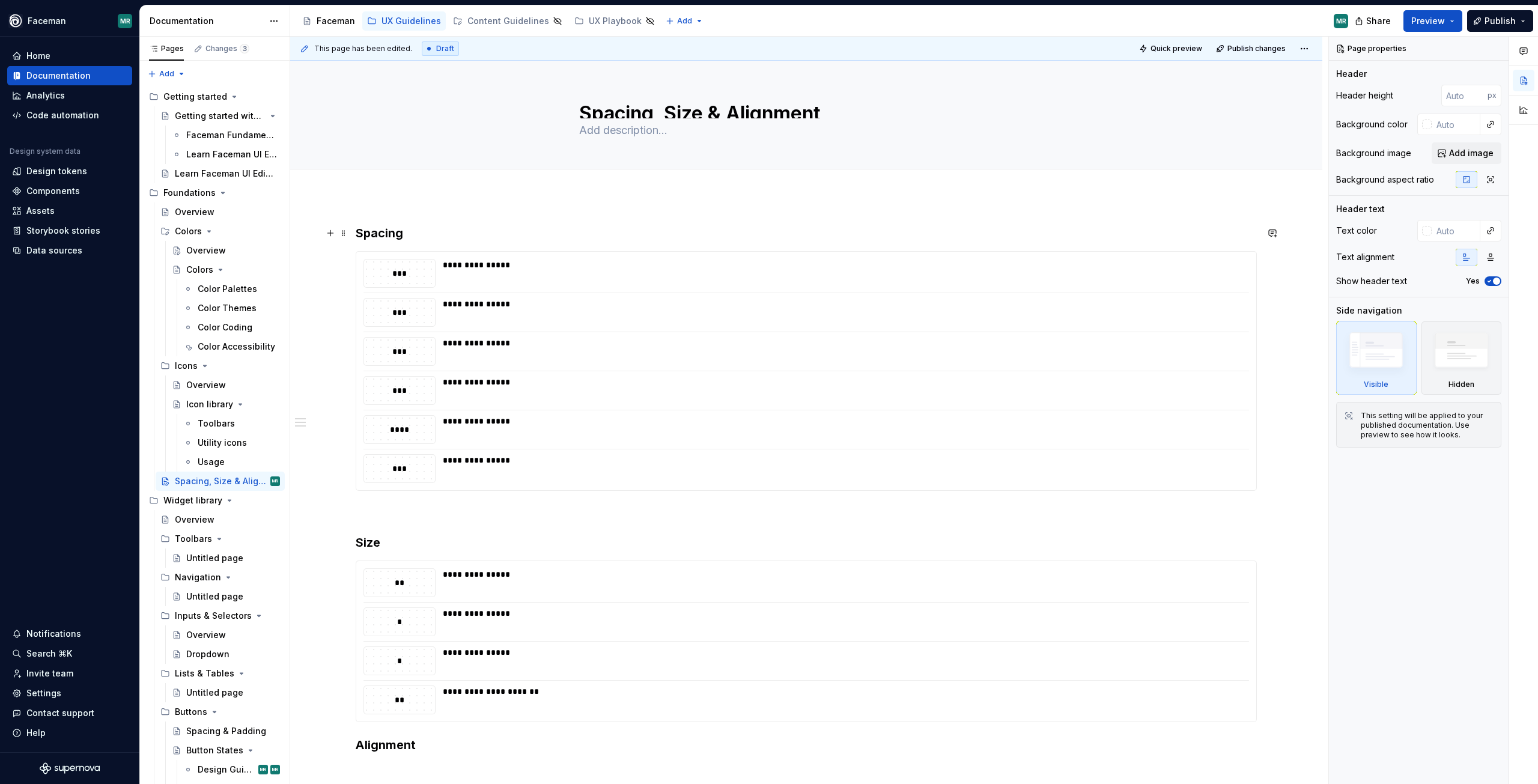
click at [473, 311] on div "**********" at bounding box center [842, 312] width 799 height 29
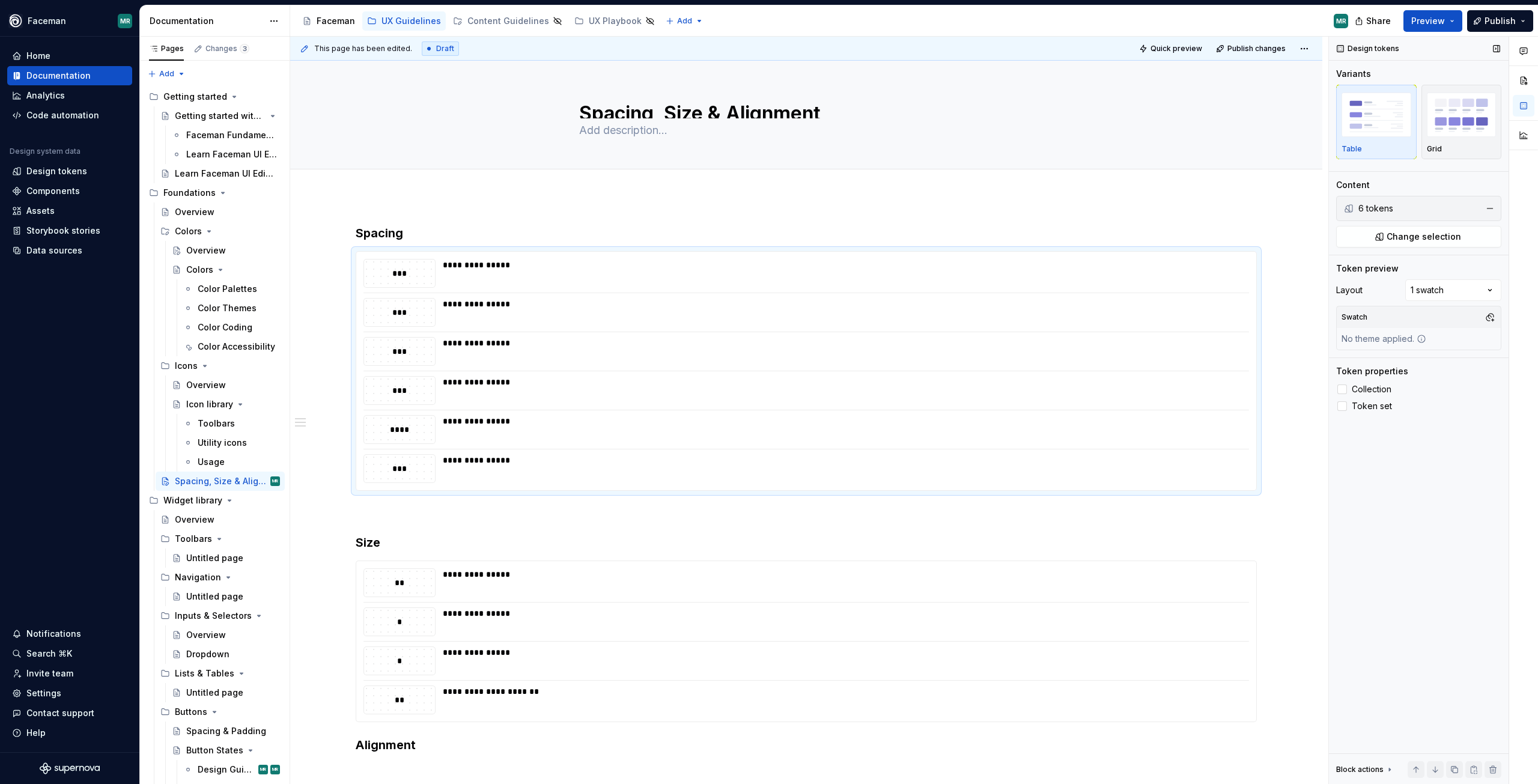
click at [1412, 202] on div "6 tokens" at bounding box center [1417, 208] width 118 height 12
click at [1385, 233] on button "Change selection" at bounding box center [1418, 237] width 165 height 22
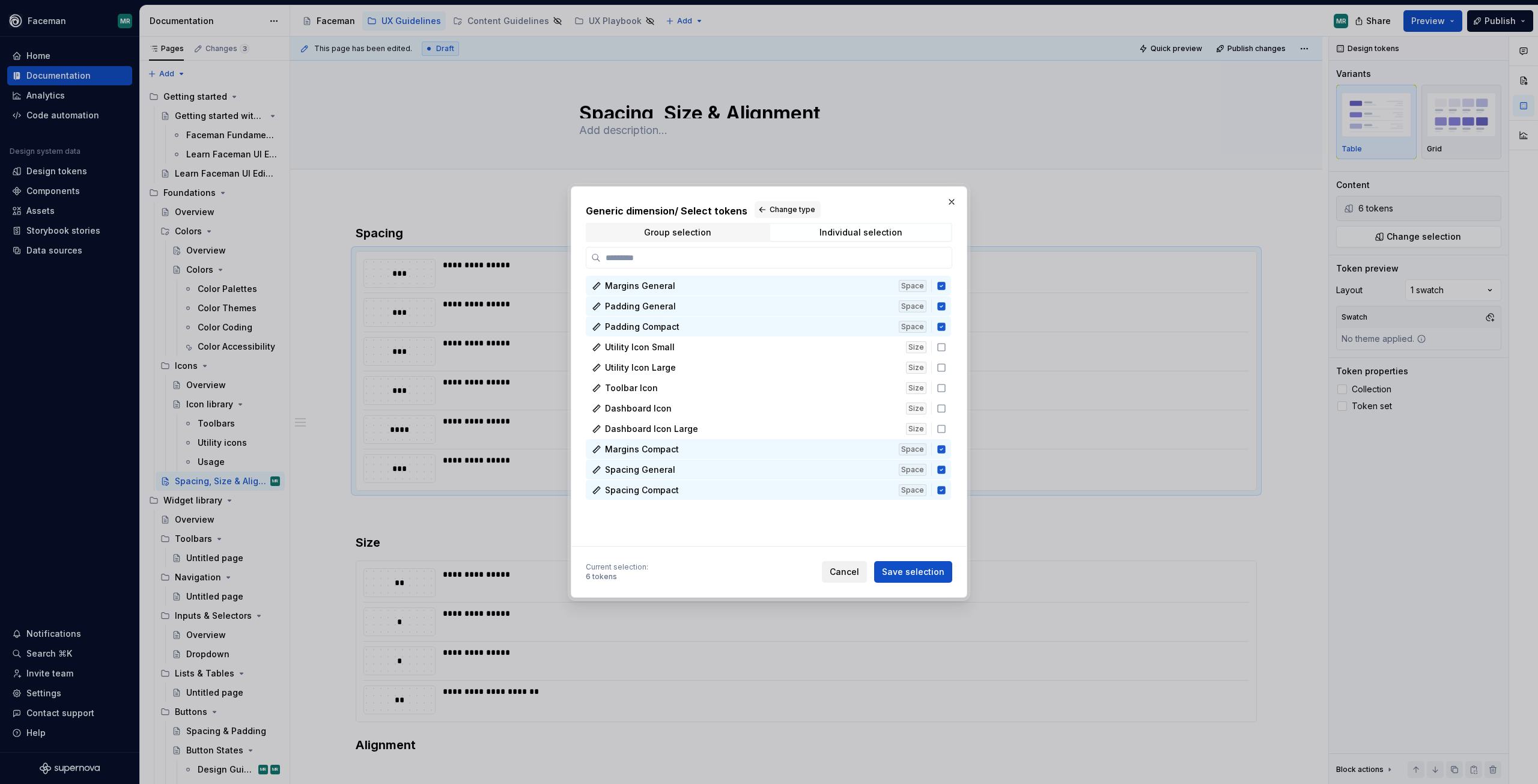
click at [854, 576] on span "Cancel" at bounding box center [844, 572] width 29 height 12
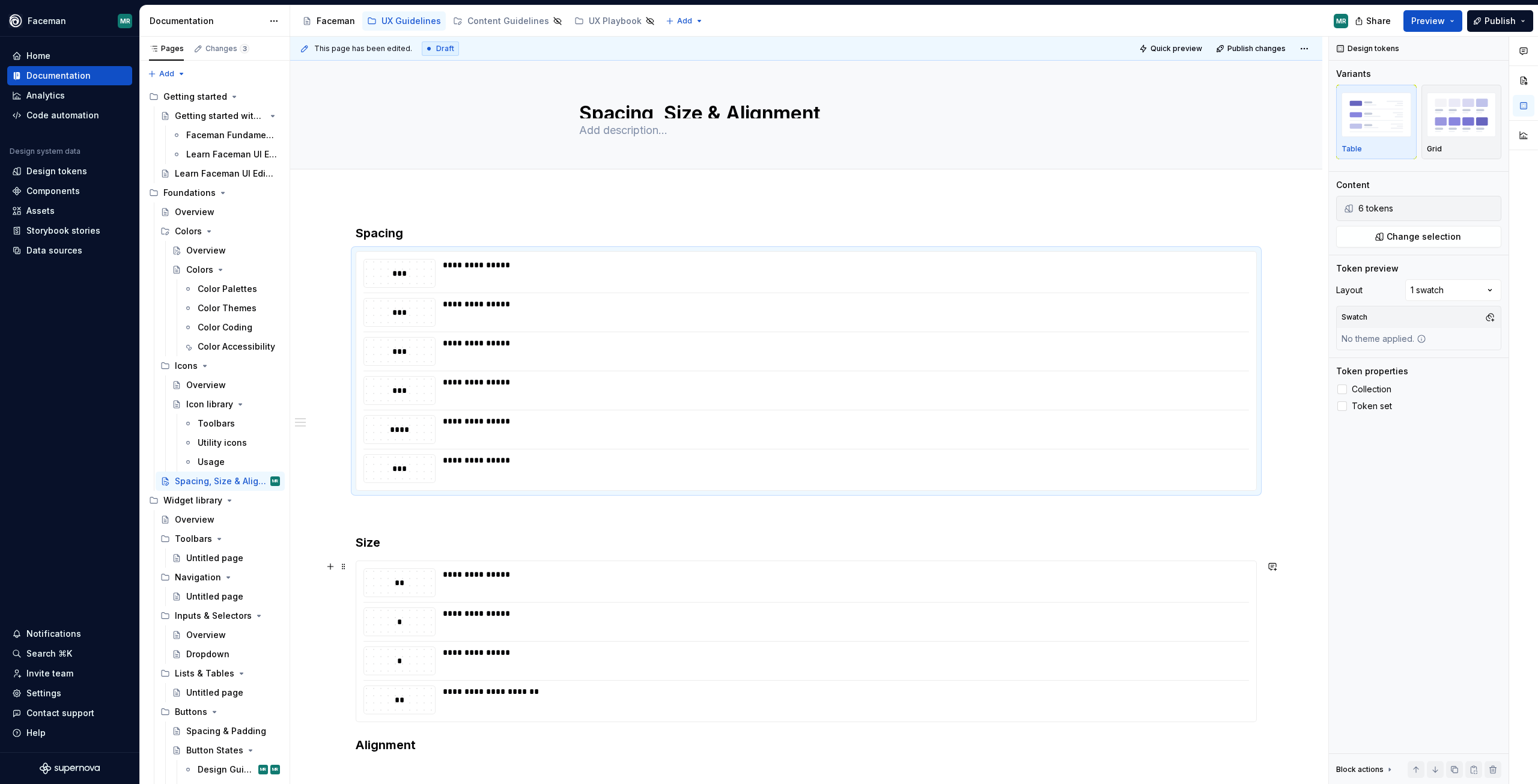
scroll to position [219, 0]
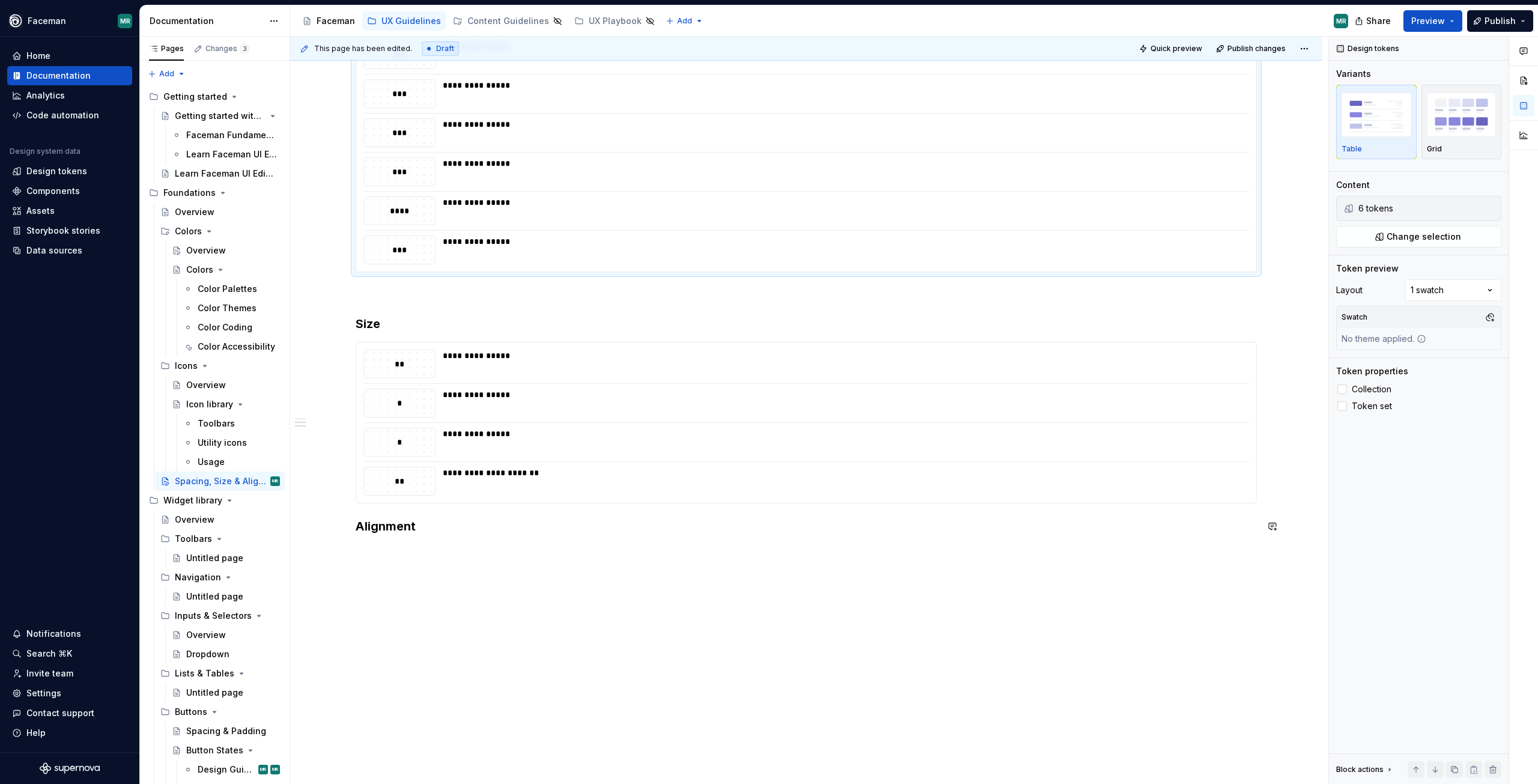
click at [393, 576] on div "**********" at bounding box center [809, 410] width 1038 height 748
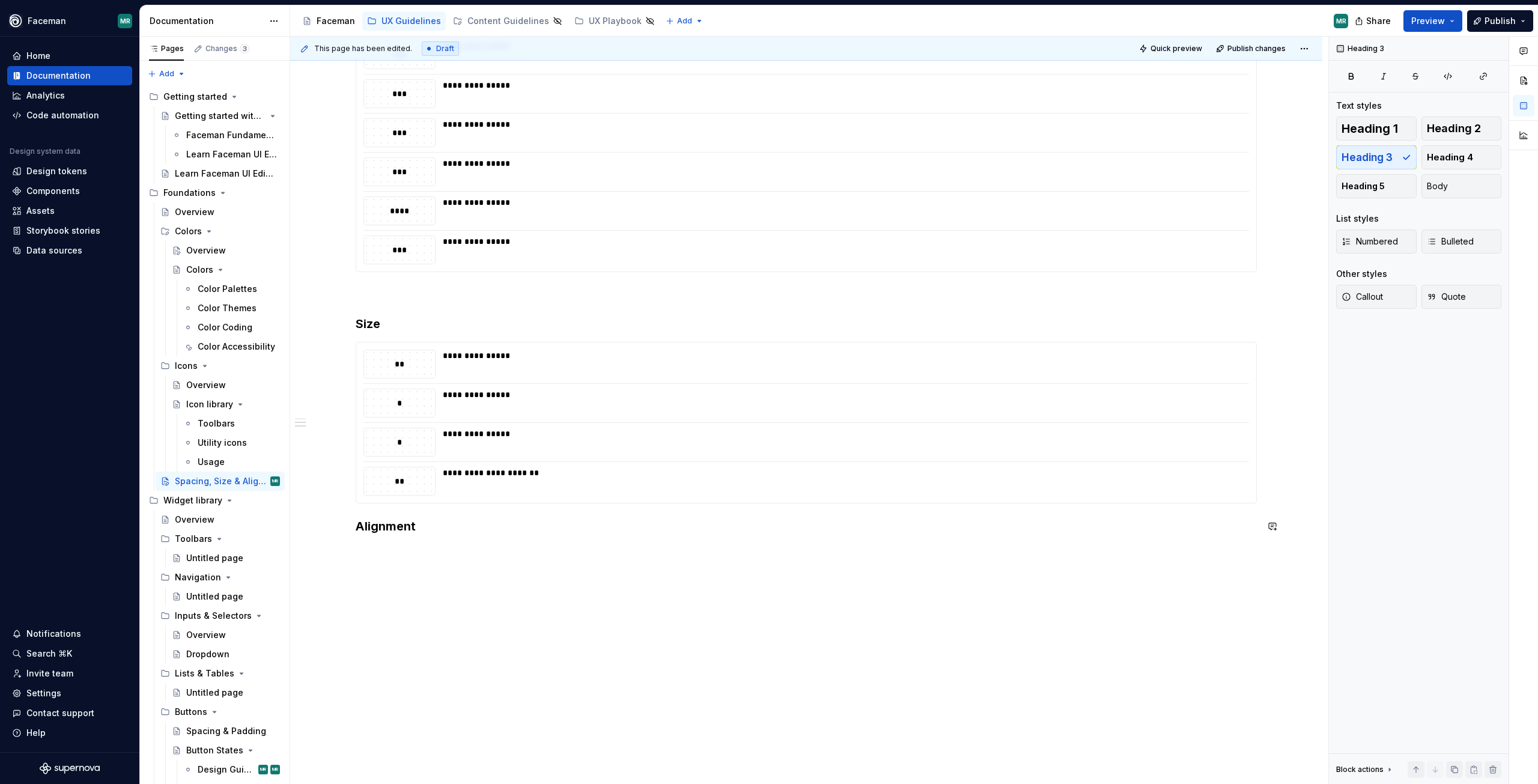
click at [442, 542] on div "**********" at bounding box center [806, 278] width 901 height 543
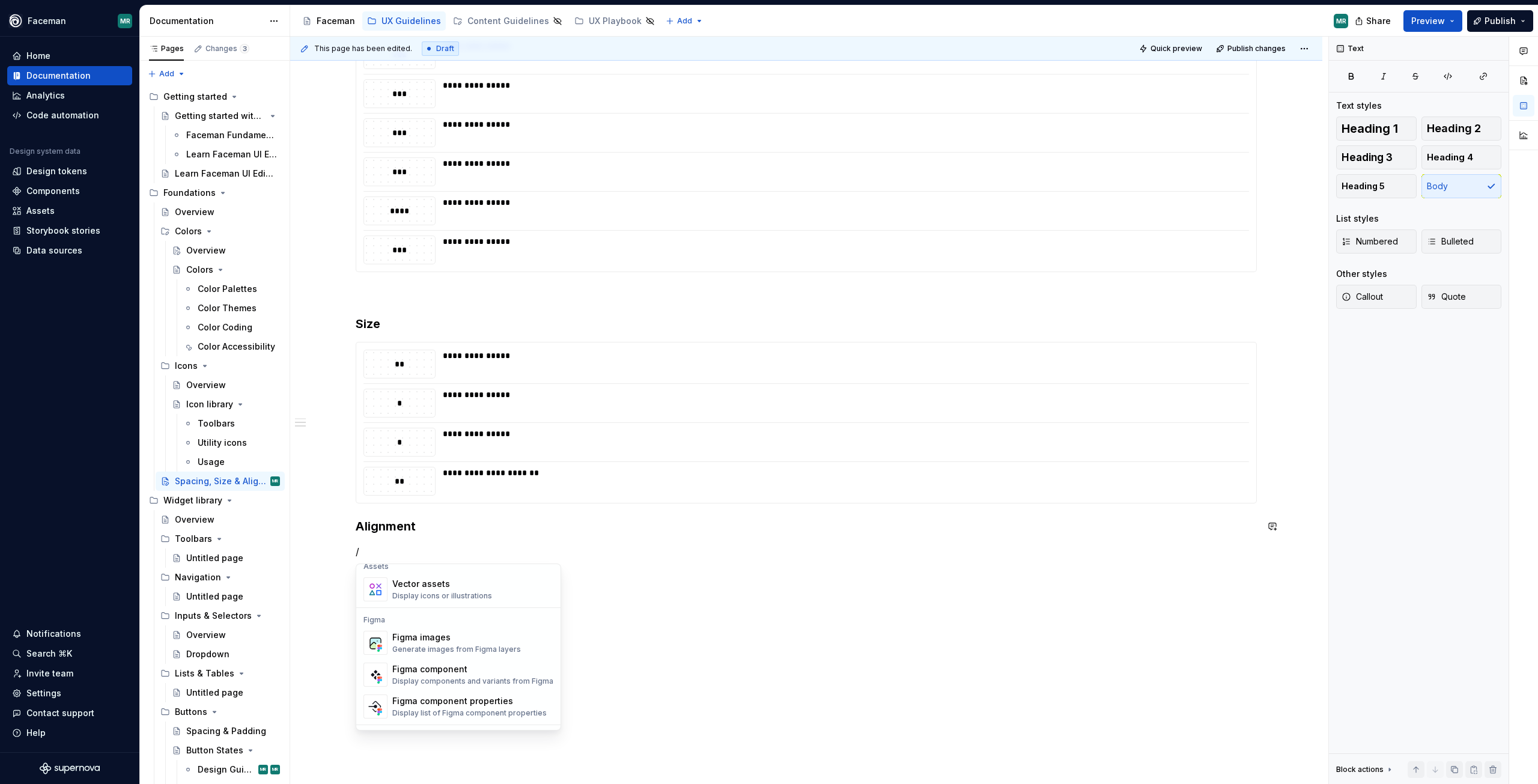
scroll to position [1031, 0]
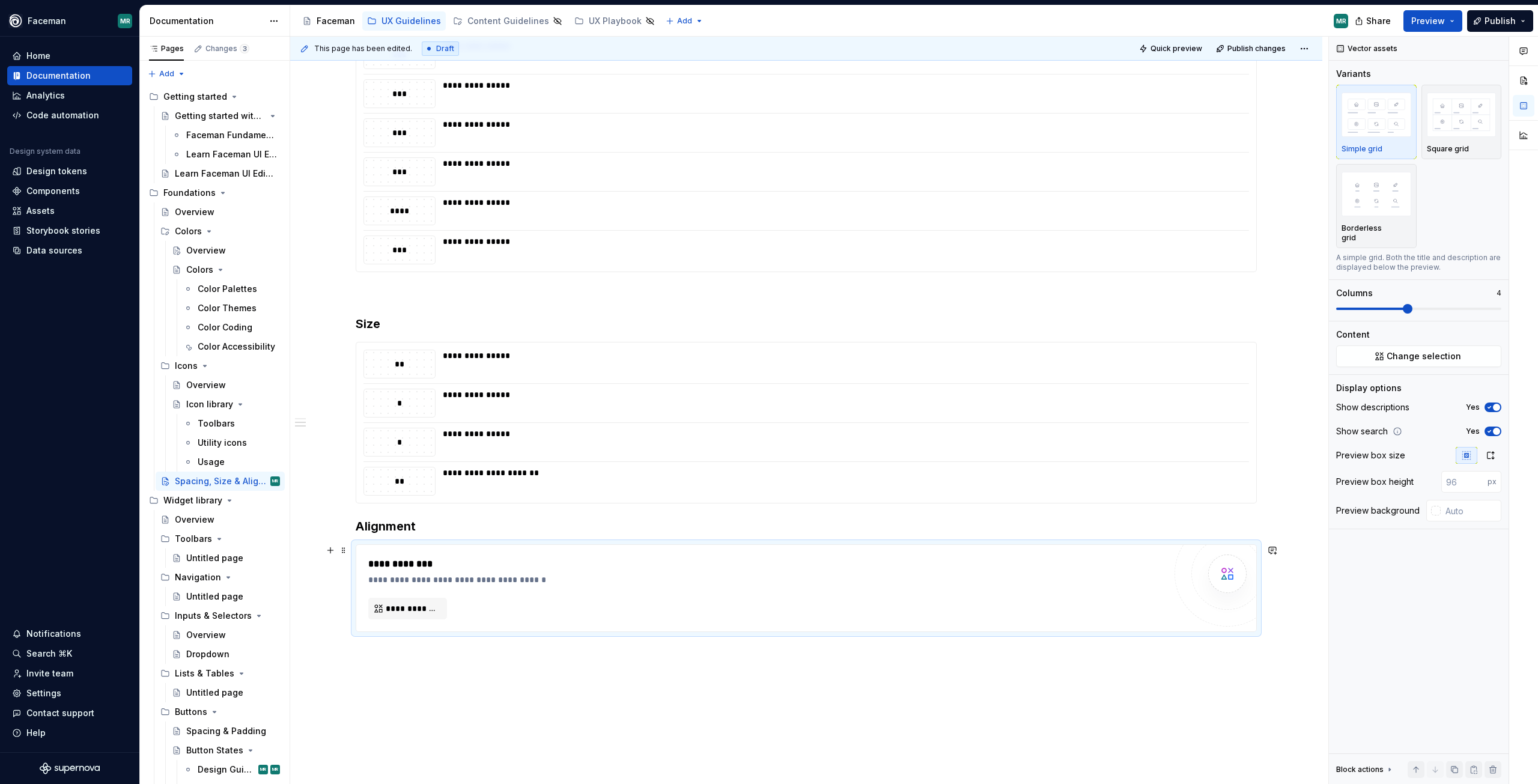
click at [394, 580] on div "**********" at bounding box center [767, 580] width 797 height 12
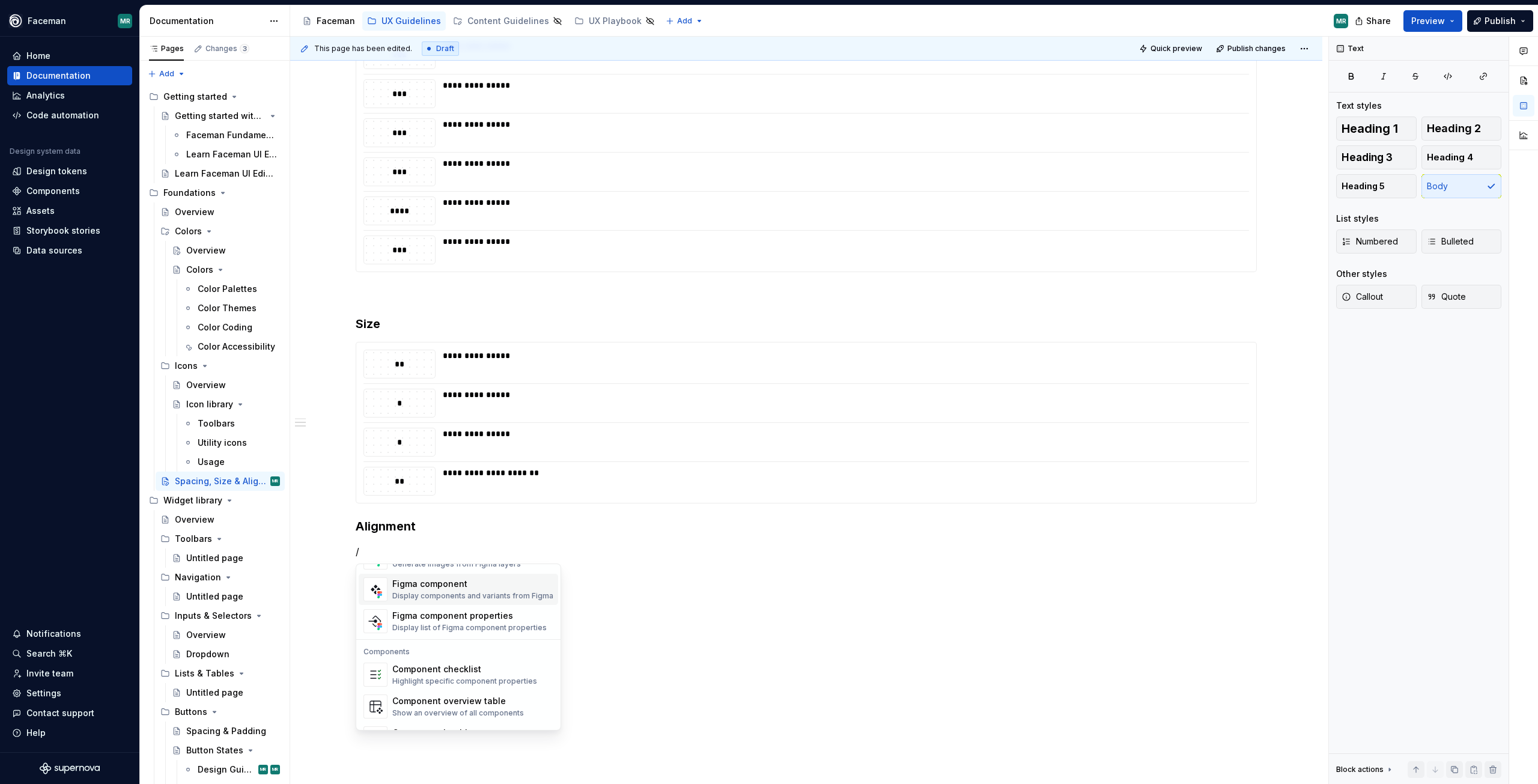
scroll to position [1138, 0]
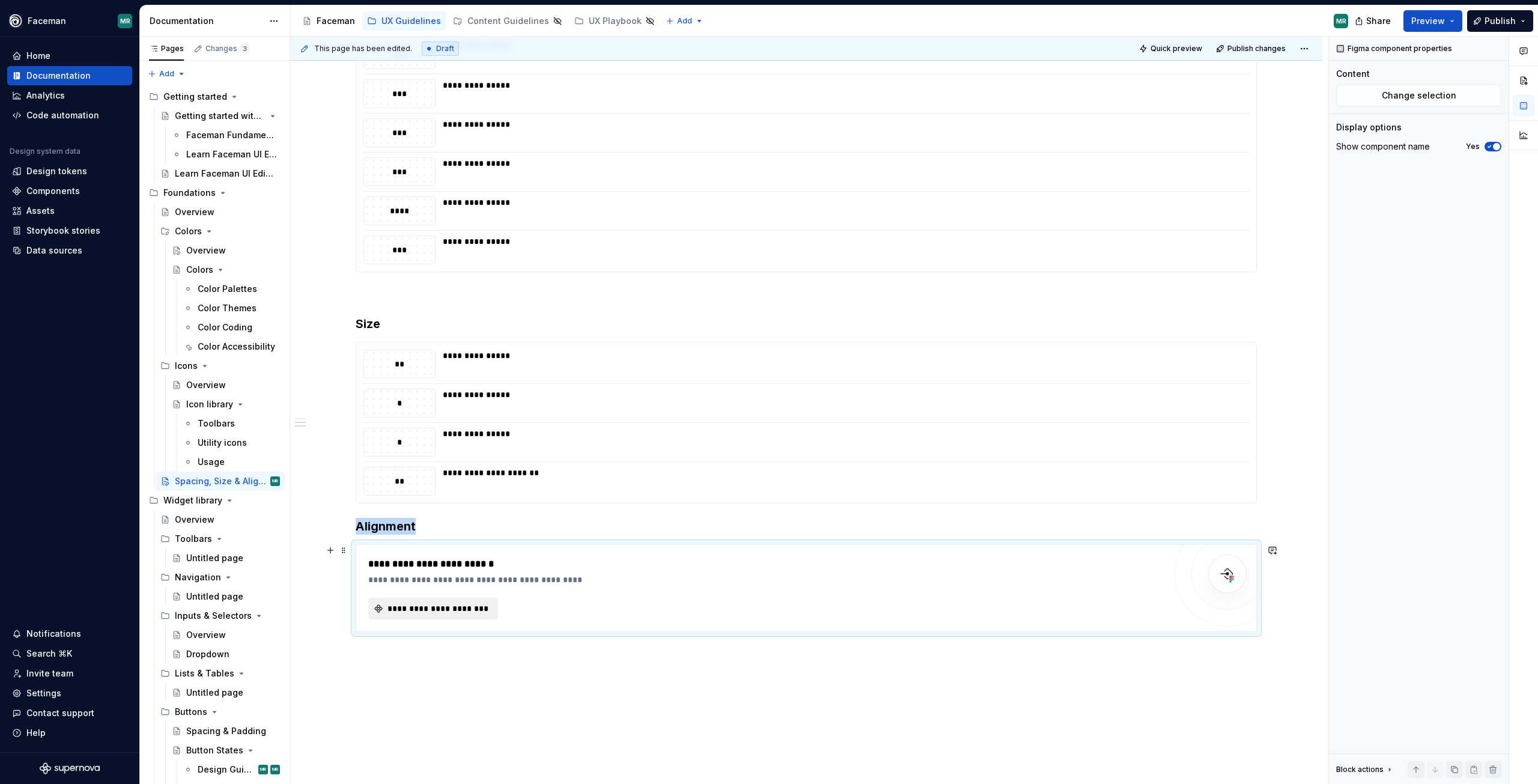
click at [473, 612] on span "**********" at bounding box center [438, 609] width 105 height 12
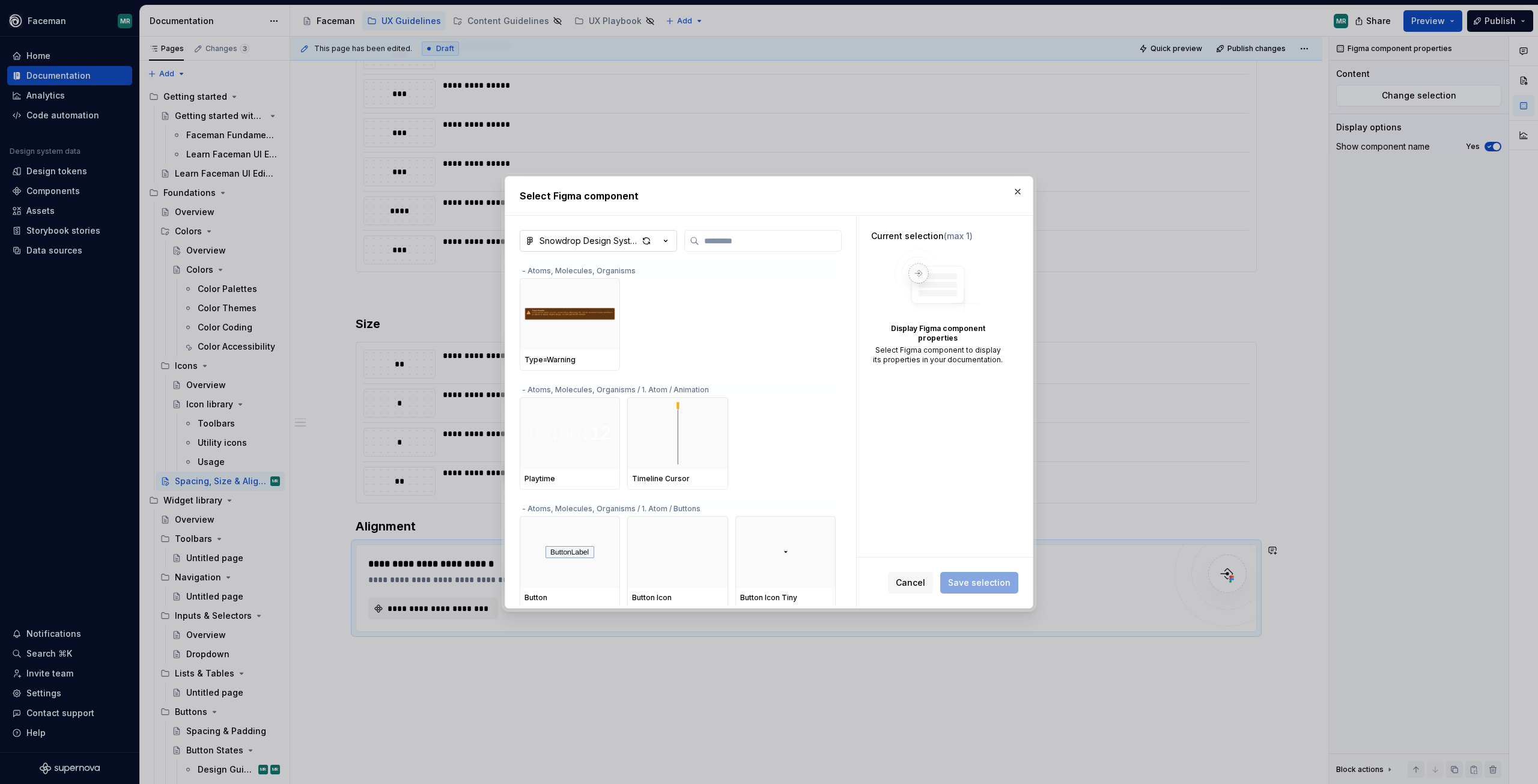
click at [597, 241] on div "Snowdrop Design System 2.0" at bounding box center [589, 241] width 99 height 12
click at [766, 428] on div "Select Figma component Snowdrop Design System 2.0 - Atoms, Molecules, Organisms…" at bounding box center [769, 392] width 1538 height 784
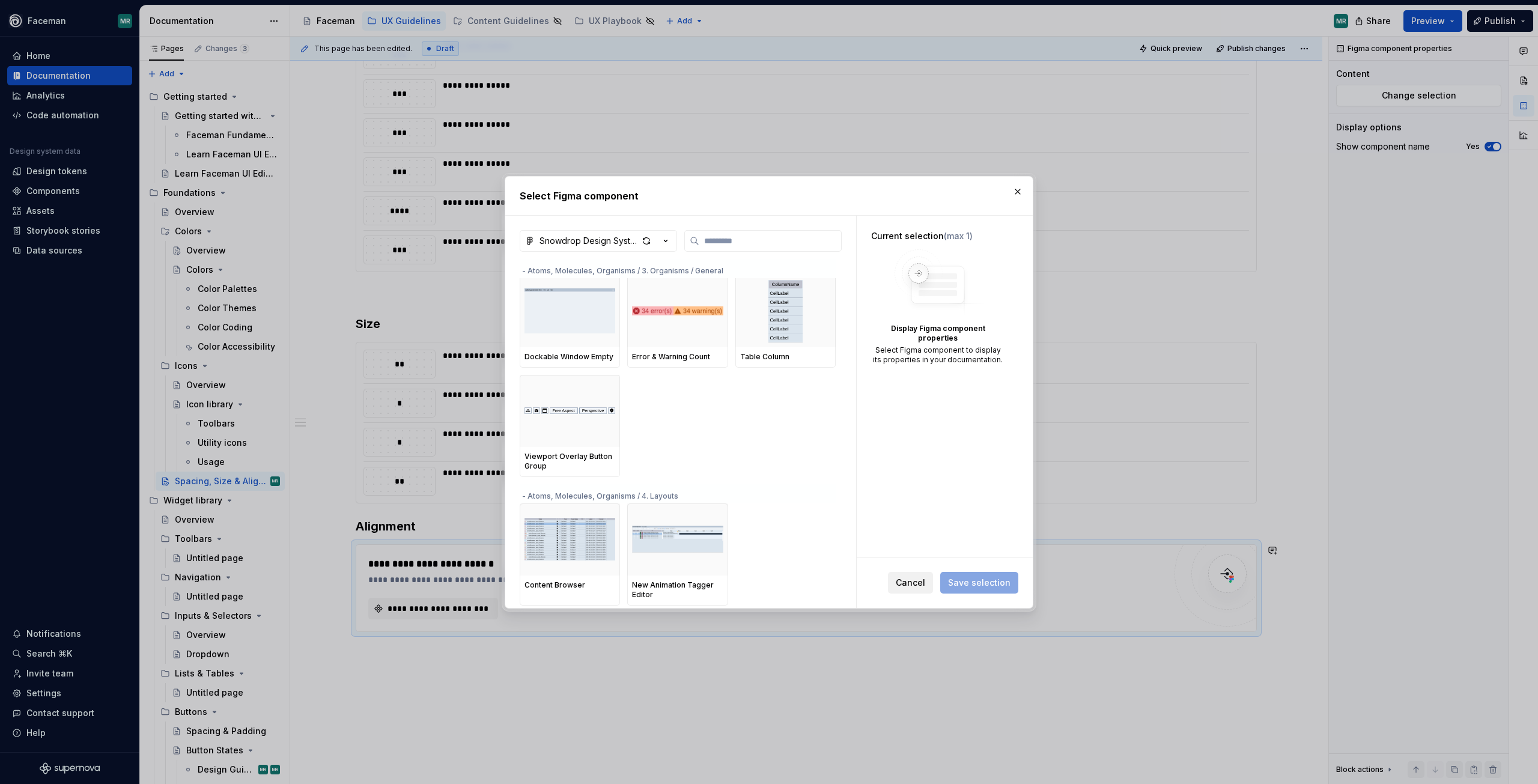
scroll to position [1396, 0]
click at [915, 577] on span "Cancel" at bounding box center [910, 583] width 29 height 12
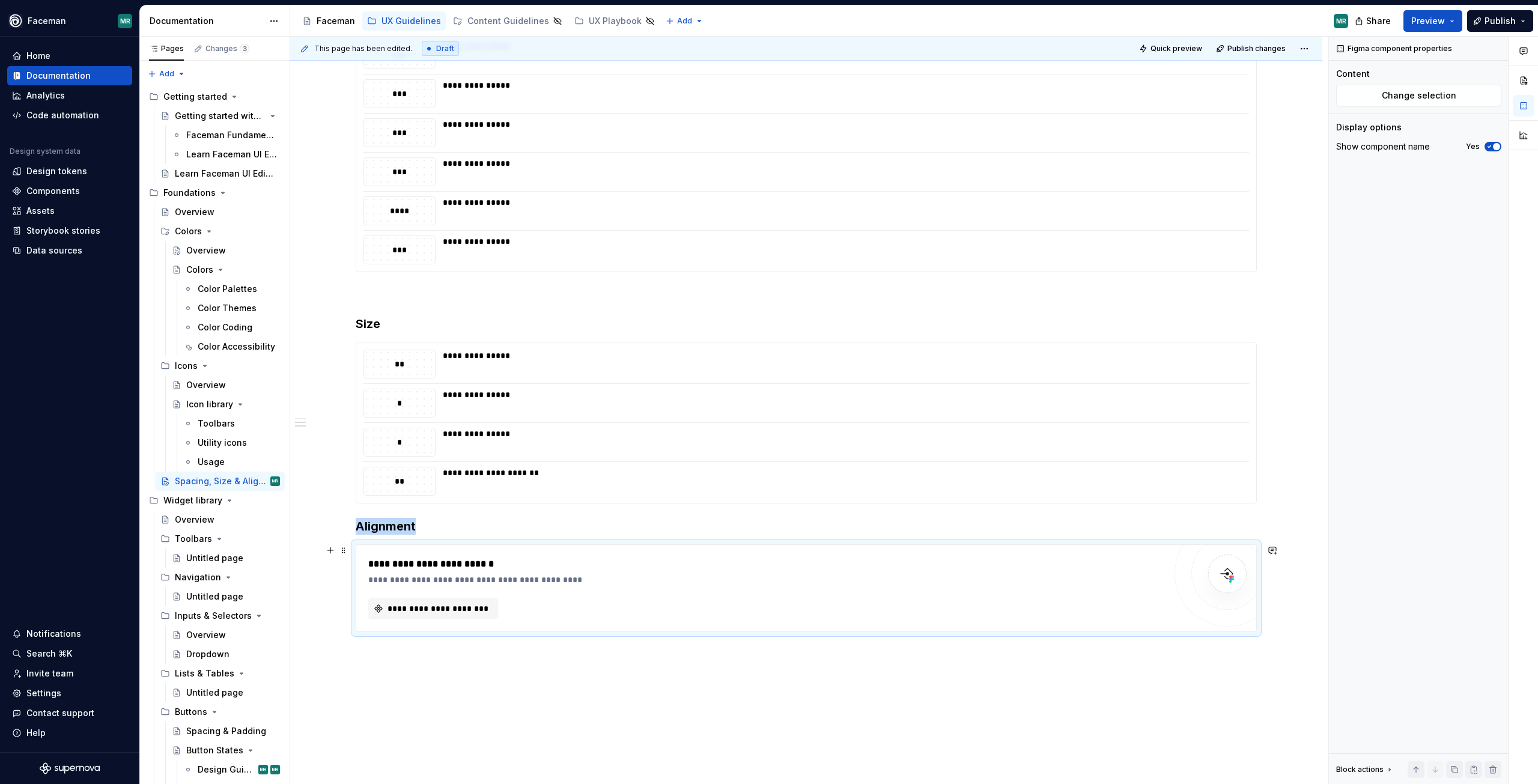
click at [538, 594] on div "**********" at bounding box center [767, 588] width 797 height 62
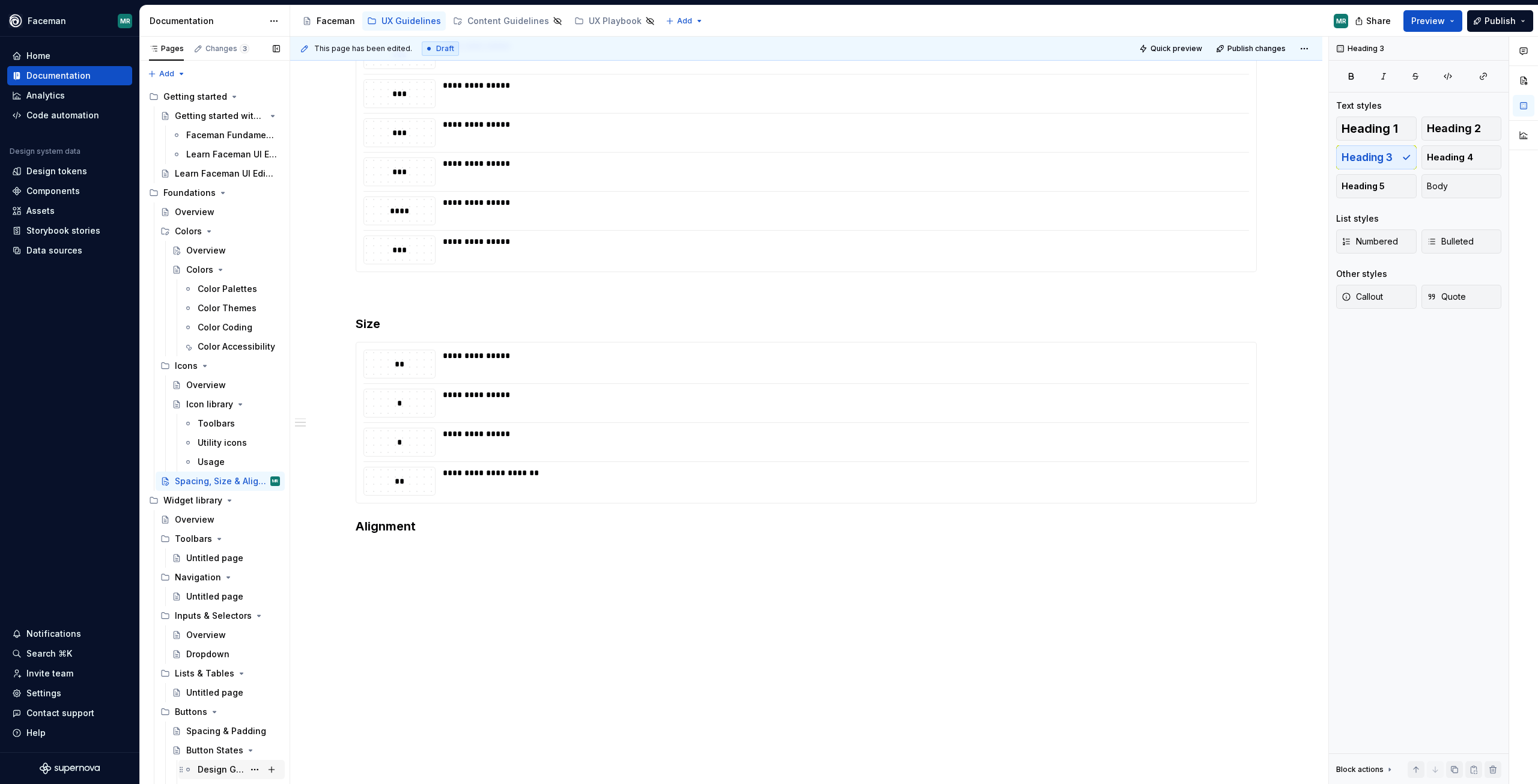
scroll to position [204, 0]
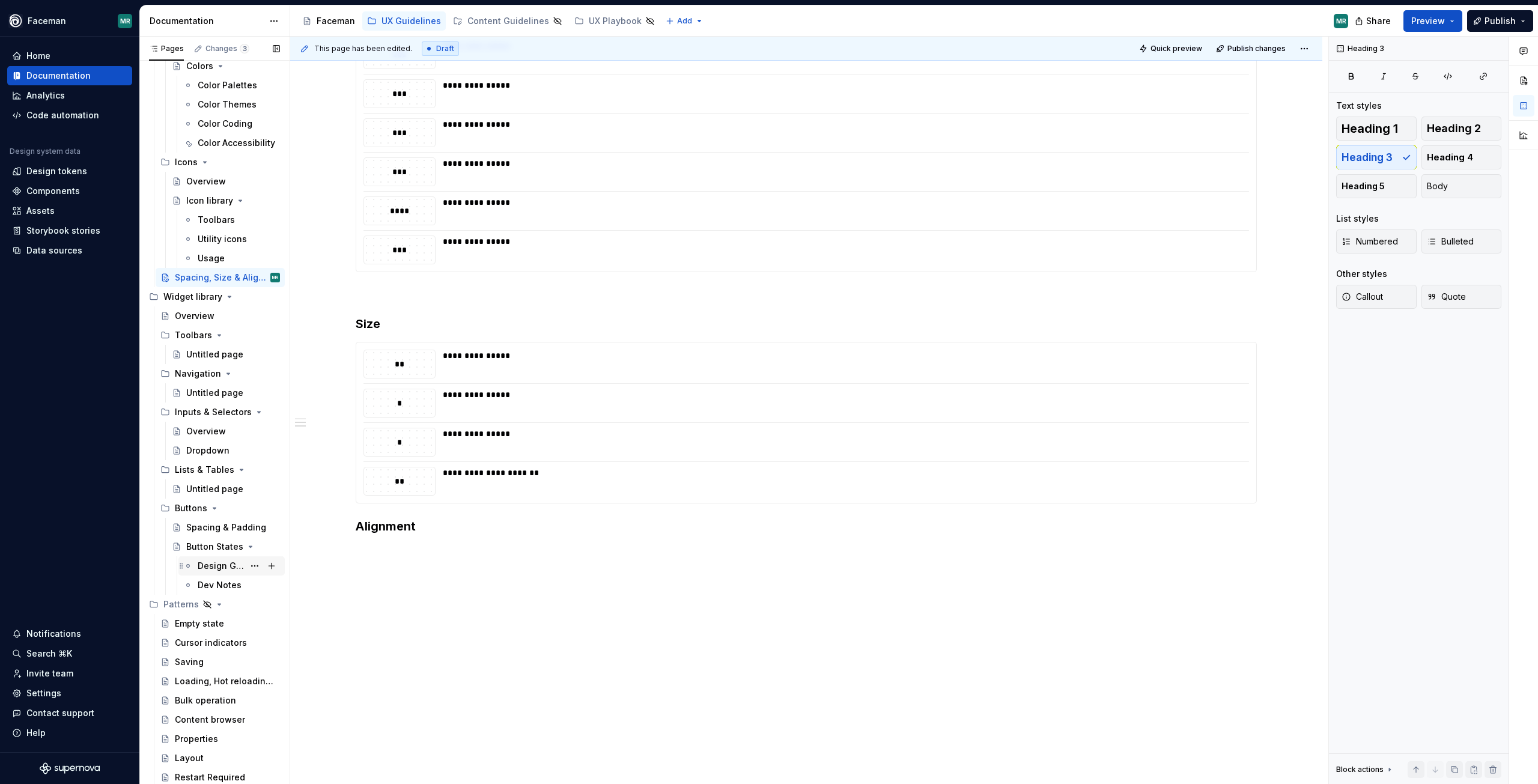
click at [212, 567] on div "Design Guidelines" at bounding box center [220, 566] width 46 height 12
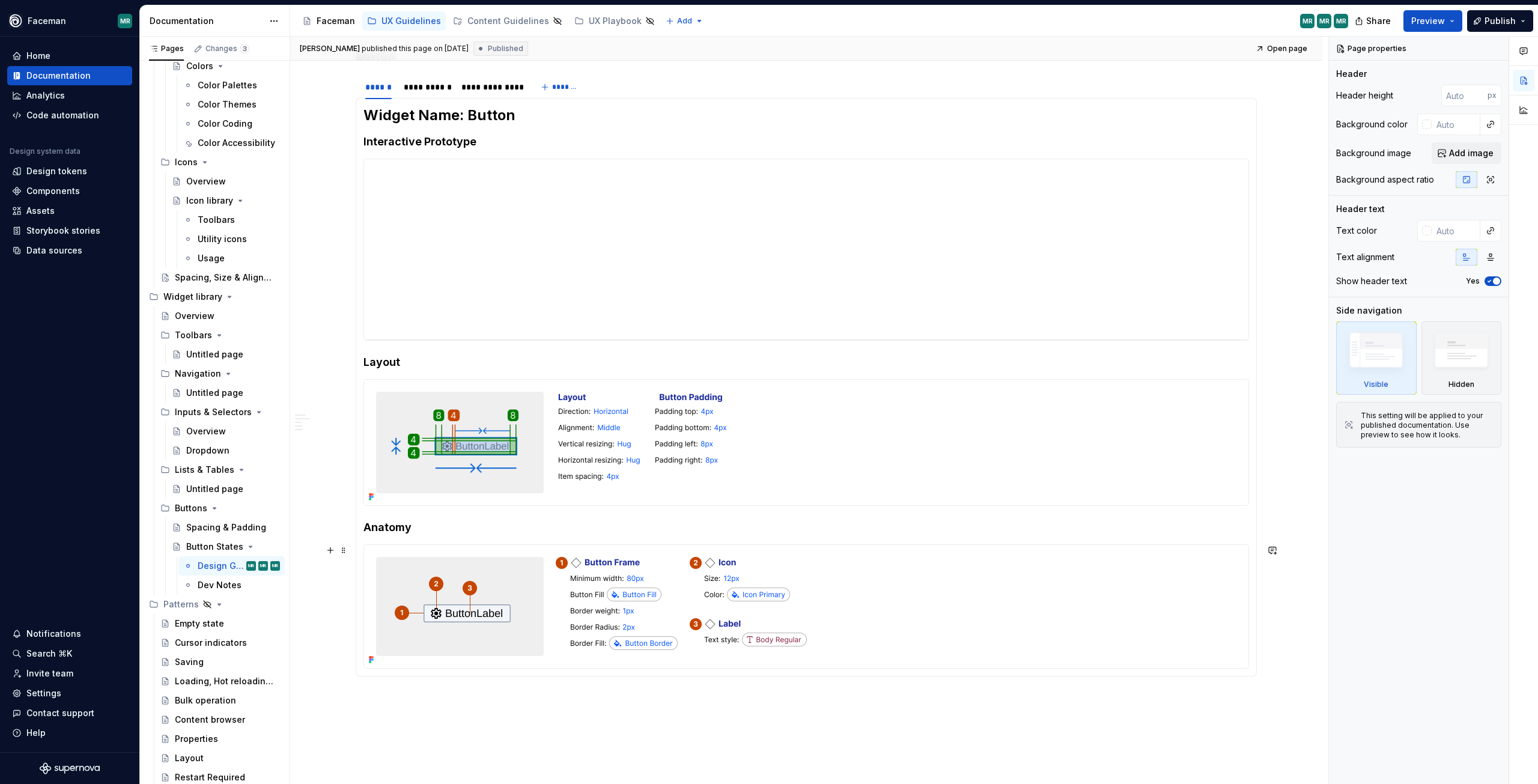
scroll to position [351, 0]
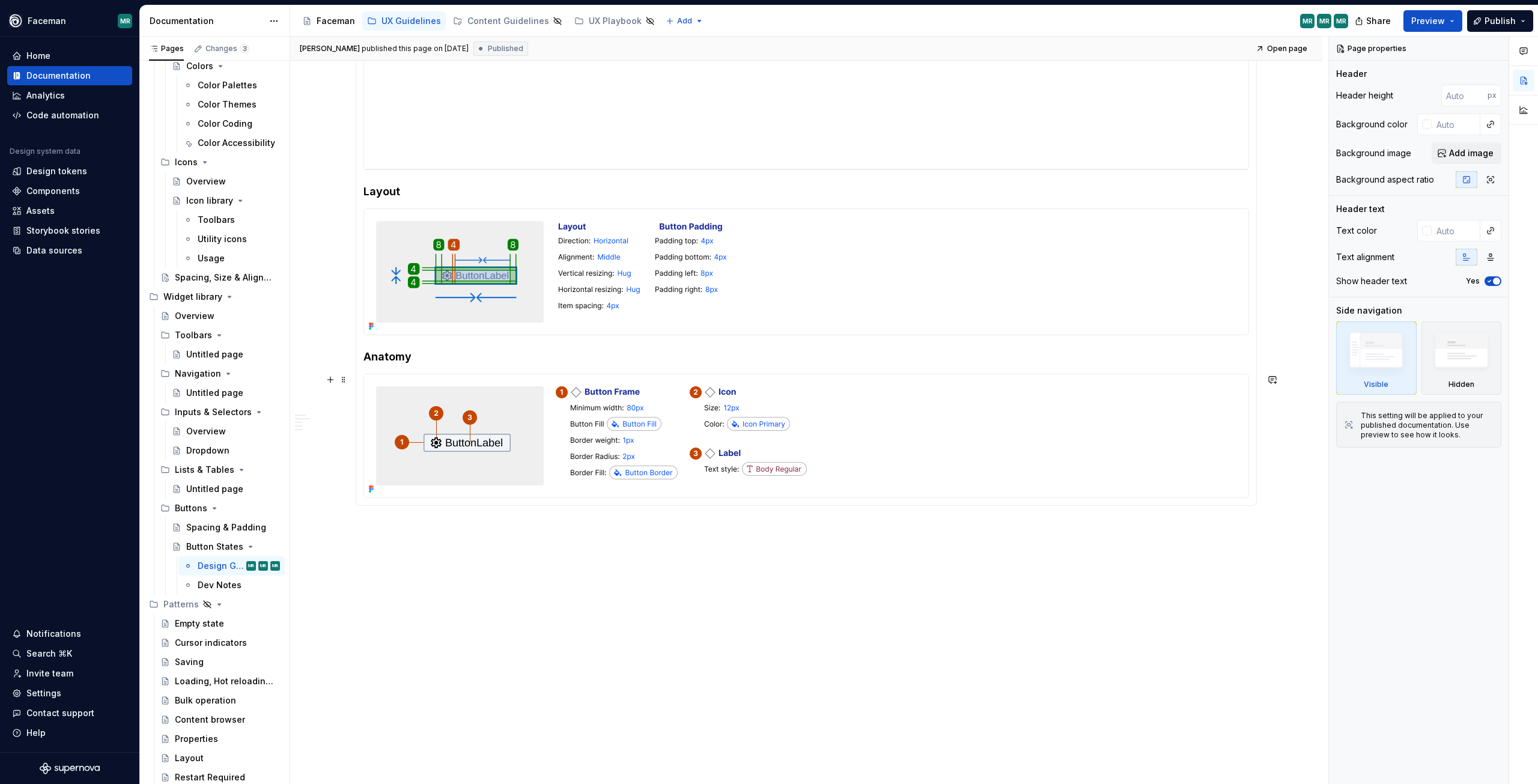
click at [649, 422] on img at bounding box center [591, 436] width 455 height 123
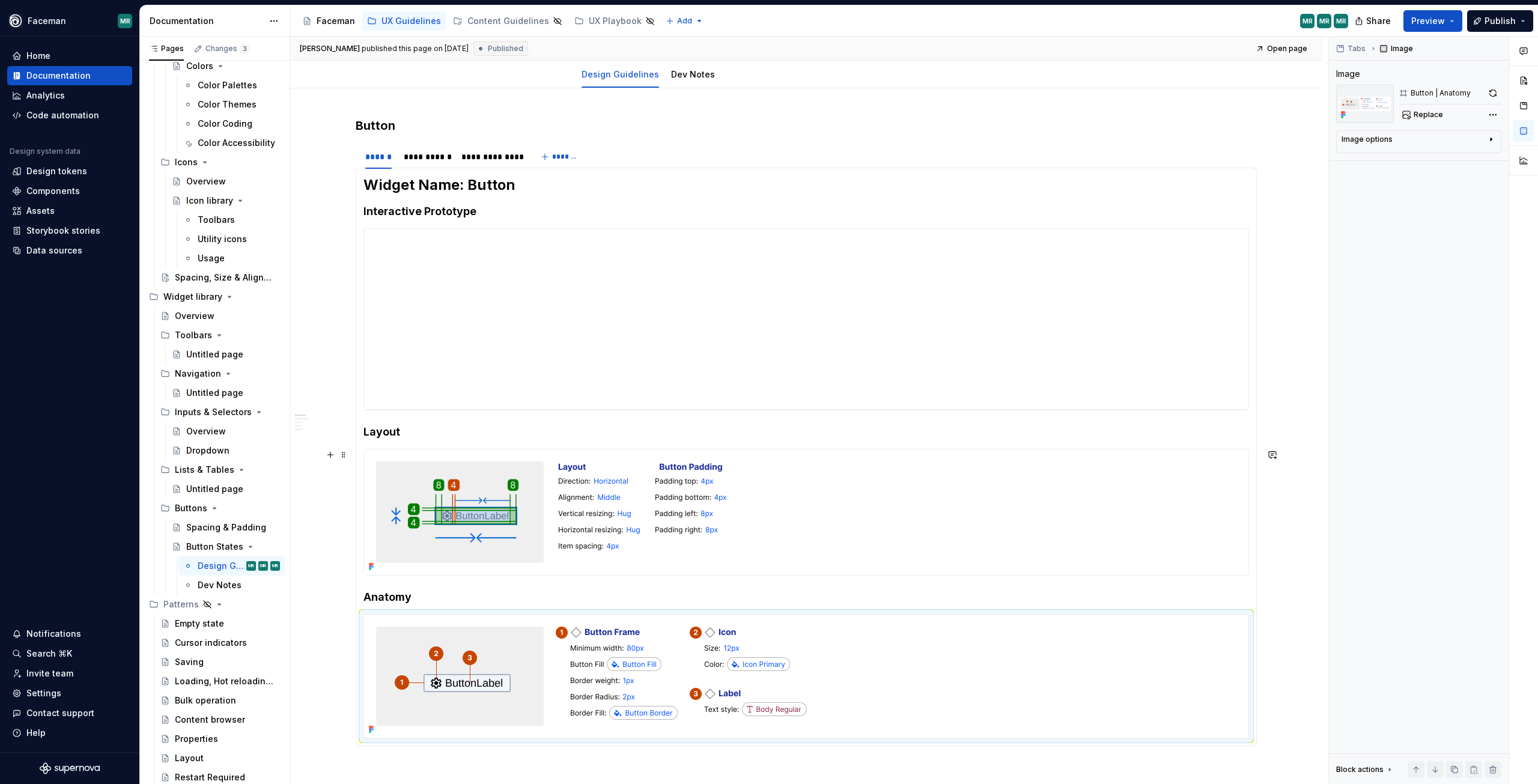
scroll to position [0, 0]
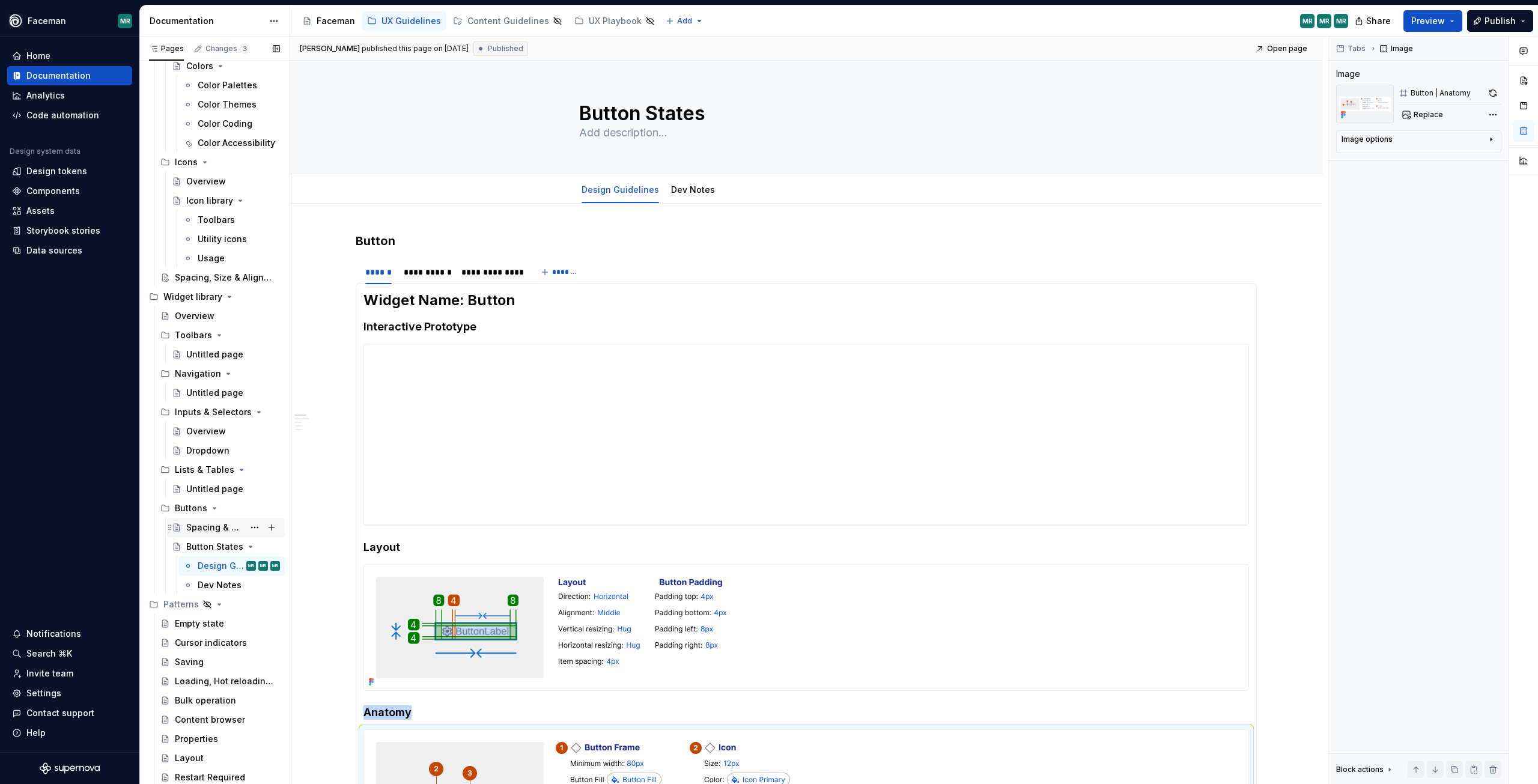
click at [217, 535] on div "Spacing & Padding" at bounding box center [233, 527] width 94 height 17
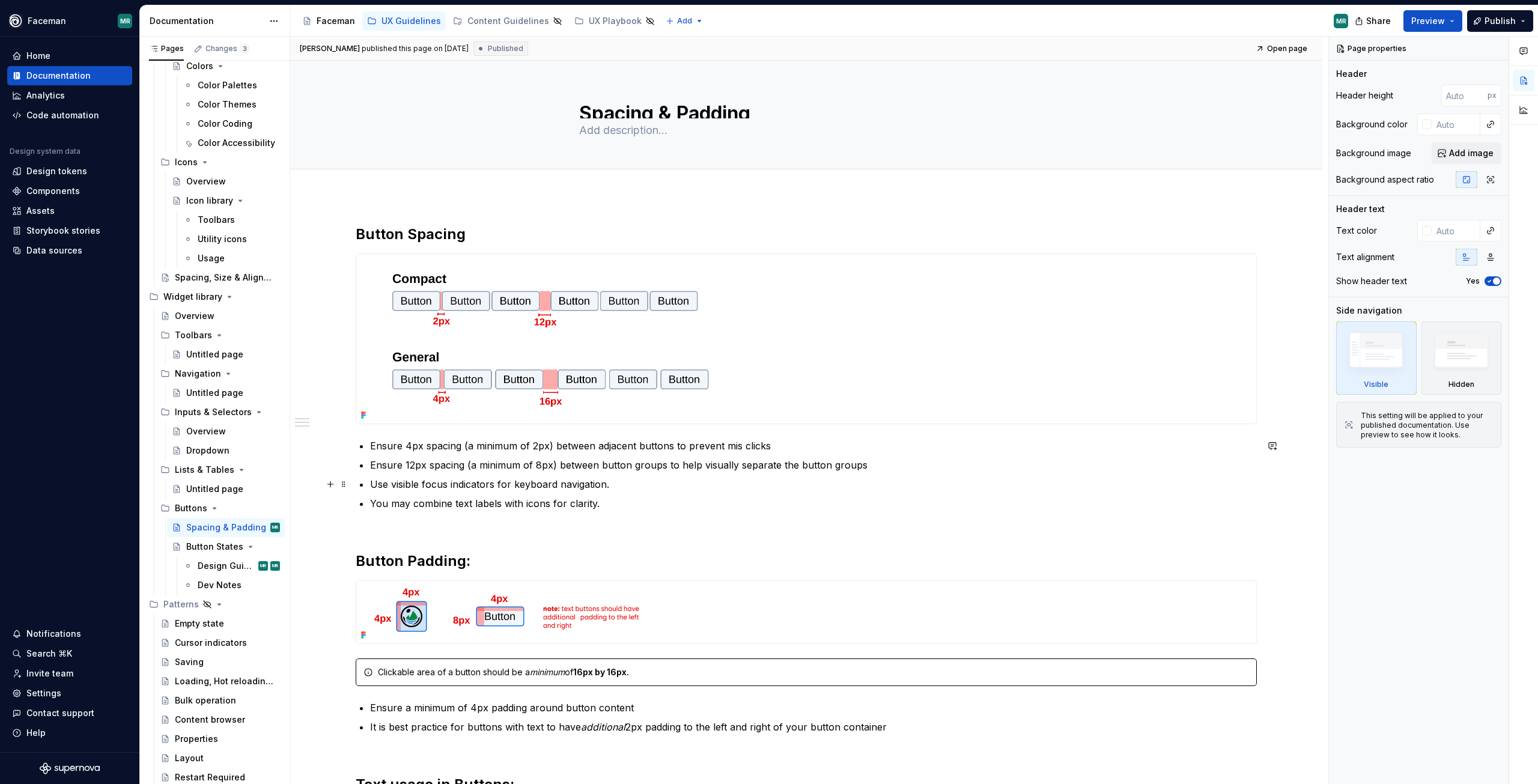
scroll to position [300, 0]
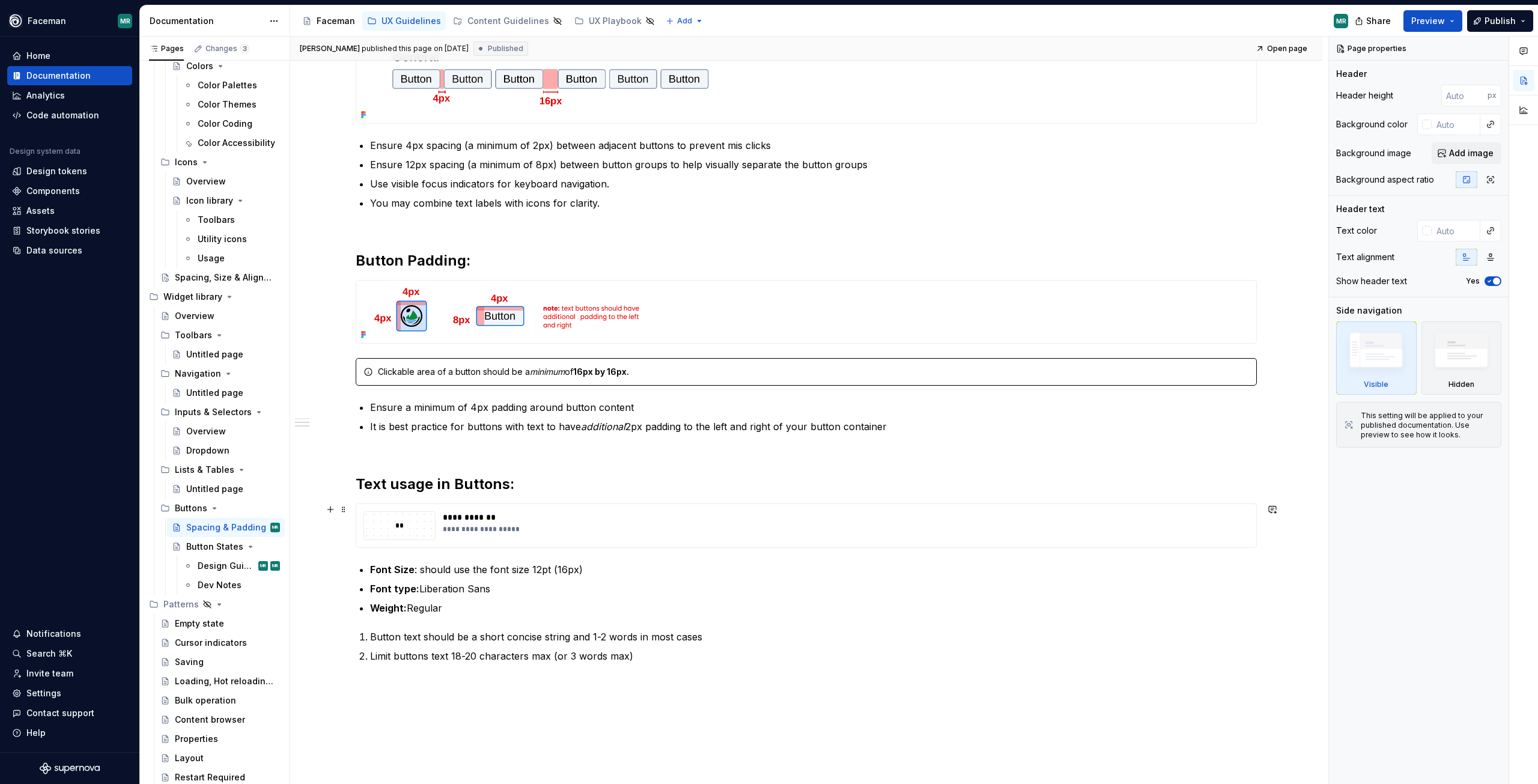
click at [415, 518] on div "**" at bounding box center [400, 526] width 71 height 28
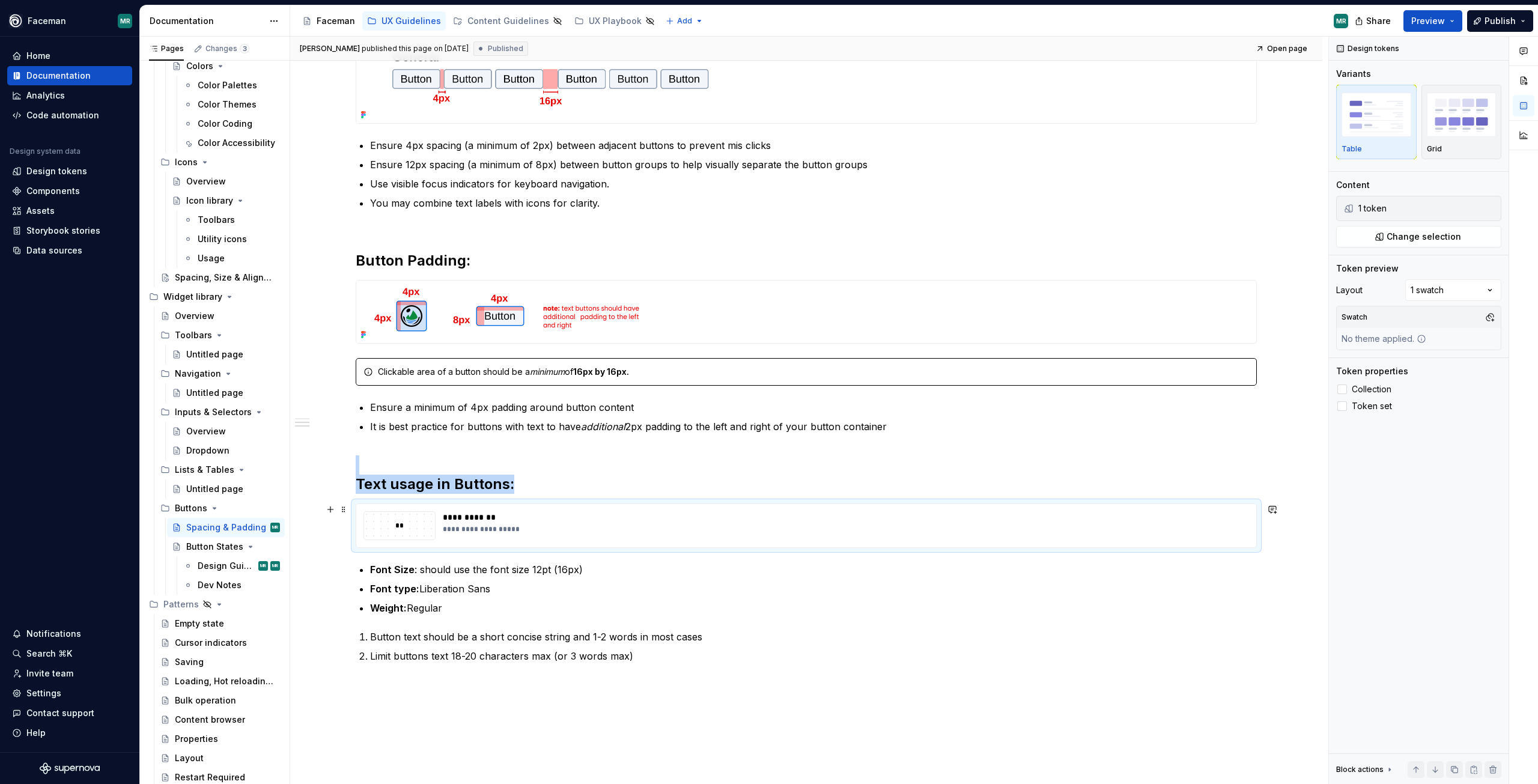
click at [480, 512] on div "**********" at bounding box center [842, 517] width 799 height 12
click at [1418, 236] on span "Change selection" at bounding box center [1424, 237] width 74 height 12
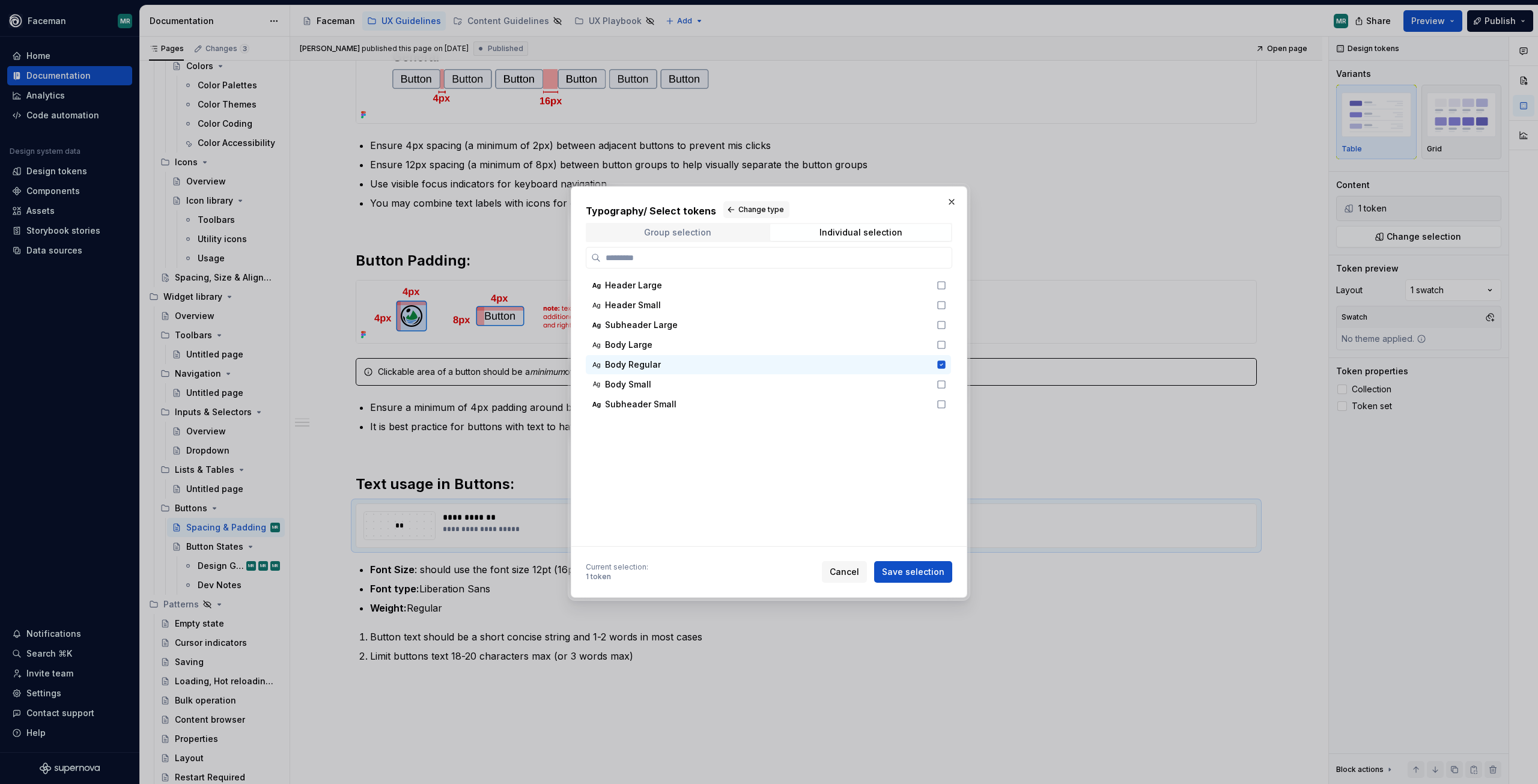
click at [750, 236] on span "Group selection" at bounding box center [677, 232] width 181 height 17
click at [842, 234] on div "Individual selection" at bounding box center [861, 232] width 83 height 10
click at [854, 570] on span "Cancel" at bounding box center [844, 572] width 29 height 12
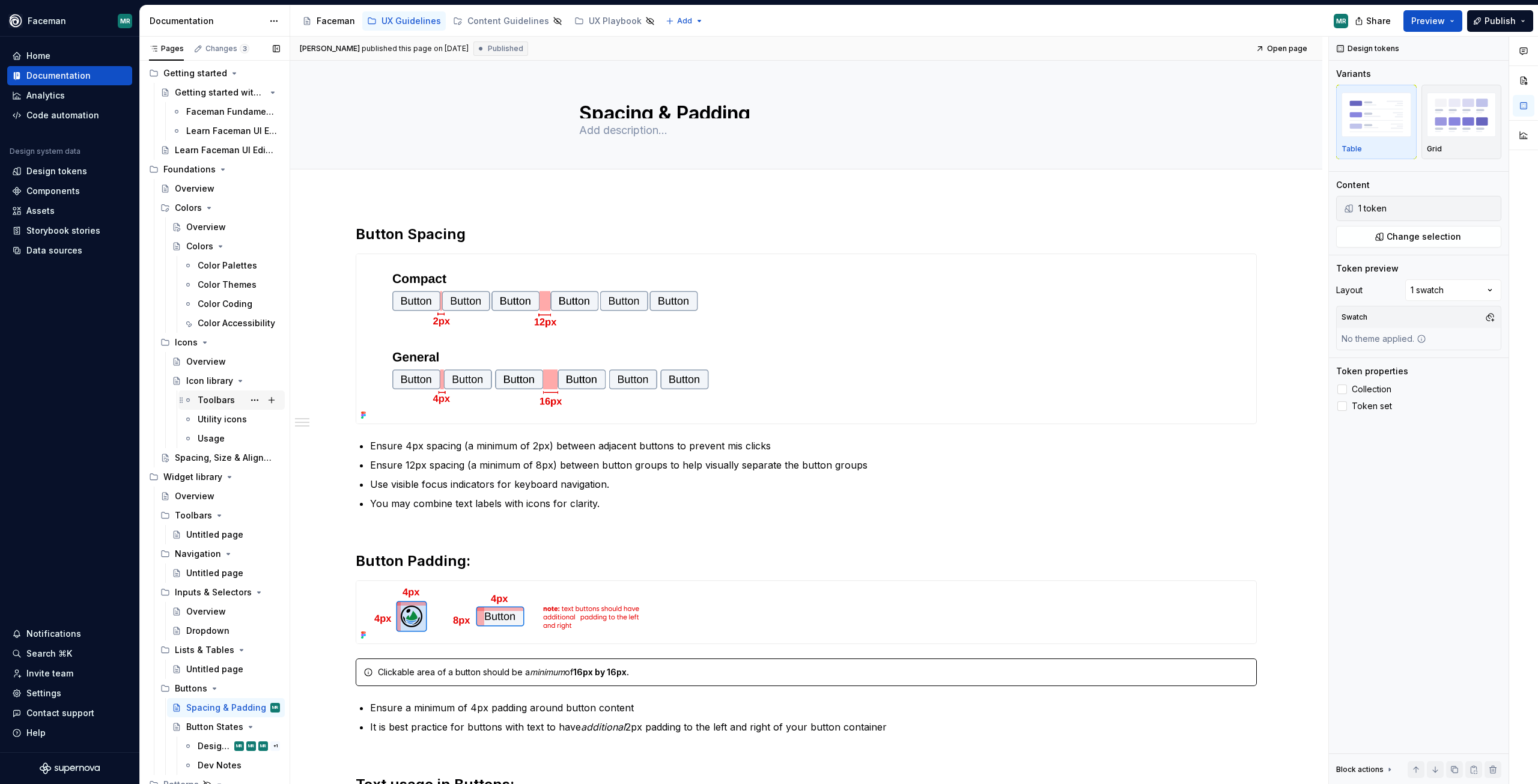
scroll to position [0, 0]
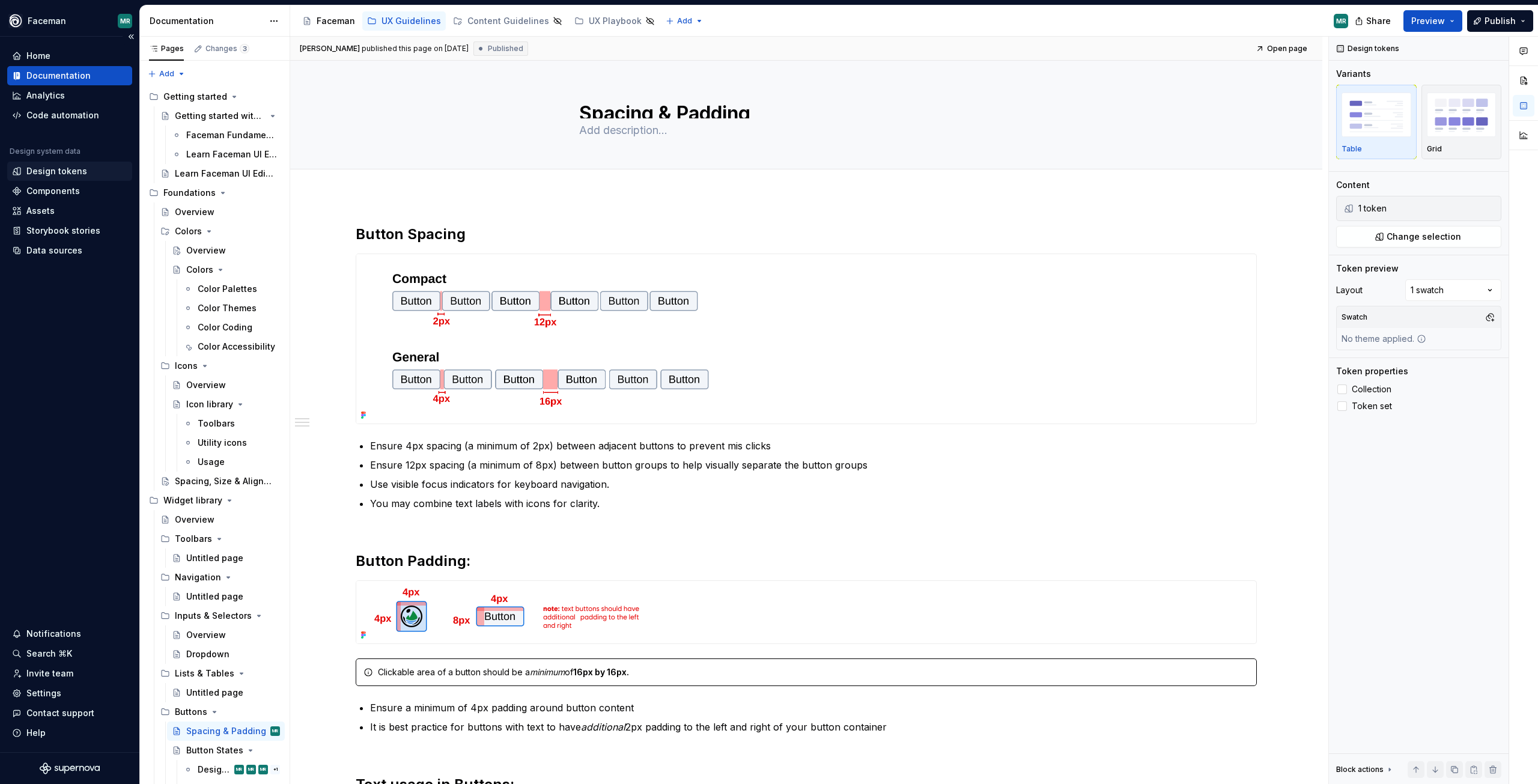
click at [76, 173] on div "Design tokens" at bounding box center [56, 171] width 61 height 12
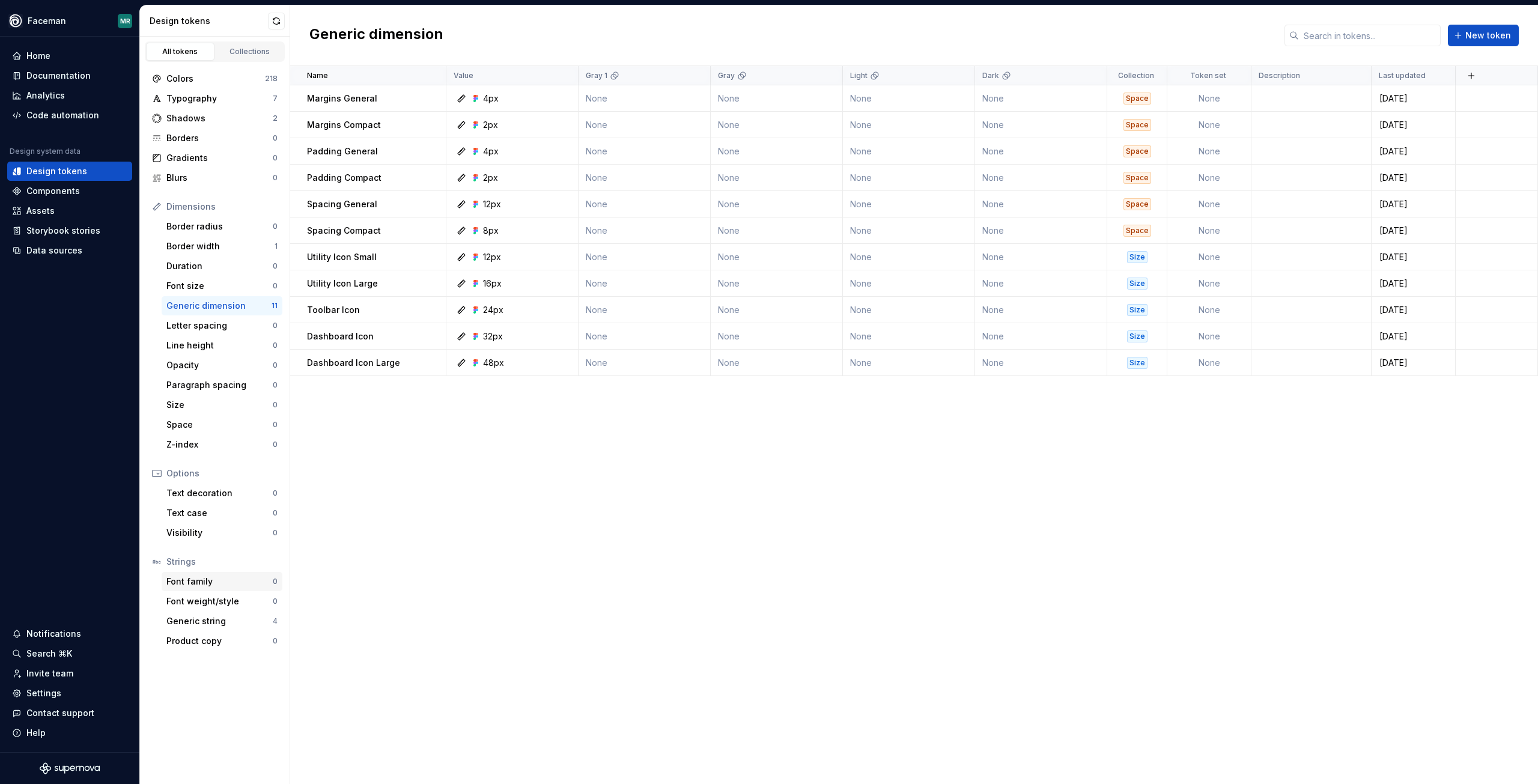
click at [192, 582] on div "Font family" at bounding box center [219, 582] width 106 height 12
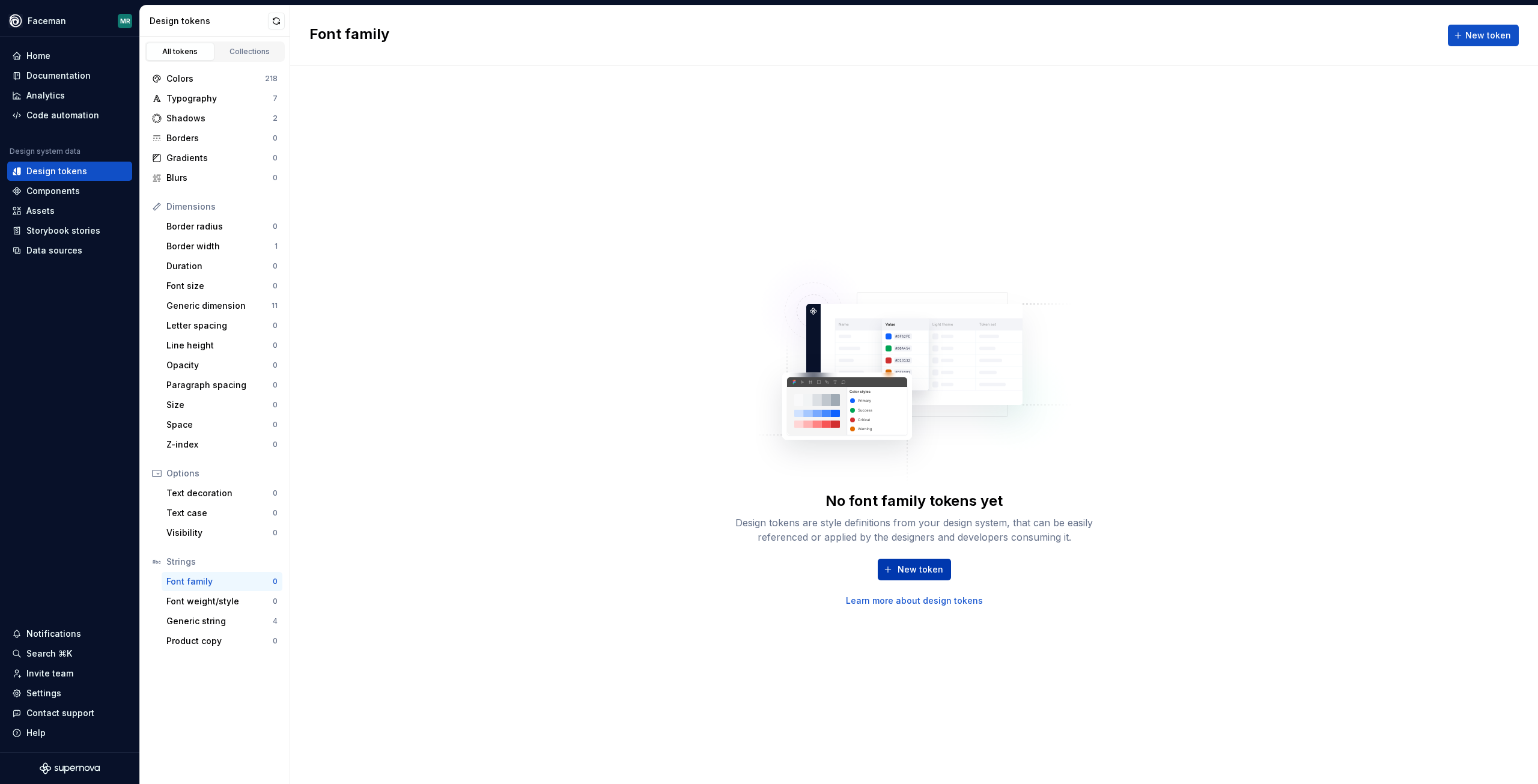
click at [914, 572] on span "New token" at bounding box center [920, 570] width 46 height 12
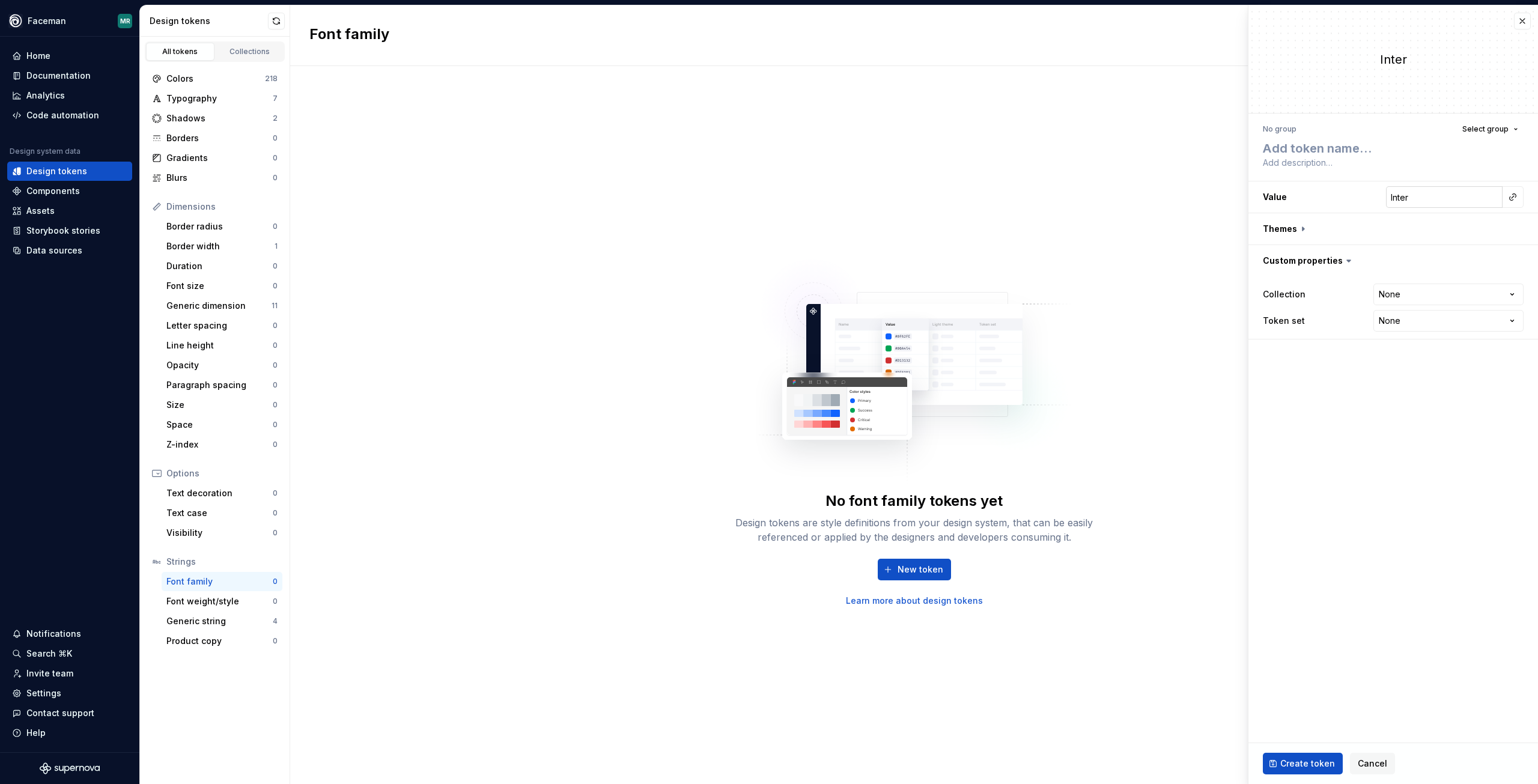
click at [1479, 195] on input "Inter" at bounding box center [1444, 197] width 117 height 22
click at [1515, 199] on button "button" at bounding box center [1513, 197] width 17 height 17
click at [1406, 192] on html "**********" at bounding box center [769, 392] width 1538 height 784
click at [1360, 765] on span "Cancel" at bounding box center [1372, 764] width 29 height 12
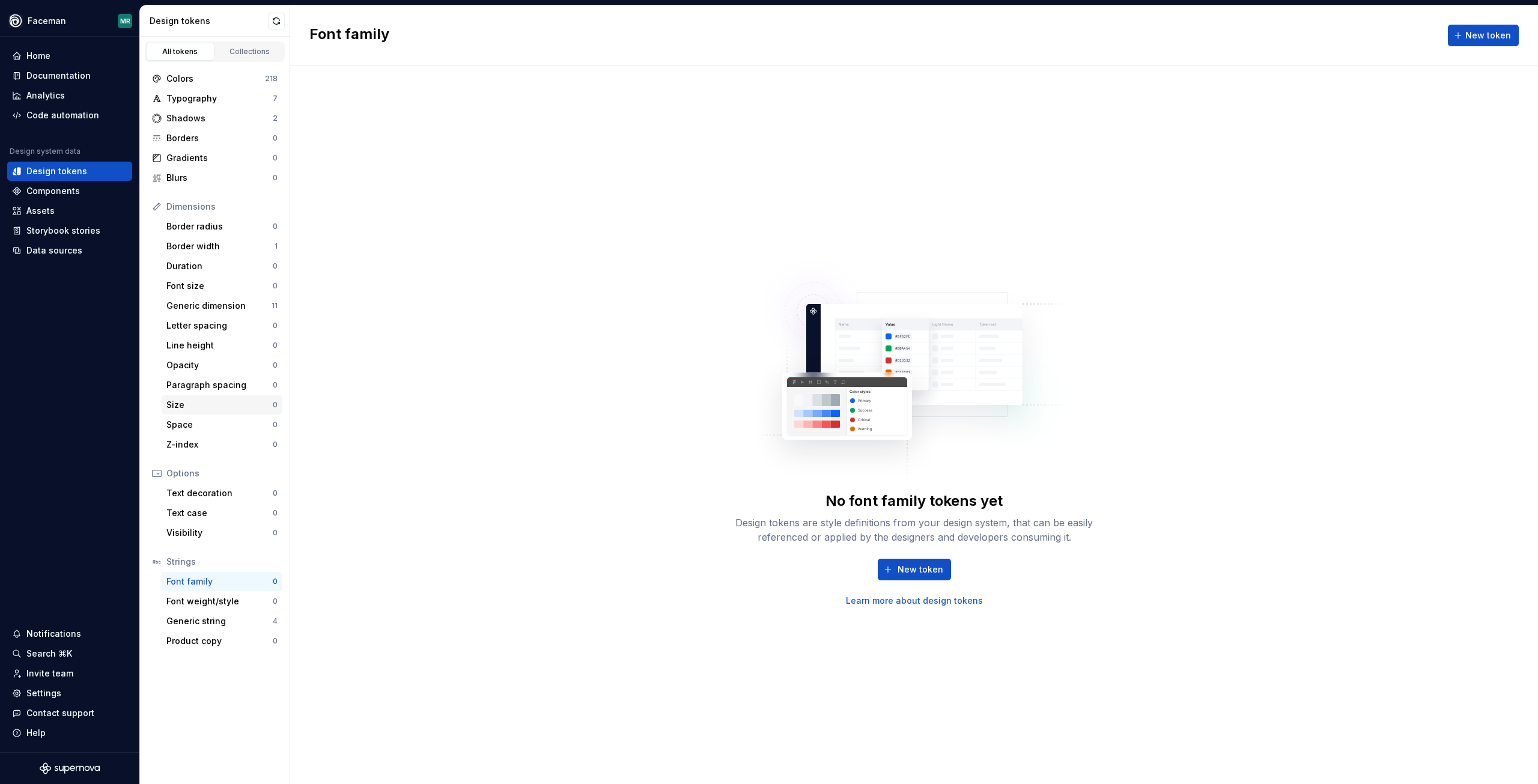
click at [192, 405] on div "Size" at bounding box center [219, 405] width 106 height 12
click at [913, 573] on span "New token" at bounding box center [920, 570] width 46 height 12
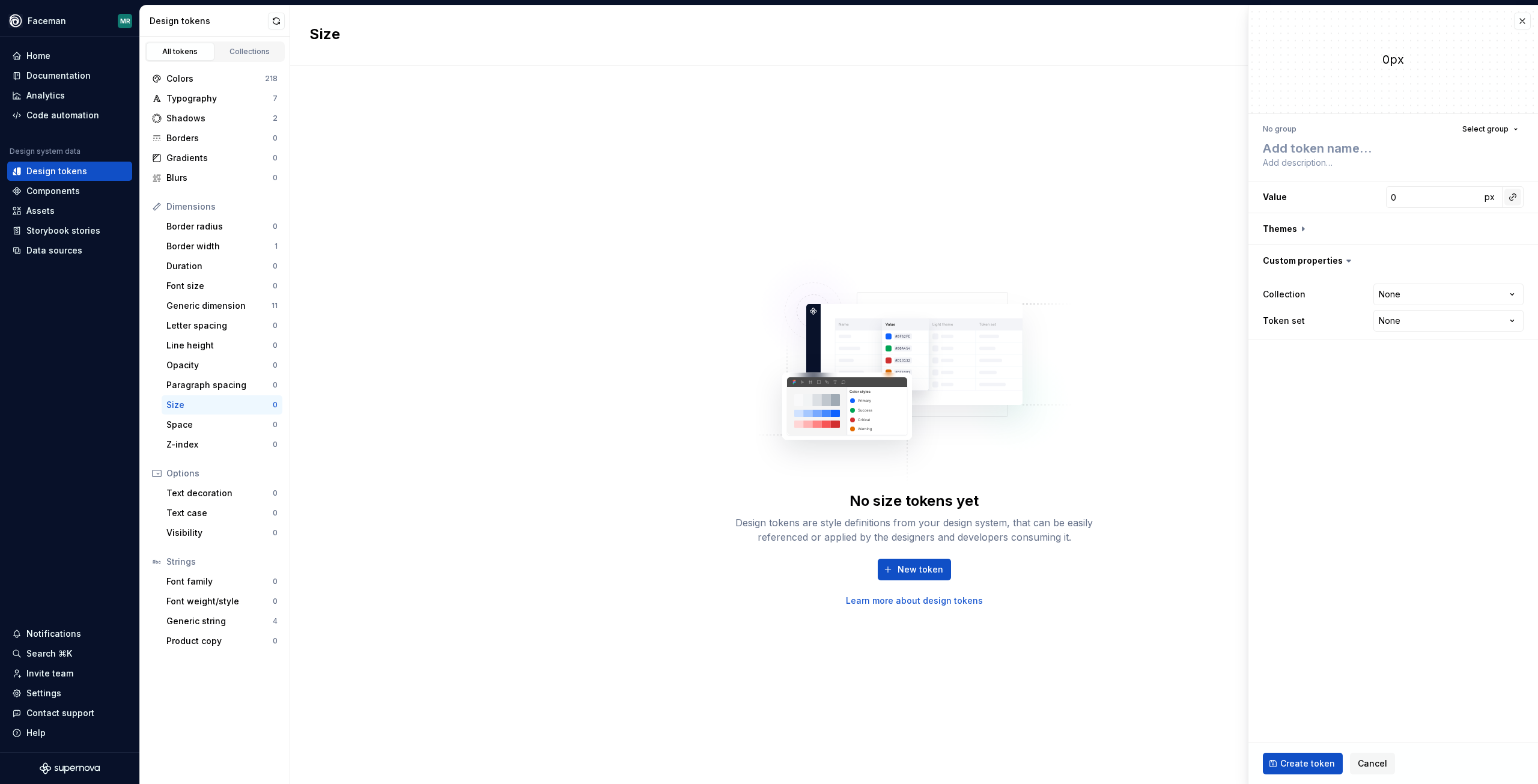
click at [1512, 198] on button "button" at bounding box center [1513, 197] width 17 height 17
click at [1505, 134] on html "**********" at bounding box center [769, 392] width 1538 height 784
click at [1507, 126] on span "Select group" at bounding box center [1485, 129] width 46 height 10
click at [1367, 416] on fieldset "**********" at bounding box center [1393, 395] width 290 height 779
click at [1390, 294] on html "**********" at bounding box center [769, 392] width 1538 height 784
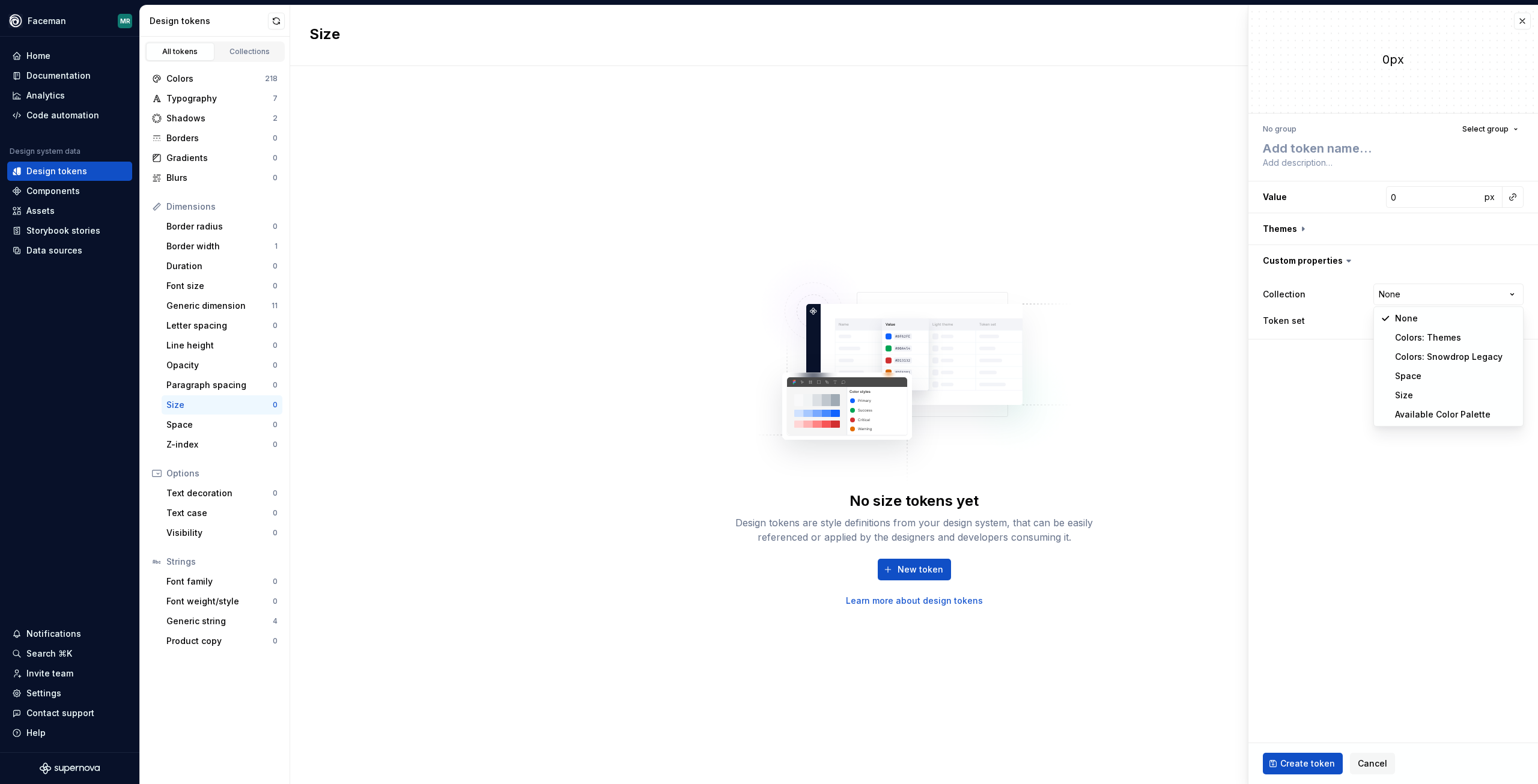
click at [1339, 382] on html "**********" at bounding box center [769, 392] width 1538 height 784
click at [1511, 196] on button "button" at bounding box center [1513, 197] width 17 height 17
click at [199, 424] on html "**********" at bounding box center [769, 392] width 1538 height 784
click at [199, 423] on div "Space" at bounding box center [219, 425] width 106 height 12
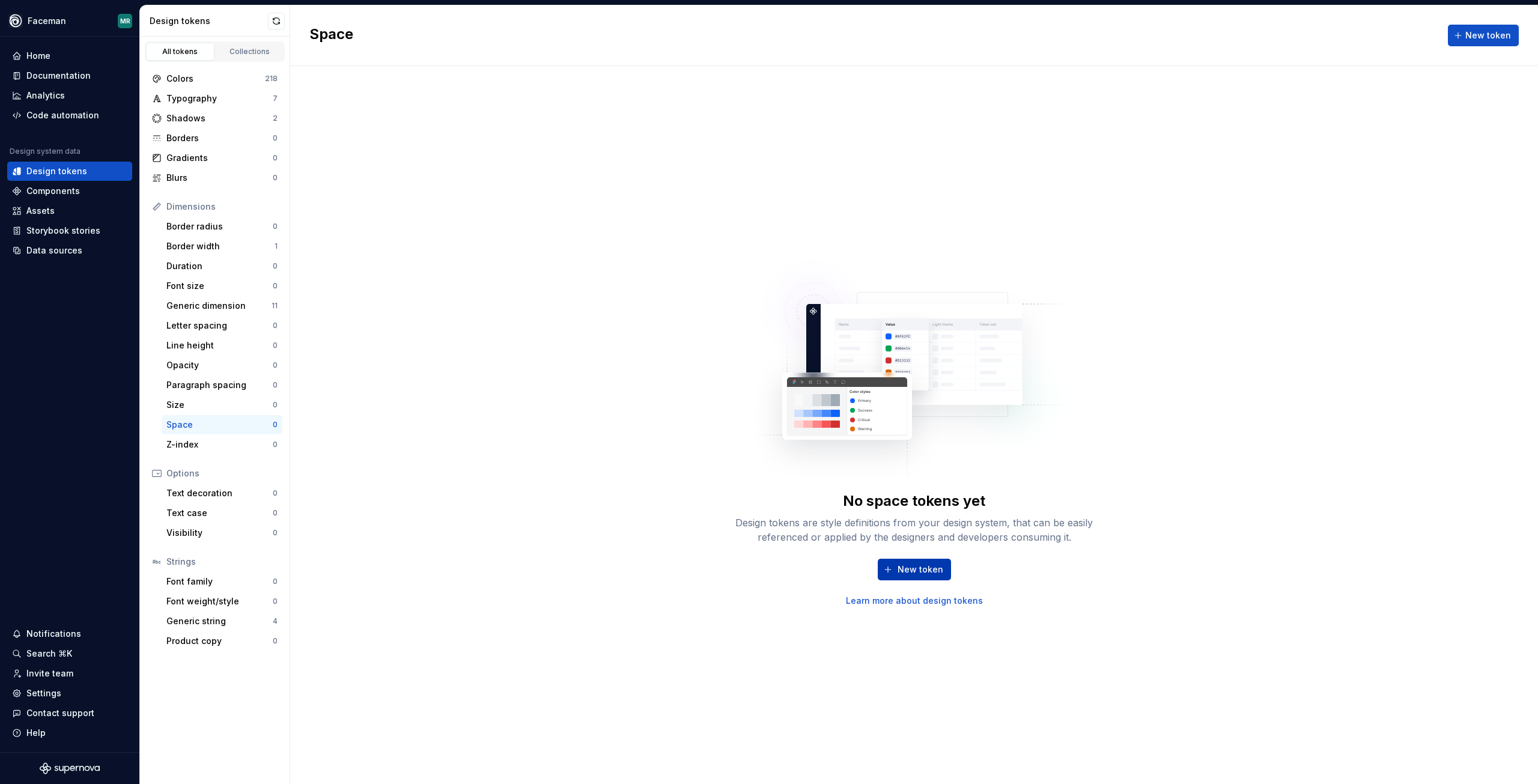
click at [920, 570] on span "New token" at bounding box center [920, 570] width 46 height 12
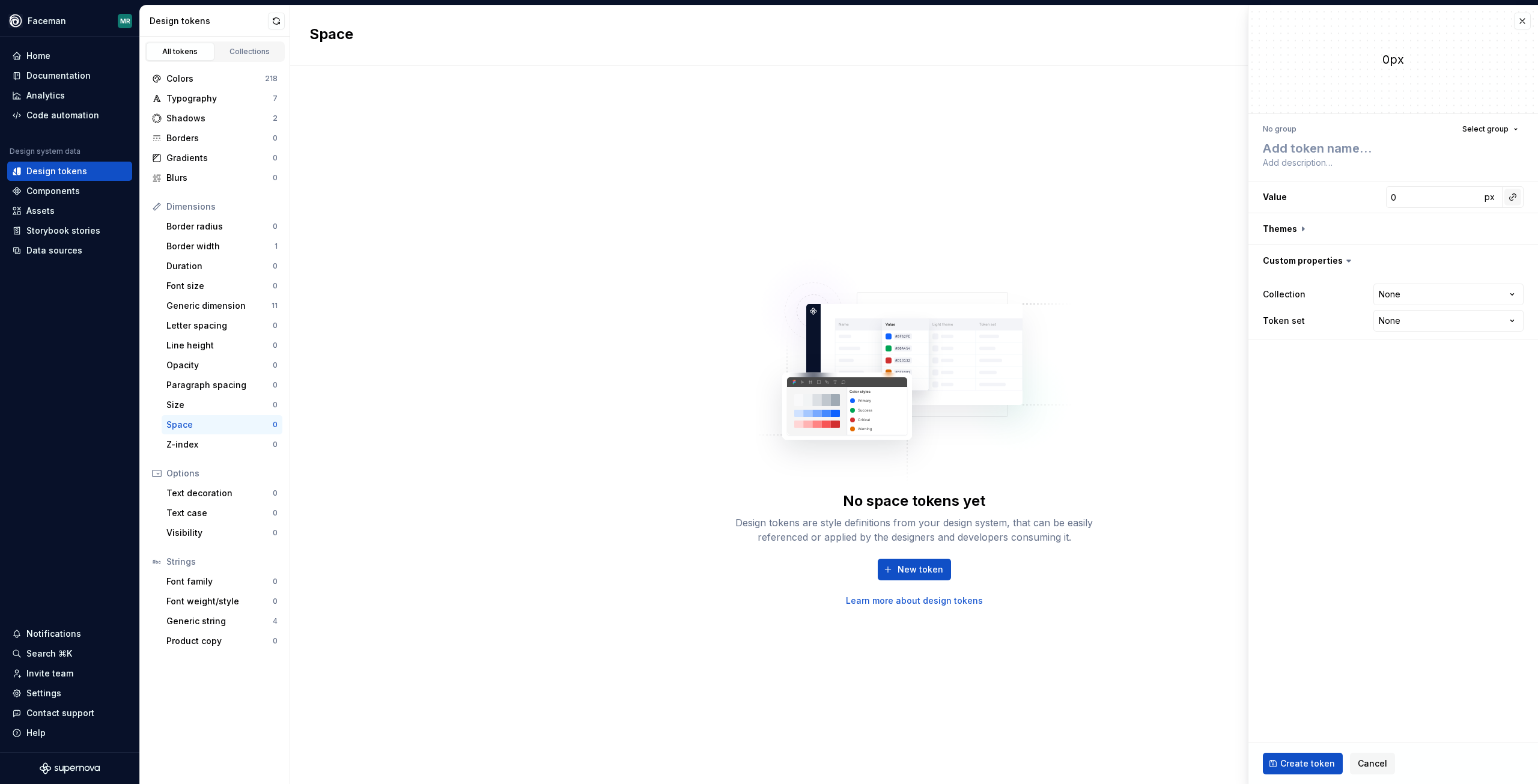
click at [1516, 197] on button "button" at bounding box center [1513, 197] width 17 height 17
click at [1363, 755] on html "**********" at bounding box center [769, 392] width 1538 height 784
click at [1364, 767] on span "Cancel" at bounding box center [1372, 764] width 29 height 12
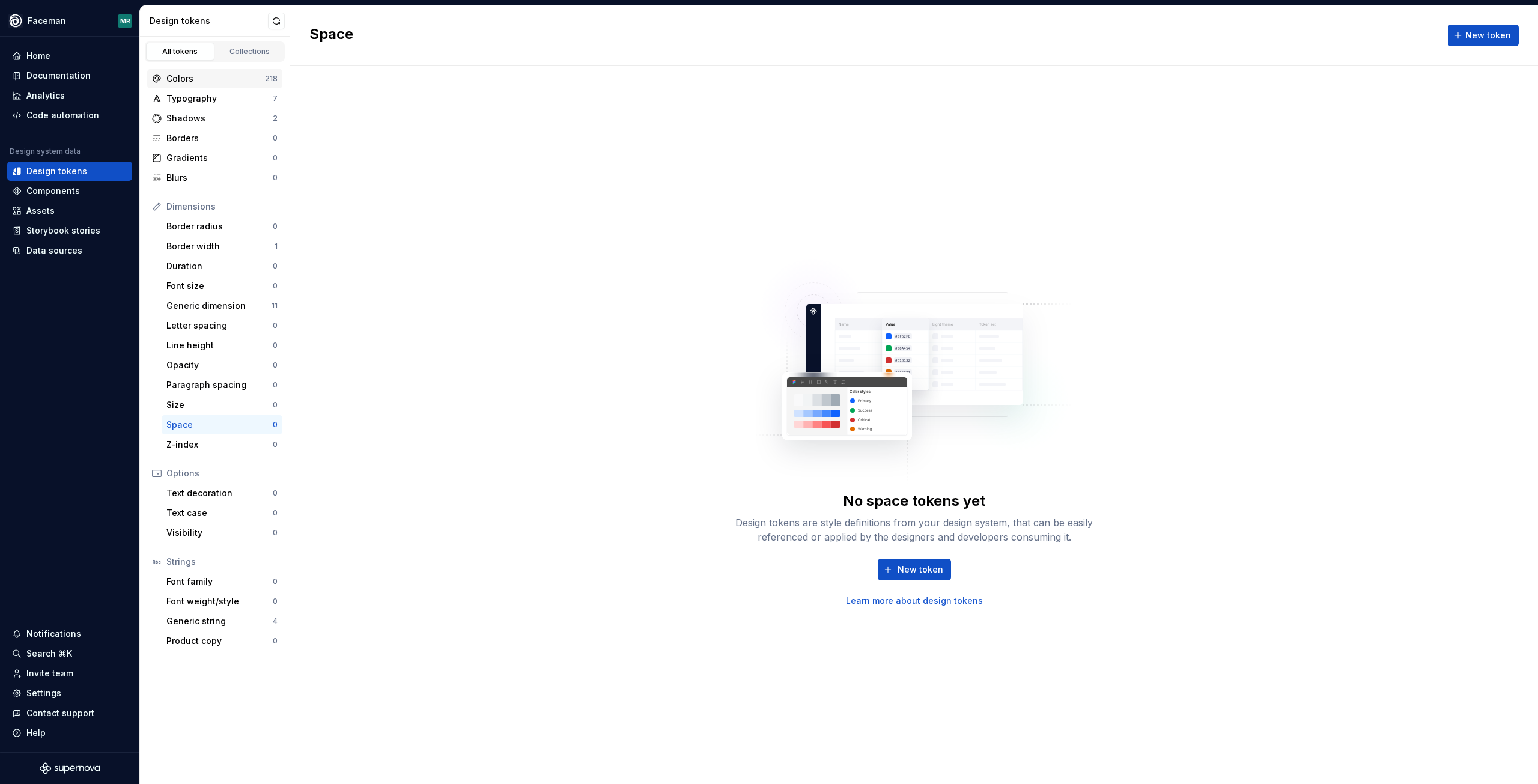
click at [208, 75] on div "Colors" at bounding box center [216, 79] width 99 height 12
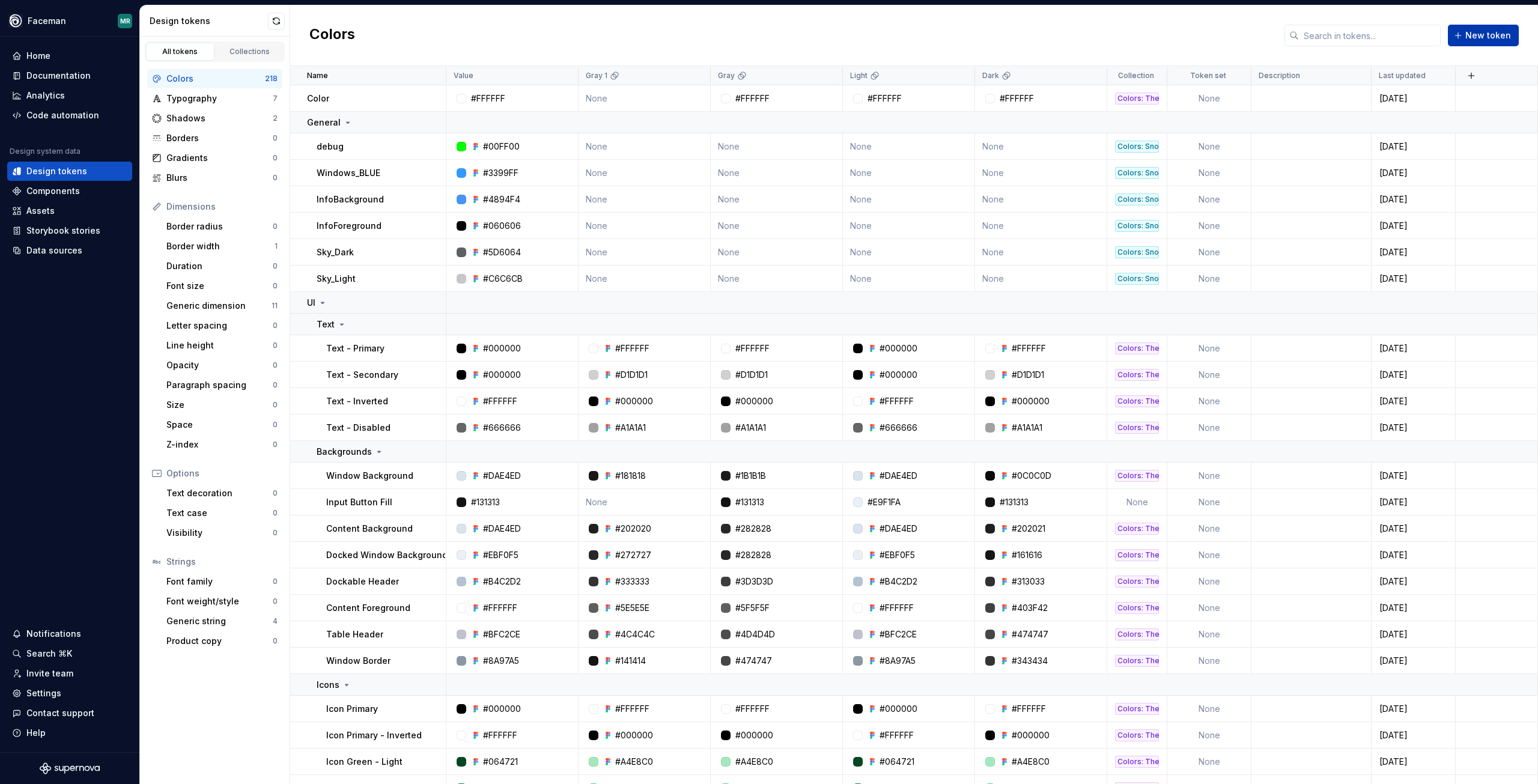
click at [1498, 44] on button "New token" at bounding box center [1483, 35] width 71 height 22
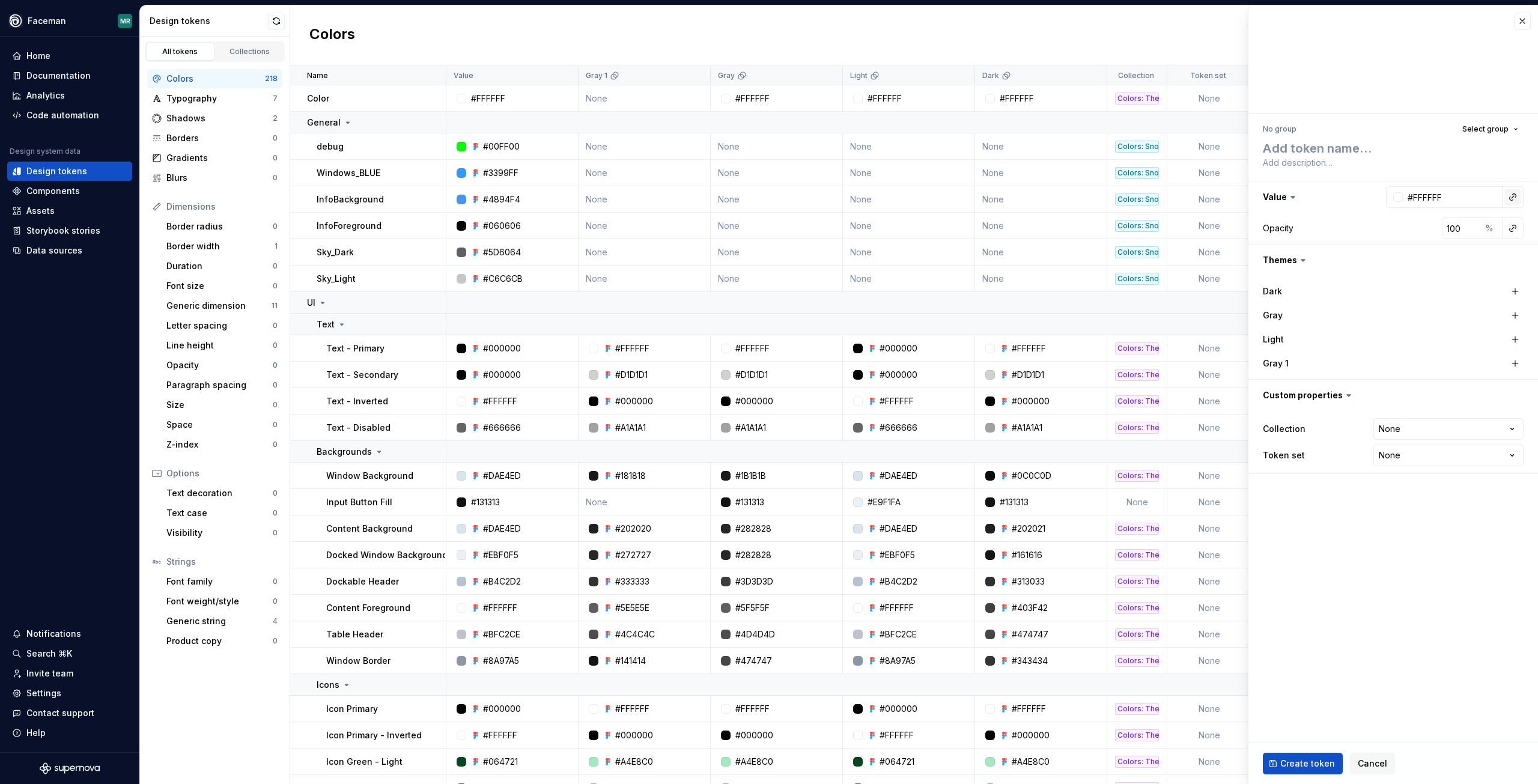
click at [1512, 193] on button "button" at bounding box center [1513, 197] width 17 height 17
click at [1513, 195] on html "Faceman MR Home Documentation Analytics Code automation Design system data Desi…" at bounding box center [769, 392] width 1538 height 784
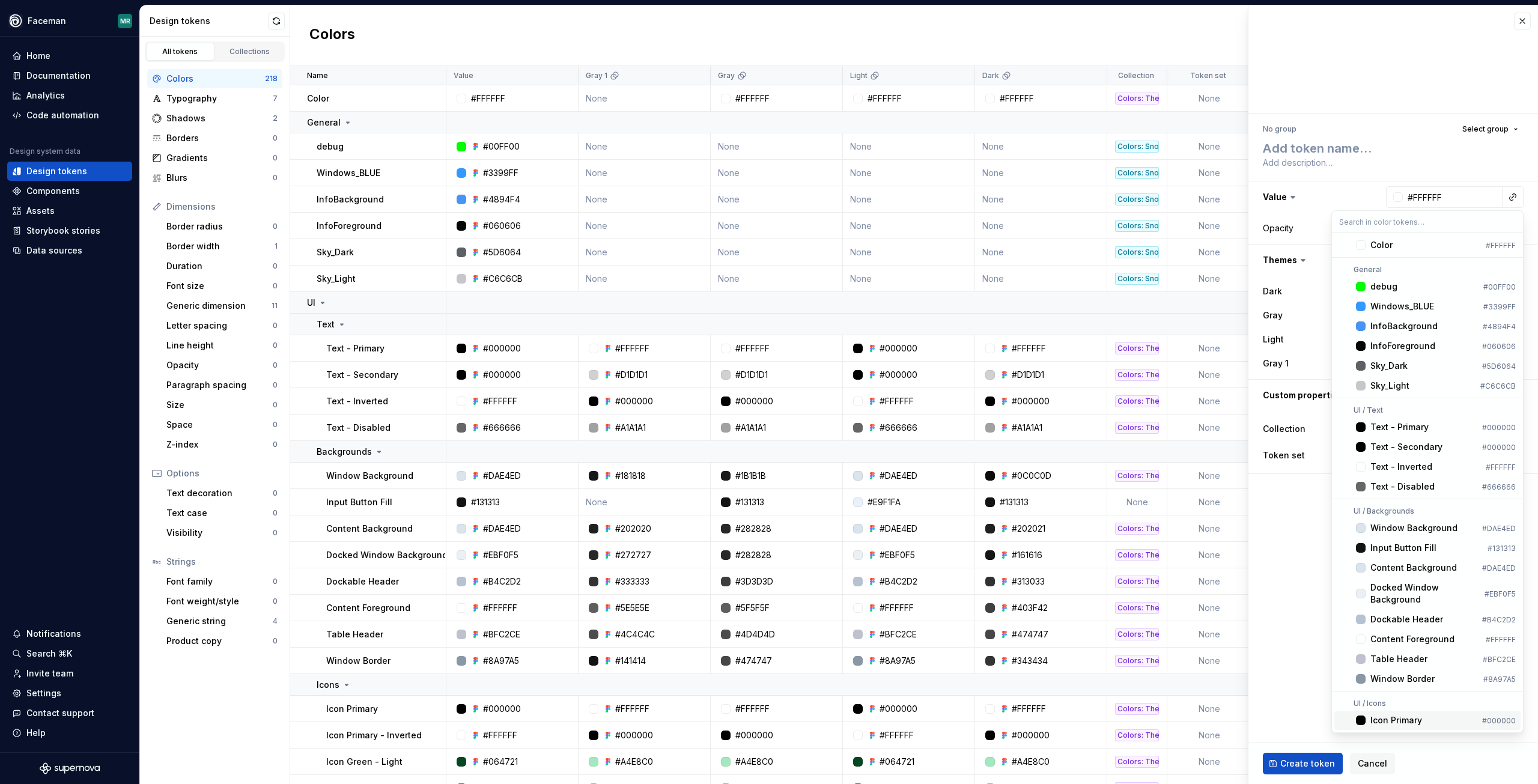
click at [1382, 771] on html "Faceman MR Home Documentation Analytics Code automation Design system data Desi…" at bounding box center [769, 392] width 1538 height 784
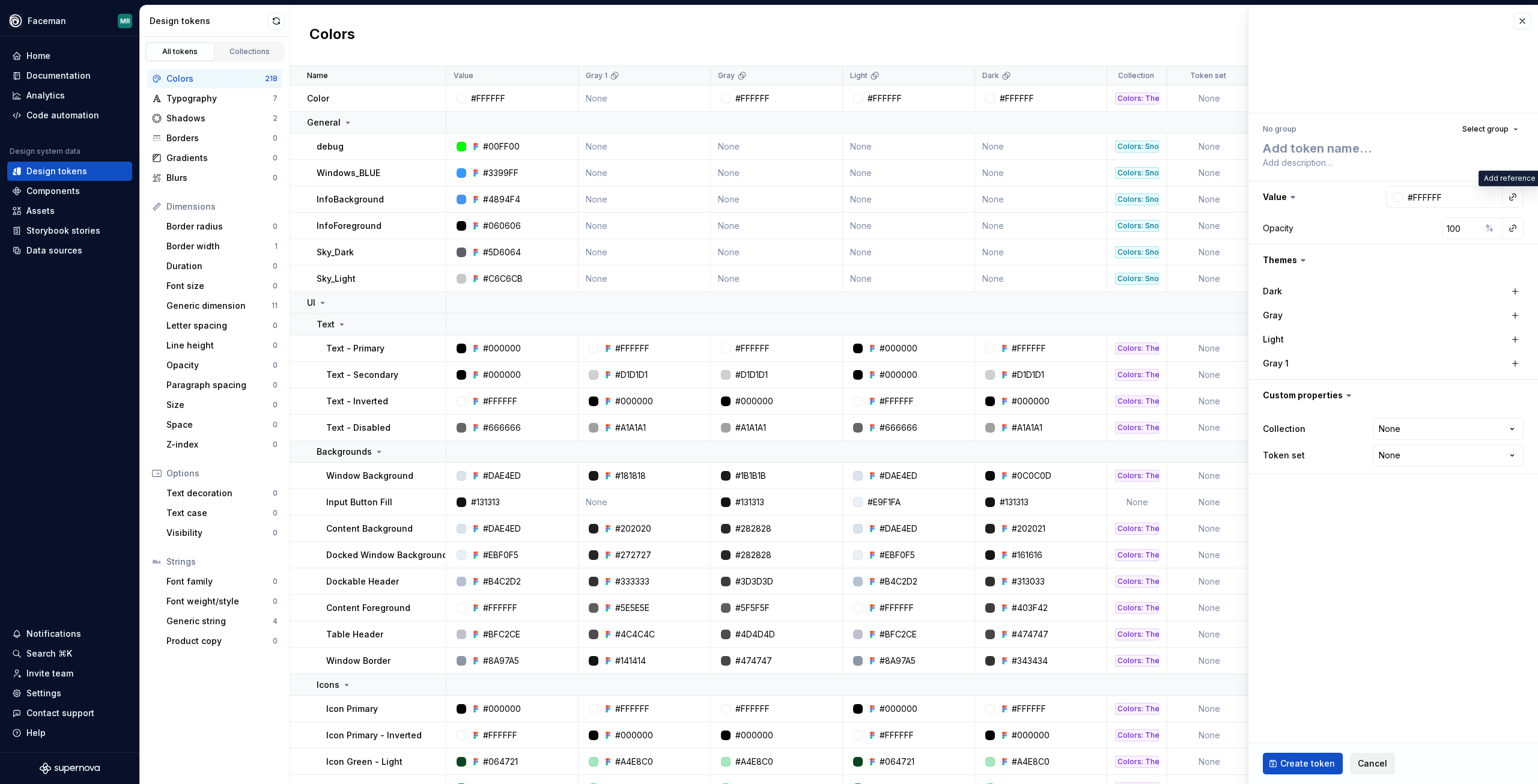
click at [1378, 766] on span "Cancel" at bounding box center [1372, 764] width 29 height 12
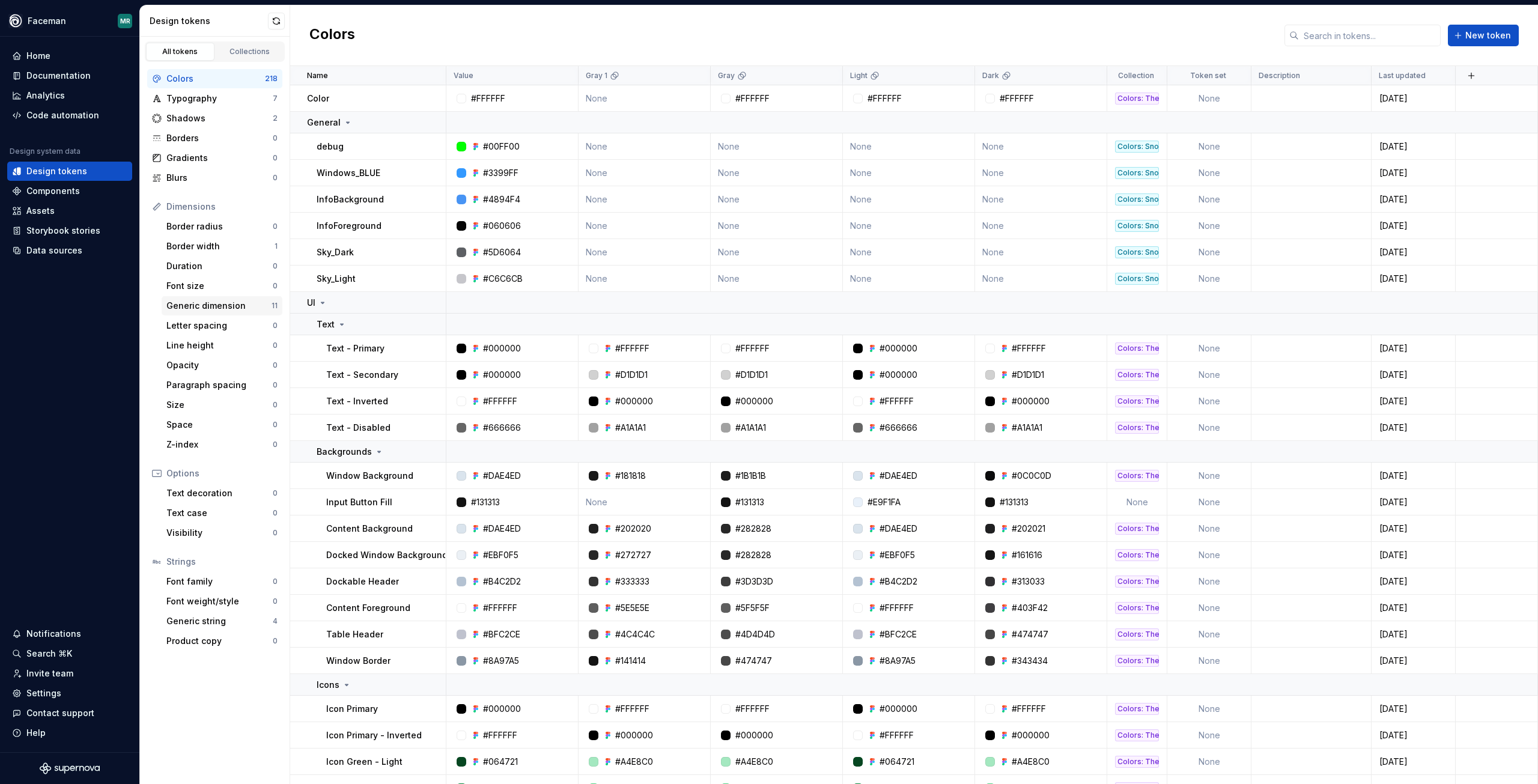
click at [171, 311] on div "Generic dimension" at bounding box center [219, 306] width 105 height 12
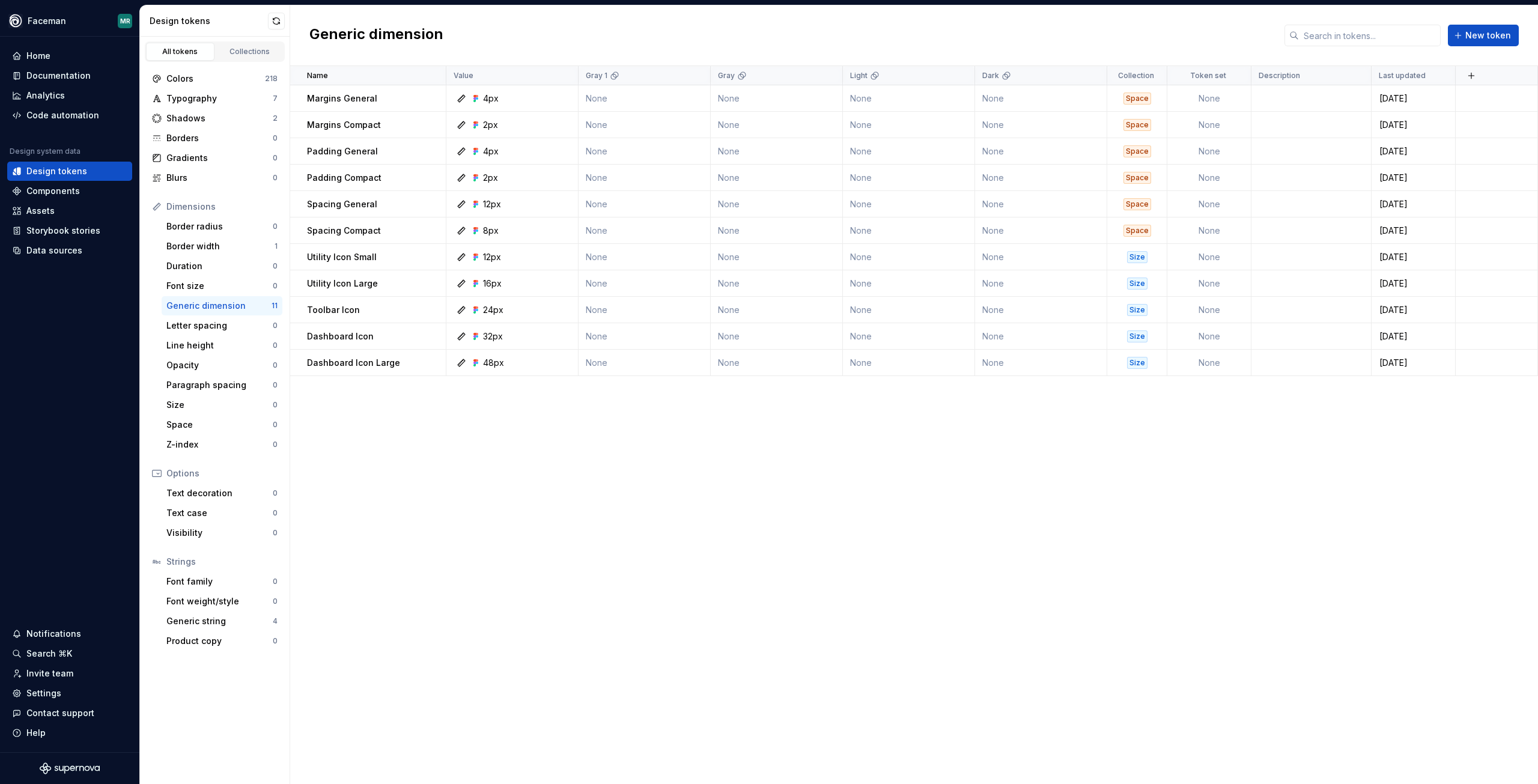
drag, startPoint x: 365, startPoint y: 290, endPoint x: 894, endPoint y: 513, distance: 574.1
click at [1029, 557] on div "Name Value Gray 1 Gray Light Dark Collection Token set Description Last updated…" at bounding box center [914, 425] width 1248 height 718
click at [434, 279] on button "button" at bounding box center [430, 284] width 17 height 17
click at [460, 305] on div "Open detail" at bounding box center [483, 307] width 78 height 12
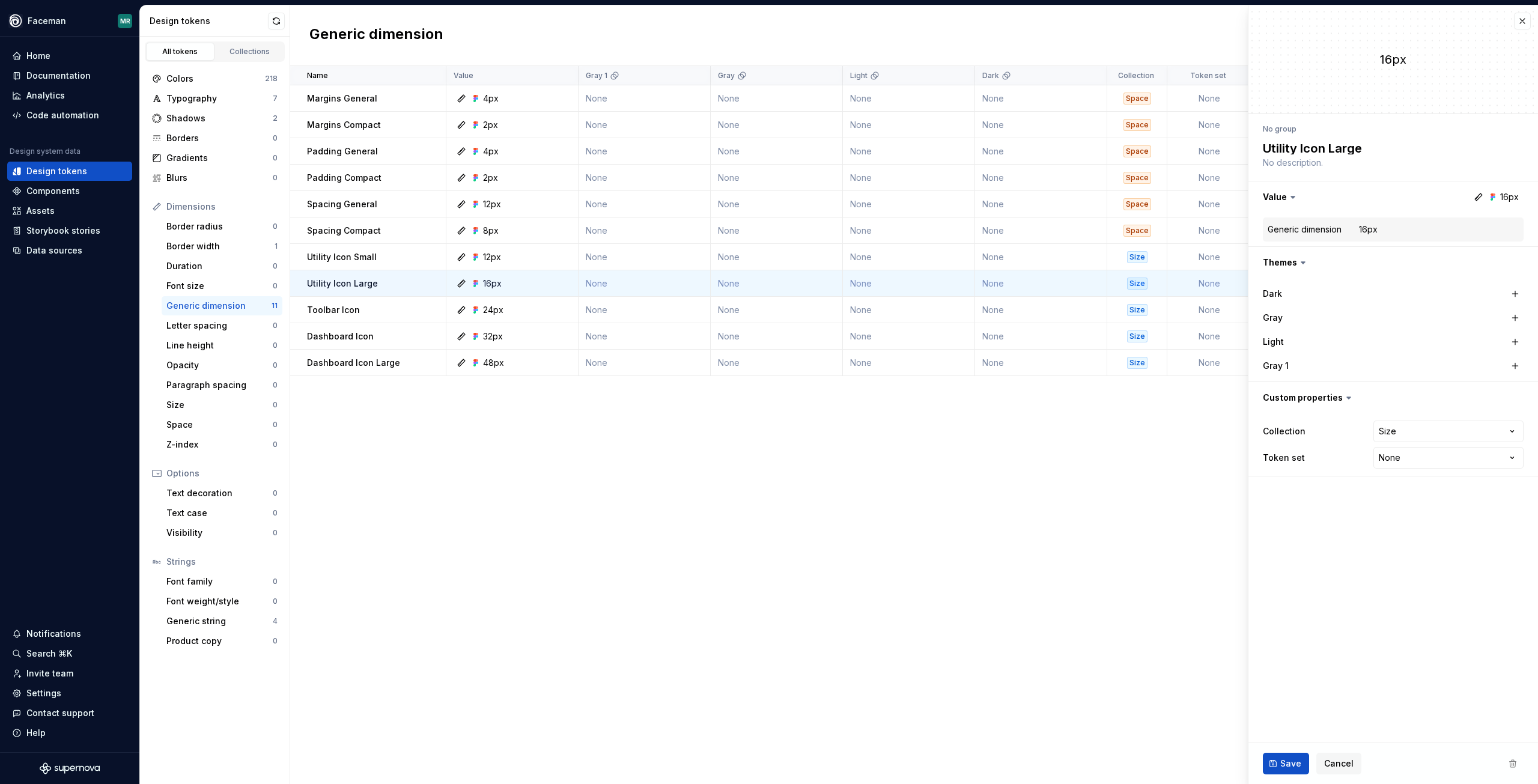
type textarea "*"
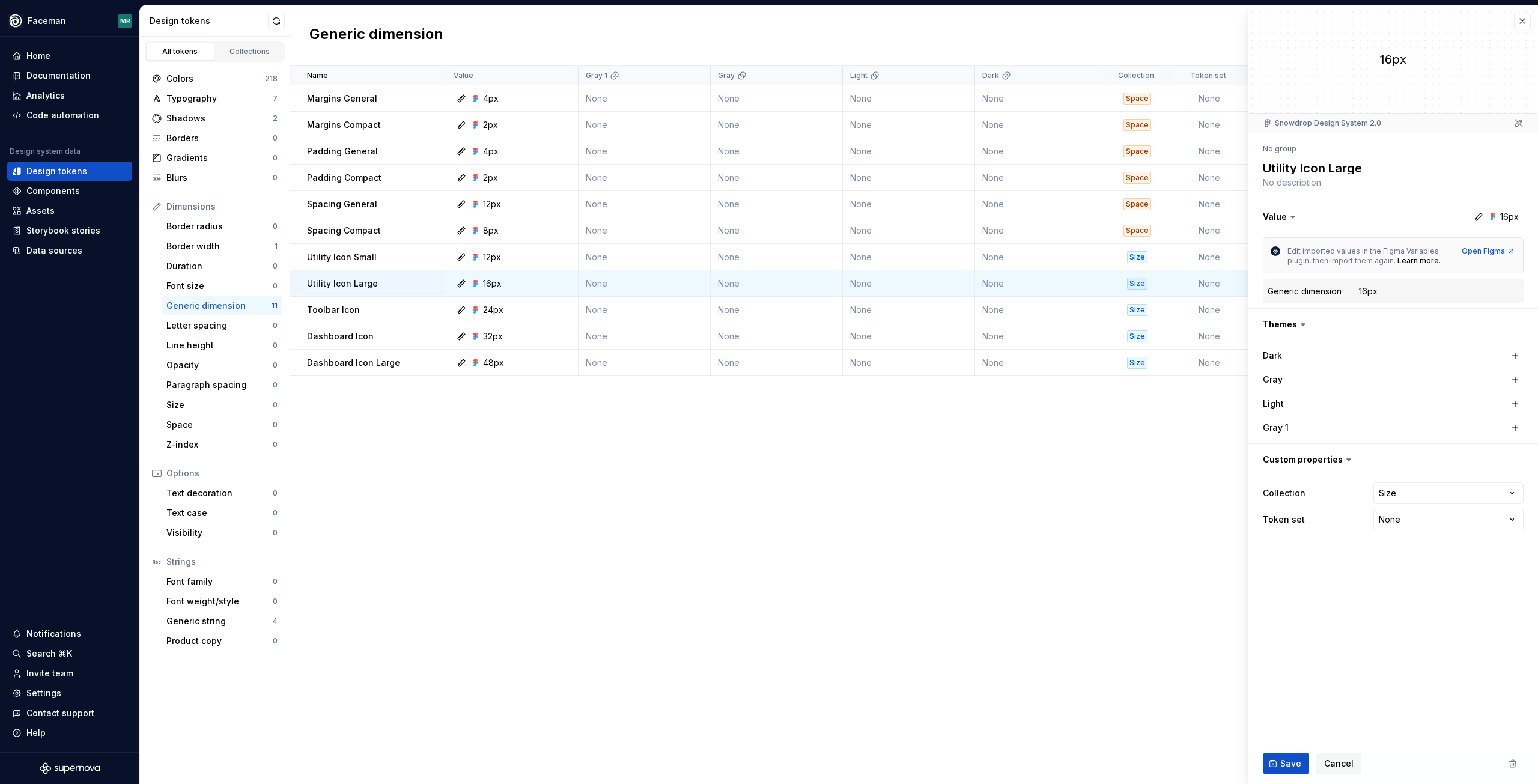
click at [1482, 217] on icon at bounding box center [1479, 217] width 10 height 10
click at [1480, 214] on icon at bounding box center [1479, 217] width 10 height 10
click at [566, 77] on html "Faceman MR Home Documentation Analytics Code automation Design system data Desi…" at bounding box center [769, 392] width 1538 height 784
click at [564, 43] on html "Faceman MR Home Documentation Analytics Code automation Design system data Desi…" at bounding box center [769, 392] width 1538 height 784
click at [216, 99] on div "Typography" at bounding box center [219, 99] width 106 height 12
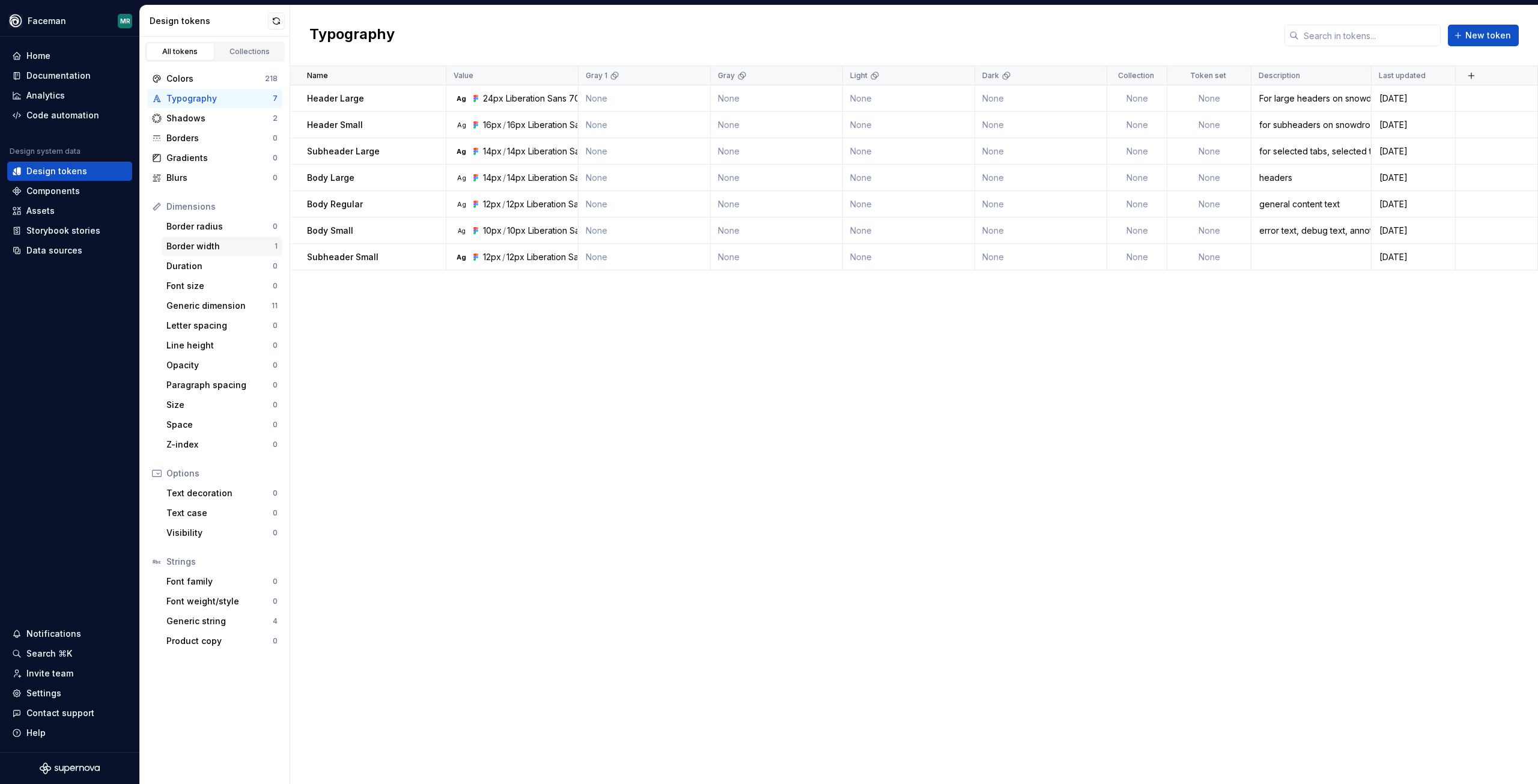
click at [219, 251] on div "Border width" at bounding box center [220, 246] width 108 height 12
